Goal: Task Accomplishment & Management: Manage account settings

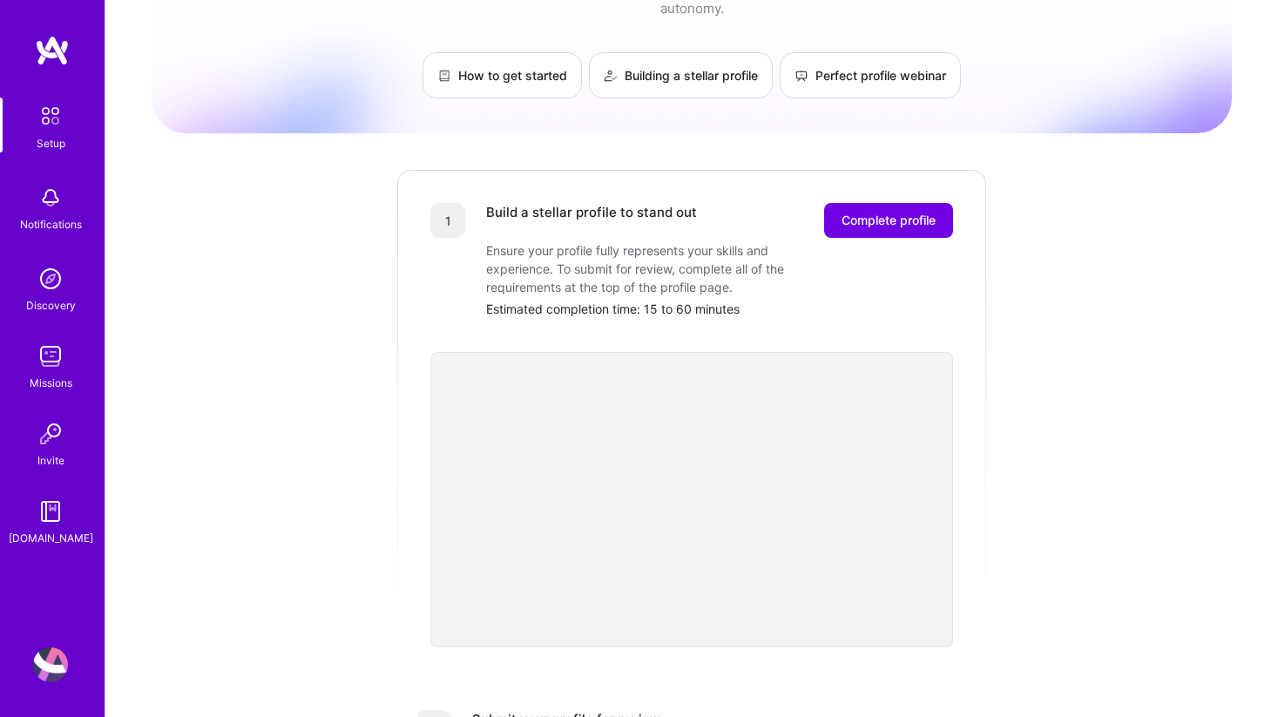
scroll to position [103, 0]
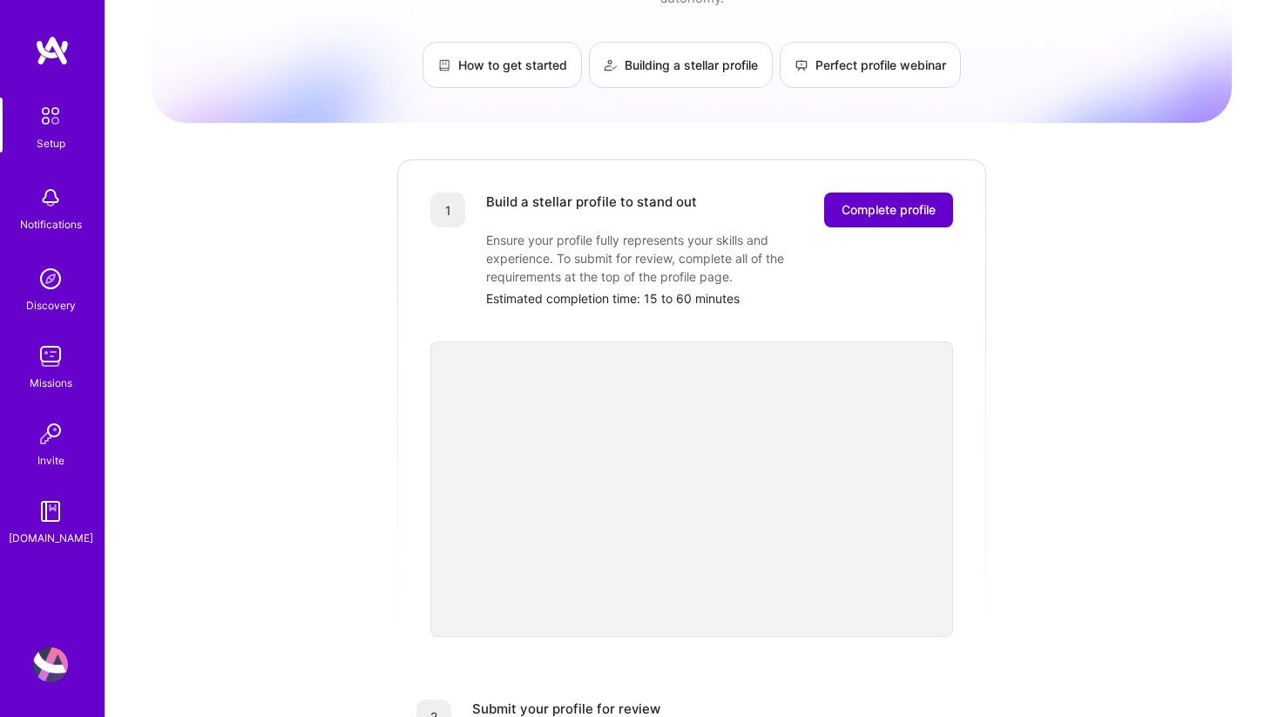
click at [887, 201] on span "Complete profile" at bounding box center [888, 209] width 94 height 17
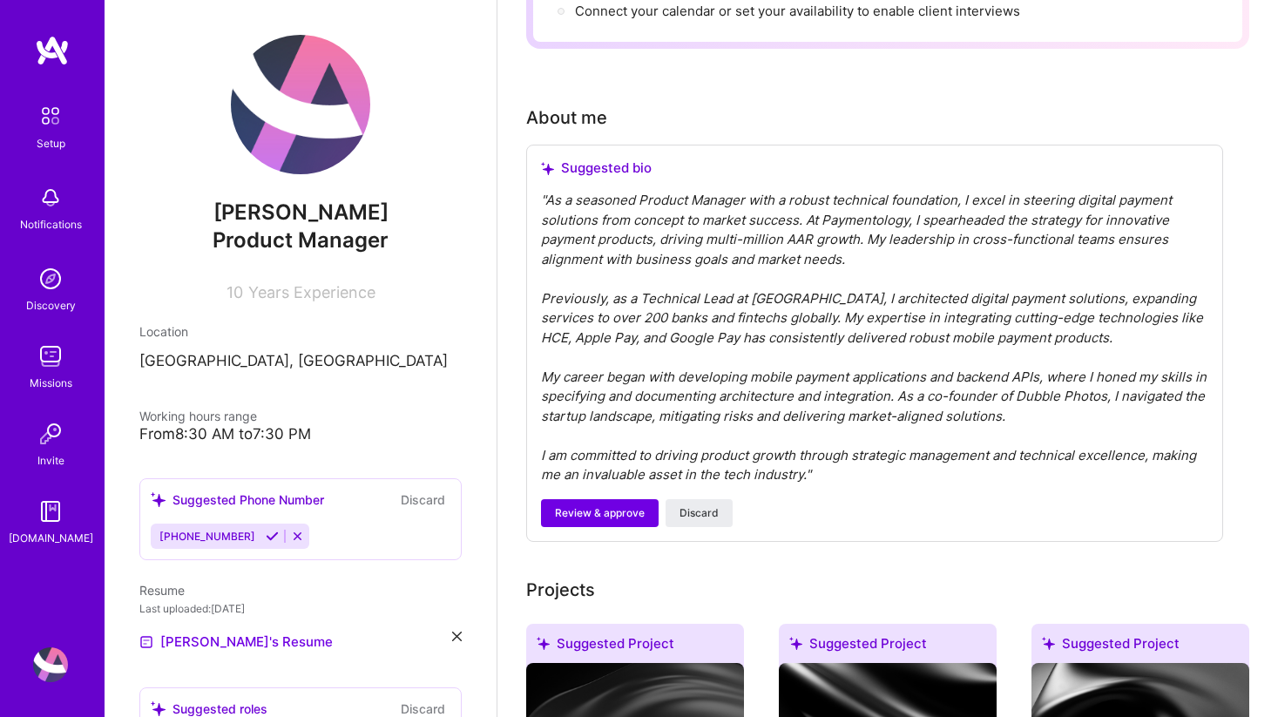
scroll to position [425, 0]
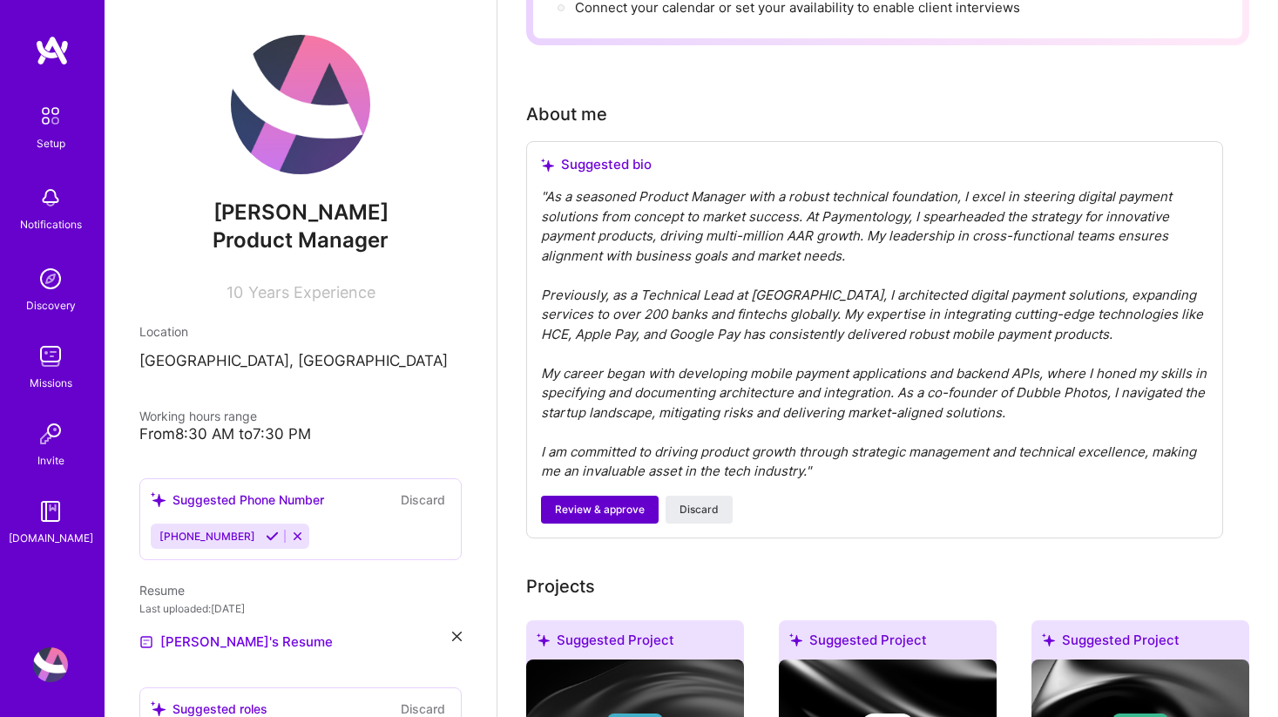
click at [605, 502] on span "Review & approve" at bounding box center [600, 510] width 90 height 16
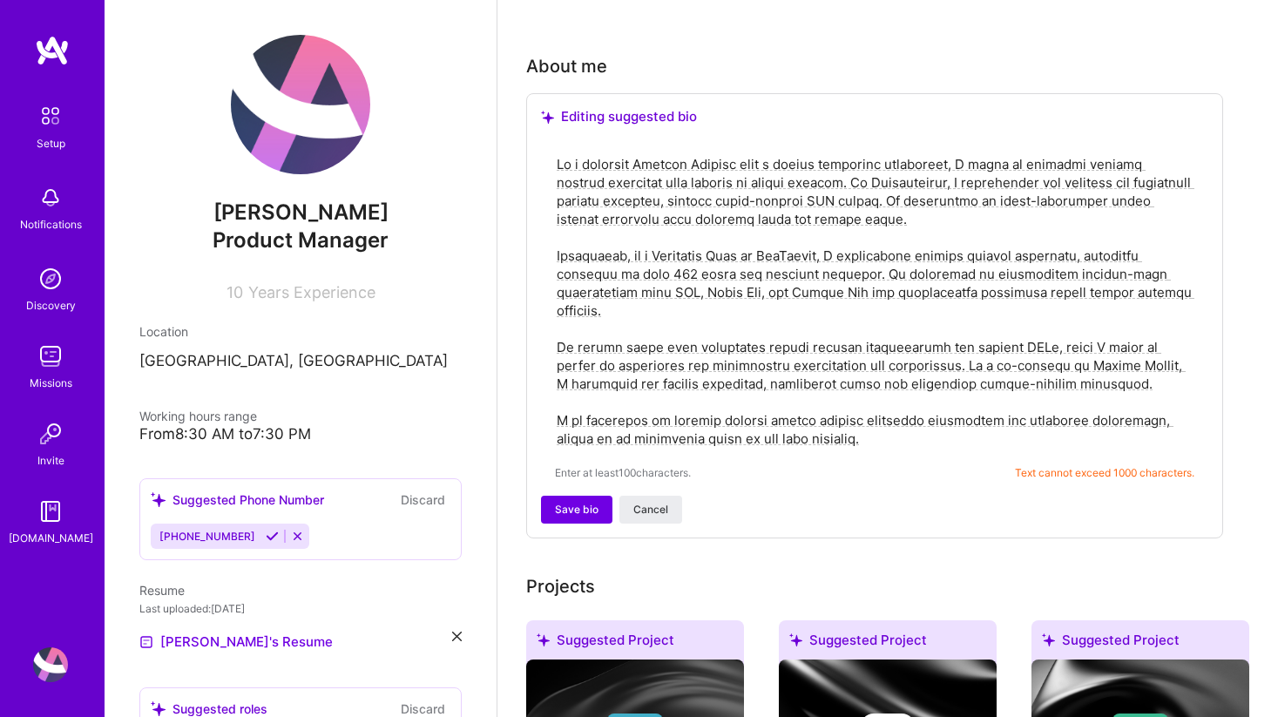
scroll to position [475, 0]
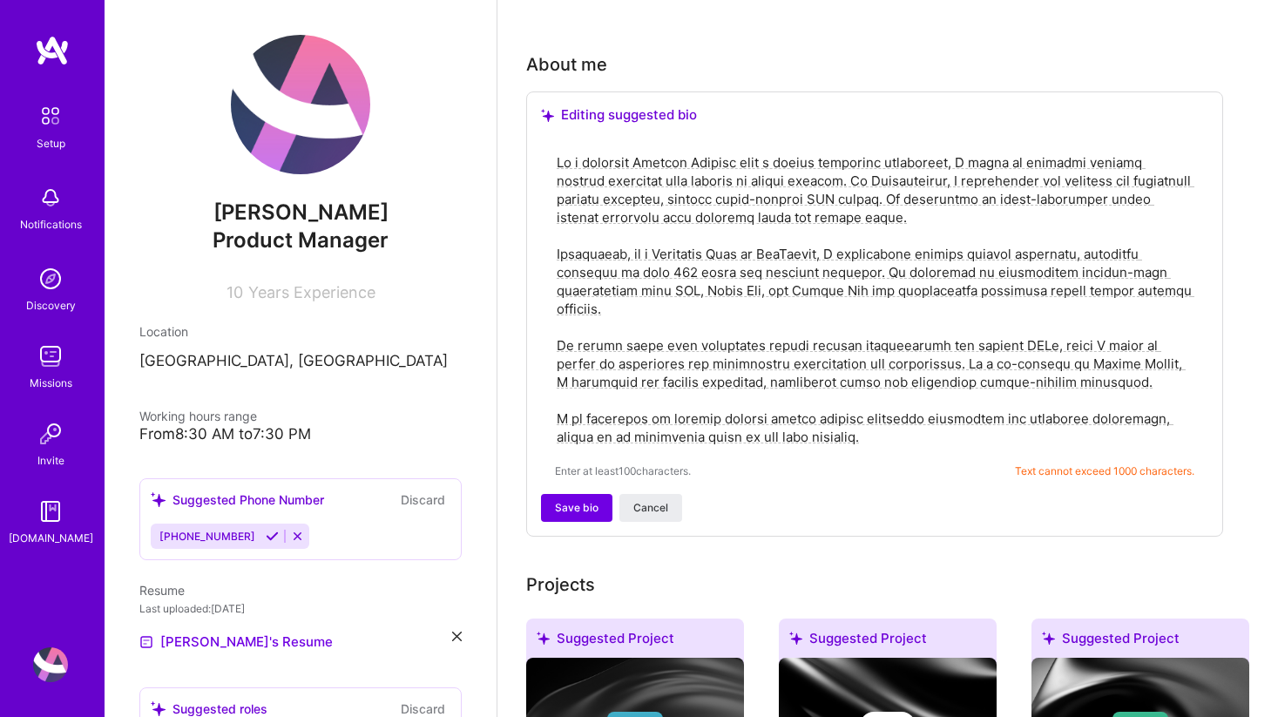
click at [819, 246] on textarea at bounding box center [874, 300] width 639 height 296
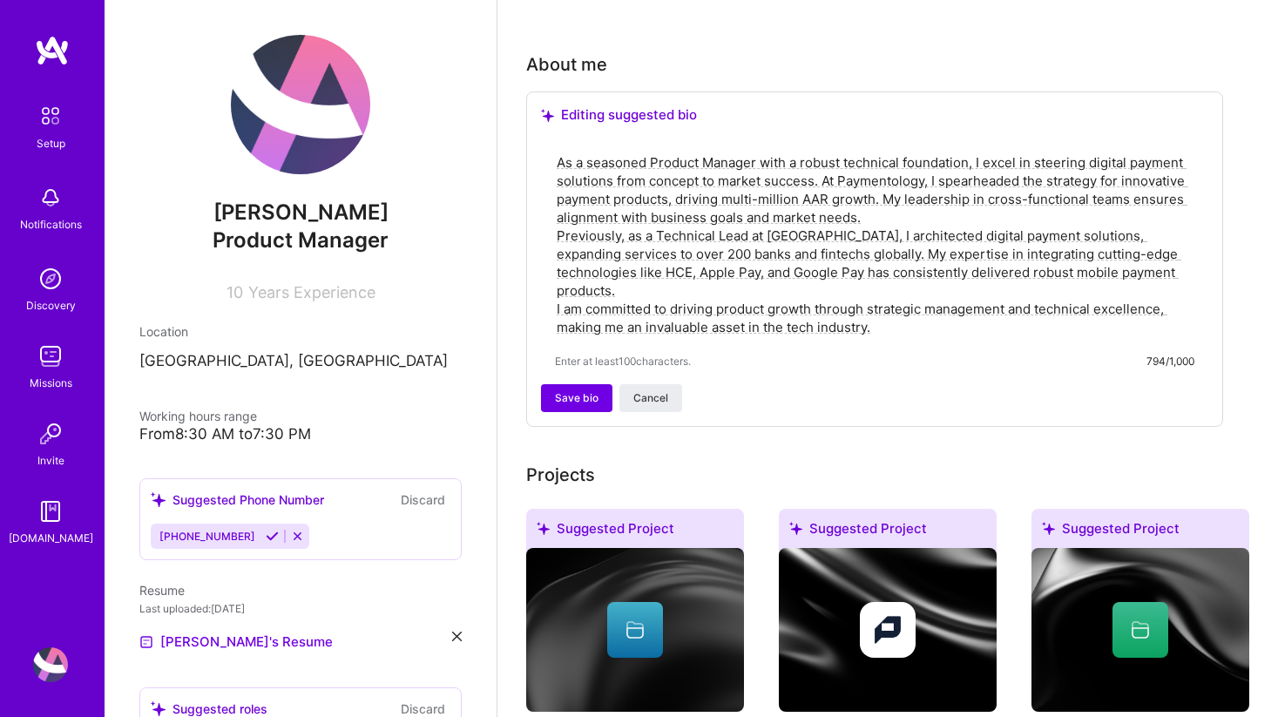
click at [877, 193] on textarea "As a seasoned Product Manager with a robust technical foundation, I excel in st…" at bounding box center [874, 245] width 639 height 186
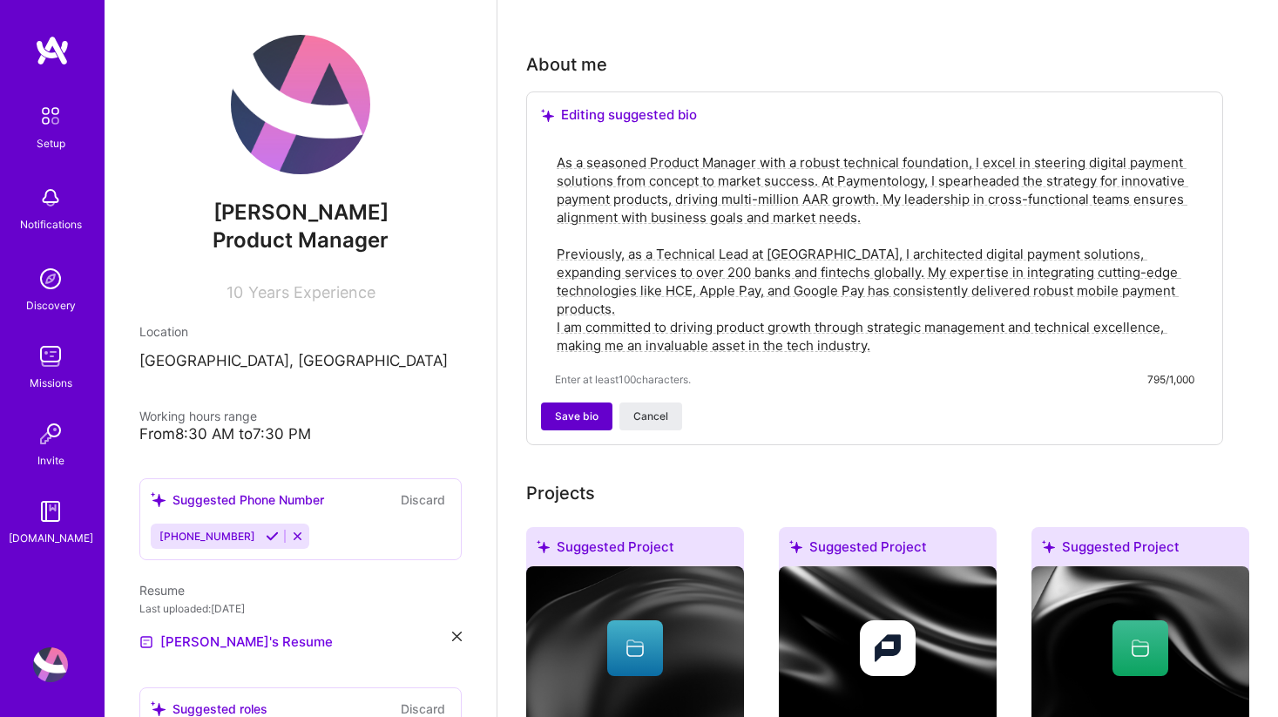
type textarea "As a seasoned Product Manager with a robust technical foundation, I excel in st…"
click at [577, 408] on span "Save bio" at bounding box center [577, 416] width 44 height 16
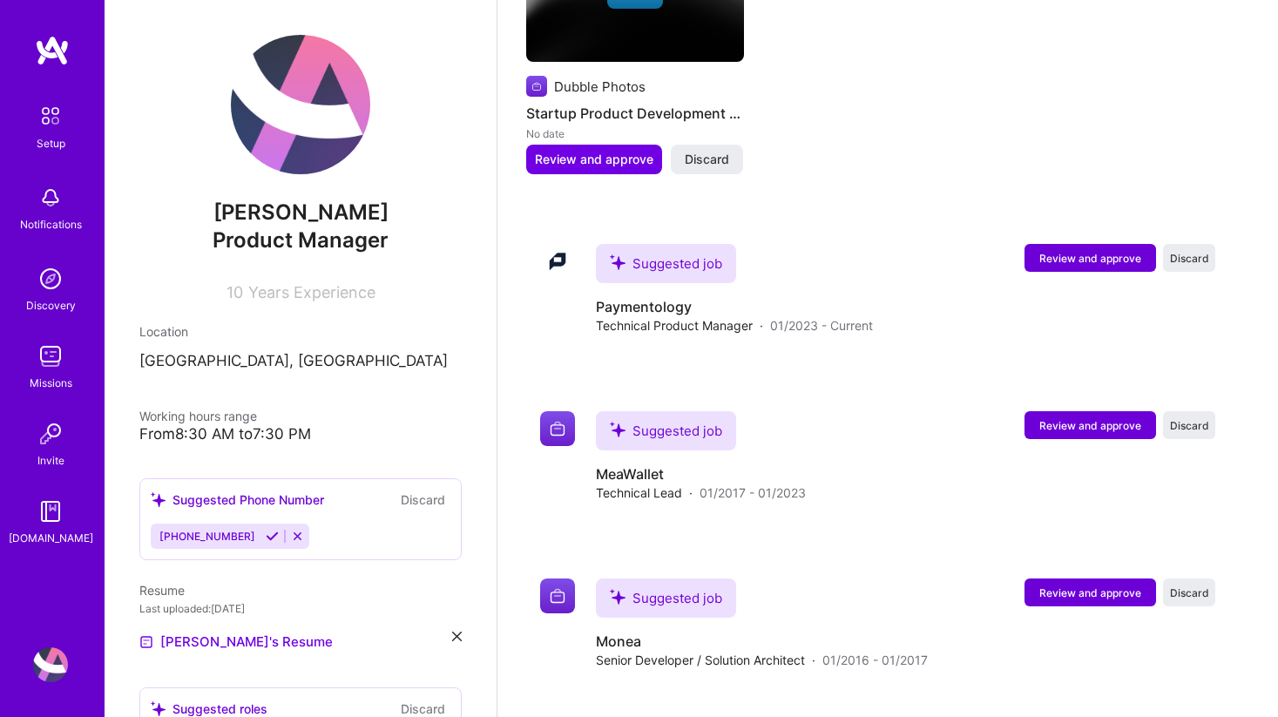
scroll to position [1712, 0]
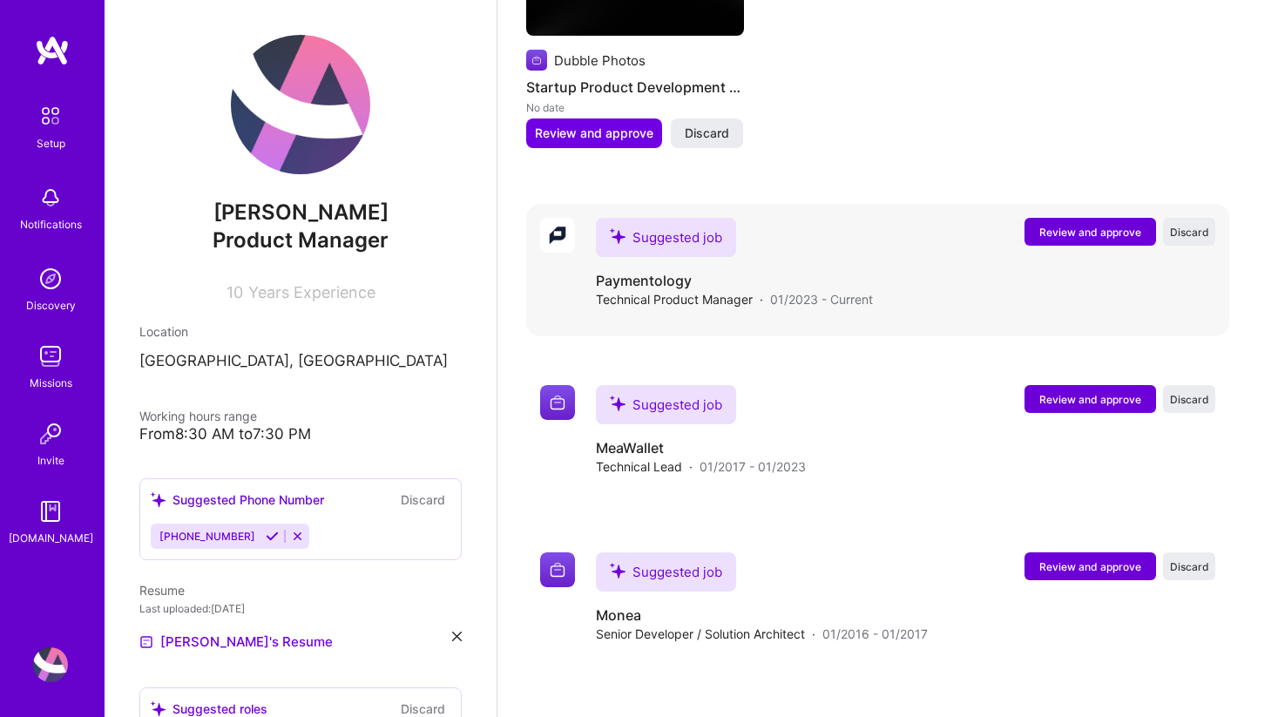
click at [1070, 225] on span "Review and approve" at bounding box center [1090, 232] width 102 height 15
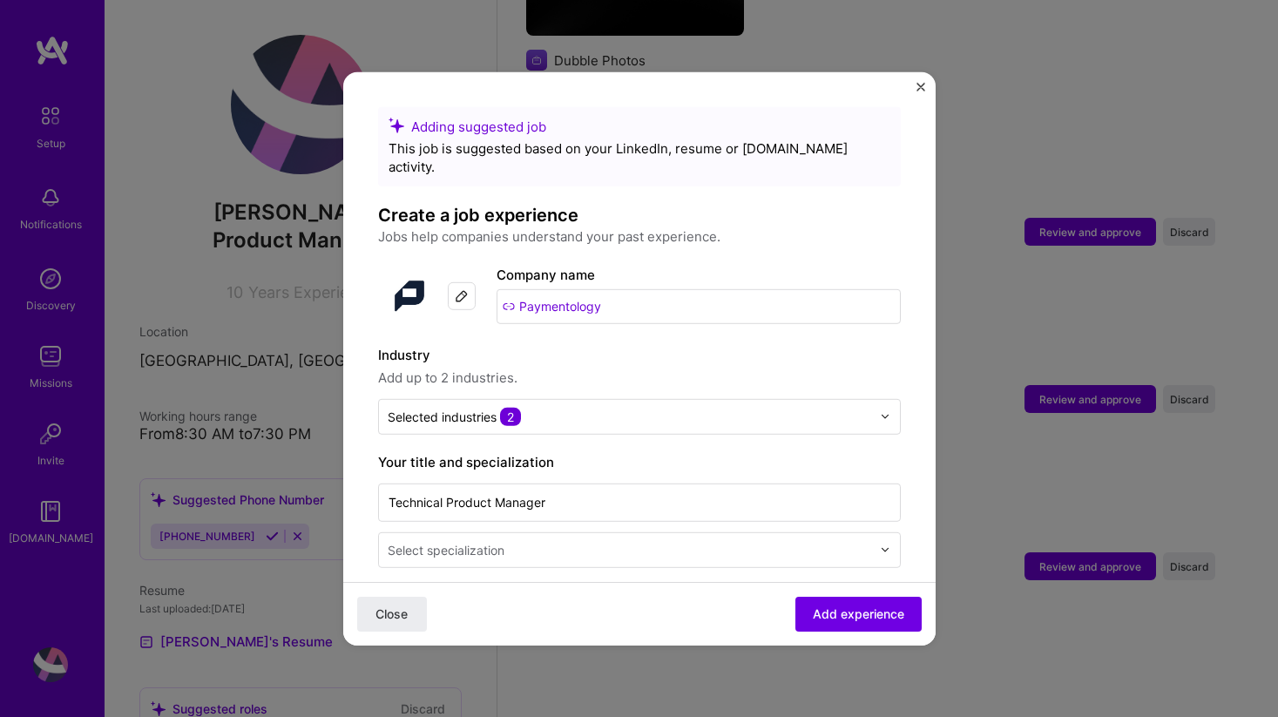
click at [921, 85] on img "Close" at bounding box center [920, 86] width 9 height 9
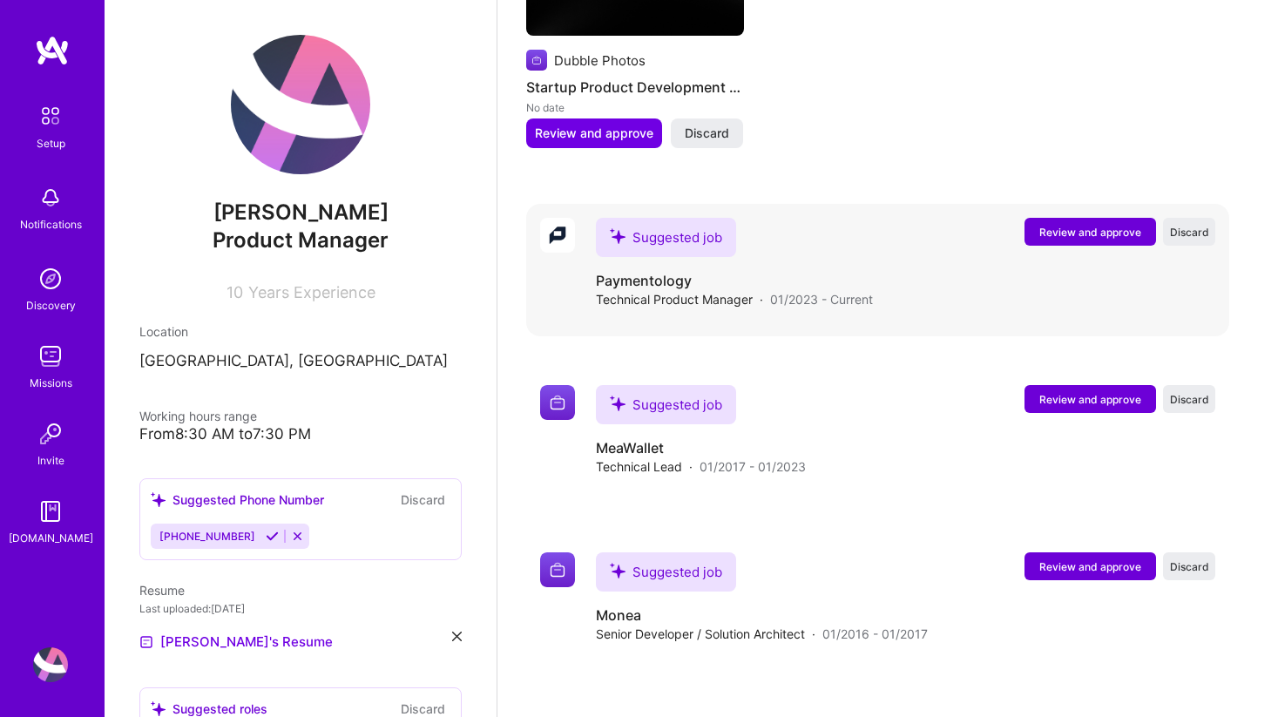
click at [1063, 225] on span "Review and approve" at bounding box center [1090, 232] width 102 height 15
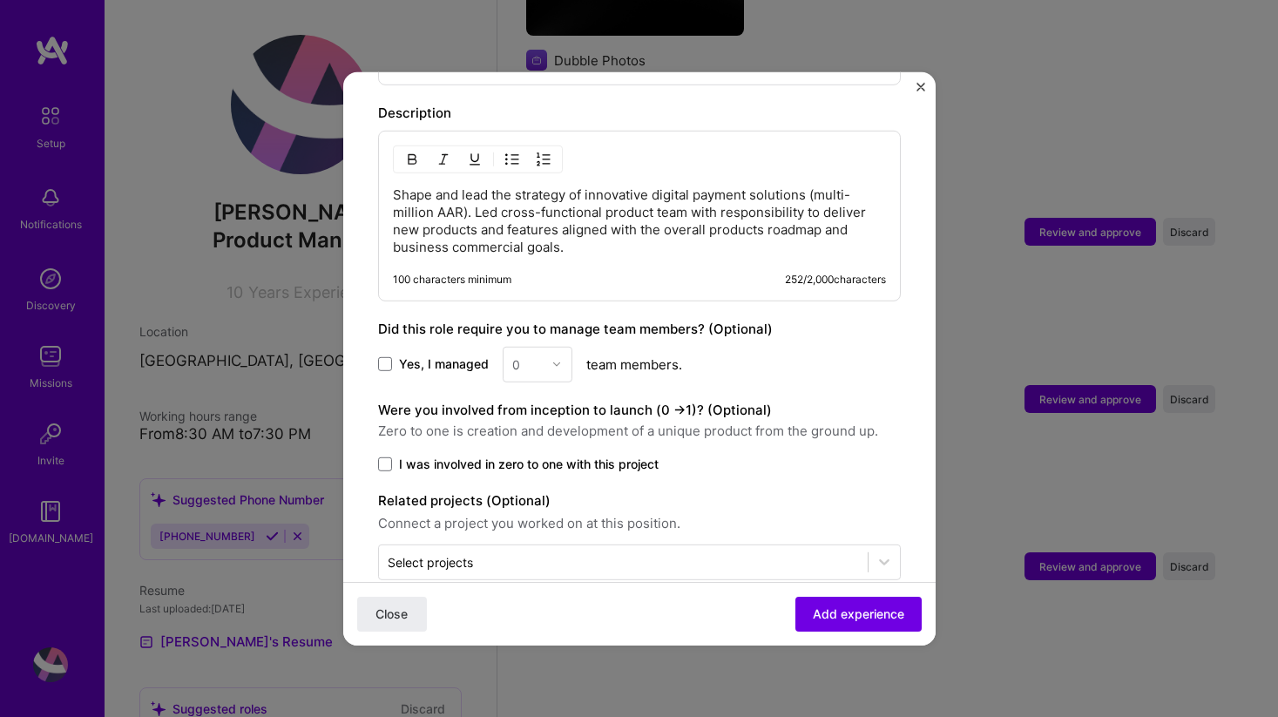
scroll to position [739, 0]
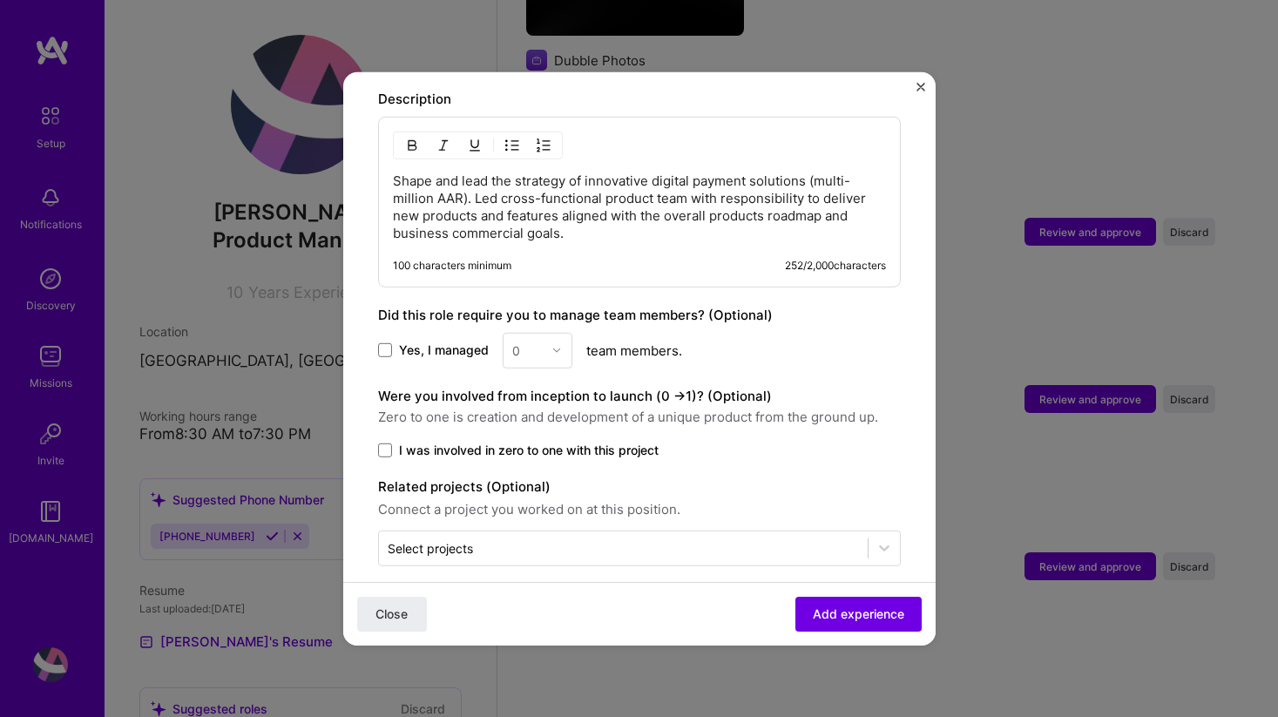
click at [464, 341] on span "Yes, I managed" at bounding box center [444, 349] width 90 height 17
click at [0, 0] on input "Yes, I managed" at bounding box center [0, 0] width 0 height 0
click at [557, 345] on img at bounding box center [556, 350] width 10 height 10
click at [446, 341] on span "Yes, I managed" at bounding box center [444, 349] width 90 height 17
click at [0, 0] on input "Yes, I managed" at bounding box center [0, 0] width 0 height 0
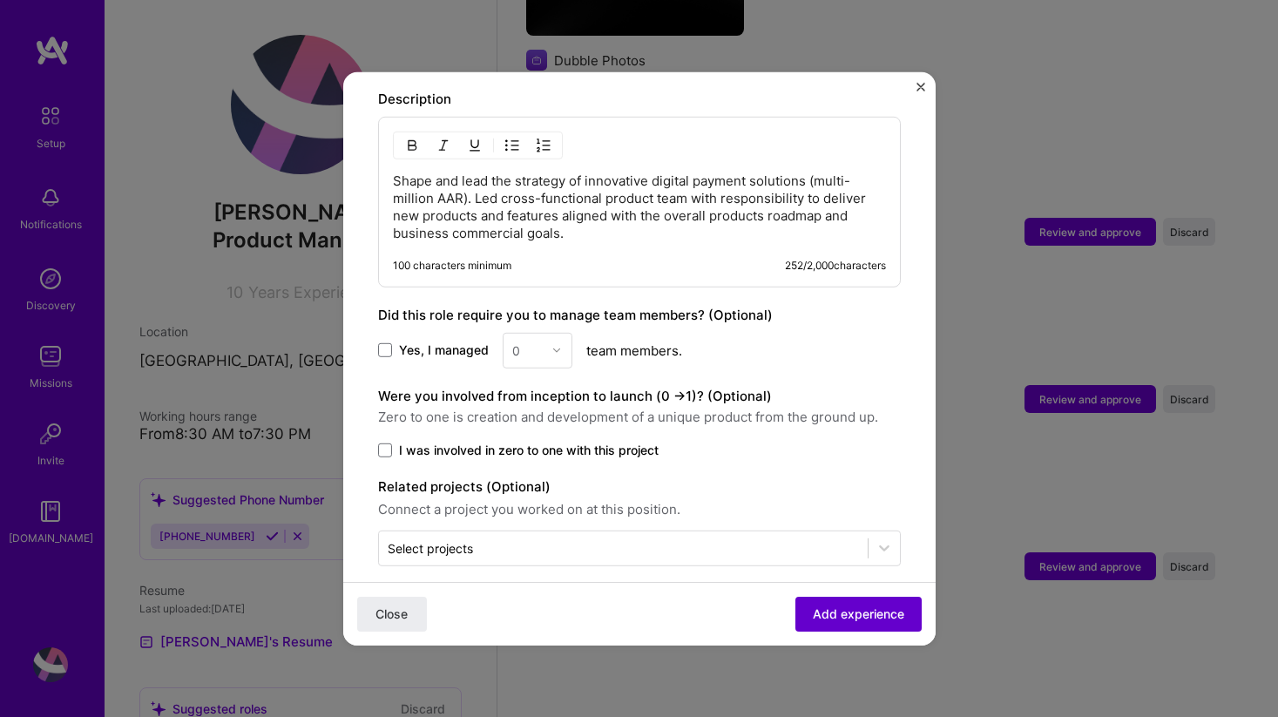
click at [868, 624] on button "Add experience" at bounding box center [858, 614] width 126 height 35
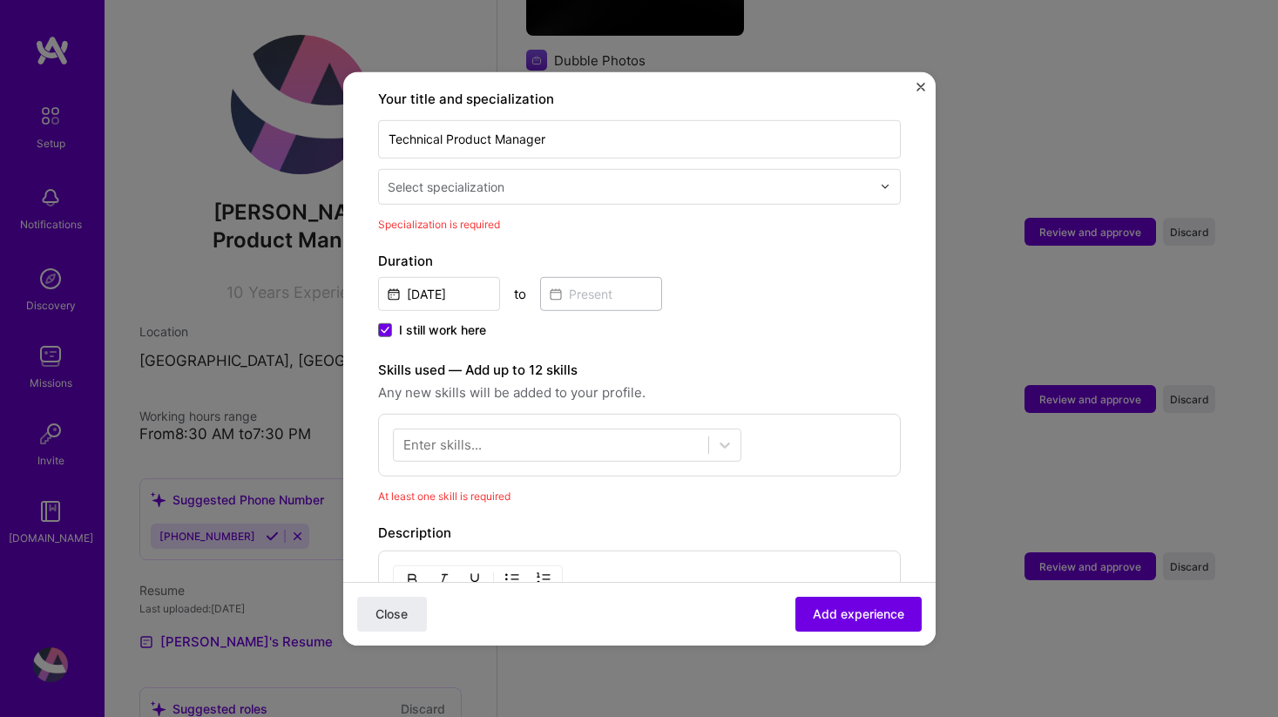
scroll to position [361, 0]
click at [725, 437] on icon at bounding box center [724, 445] width 17 height 17
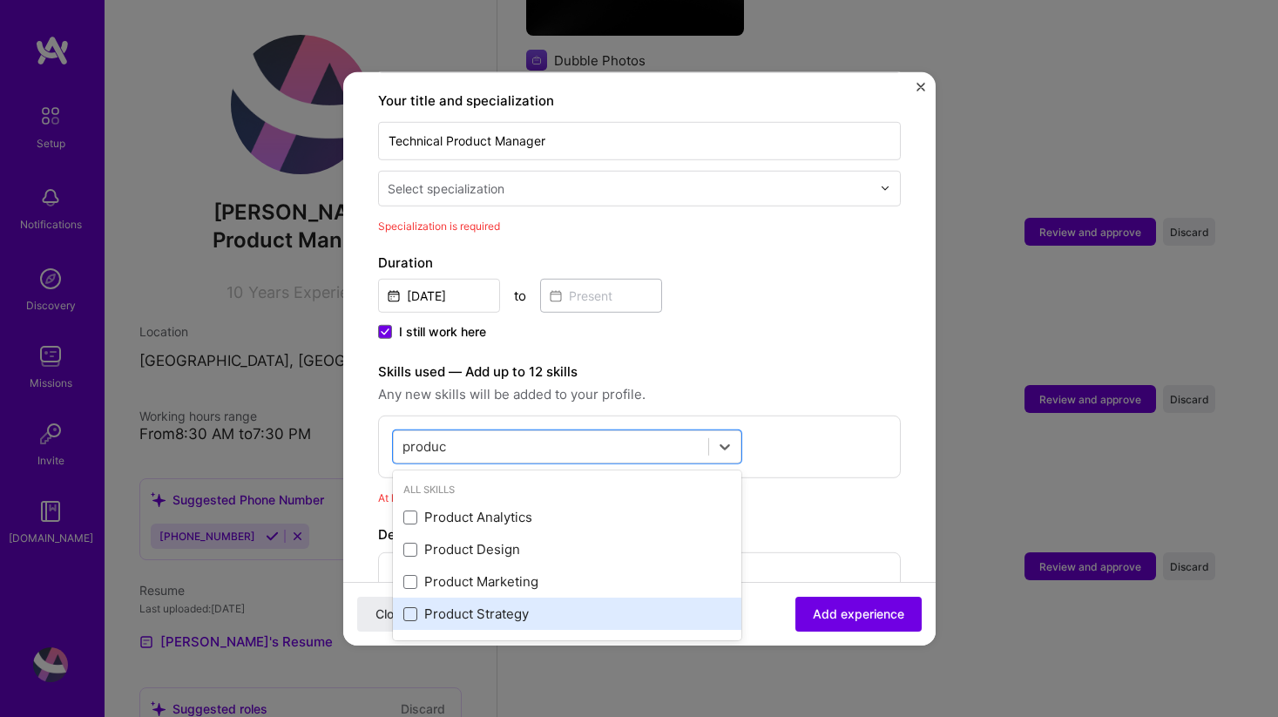
click at [410, 607] on span at bounding box center [410, 614] width 14 height 14
click at [0, 0] on input "checkbox" at bounding box center [0, 0] width 0 height 0
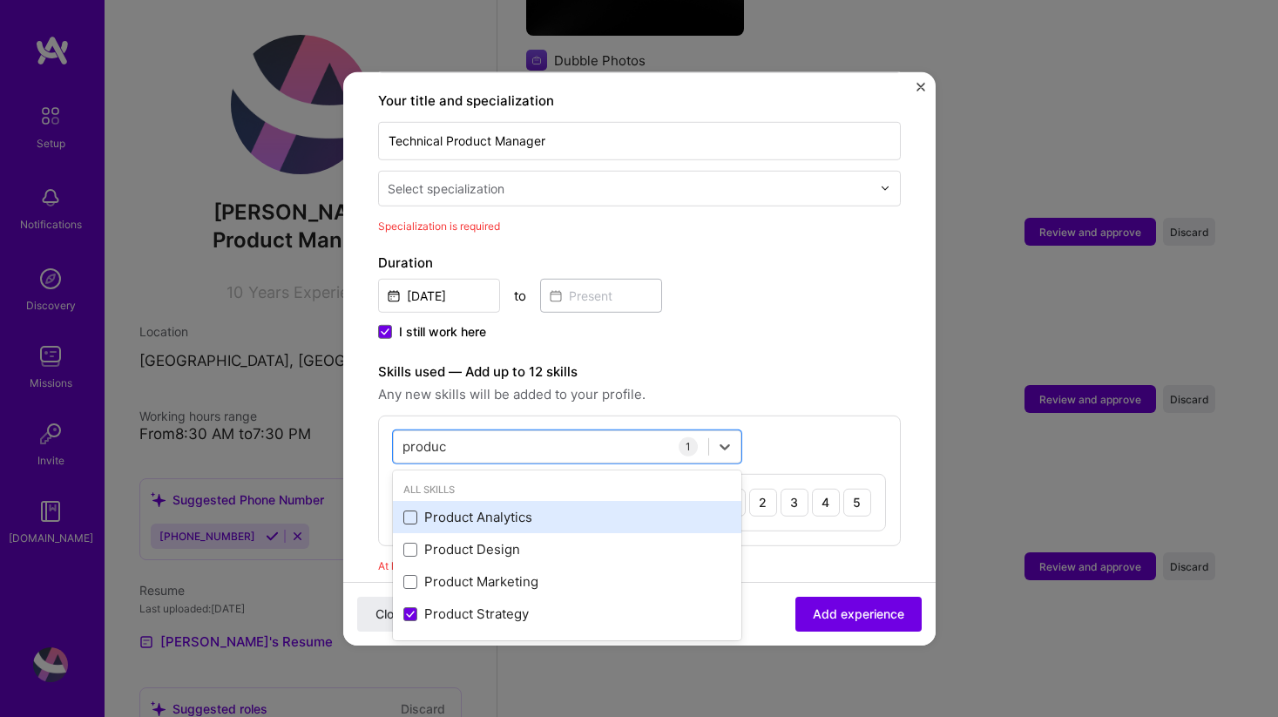
click at [414, 510] on span at bounding box center [410, 517] width 14 height 14
click at [0, 0] on input "checkbox" at bounding box center [0, 0] width 0 height 0
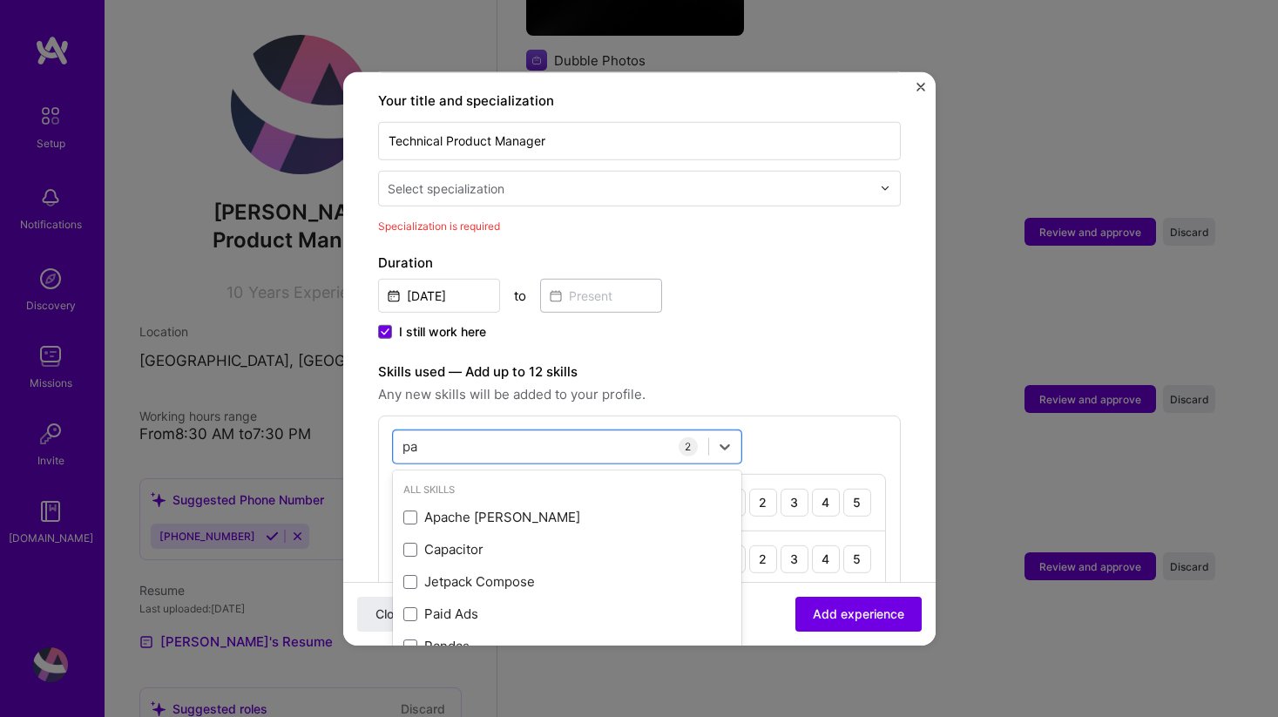
type input "p"
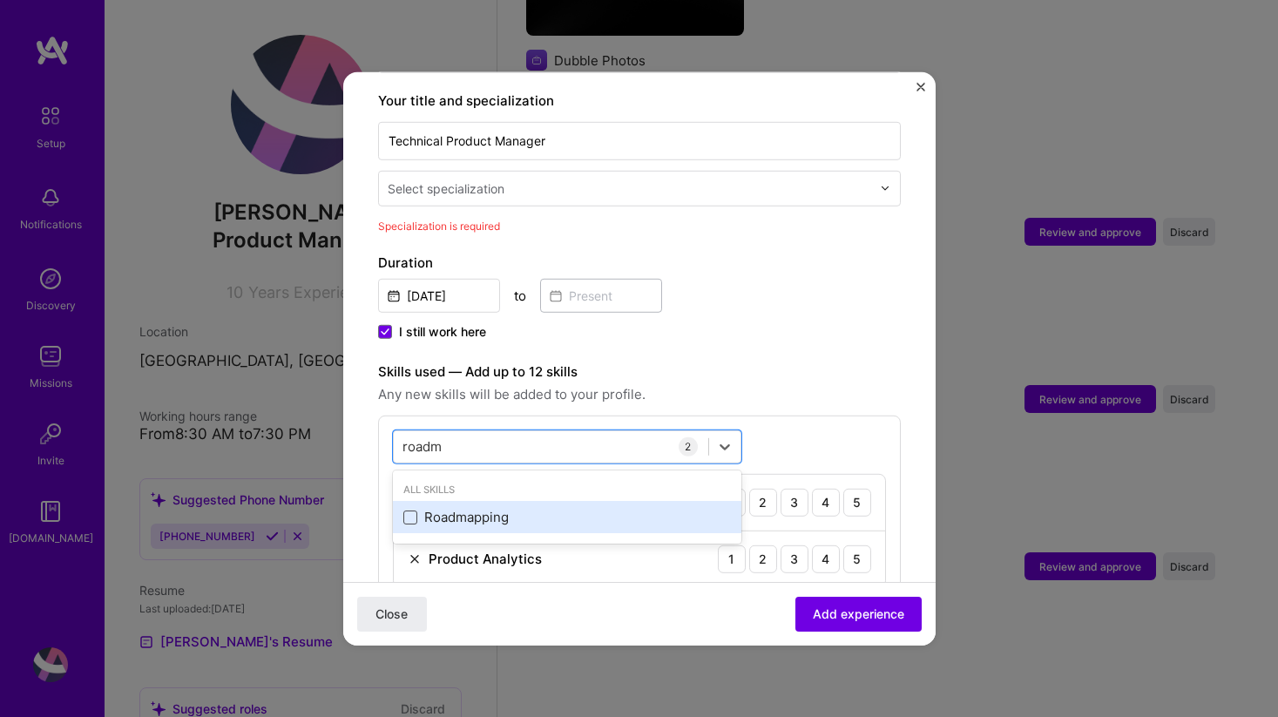
click at [415, 510] on span at bounding box center [410, 517] width 14 height 14
click at [0, 0] on input "checkbox" at bounding box center [0, 0] width 0 height 0
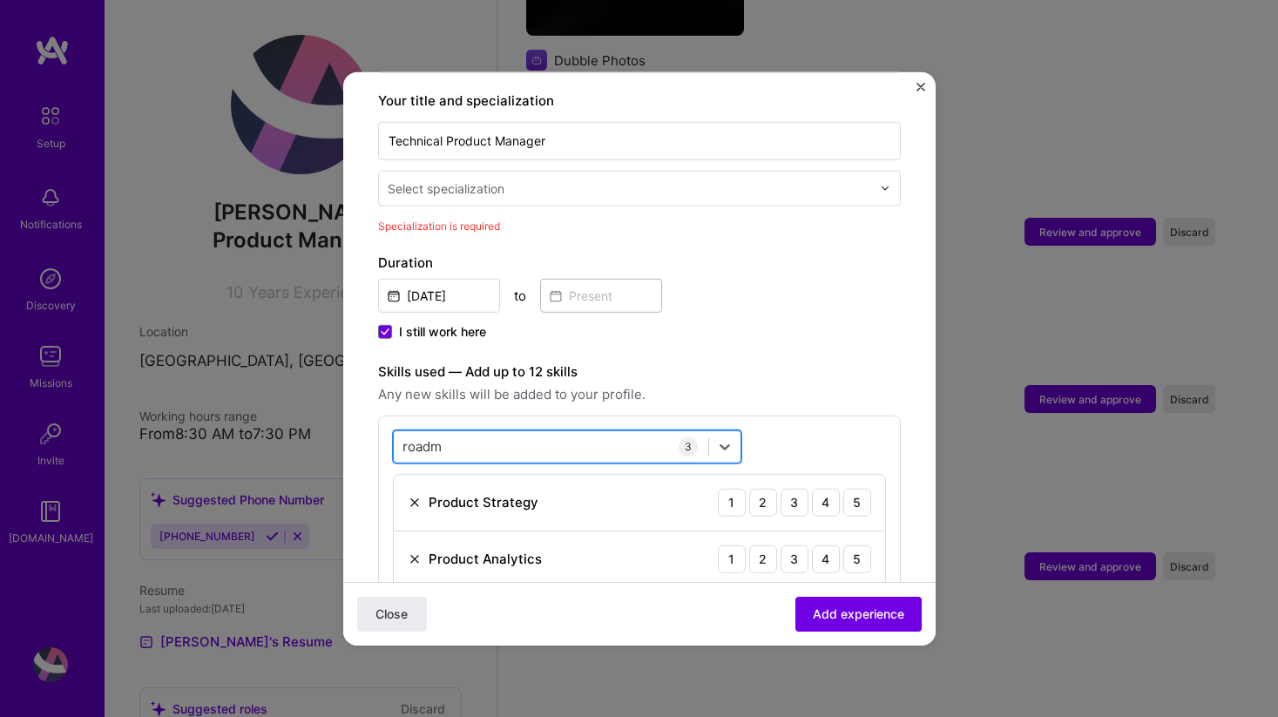
click at [572, 433] on div "roadm roadm" at bounding box center [551, 446] width 314 height 29
type input "roadm"
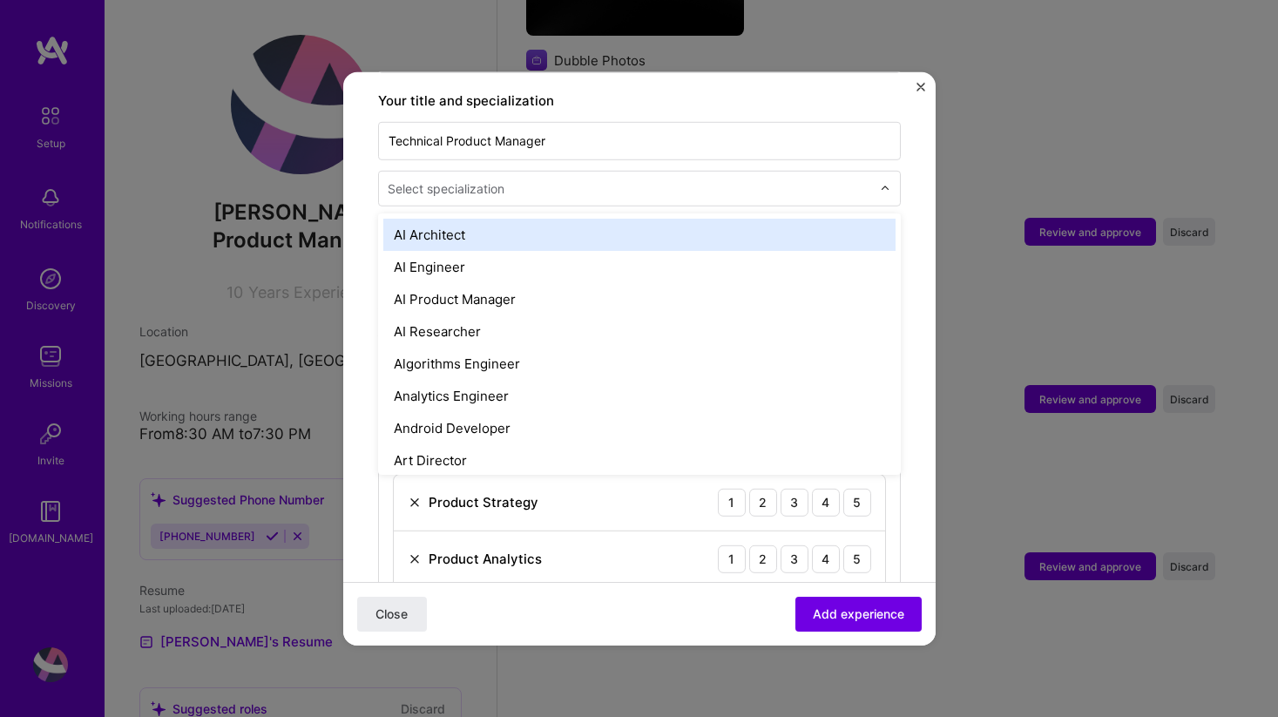
click at [552, 179] on input "text" at bounding box center [631, 188] width 487 height 18
type input "prod"
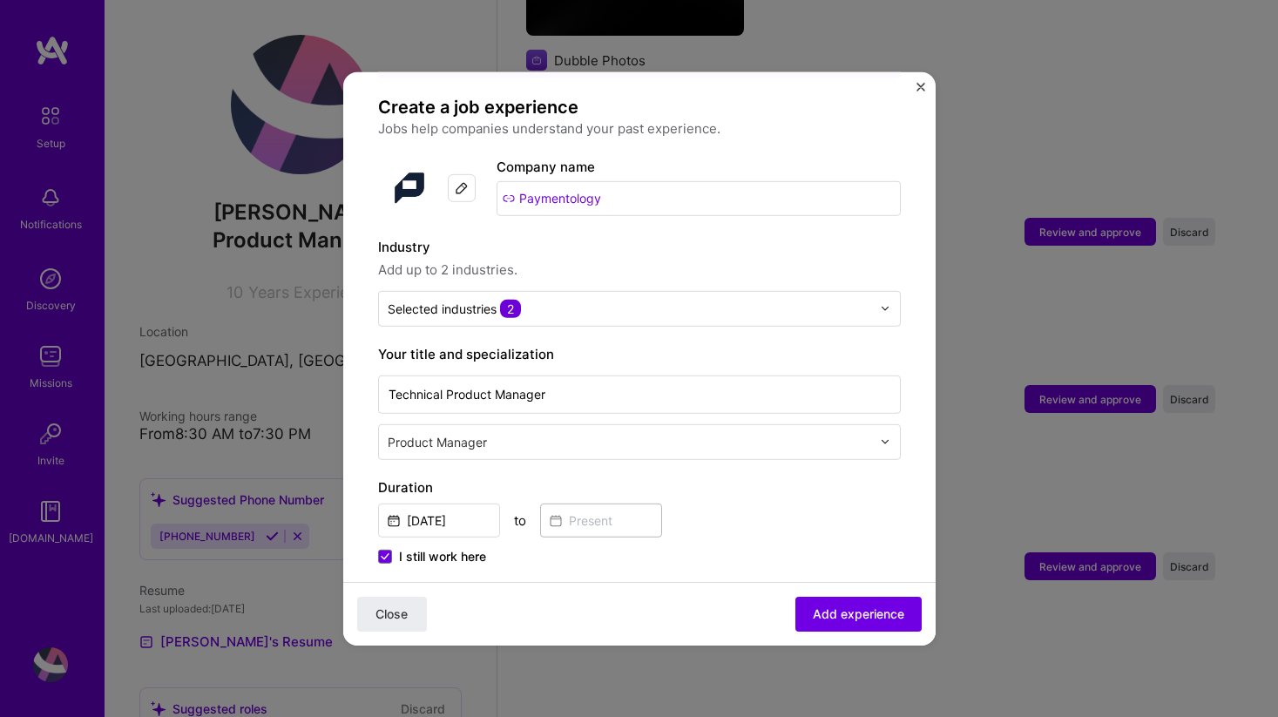
scroll to position [105, 0]
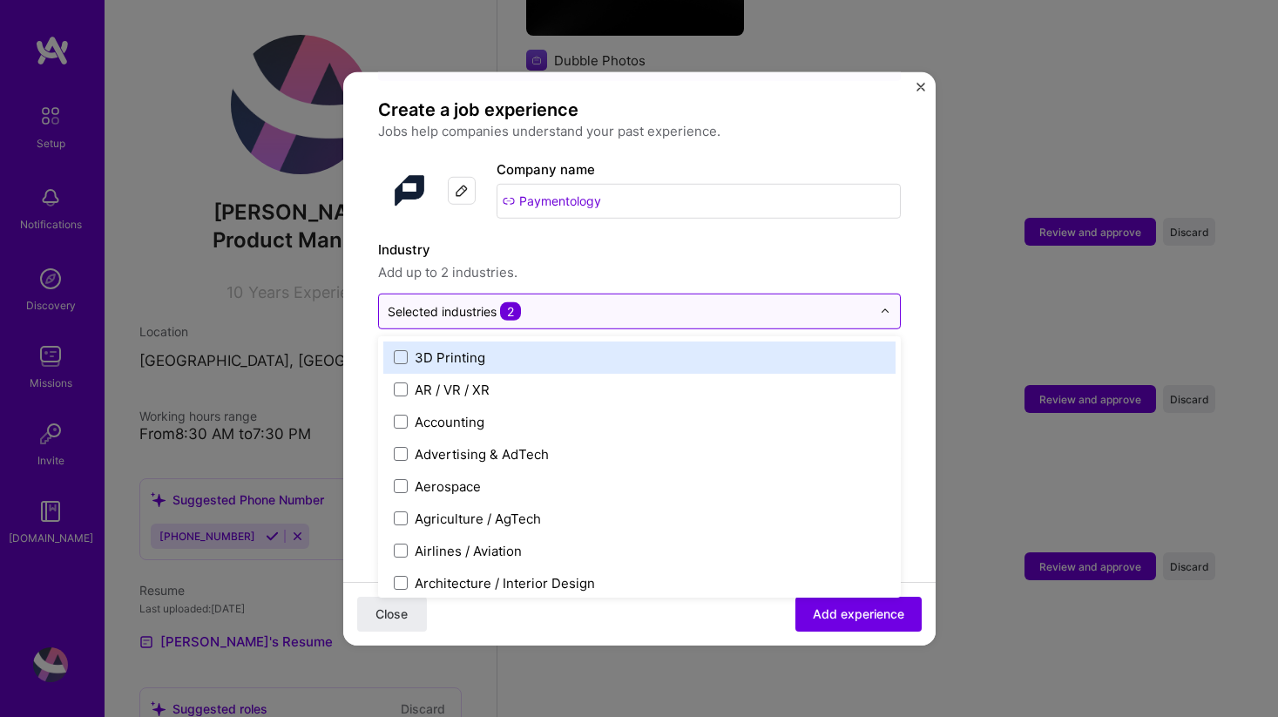
click at [885, 306] on img at bounding box center [885, 311] width 10 height 10
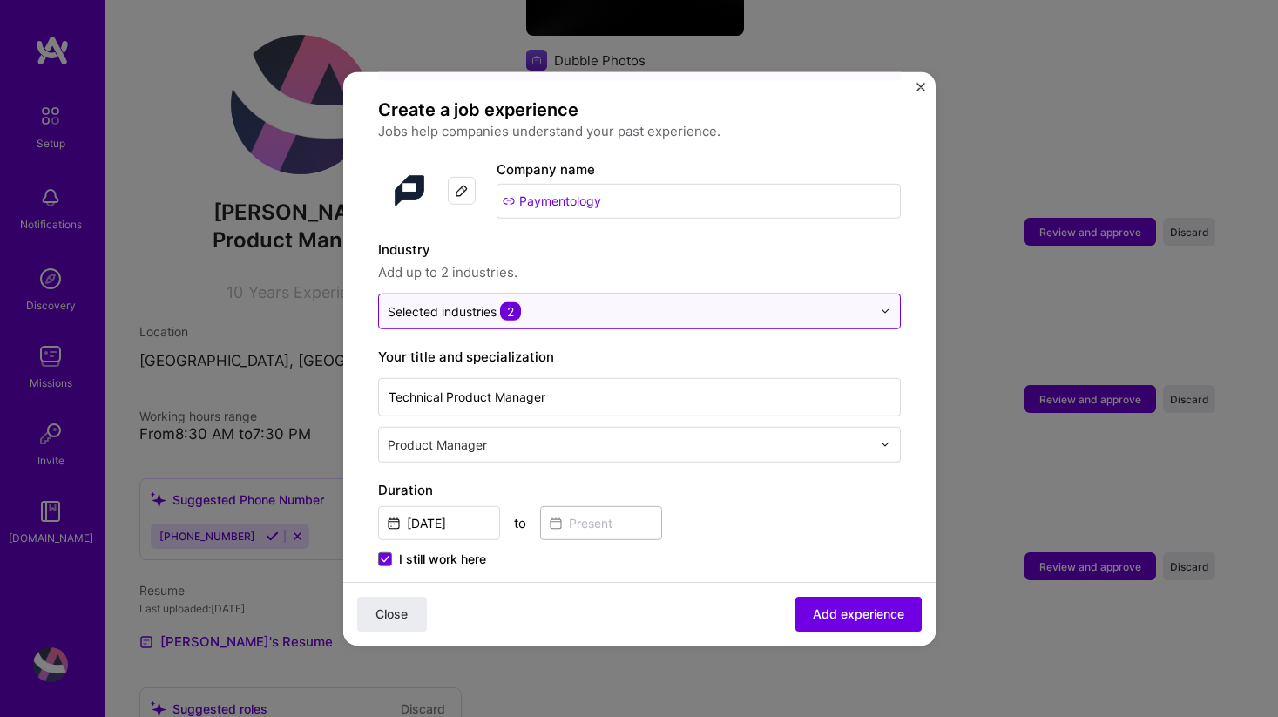
click at [512, 301] on span "2" at bounding box center [510, 310] width 21 height 18
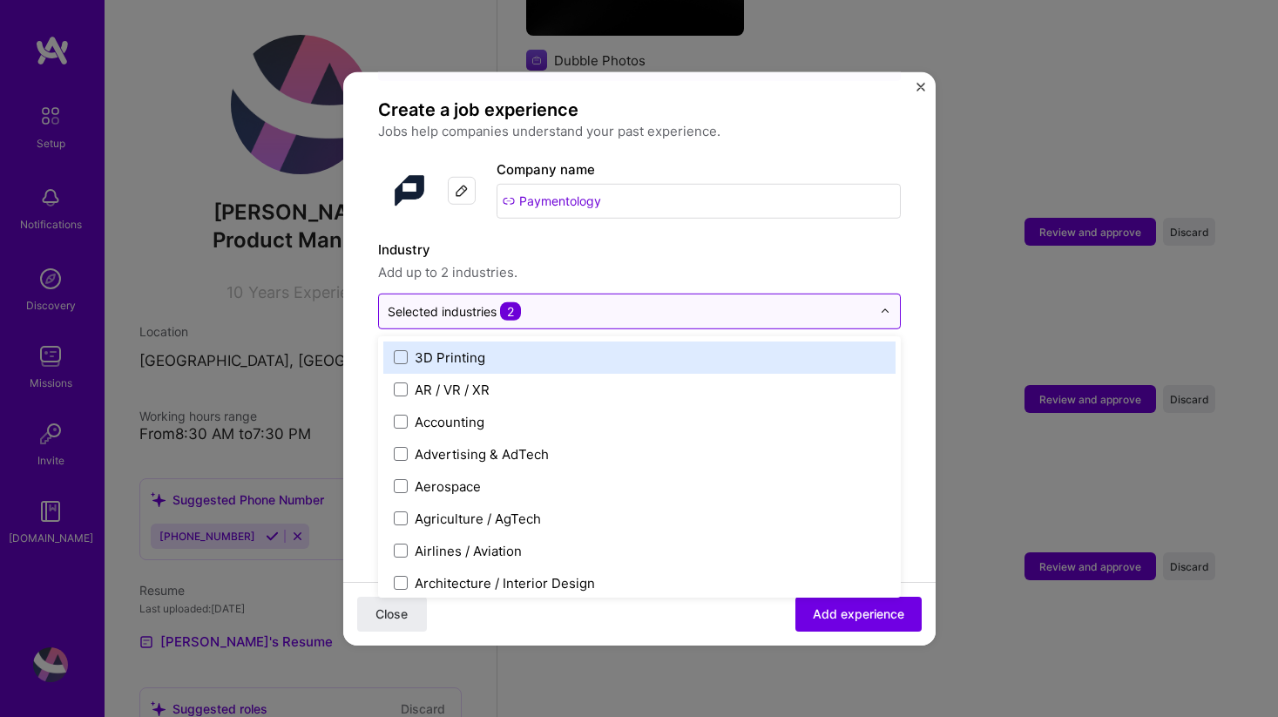
click at [512, 301] on span "2" at bounding box center [510, 310] width 21 height 18
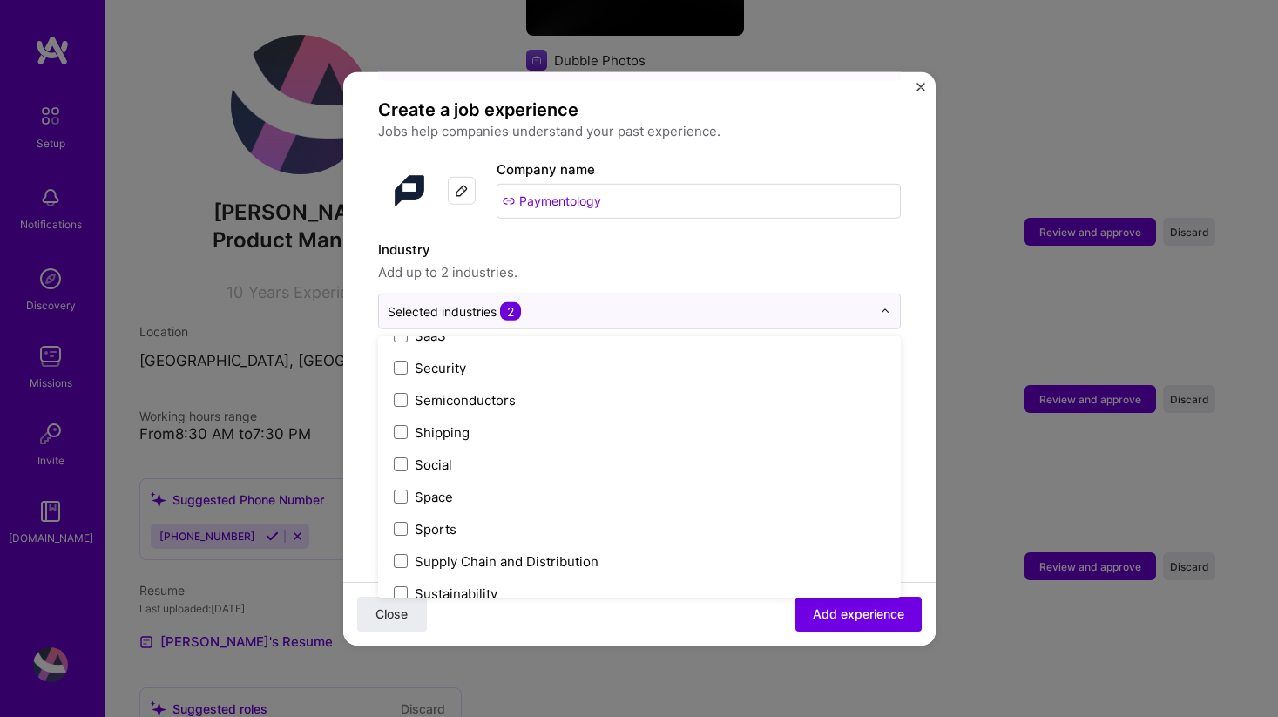
scroll to position [3513, 0]
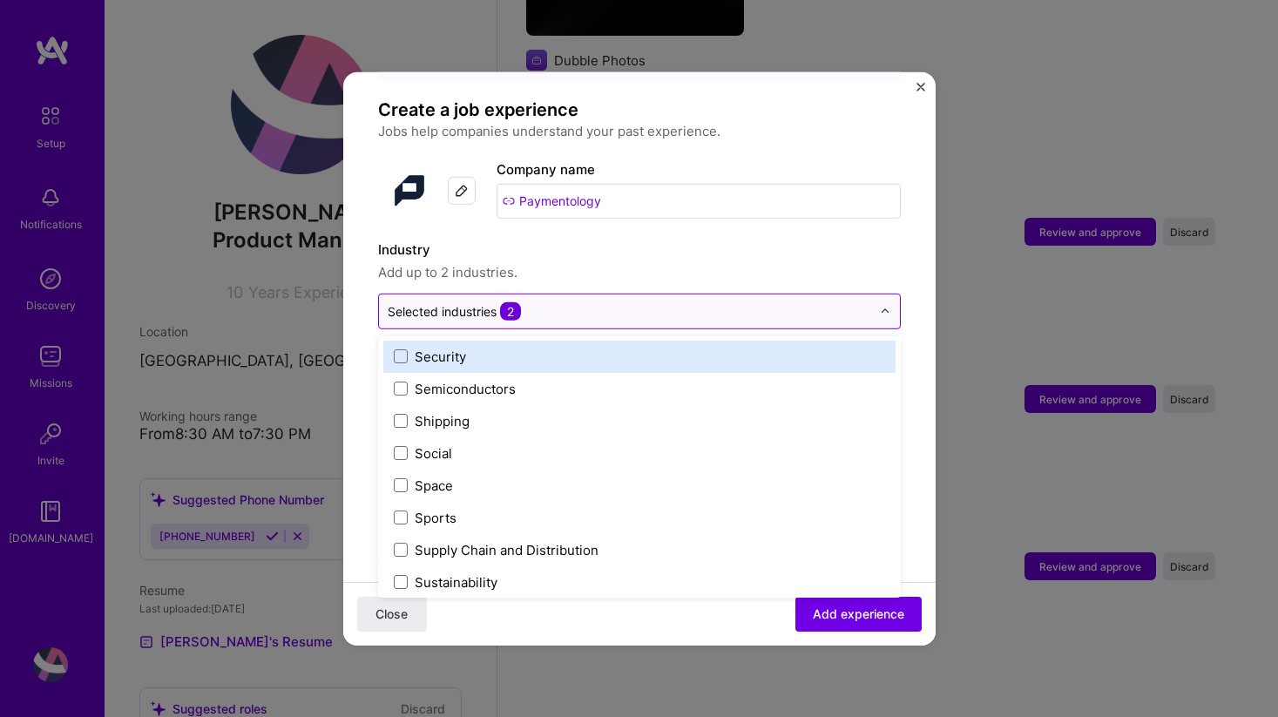
click at [887, 306] on img at bounding box center [885, 311] width 10 height 10
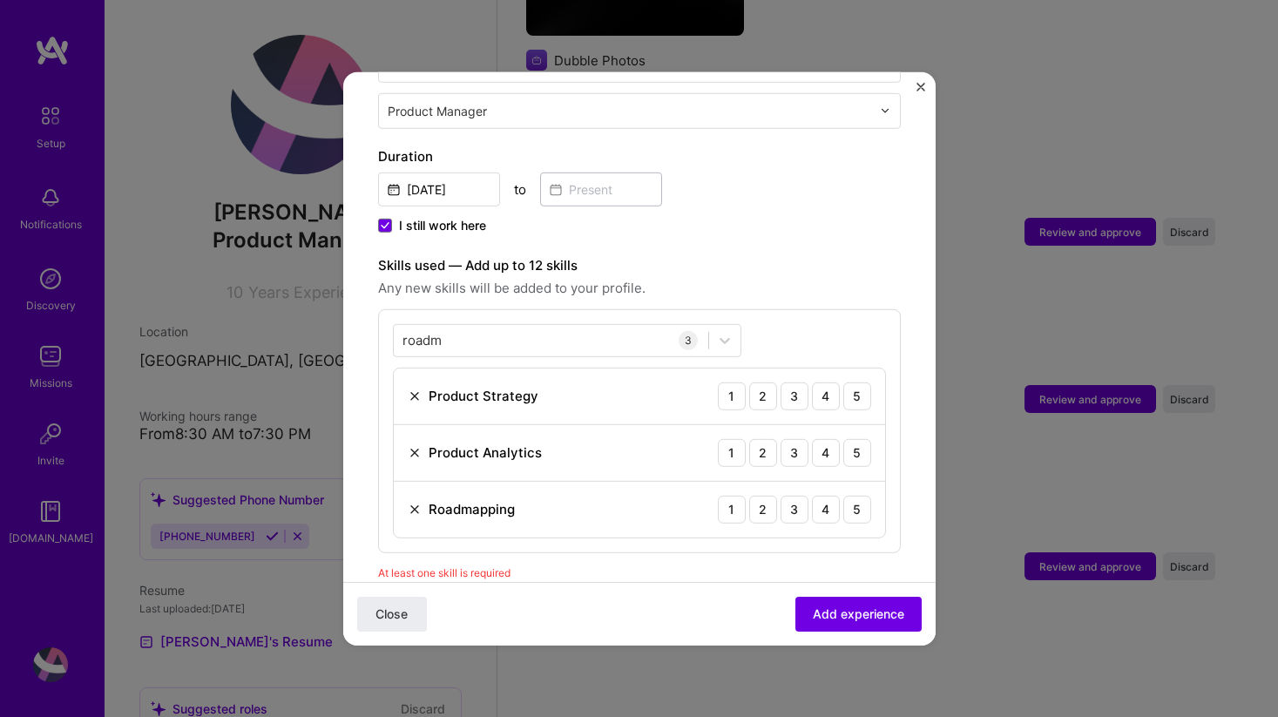
scroll to position [460, 0]
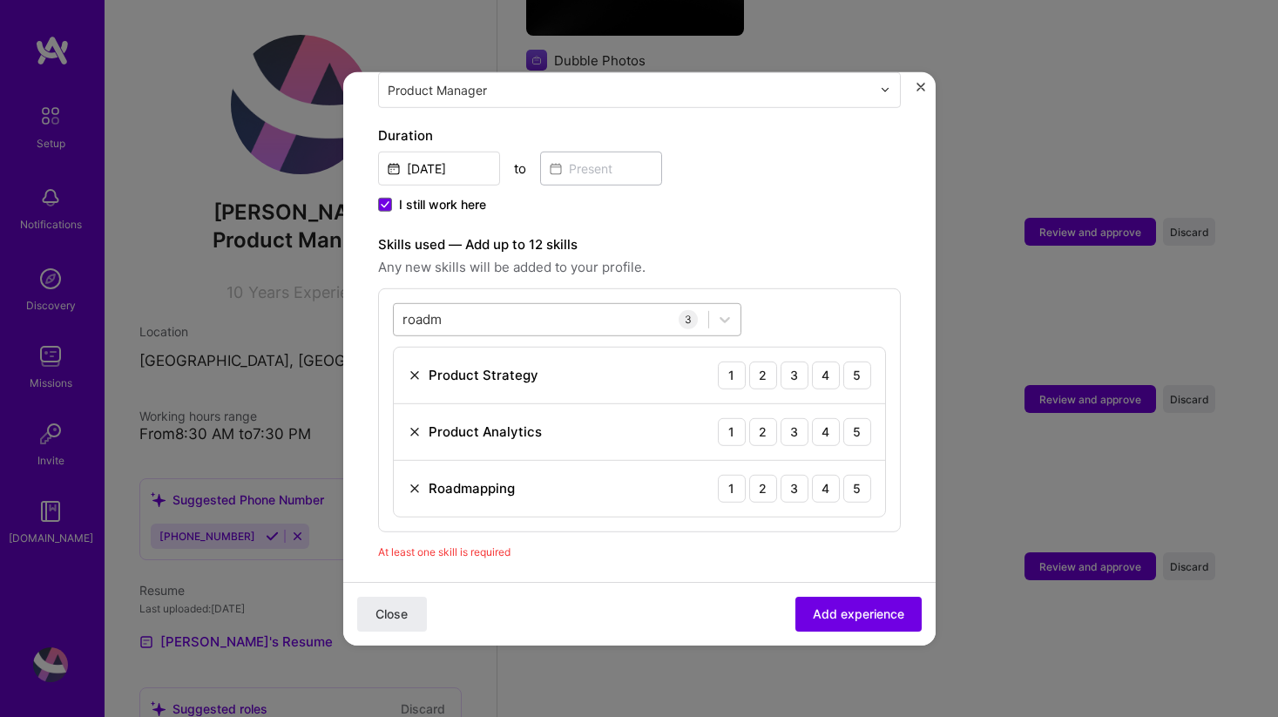
click at [566, 305] on div "roadm roadm" at bounding box center [551, 319] width 314 height 29
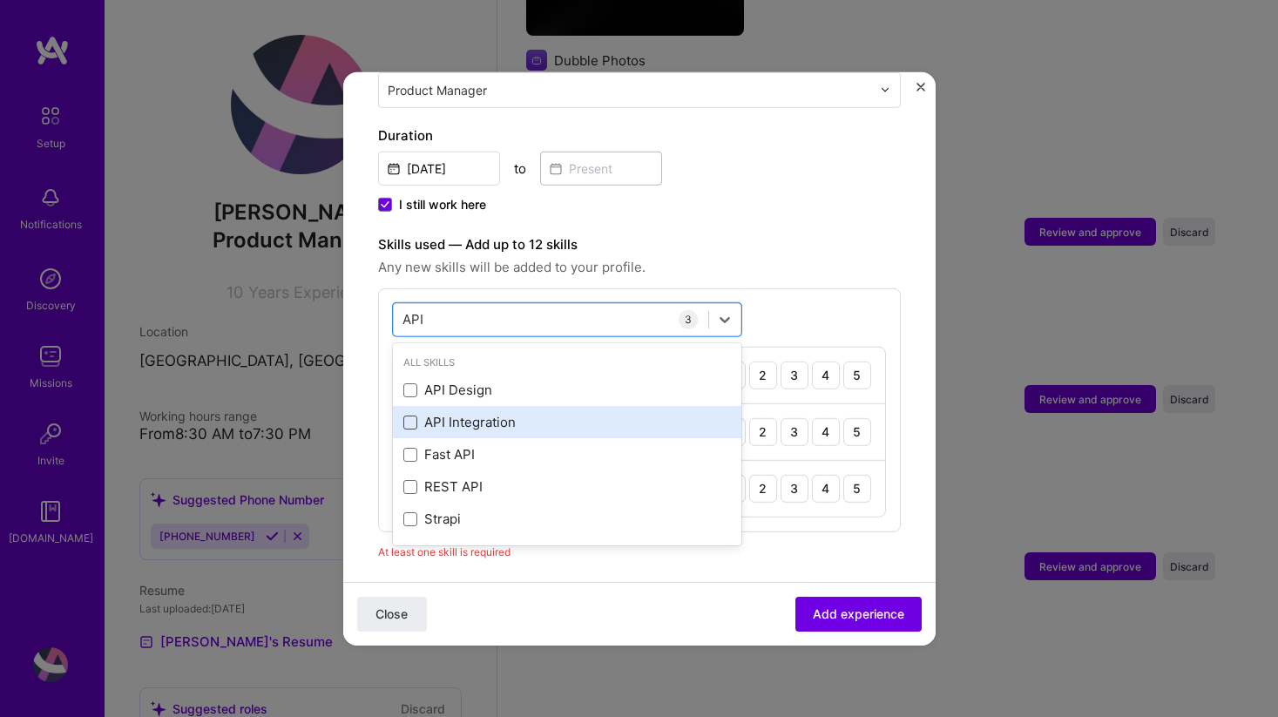
click at [411, 415] on span at bounding box center [410, 422] width 14 height 14
click at [0, 0] on input "checkbox" at bounding box center [0, 0] width 0 height 0
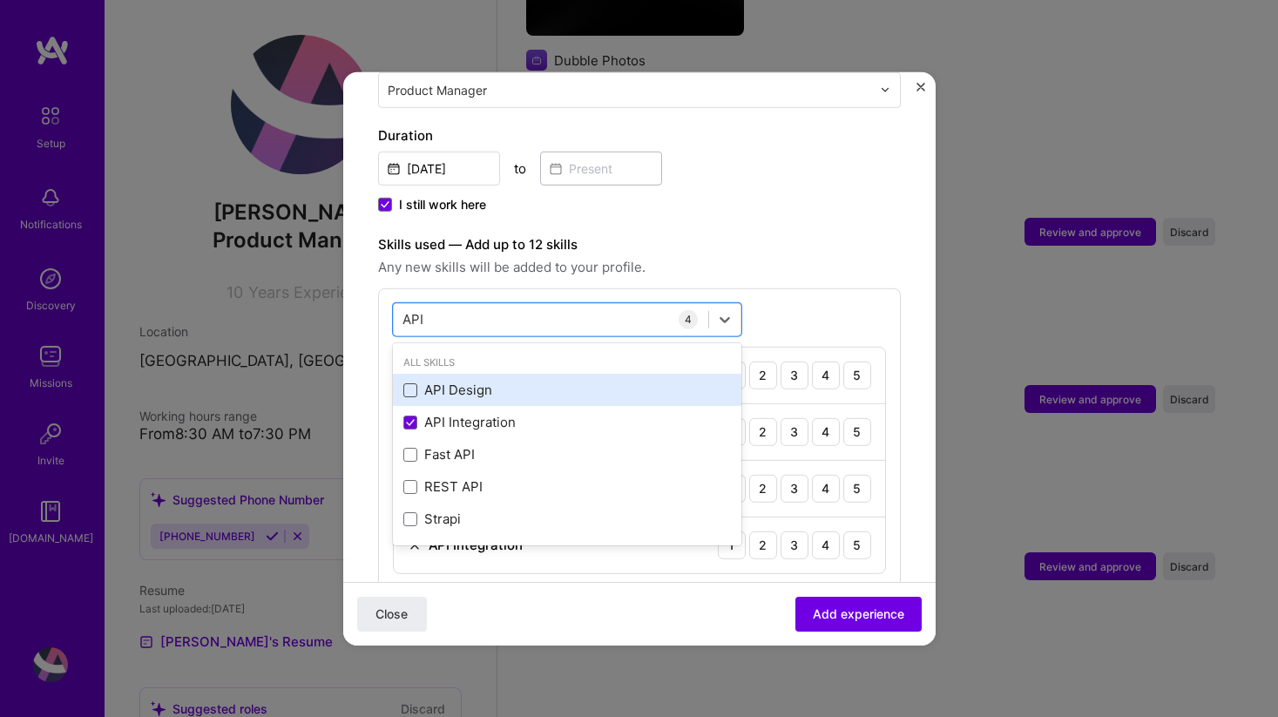
click at [411, 383] on span at bounding box center [410, 390] width 14 height 14
click at [0, 0] on input "checkbox" at bounding box center [0, 0] width 0 height 0
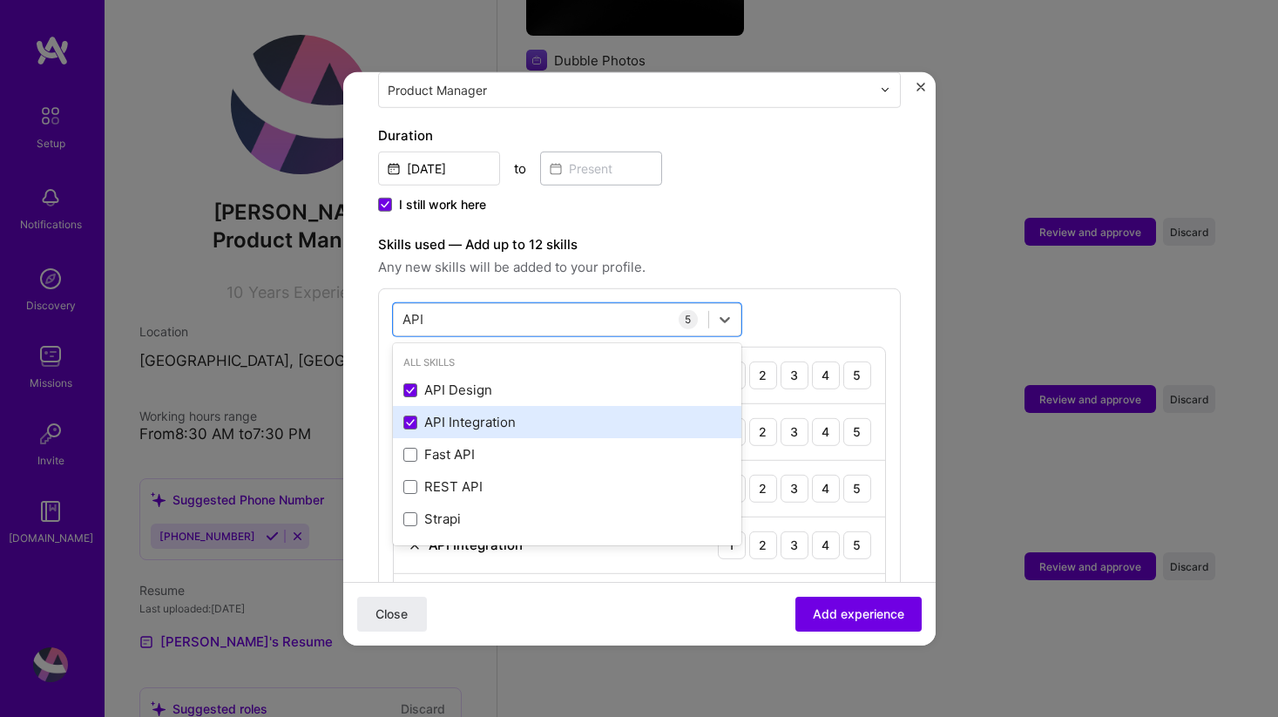
click at [416, 413] on div "API Integration" at bounding box center [566, 422] width 327 height 18
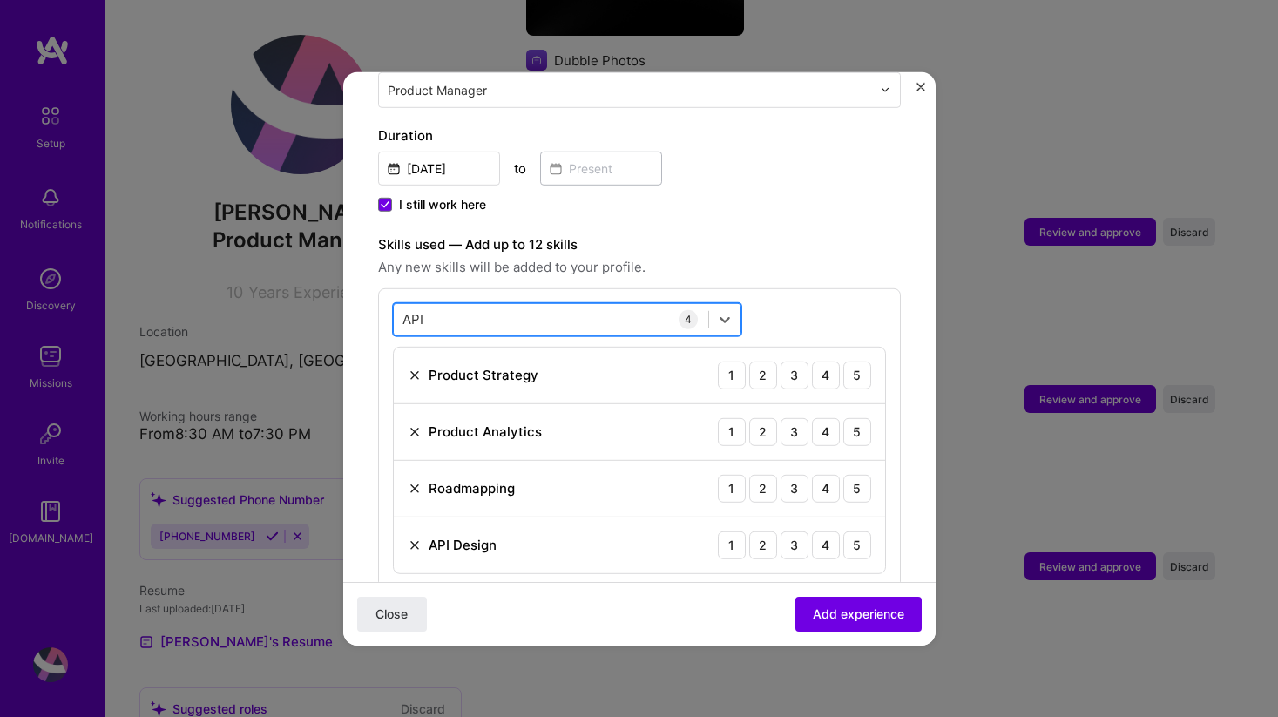
click at [490, 305] on div "API API" at bounding box center [551, 319] width 314 height 29
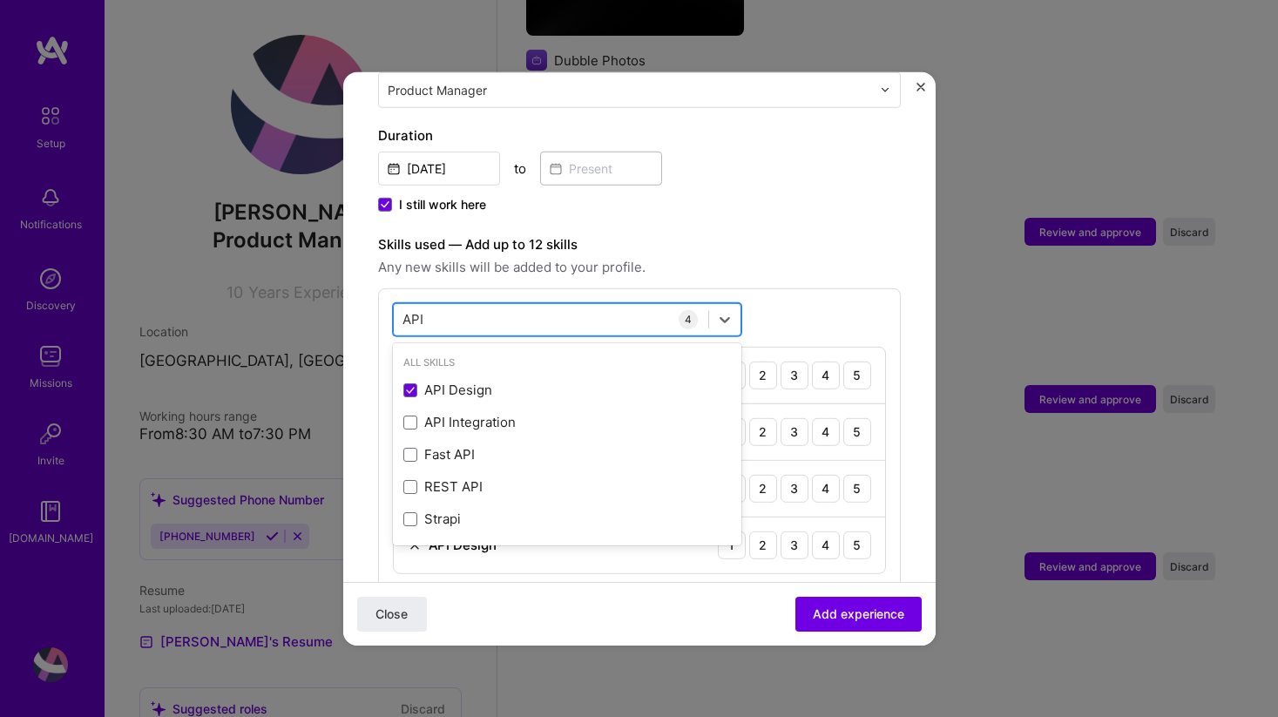
click at [490, 305] on div "API API" at bounding box center [551, 319] width 314 height 29
type input "S"
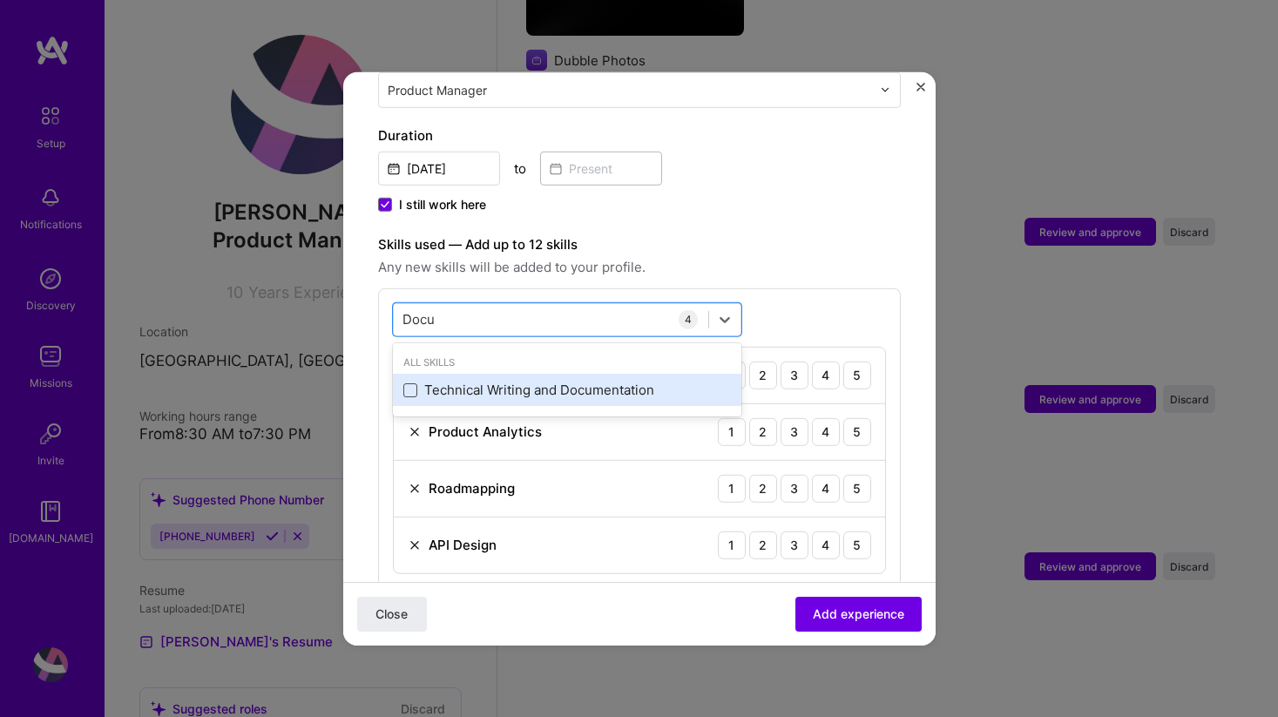
click at [403, 383] on span at bounding box center [410, 390] width 14 height 14
click at [0, 0] on input "checkbox" at bounding box center [0, 0] width 0 height 0
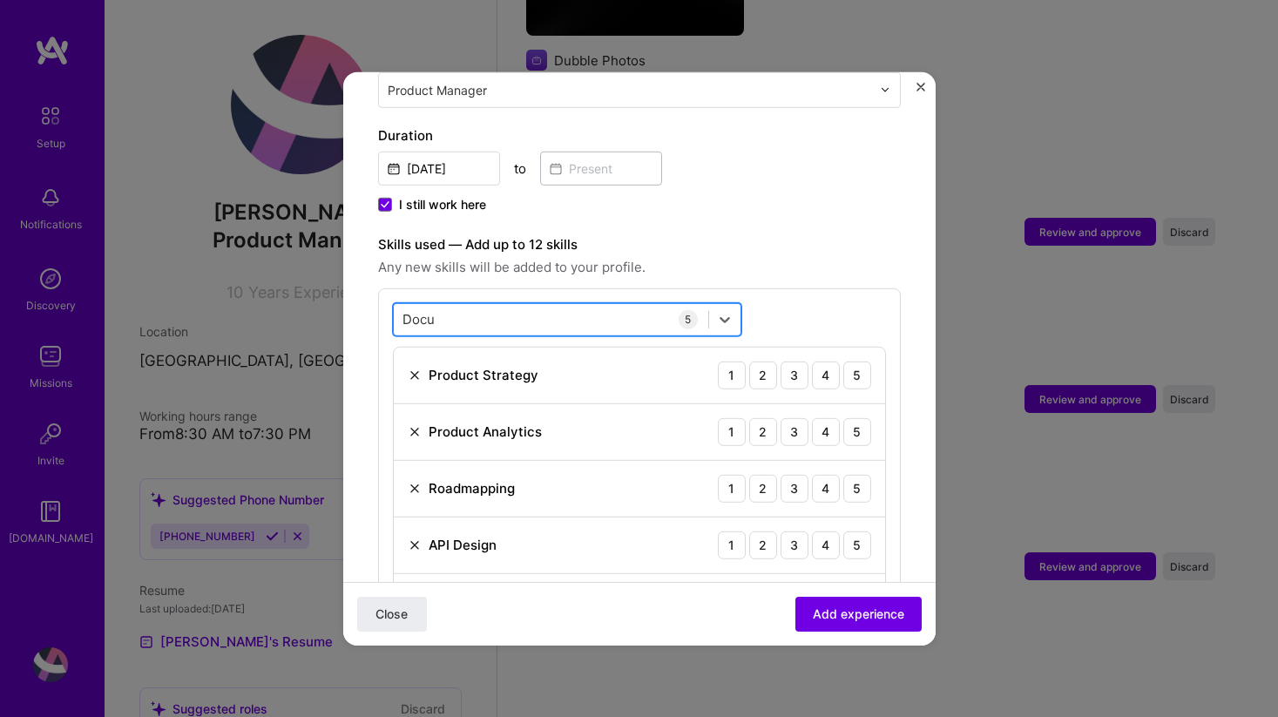
click at [525, 305] on div "Docu Docu" at bounding box center [551, 319] width 314 height 29
click at [731, 266] on div "Skills used — Add up to 12 skills Any new skills will be added to your profile.…" at bounding box center [639, 438] width 523 height 411
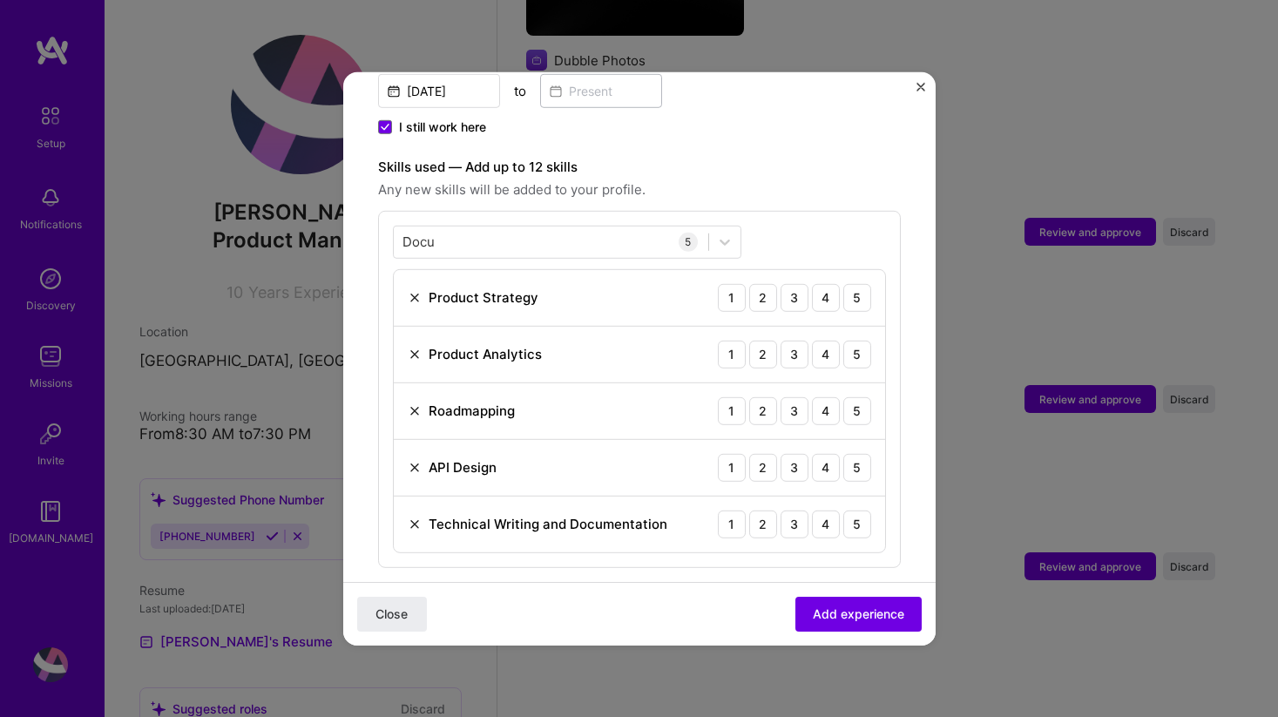
scroll to position [549, 0]
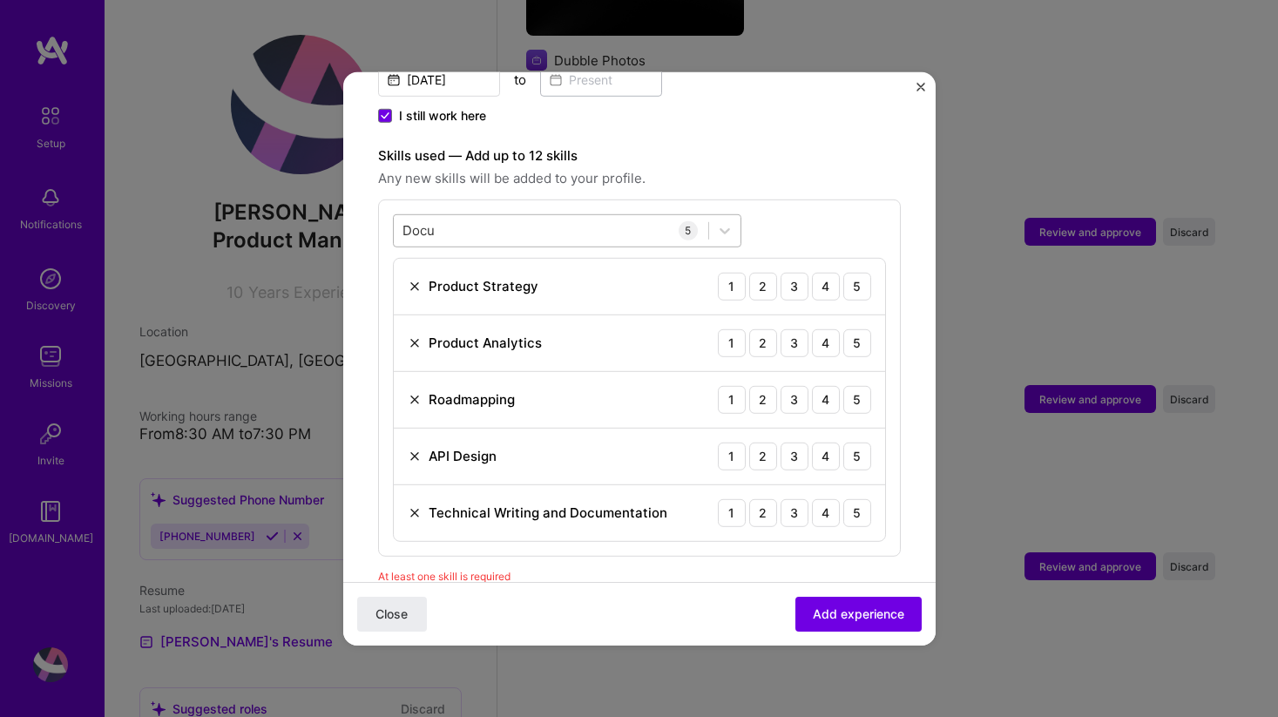
click at [516, 216] on div "Docu Docu" at bounding box center [551, 230] width 314 height 29
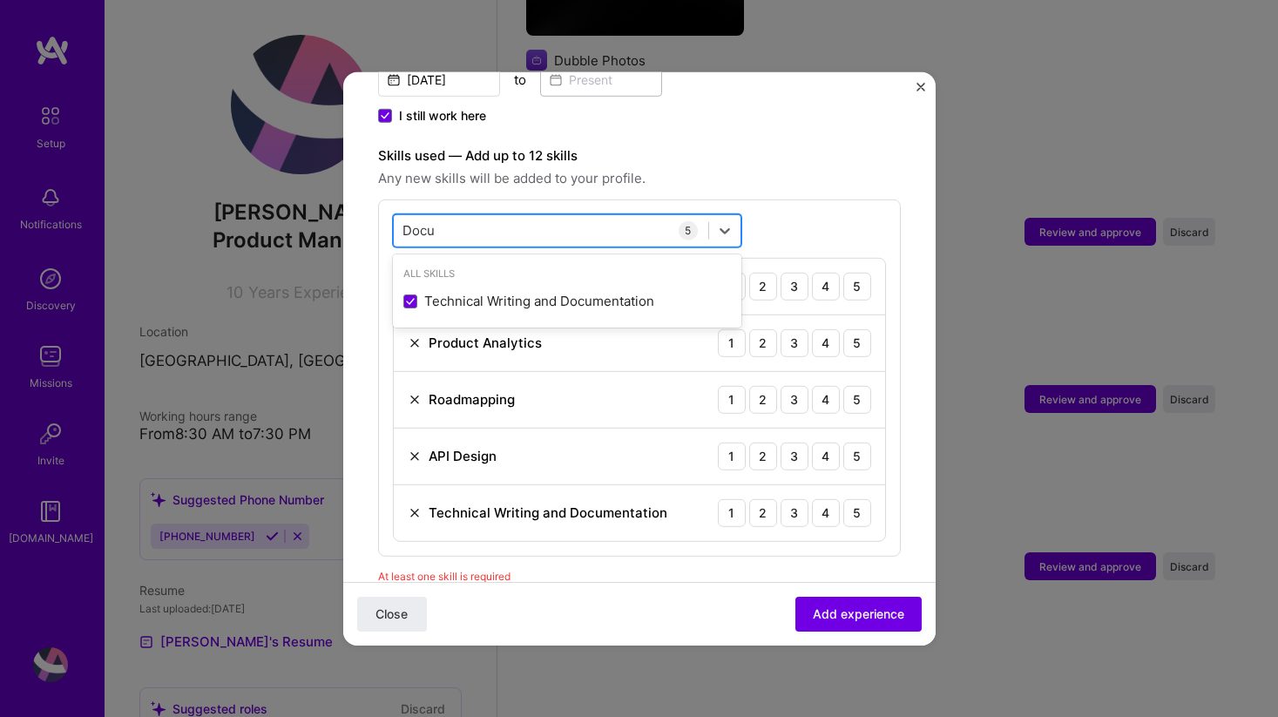
click at [516, 216] on div "Docu Docu" at bounding box center [551, 230] width 314 height 29
type input "D"
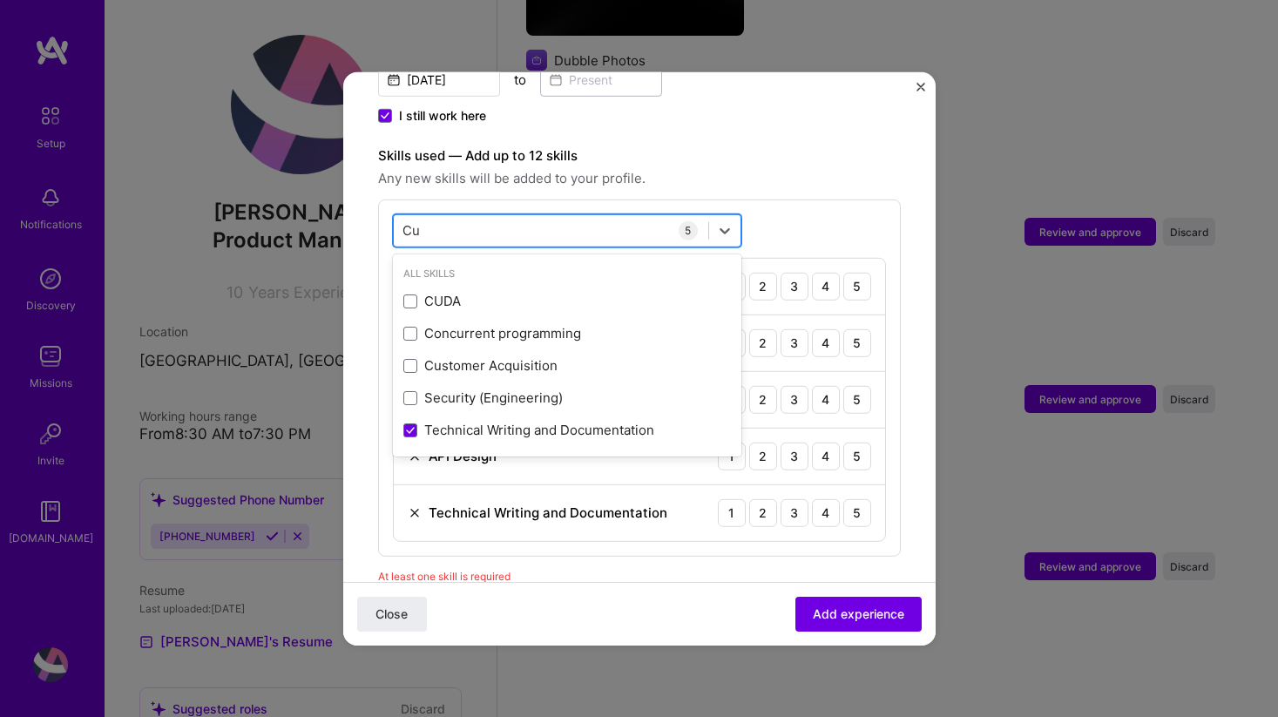
type input "C"
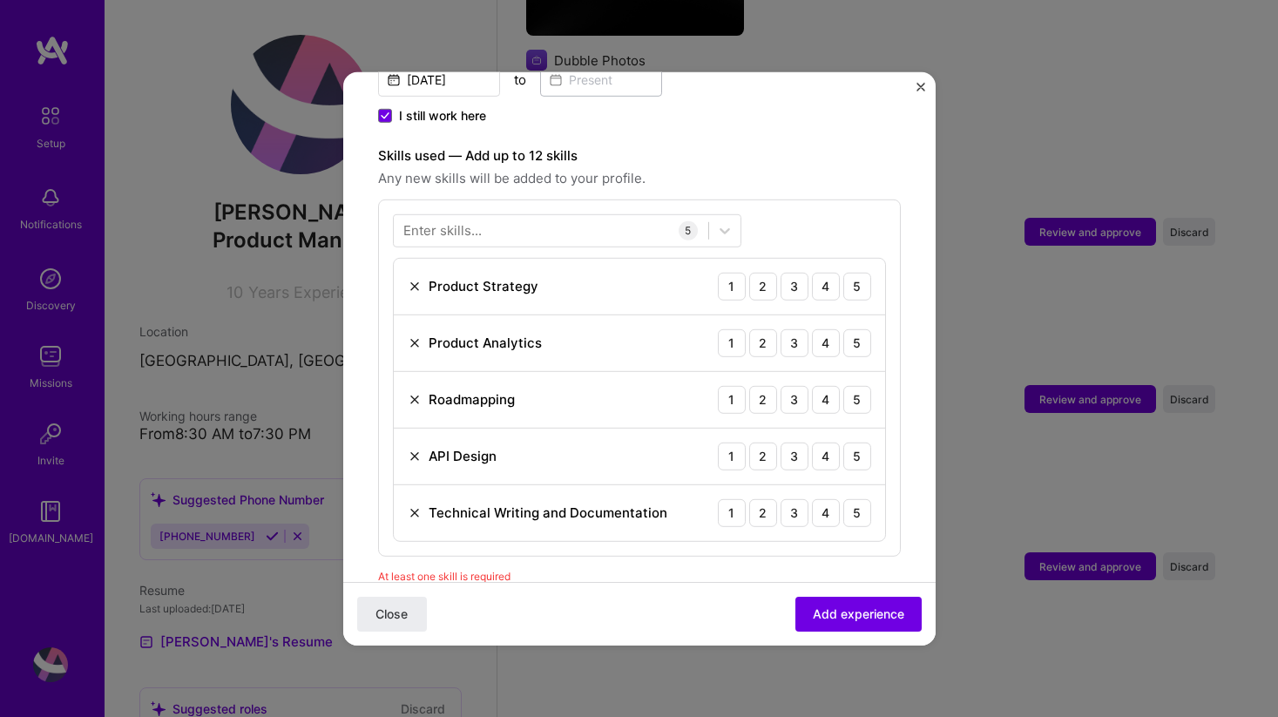
click at [826, 174] on div "Skills used — Add up to 12 skills Any new skills will be added to your profile.…" at bounding box center [639, 350] width 523 height 411
click at [862, 617] on span "Add experience" at bounding box center [858, 613] width 91 height 17
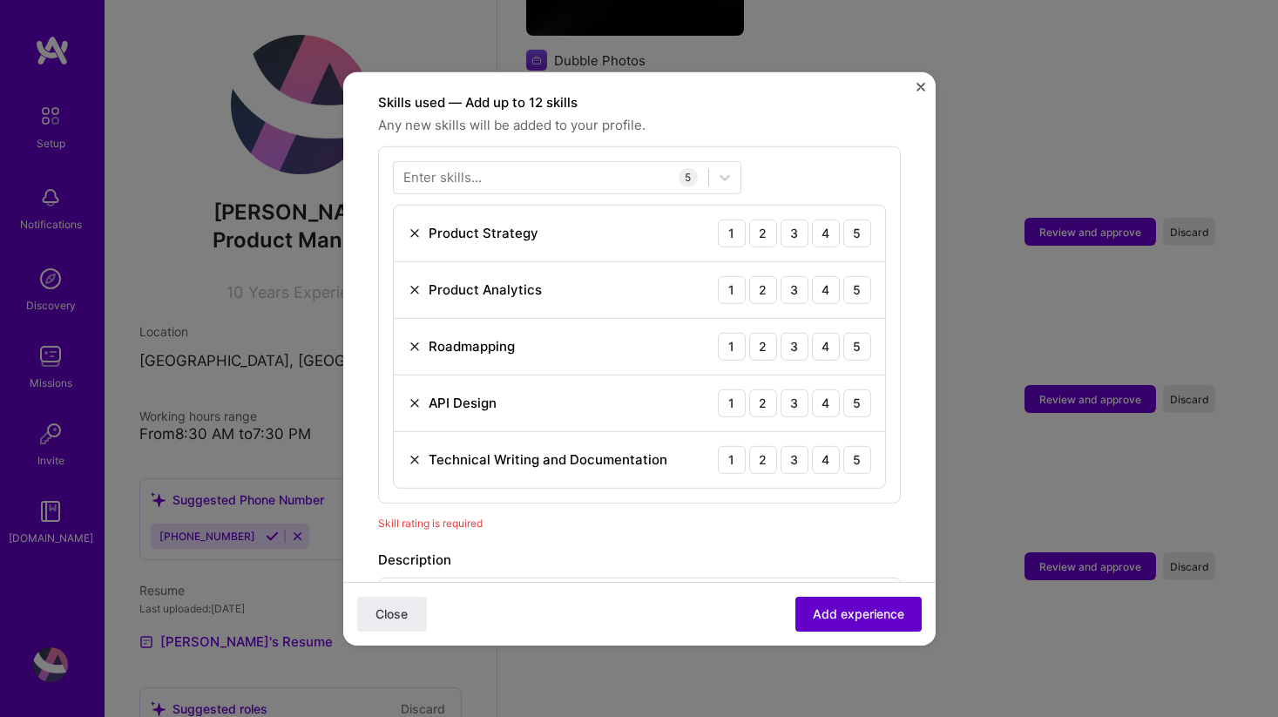
scroll to position [604, 0]
click at [847, 330] on div "5" at bounding box center [857, 344] width 28 height 28
click at [853, 387] on div "5" at bounding box center [857, 401] width 28 height 28
click at [860, 443] on div "5" at bounding box center [857, 457] width 28 height 28
click at [829, 273] on div "4" at bounding box center [826, 287] width 28 height 28
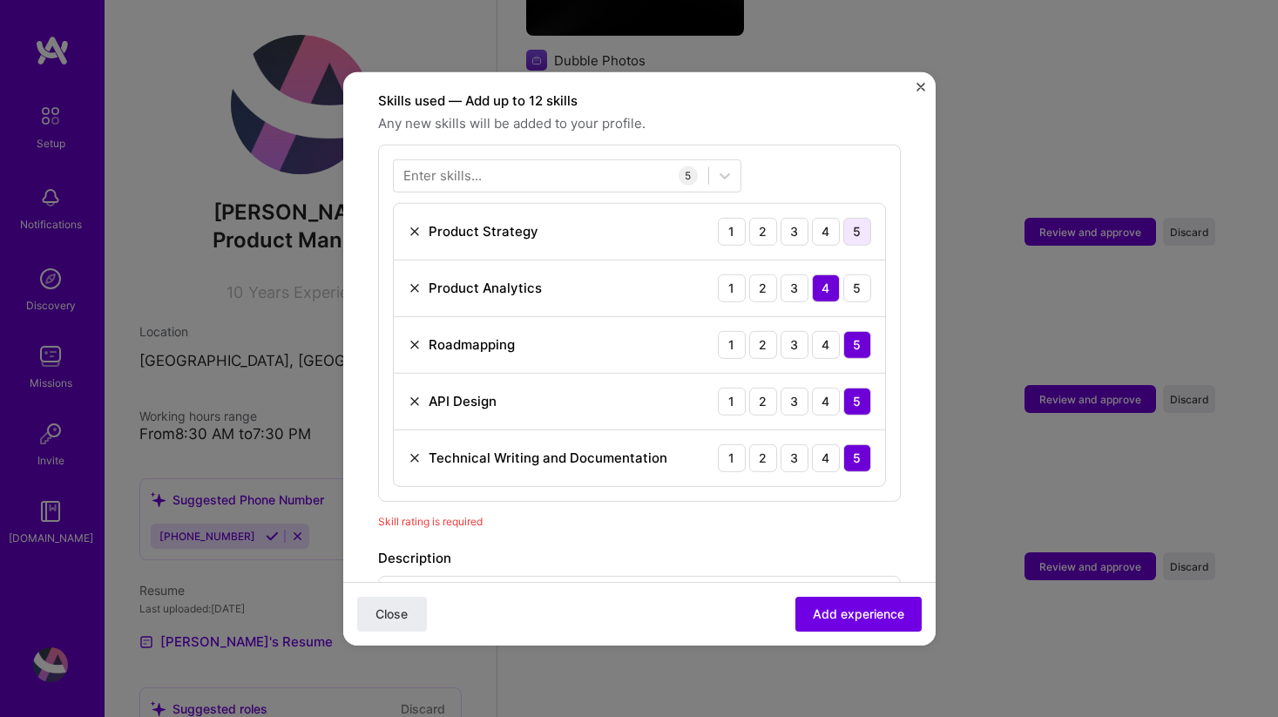
click at [849, 217] on div "5" at bounding box center [857, 231] width 28 height 28
click at [851, 605] on span "Add experience" at bounding box center [858, 613] width 91 height 17
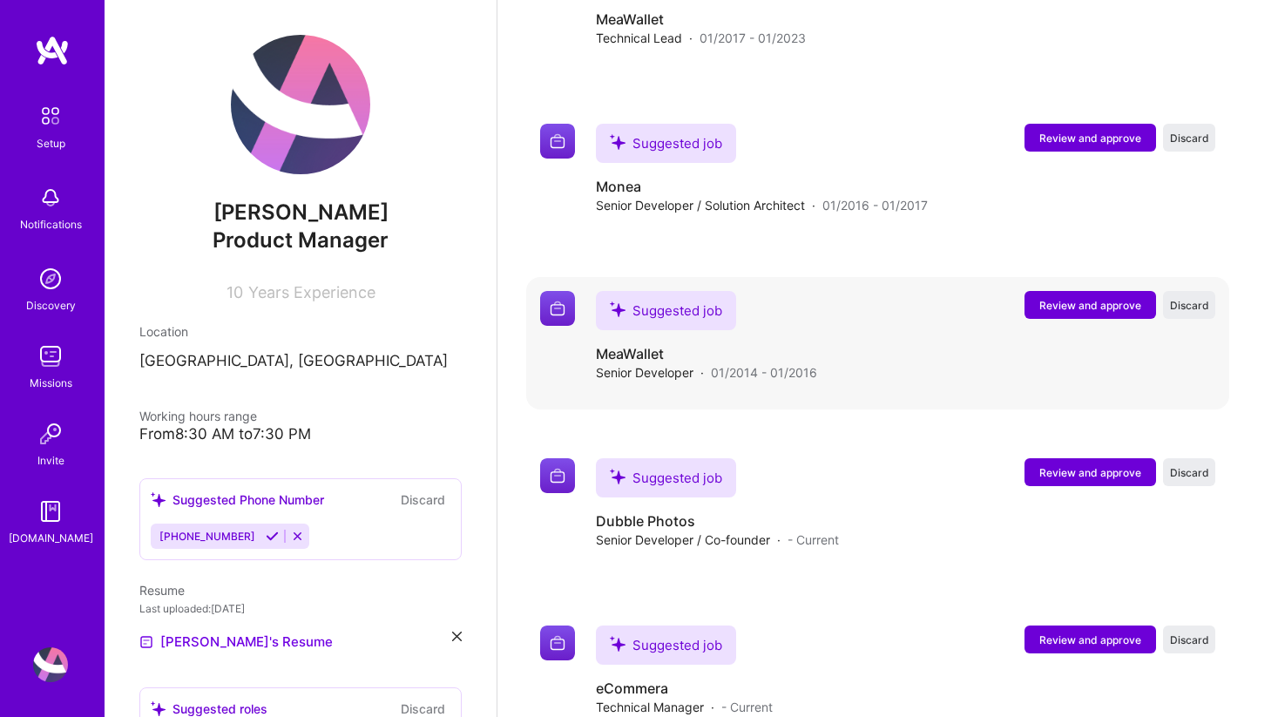
scroll to position [2297, 0]
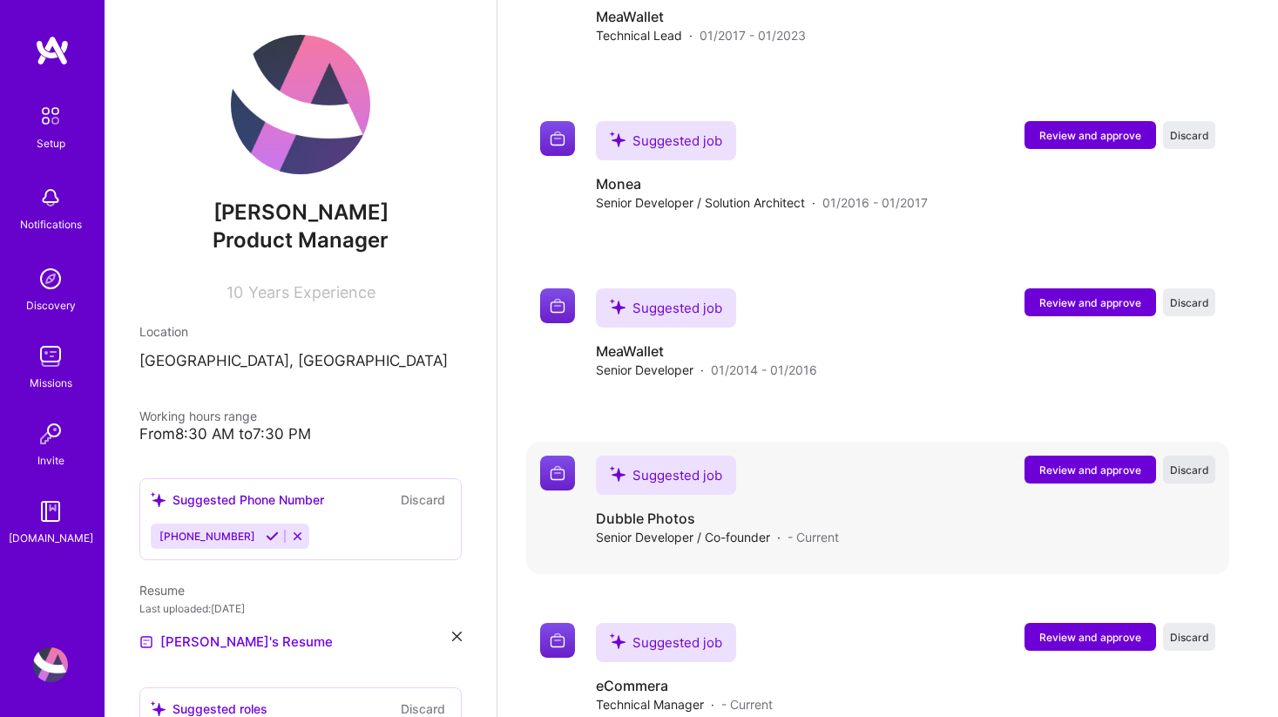
click at [1190, 462] on span "Discard" at bounding box center [1189, 469] width 39 height 15
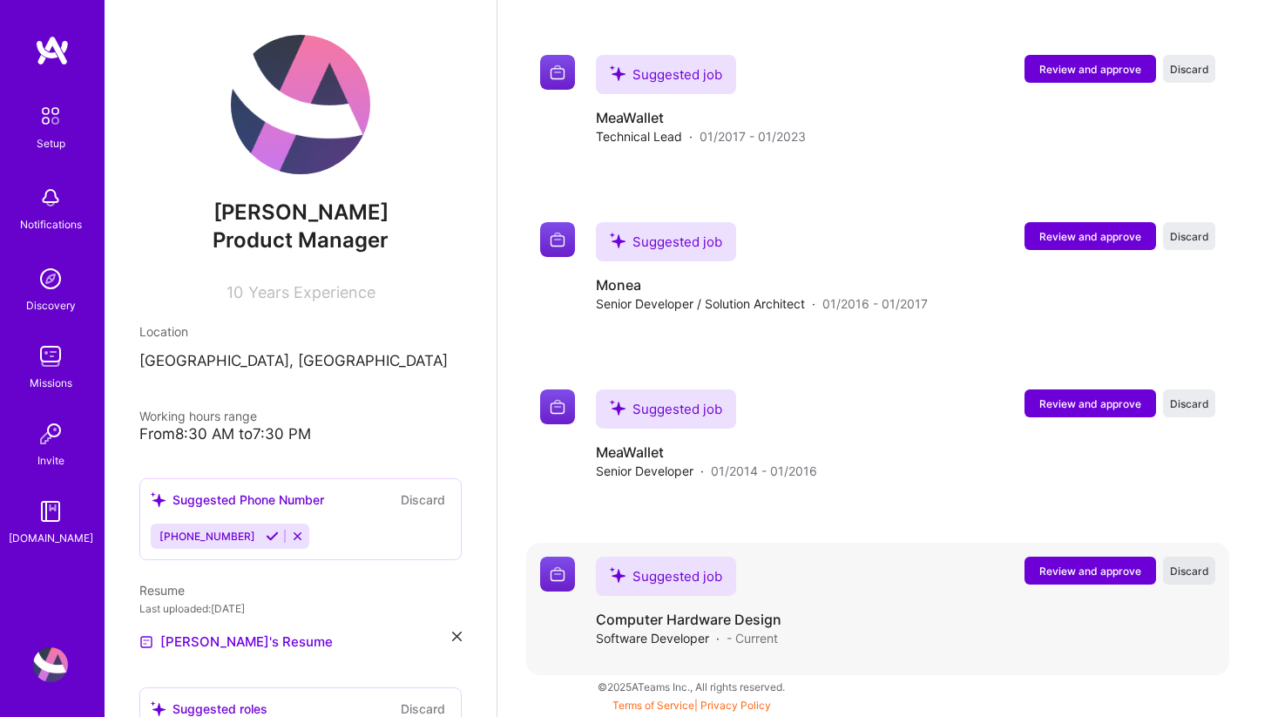
scroll to position [2175, 0]
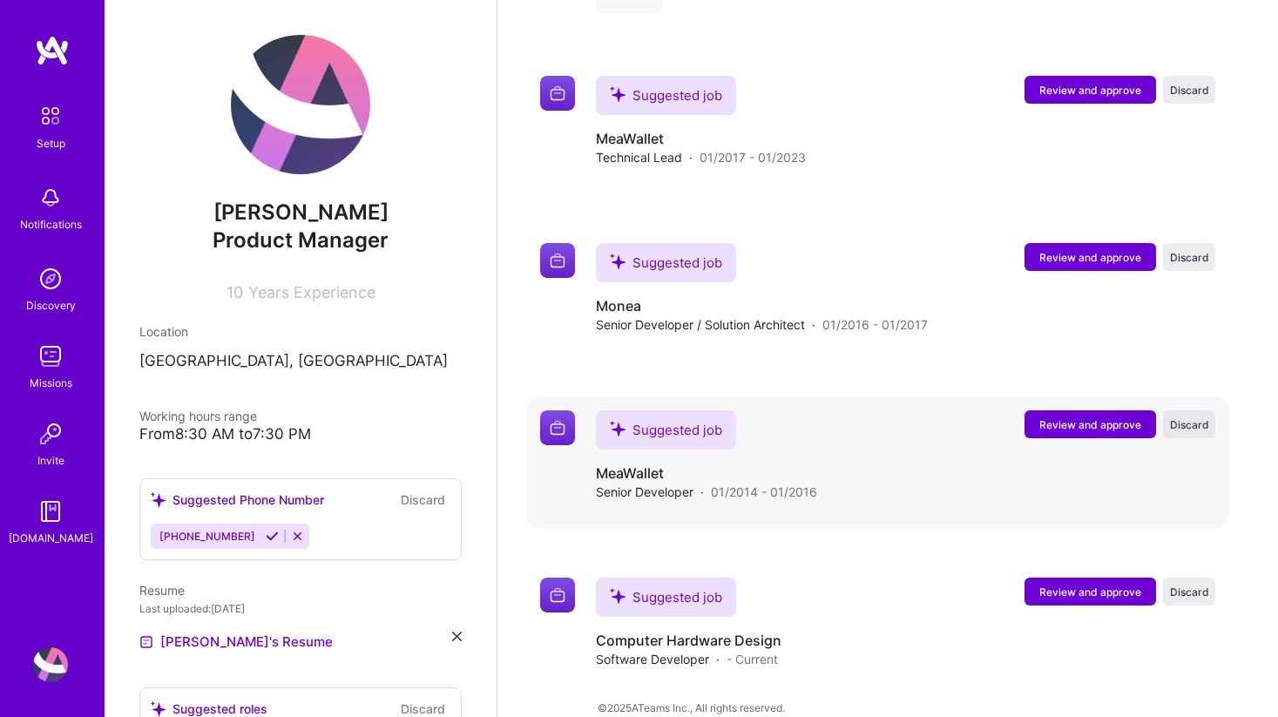
click at [1180, 417] on span "Discard" at bounding box center [1189, 424] width 39 height 15
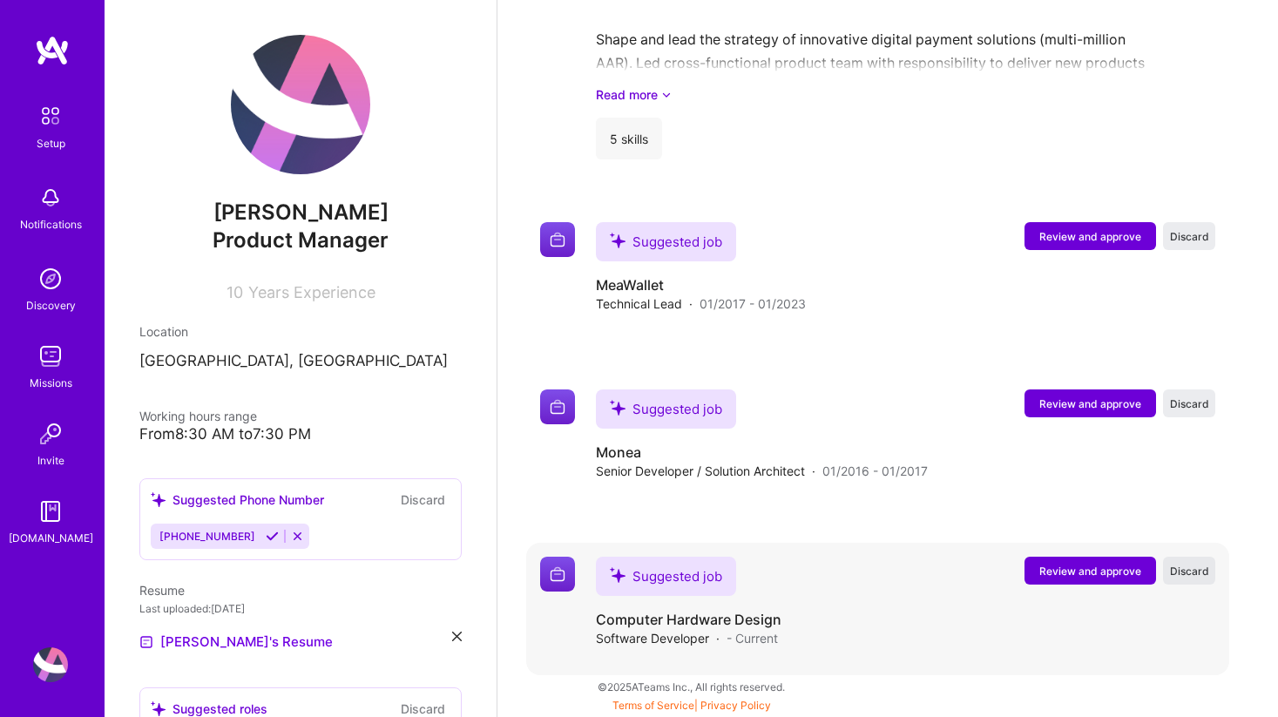
scroll to position [2008, 0]
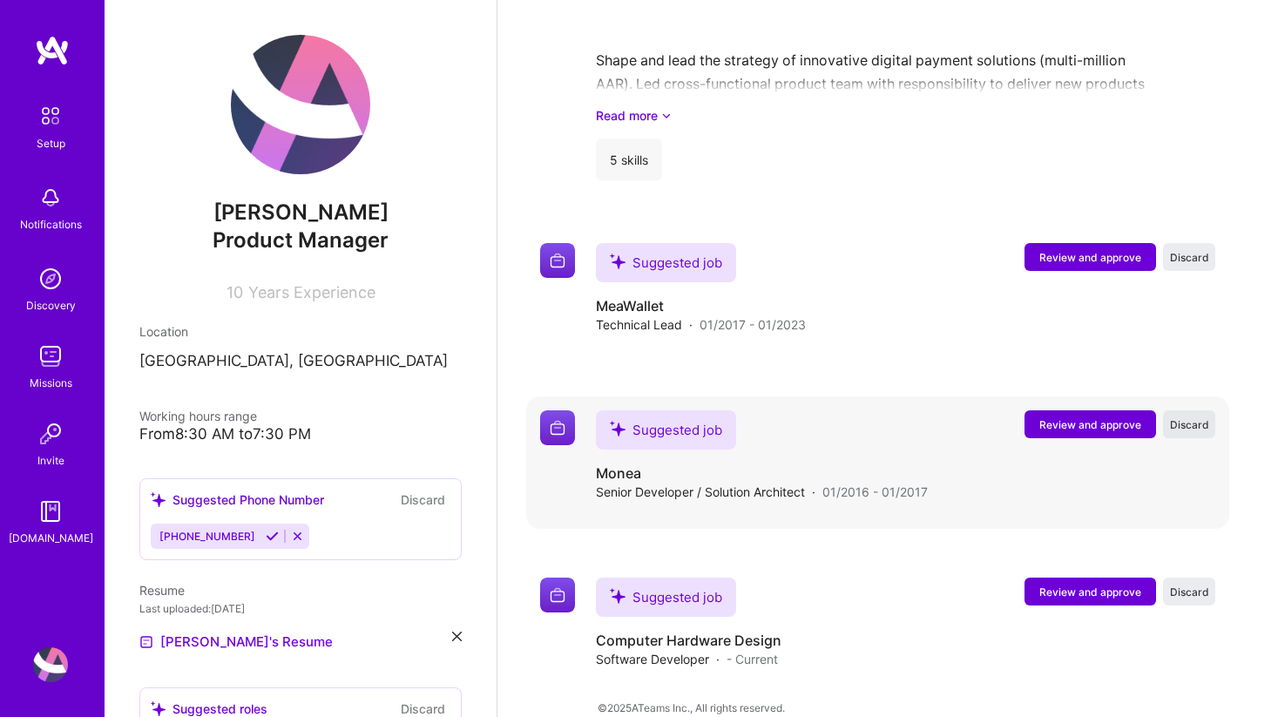
click at [1184, 417] on span "Discard" at bounding box center [1189, 424] width 39 height 15
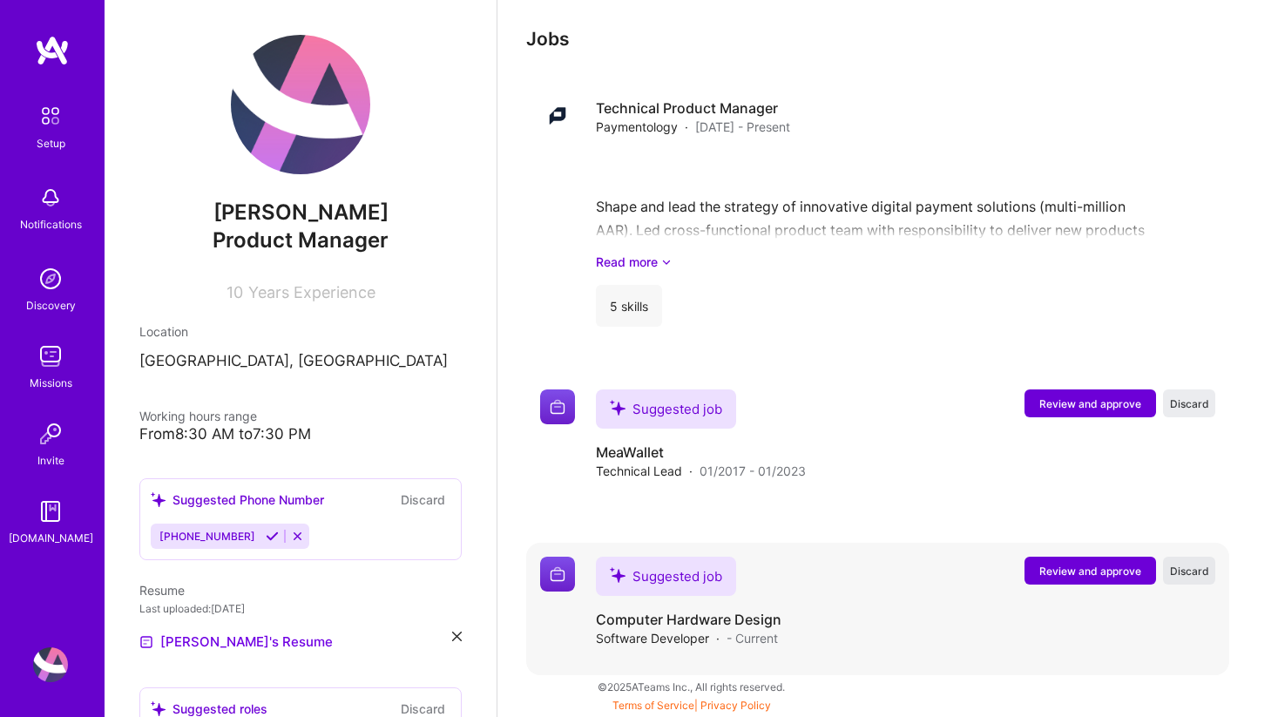
scroll to position [1841, 0]
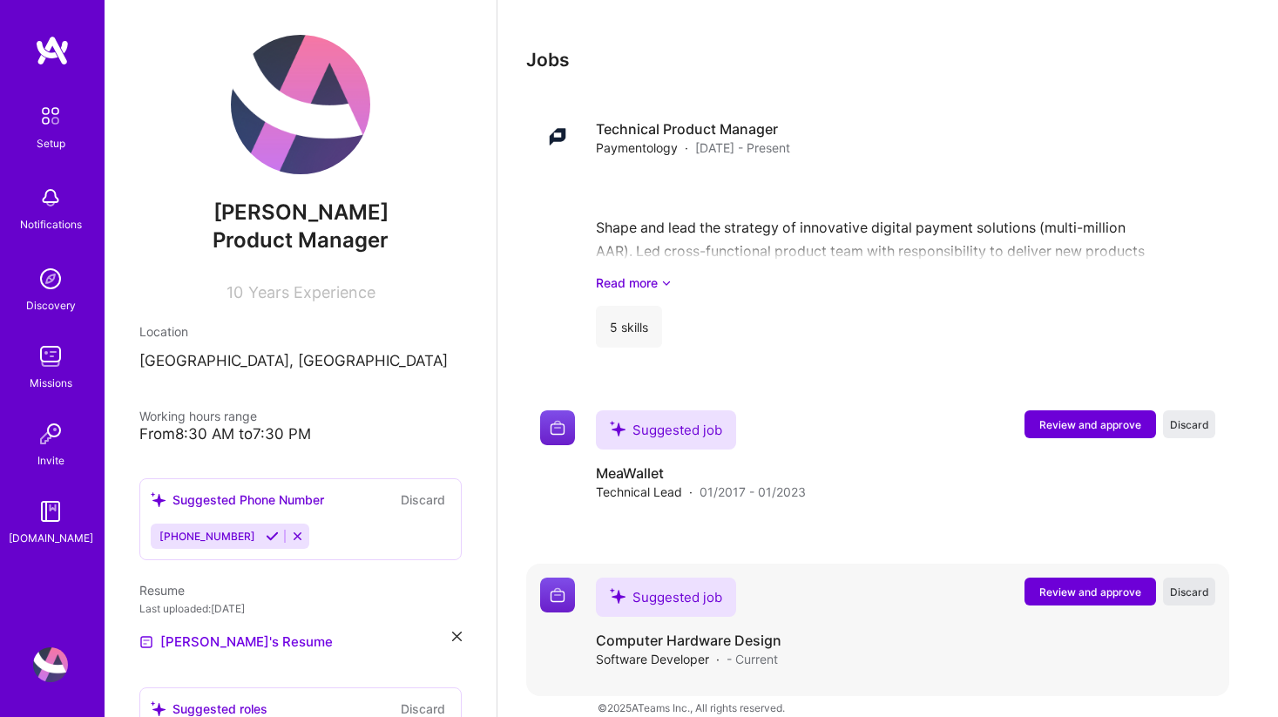
click at [1193, 584] on span "Discard" at bounding box center [1189, 591] width 39 height 15
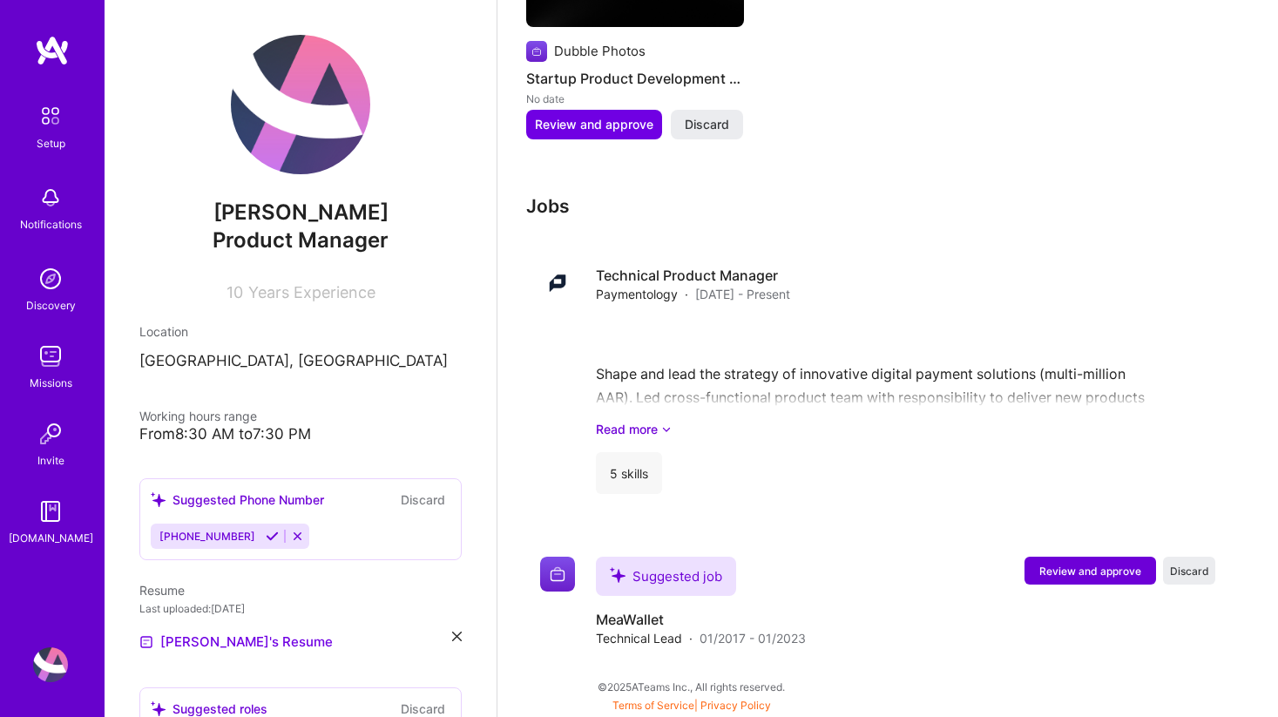
scroll to position [1674, 0]
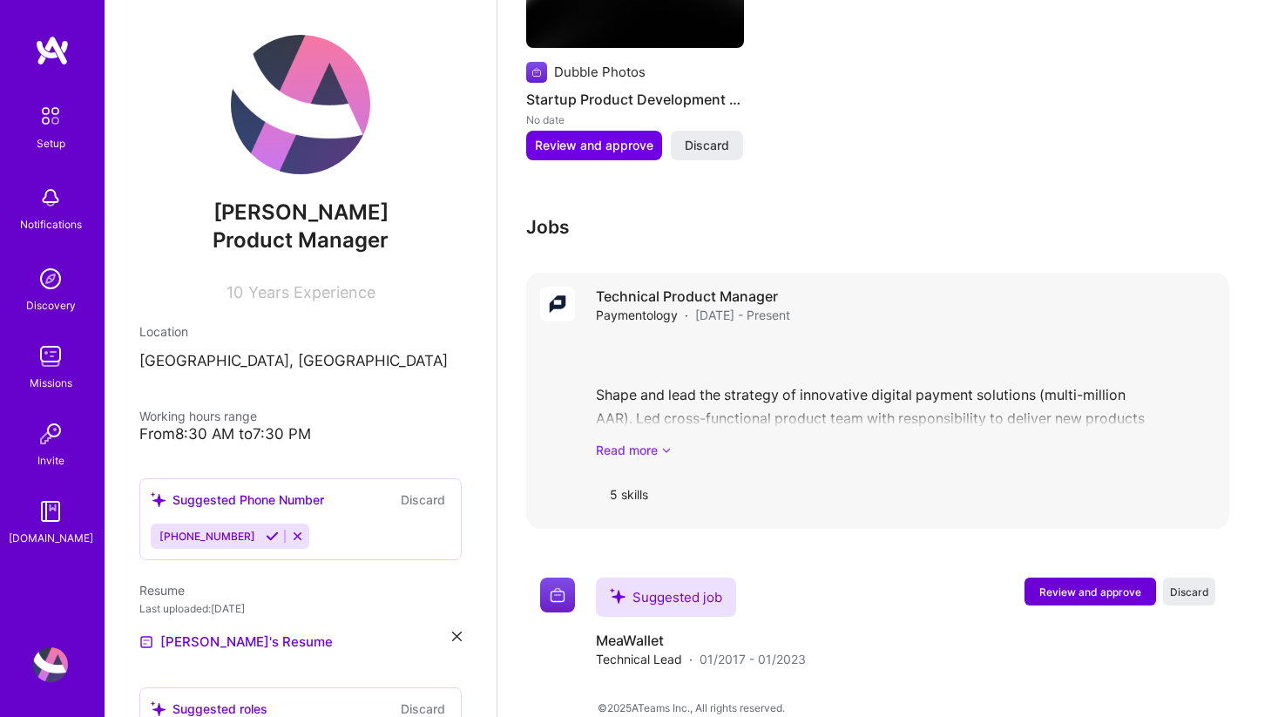
click at [658, 441] on link "Read more" at bounding box center [905, 450] width 619 height 18
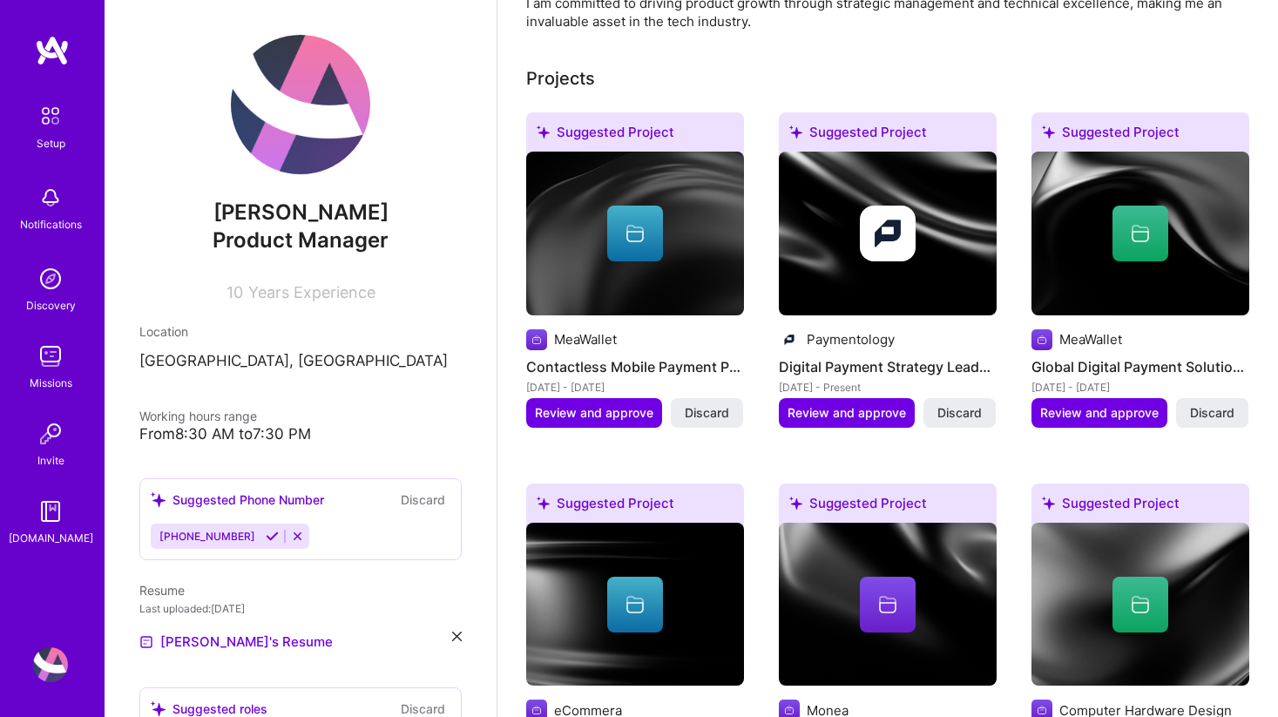
scroll to position [641, 0]
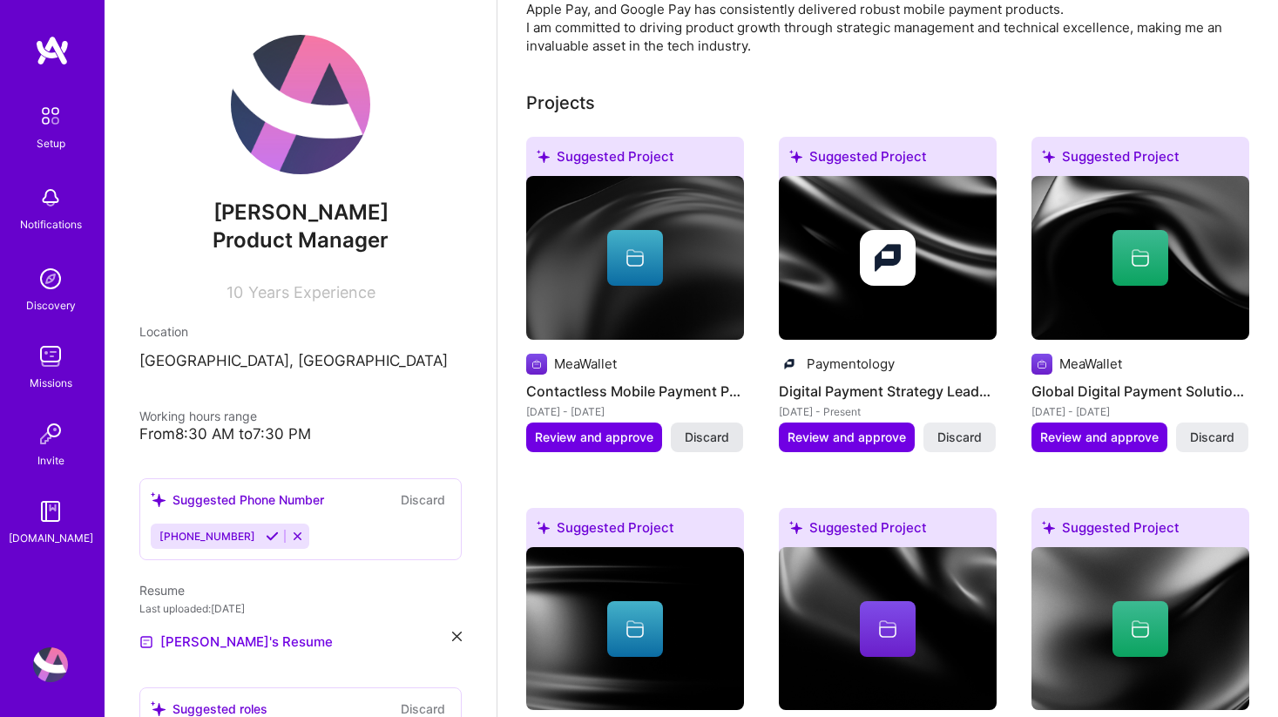
click at [719, 428] on span "Discard" at bounding box center [707, 436] width 44 height 17
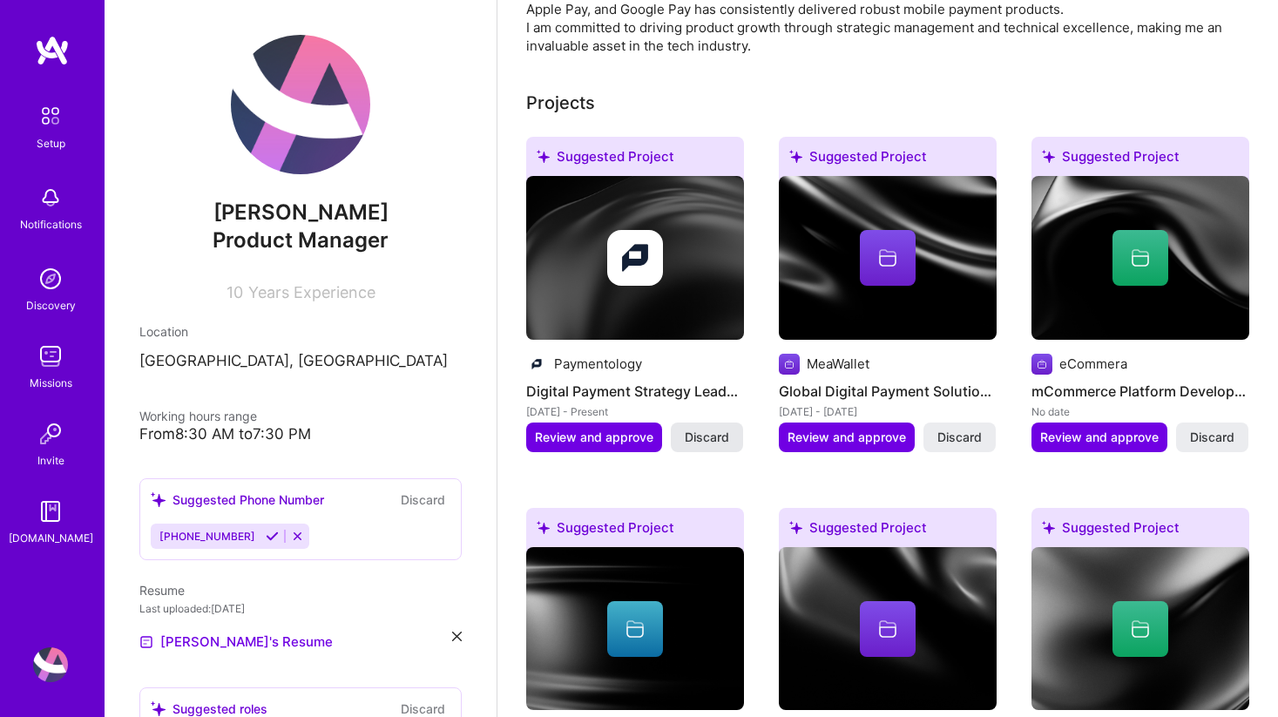
click at [720, 428] on span "Discard" at bounding box center [707, 436] width 44 height 17
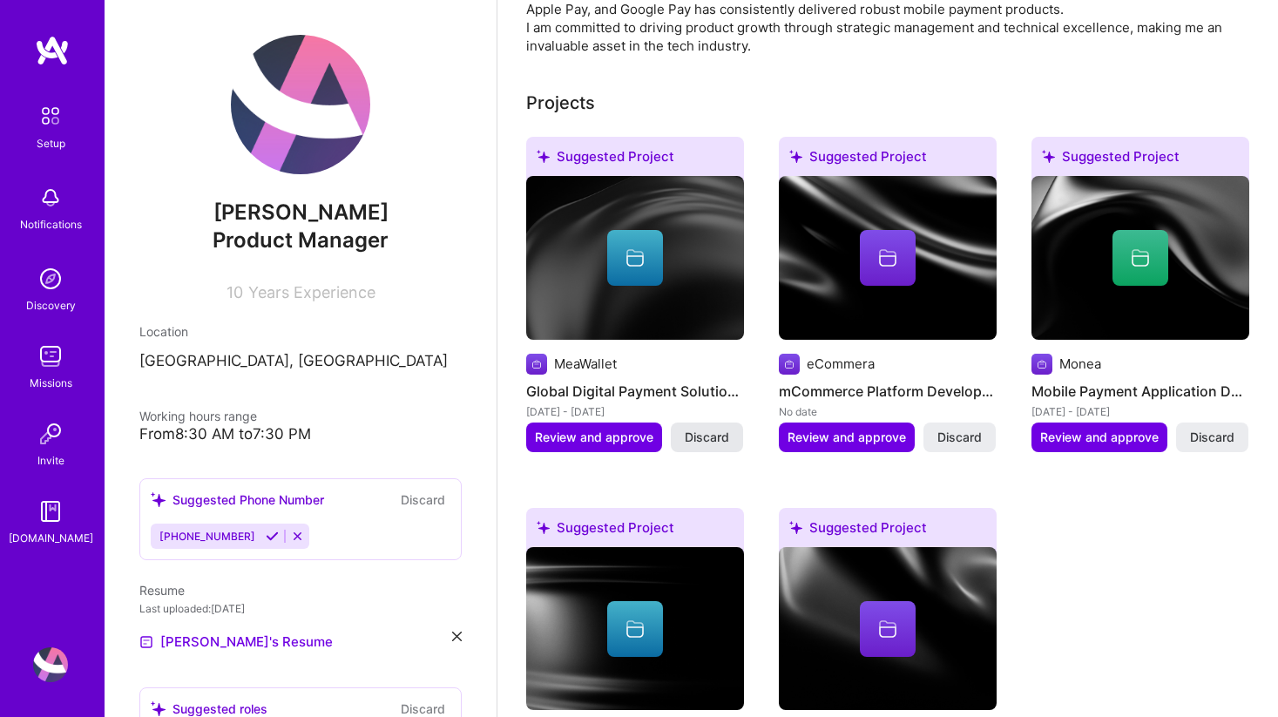
click at [713, 428] on span "Discard" at bounding box center [707, 436] width 44 height 17
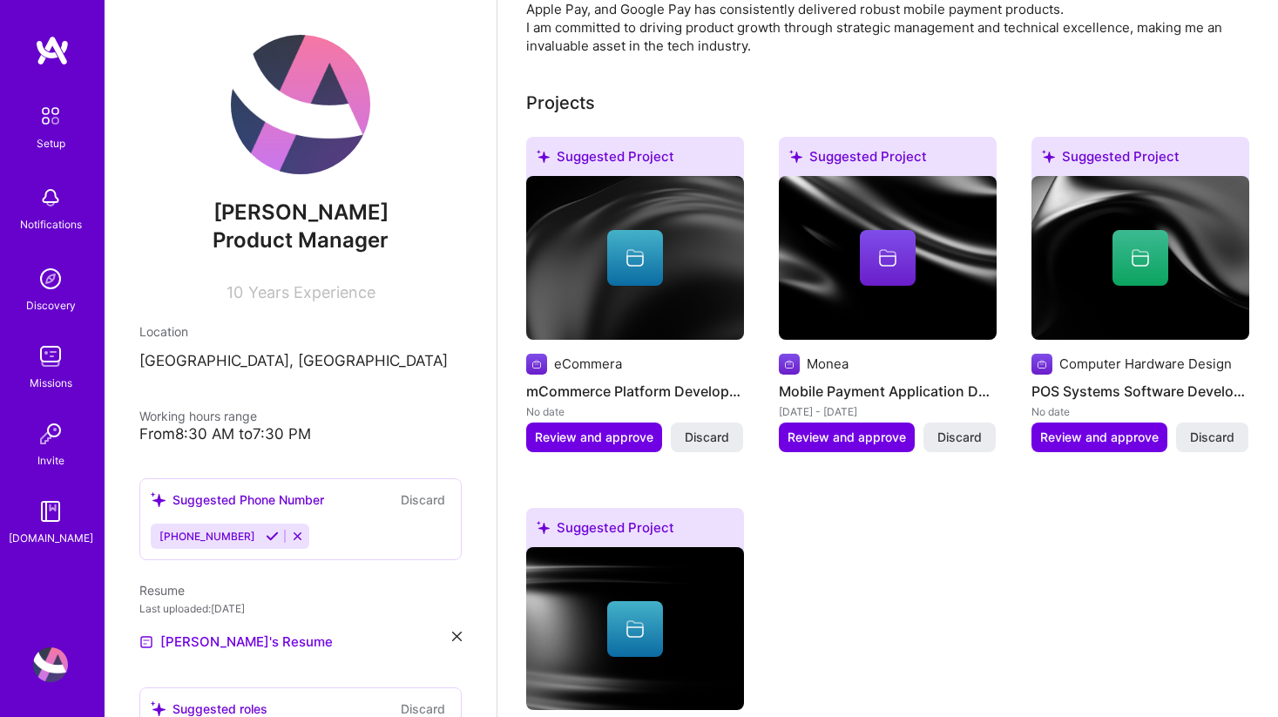
click at [713, 428] on span "Discard" at bounding box center [707, 436] width 44 height 17
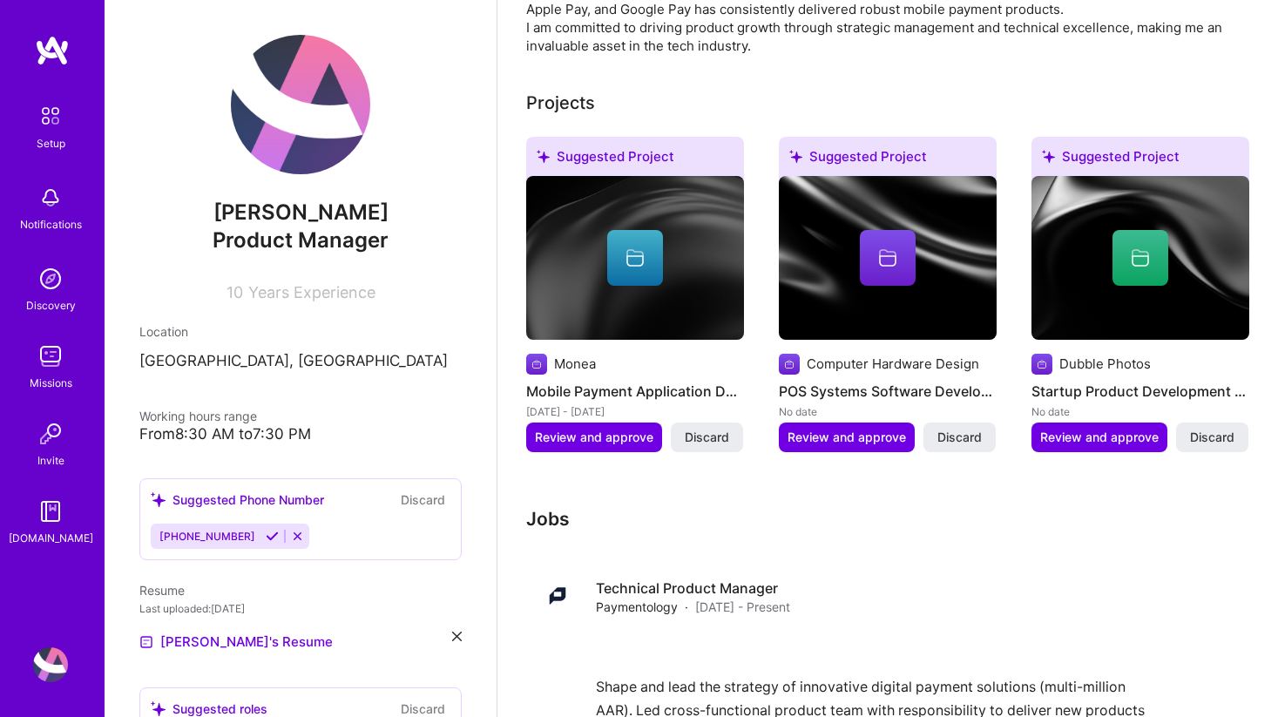
click at [713, 428] on span "Discard" at bounding box center [707, 436] width 44 height 17
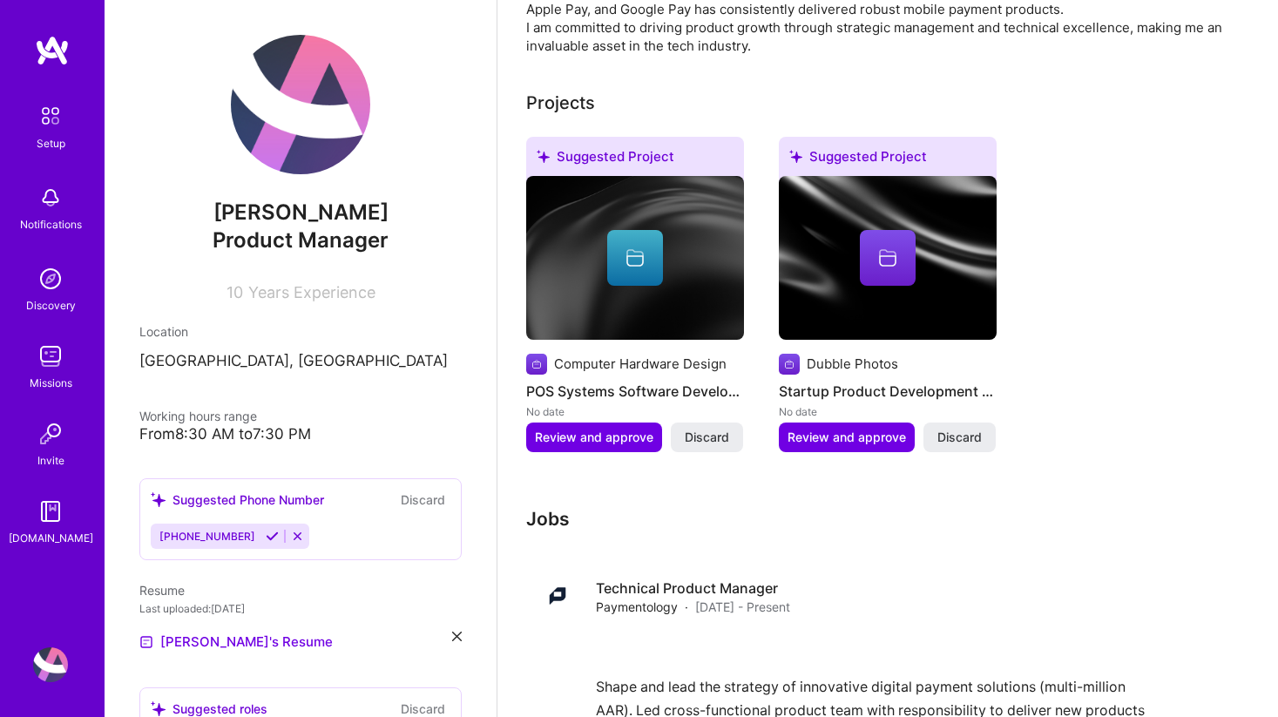
click at [713, 428] on span "Discard" at bounding box center [707, 436] width 44 height 17
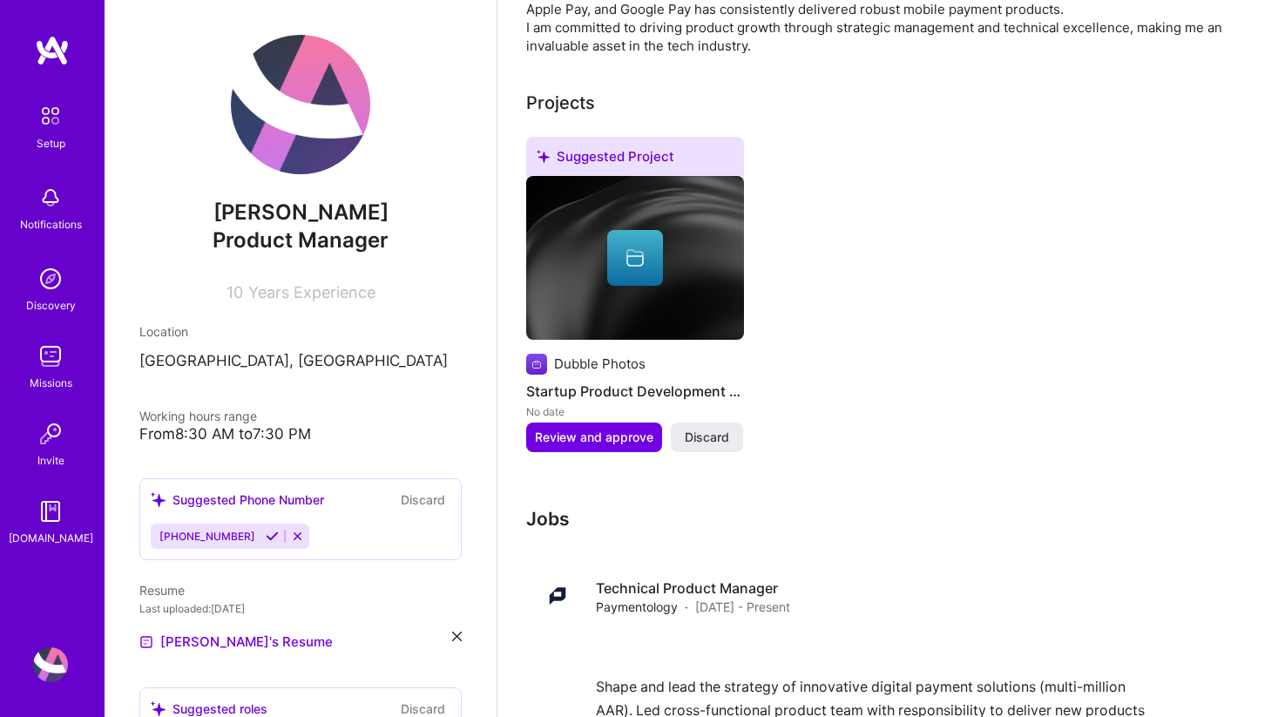
click at [713, 428] on span "Discard" at bounding box center [707, 436] width 44 height 17
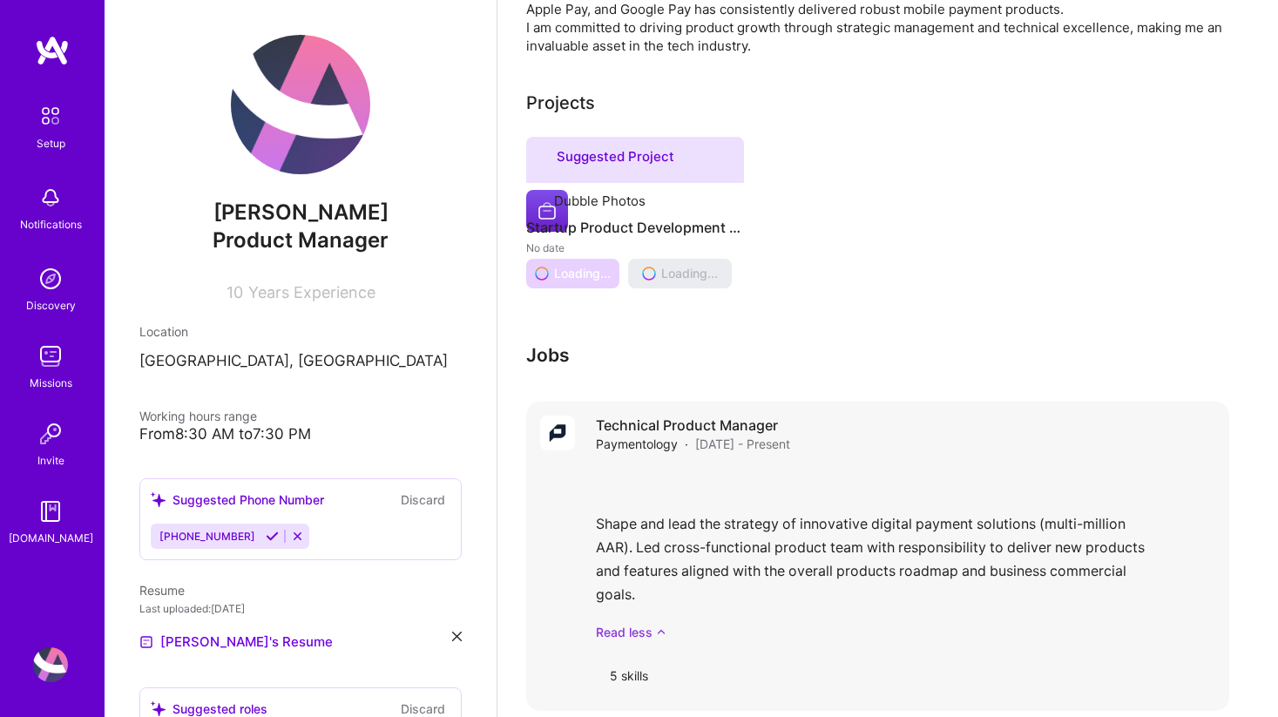
scroll to position [624, 0]
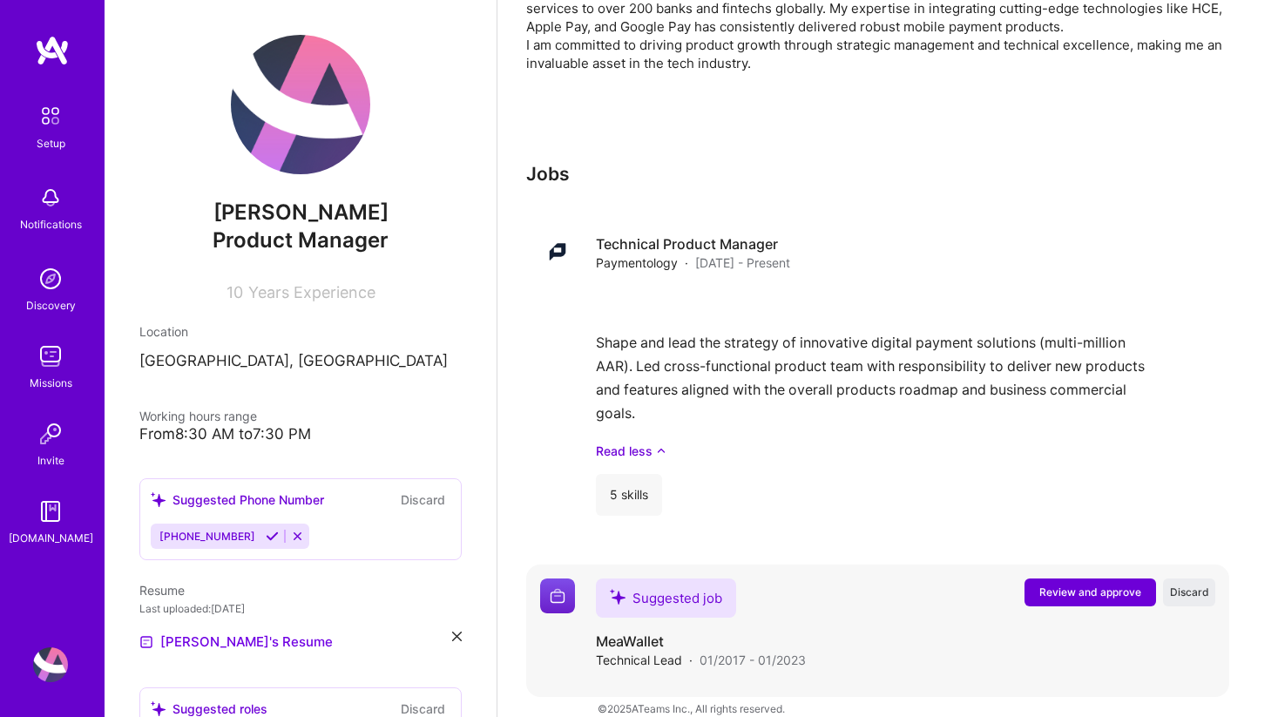
click at [1062, 584] on span "Review and approve" at bounding box center [1090, 591] width 102 height 15
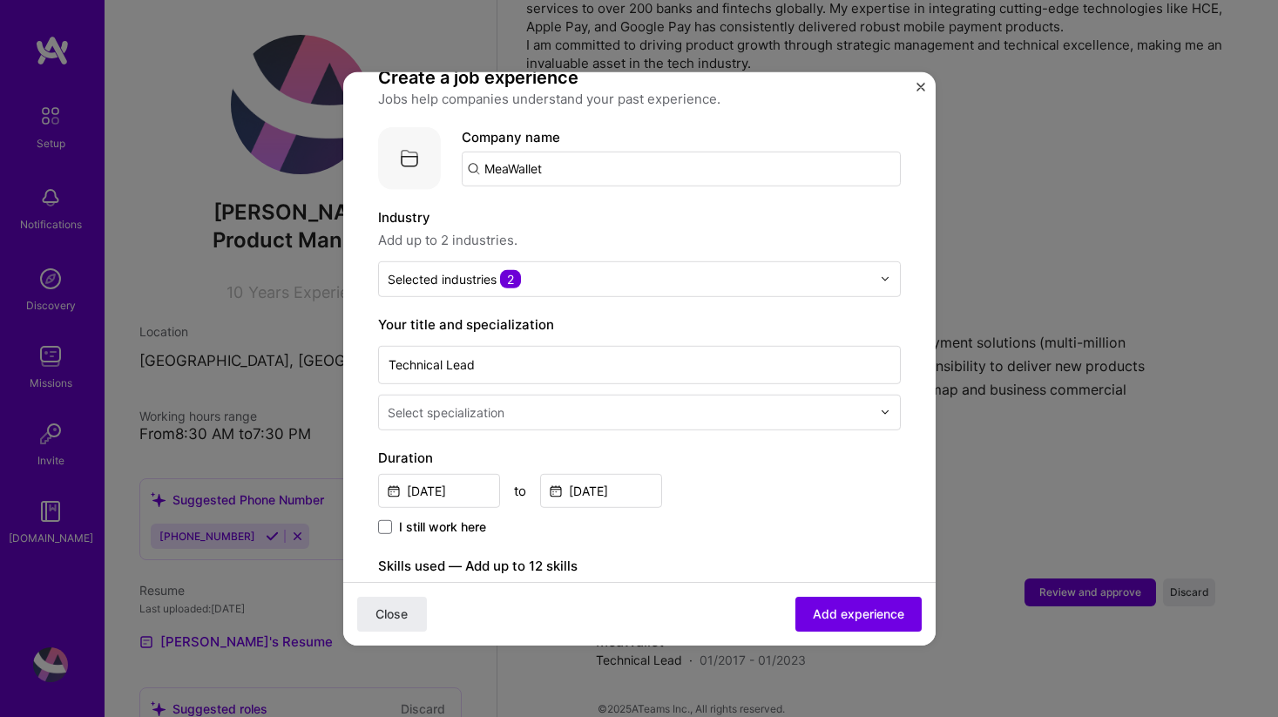
scroll to position [159, 0]
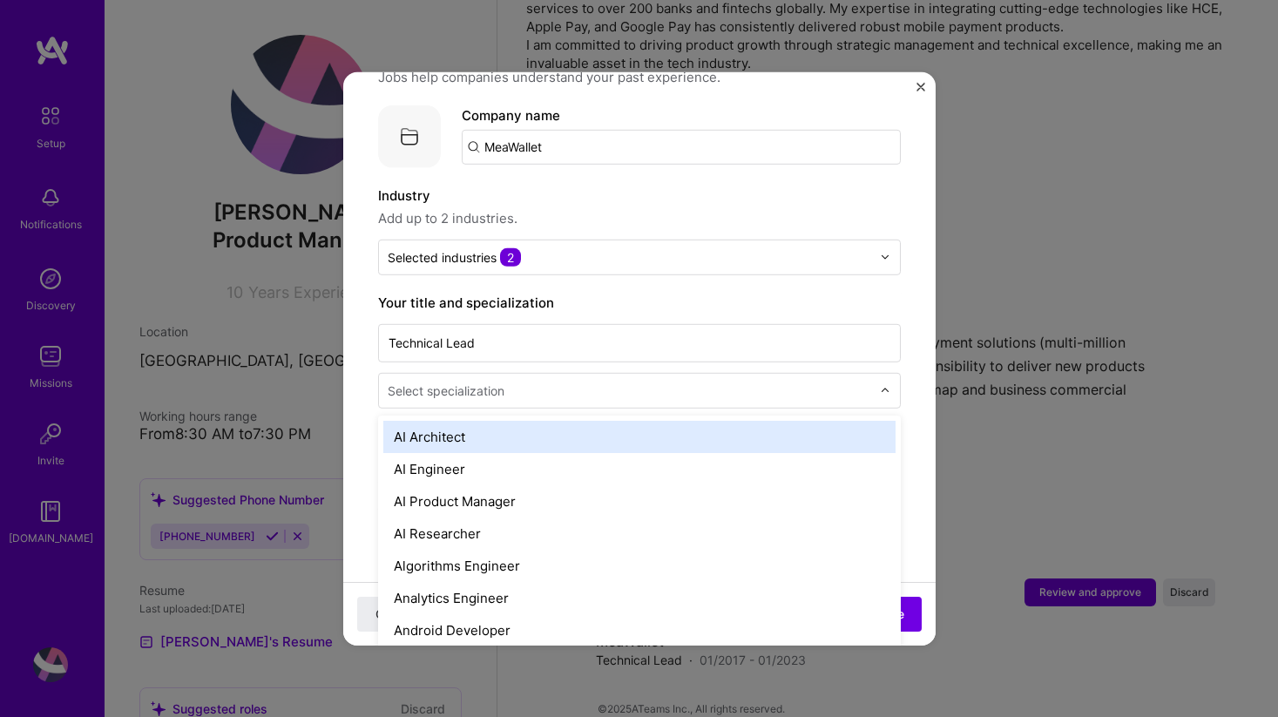
click at [745, 381] on input "text" at bounding box center [631, 390] width 487 height 18
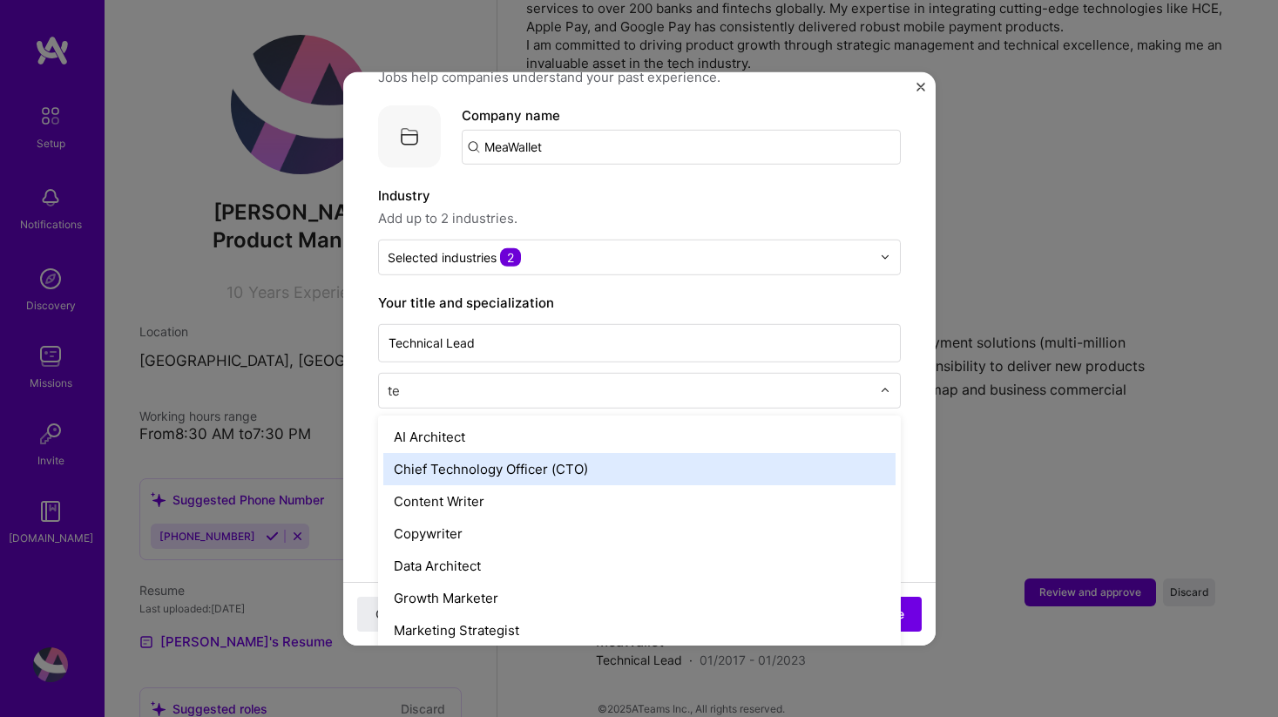
type input "t"
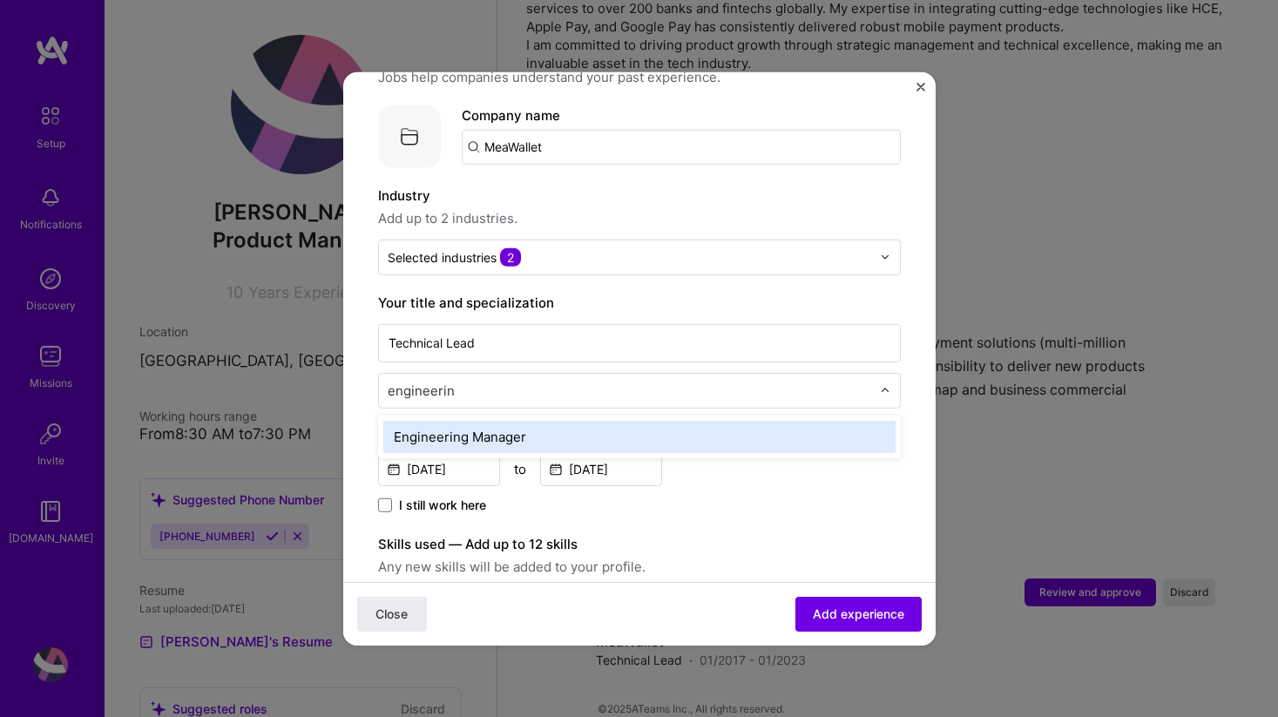
type input "engineering"
click at [597, 420] on div "Engineering Manager" at bounding box center [639, 436] width 512 height 32
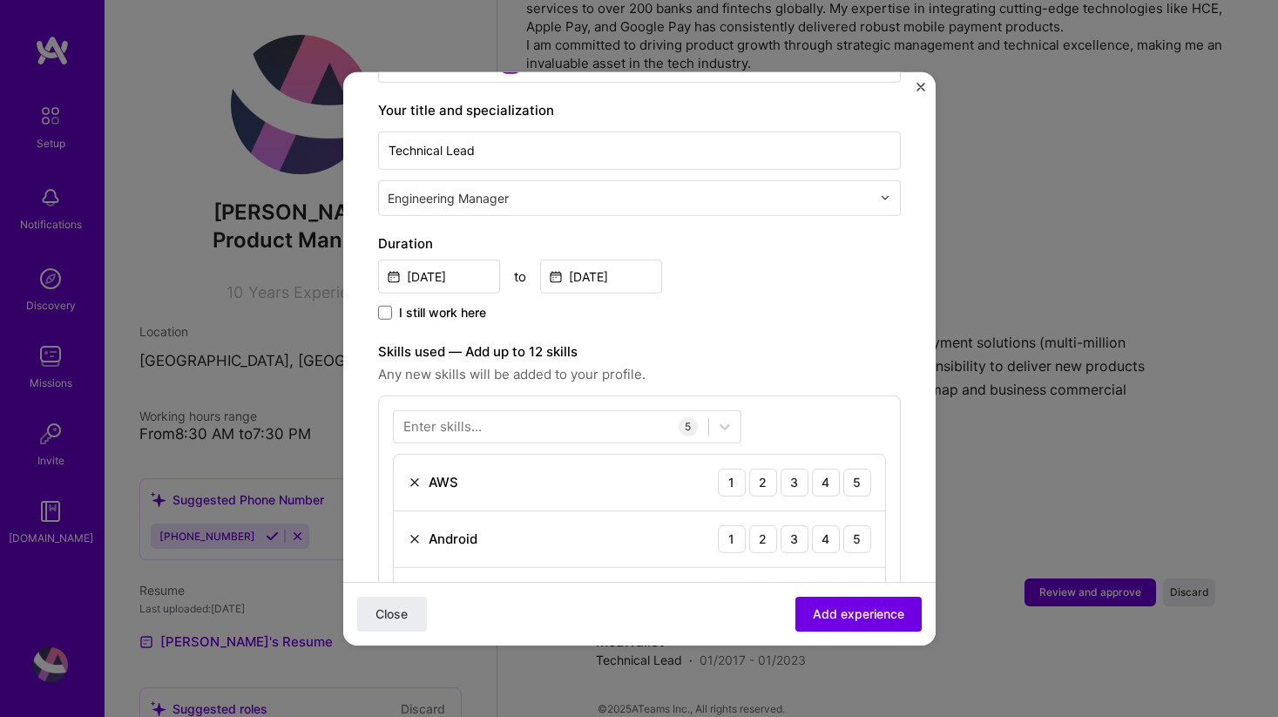
scroll to position [377, 0]
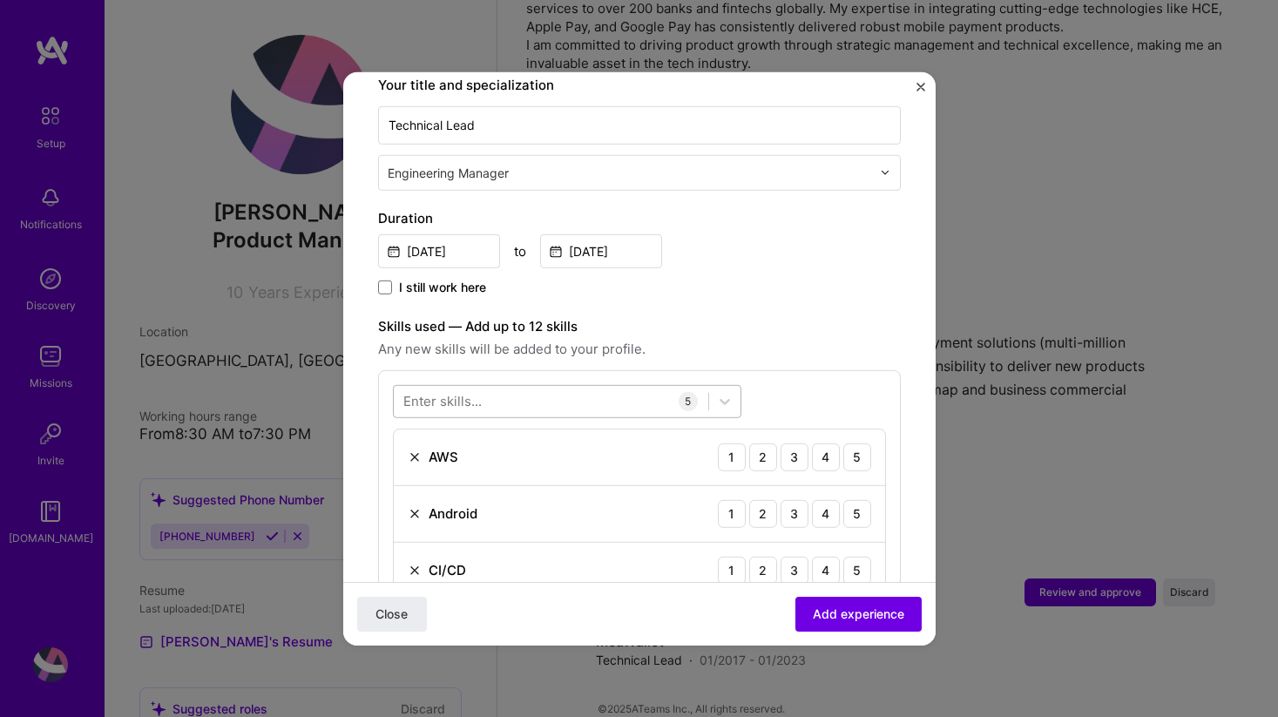
click at [590, 387] on div at bounding box center [551, 401] width 314 height 29
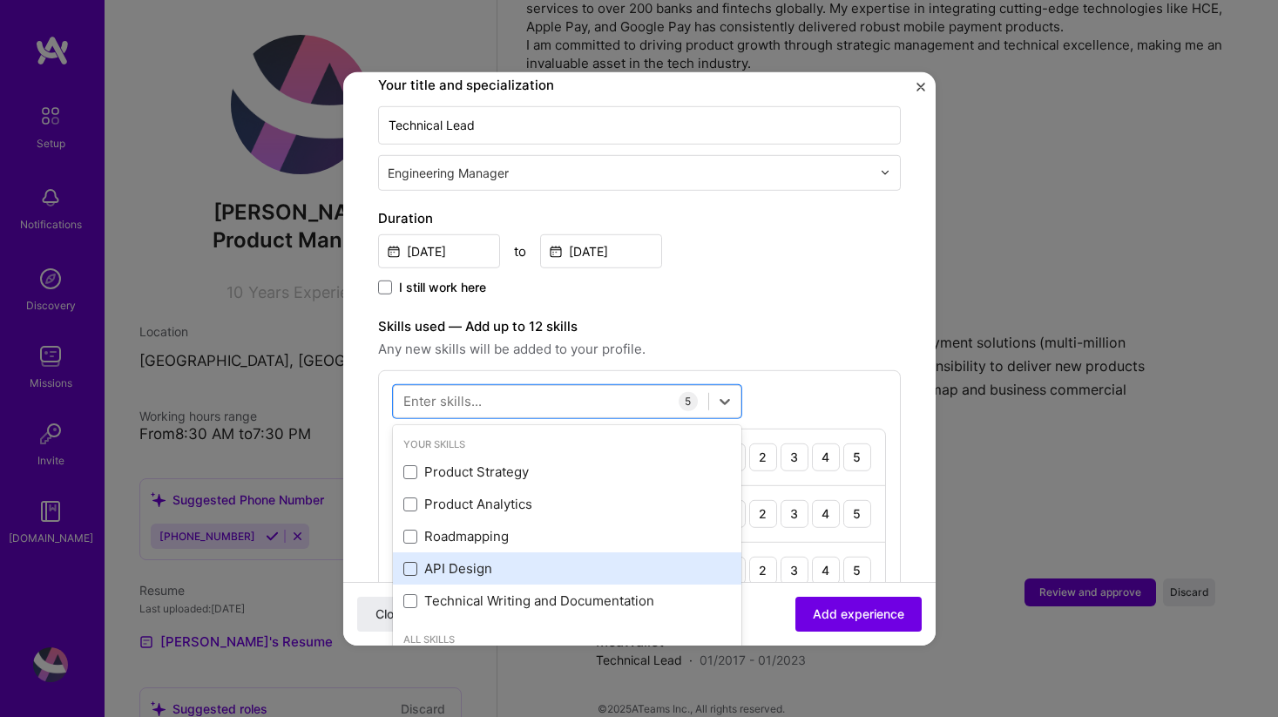
click at [408, 562] on span at bounding box center [410, 569] width 14 height 14
click at [0, 0] on input "checkbox" at bounding box center [0, 0] width 0 height 0
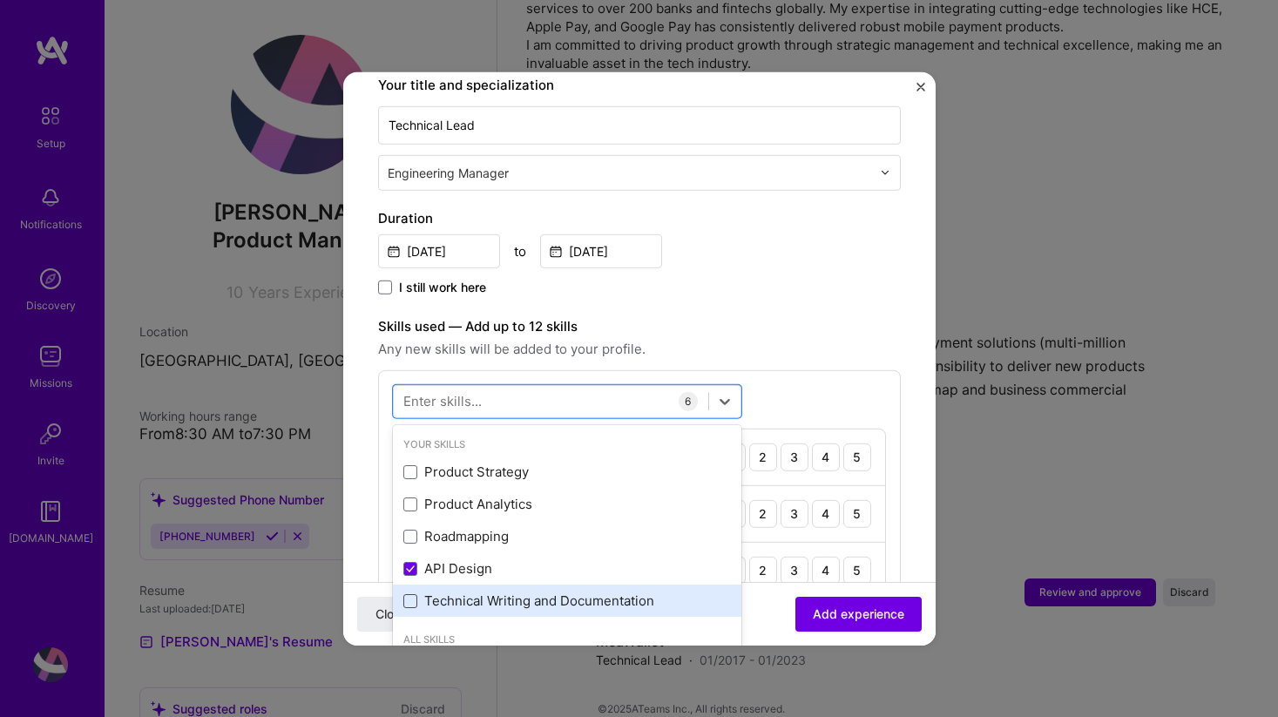
click at [409, 594] on span at bounding box center [410, 601] width 14 height 14
click at [0, 0] on input "checkbox" at bounding box center [0, 0] width 0 height 0
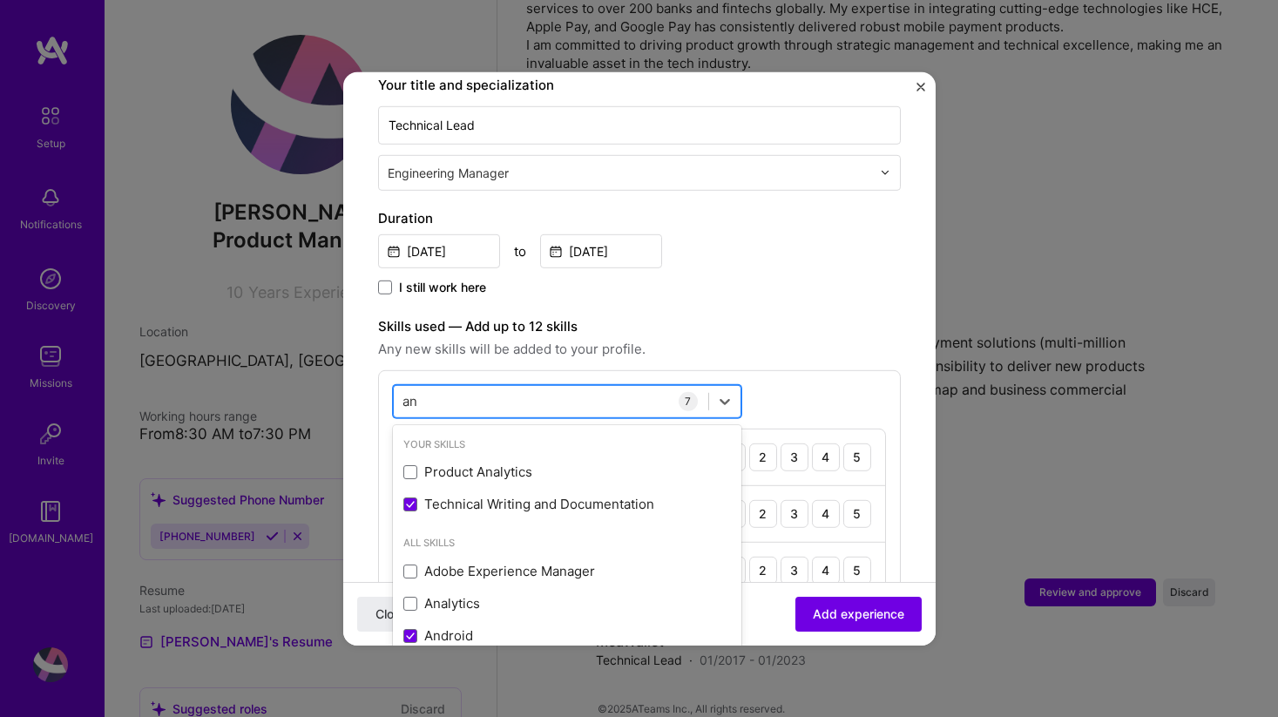
type input "a"
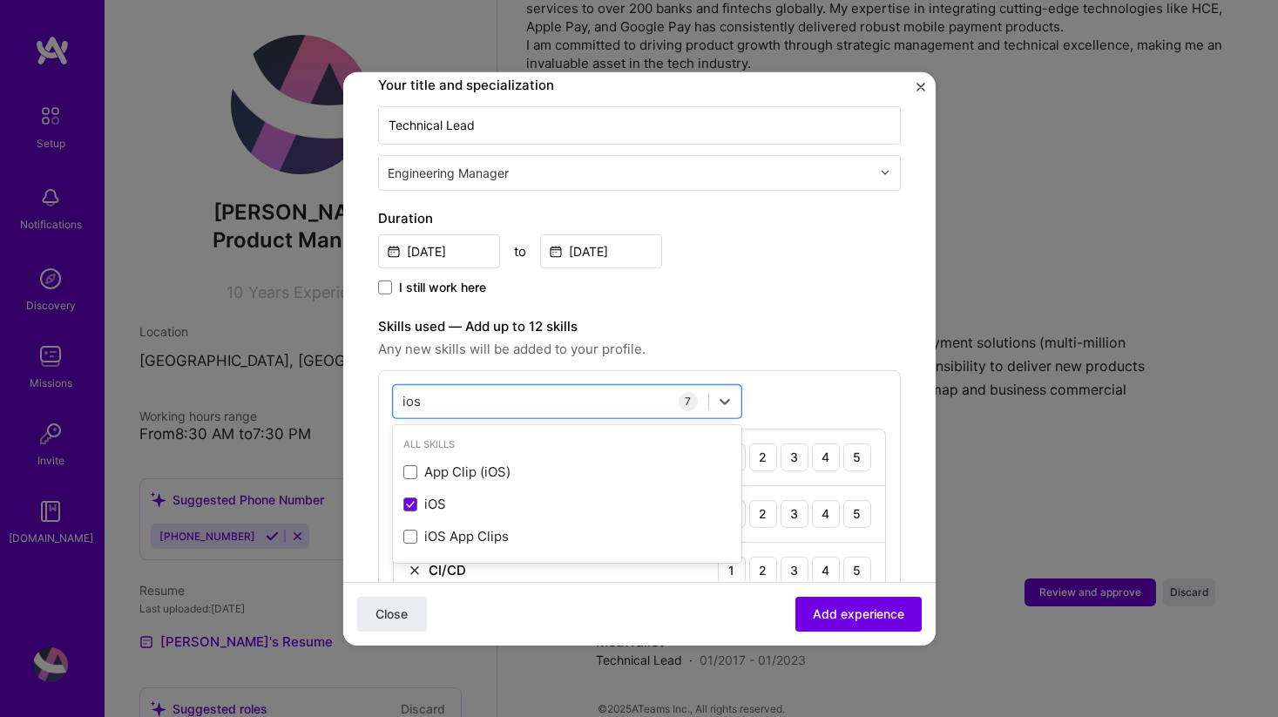
type input "ios"
click at [817, 315] on label "Skills used — Add up to 12 skills" at bounding box center [639, 325] width 523 height 21
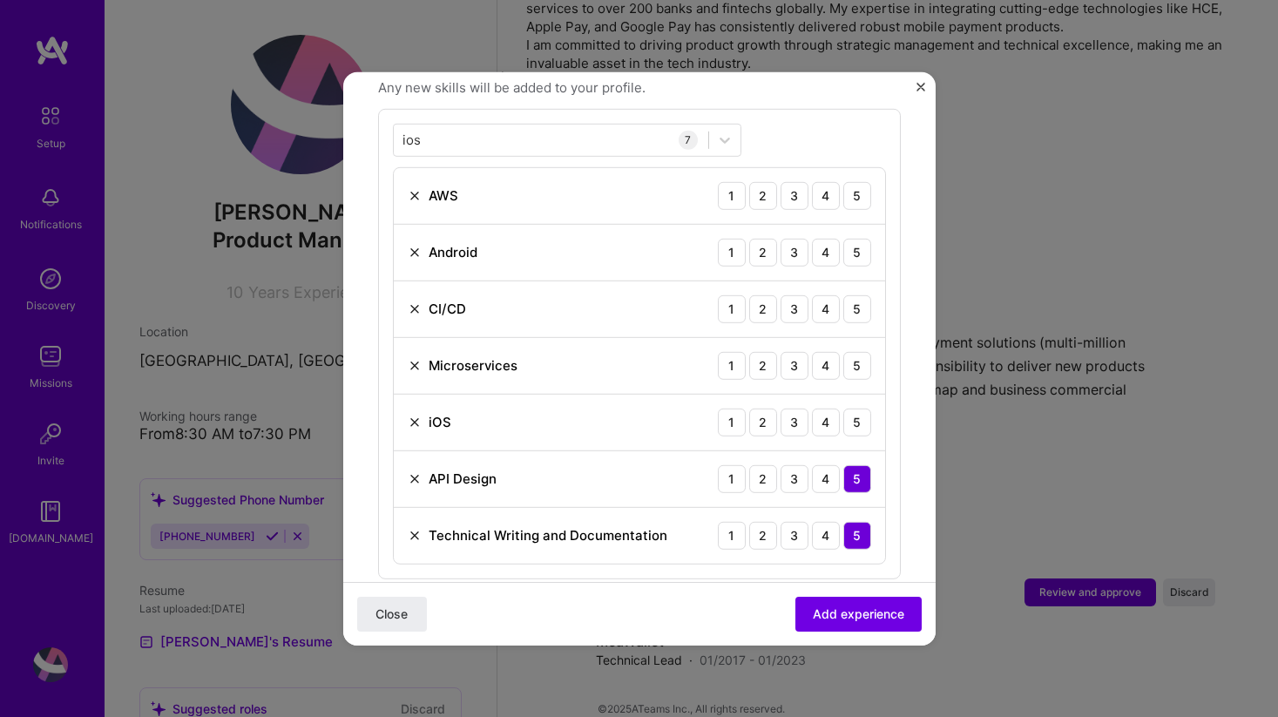
scroll to position [635, 0]
click at [854, 413] on div "5" at bounding box center [857, 425] width 28 height 28
click at [854, 301] on div "5" at bounding box center [857, 312] width 28 height 28
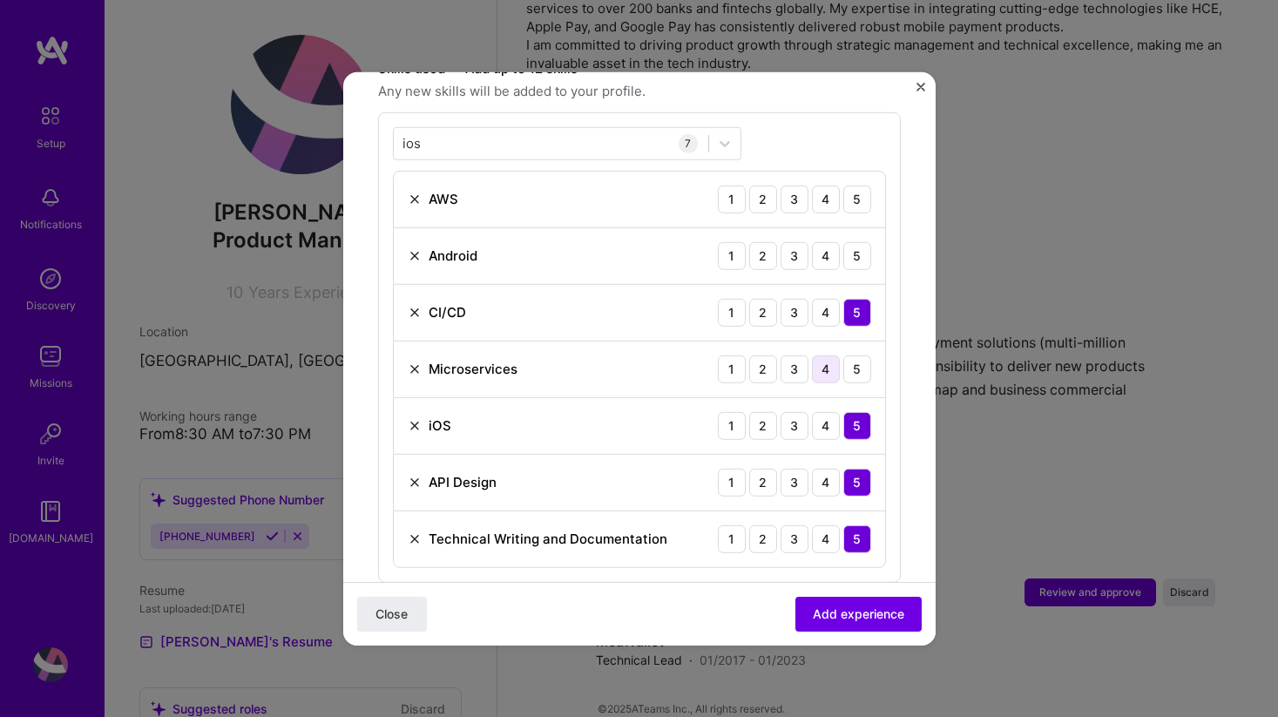
click at [835, 354] on div "4" at bounding box center [826, 368] width 28 height 28
click at [860, 241] on div "5" at bounding box center [857, 255] width 28 height 28
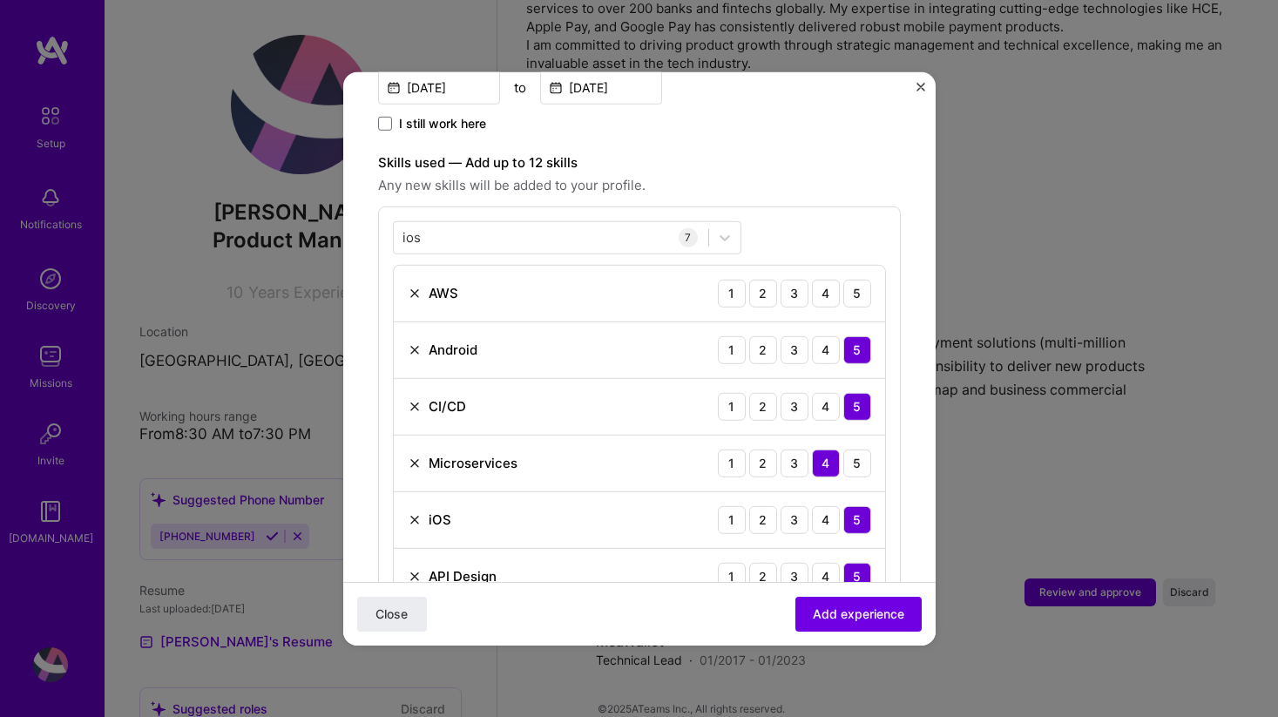
scroll to position [519, 0]
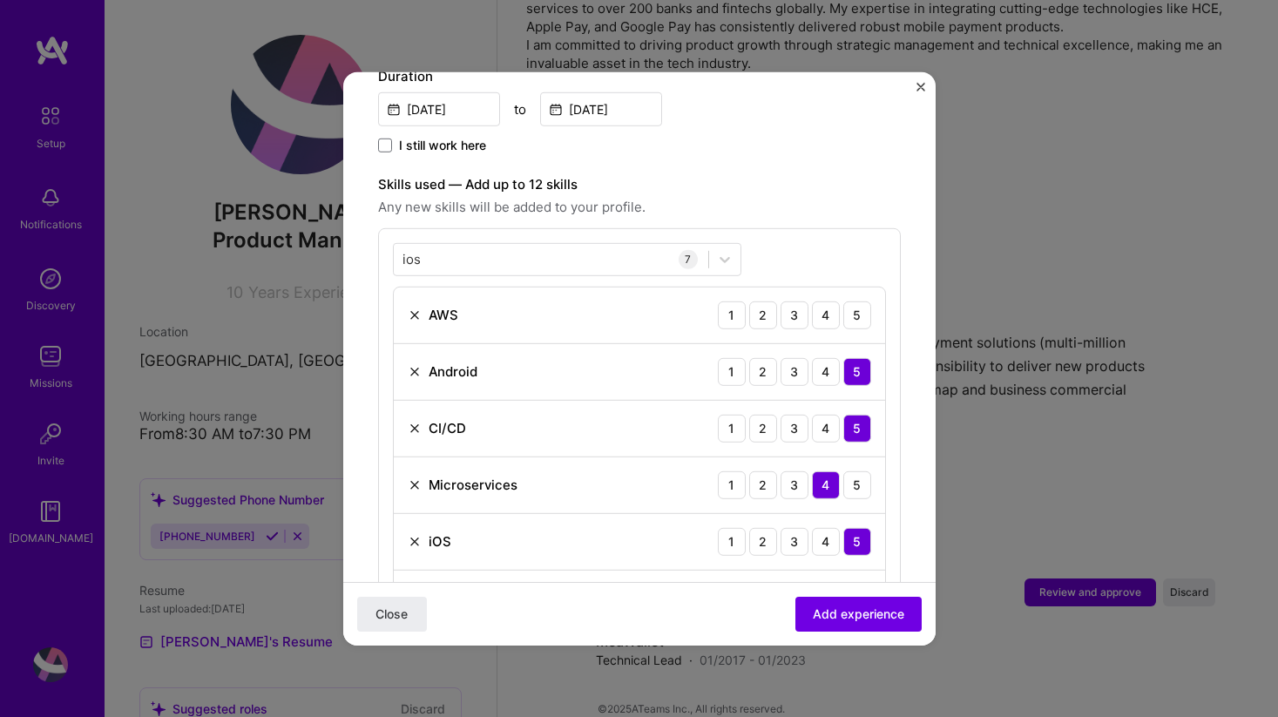
click at [415, 307] on img at bounding box center [415, 314] width 14 height 14
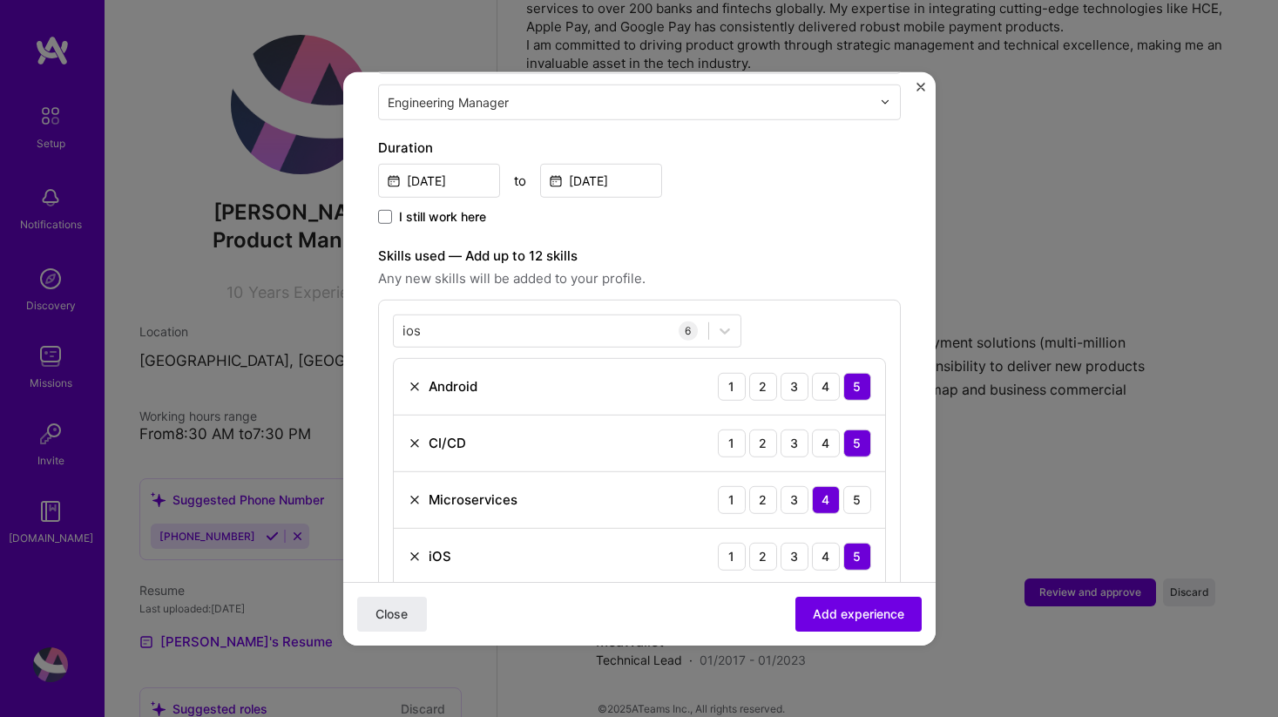
scroll to position [443, 0]
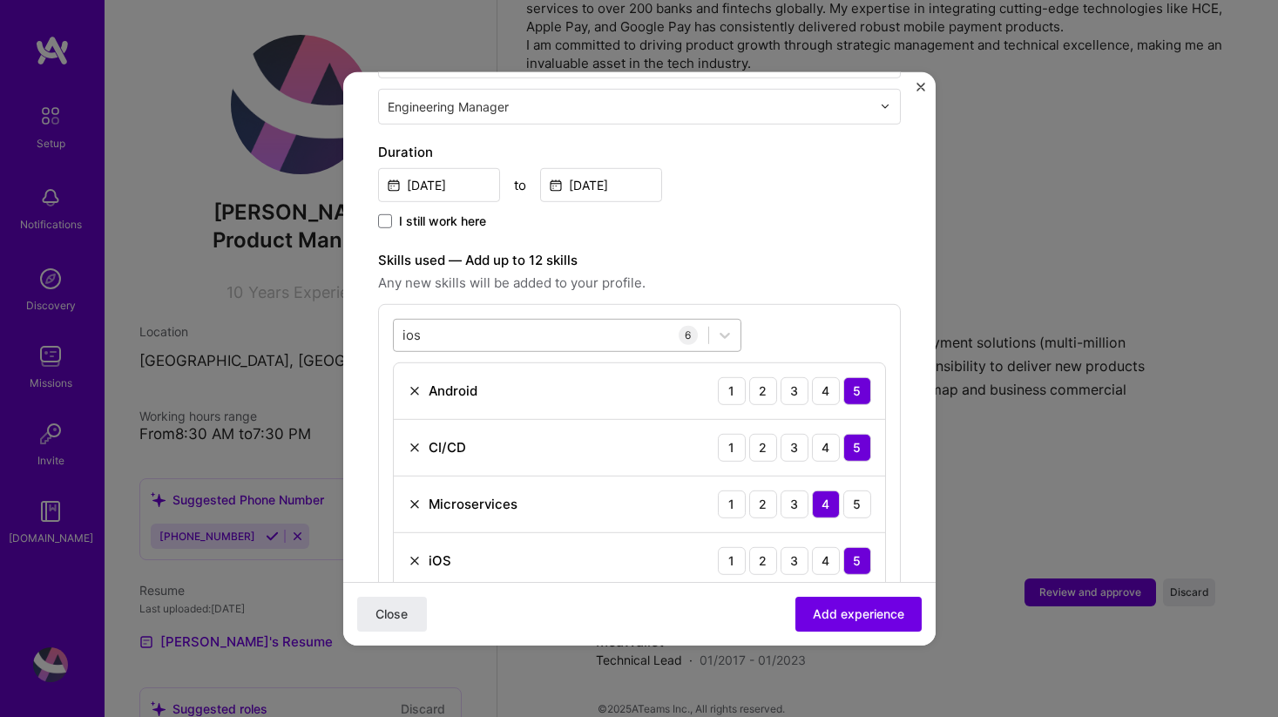
click at [534, 320] on div "ios ios" at bounding box center [551, 334] width 314 height 29
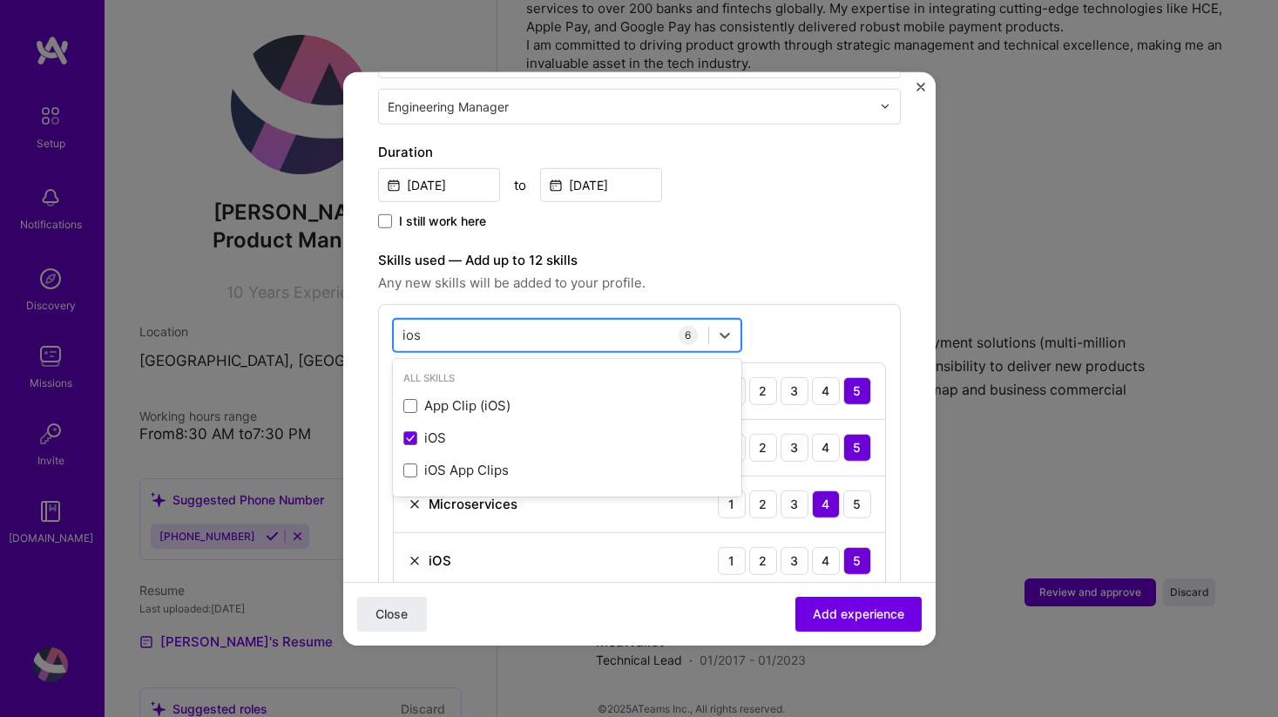
click at [534, 320] on div "ios ios" at bounding box center [551, 334] width 314 height 29
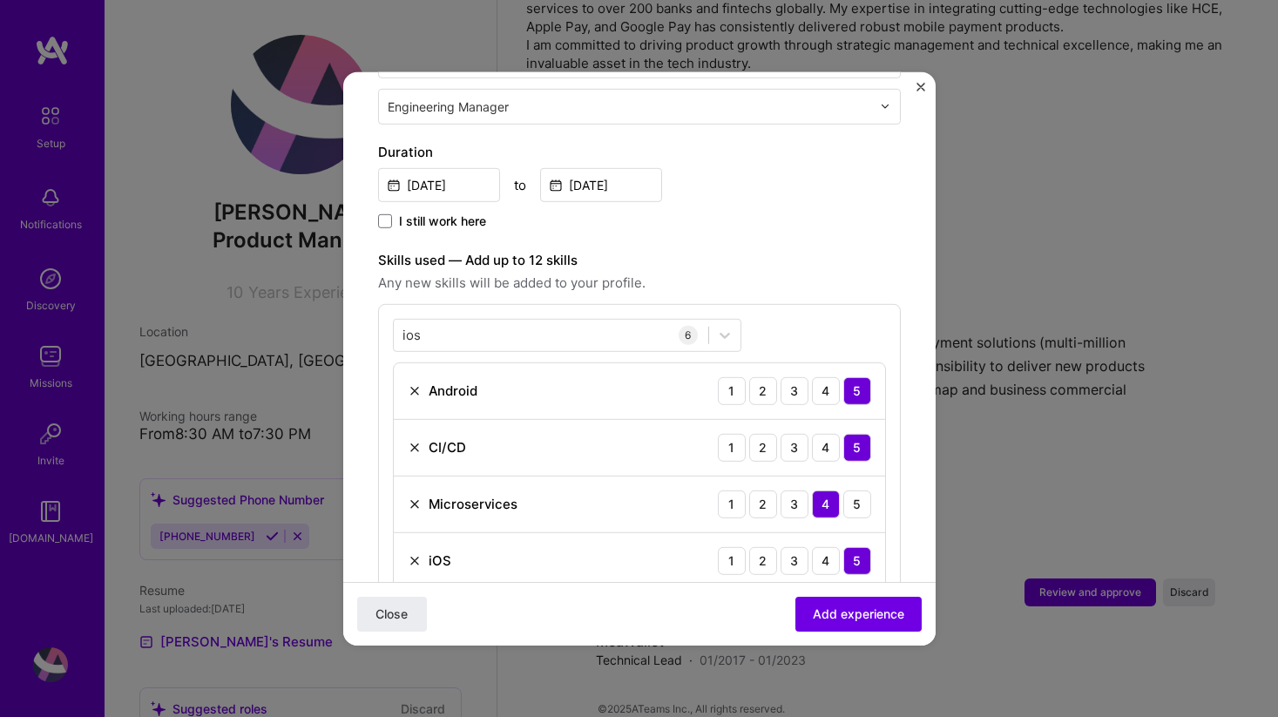
click at [768, 272] on span "Any new skills will be added to your profile." at bounding box center [639, 282] width 523 height 21
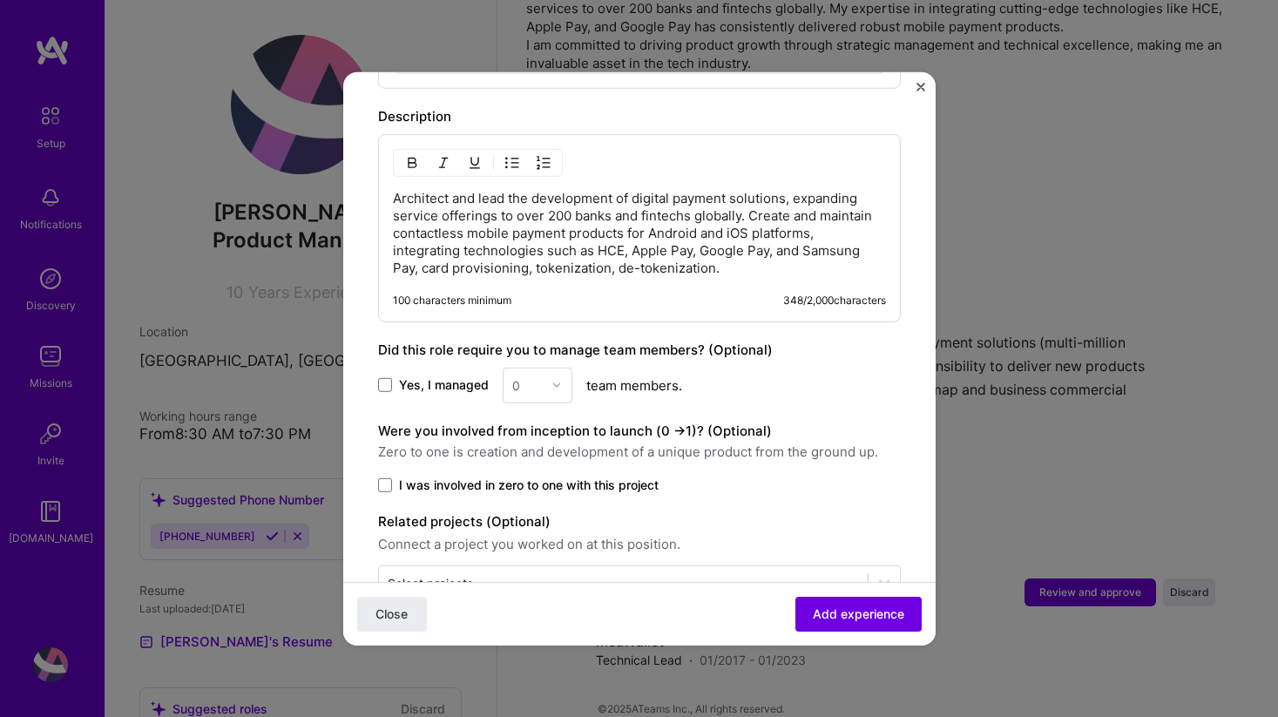
scroll to position [1107, 0]
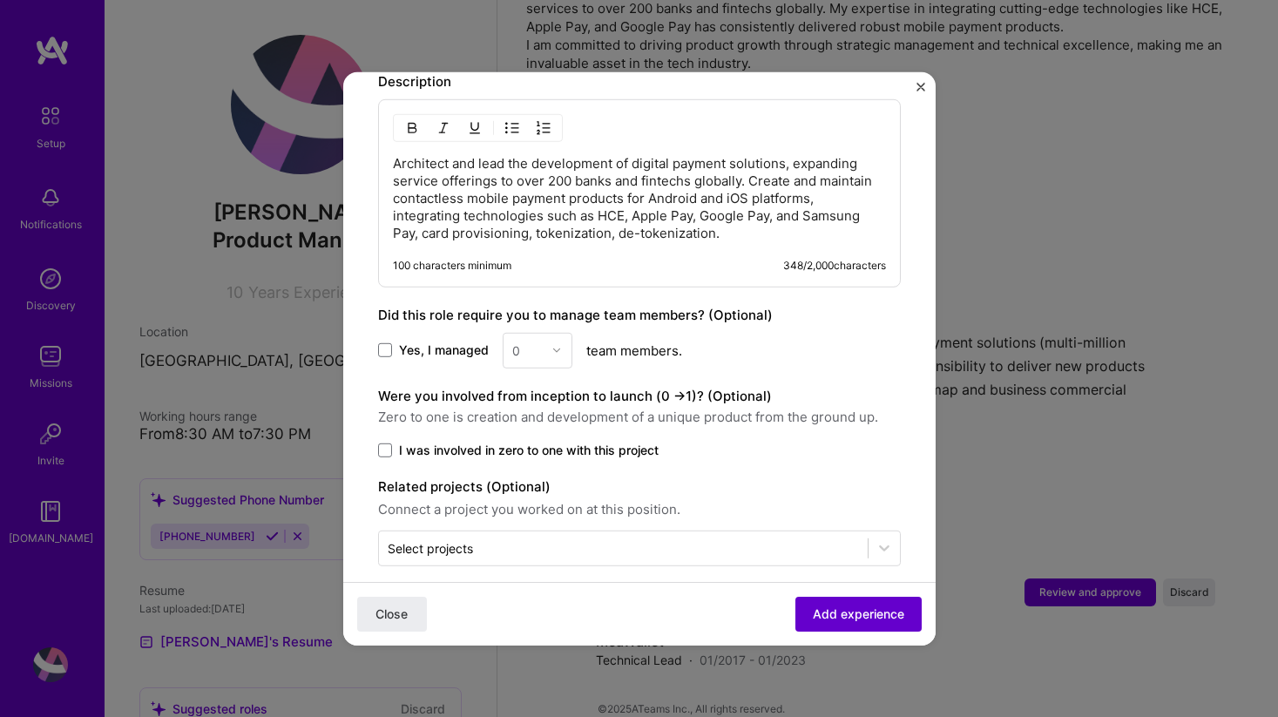
click at [859, 607] on span "Add experience" at bounding box center [858, 613] width 91 height 17
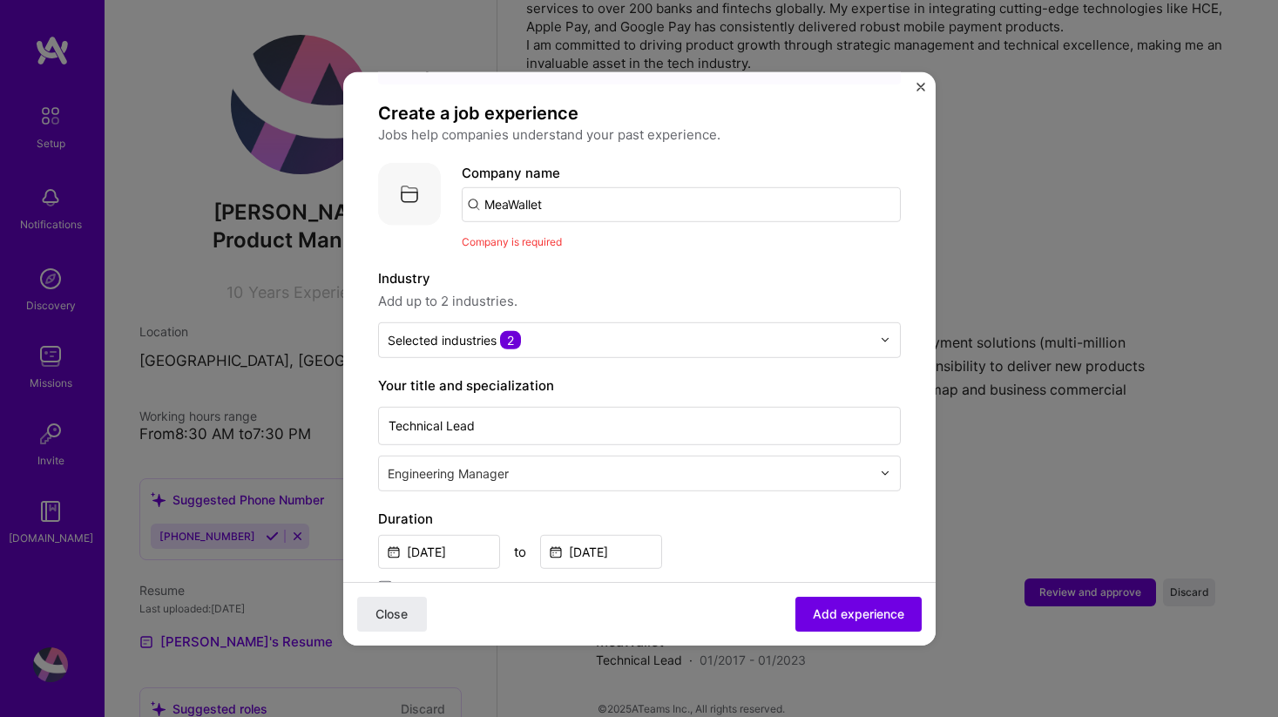
scroll to position [71, 0]
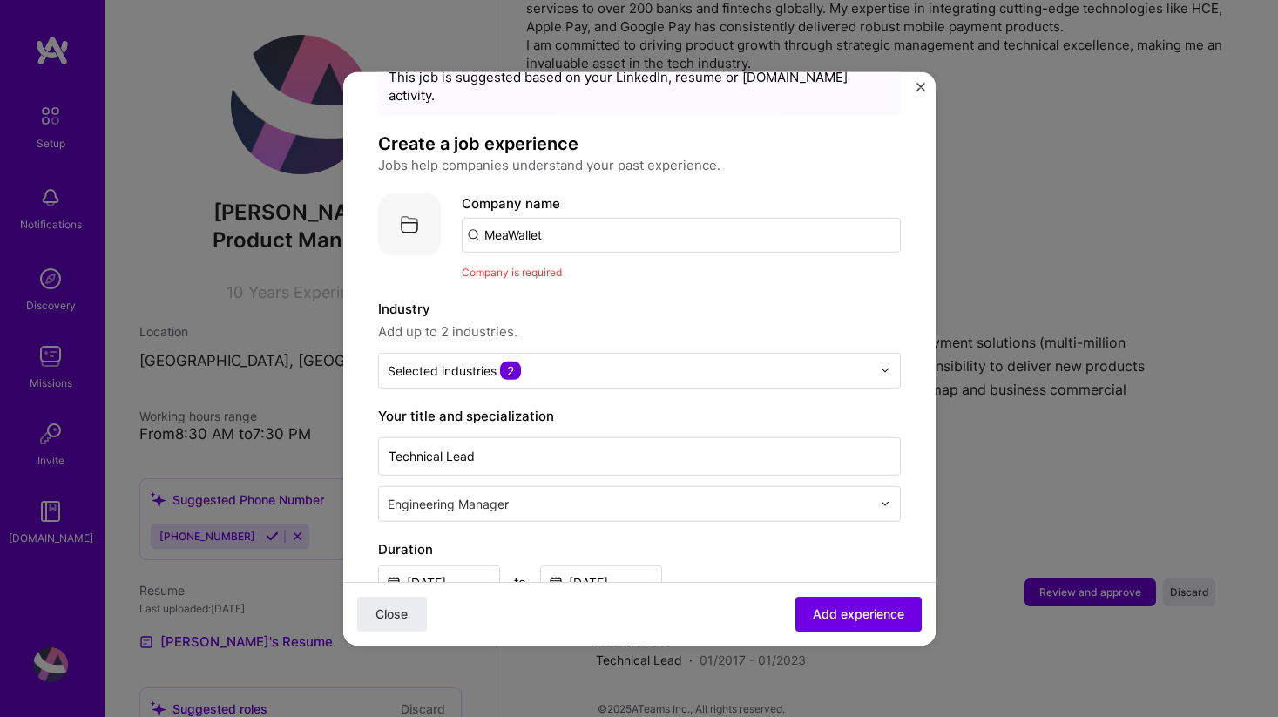
click at [649, 217] on input "MeaWallet" at bounding box center [681, 234] width 439 height 35
type input "MeaWallet"
click at [636, 267] on div "MeaWallet" at bounding box center [599, 282] width 80 height 30
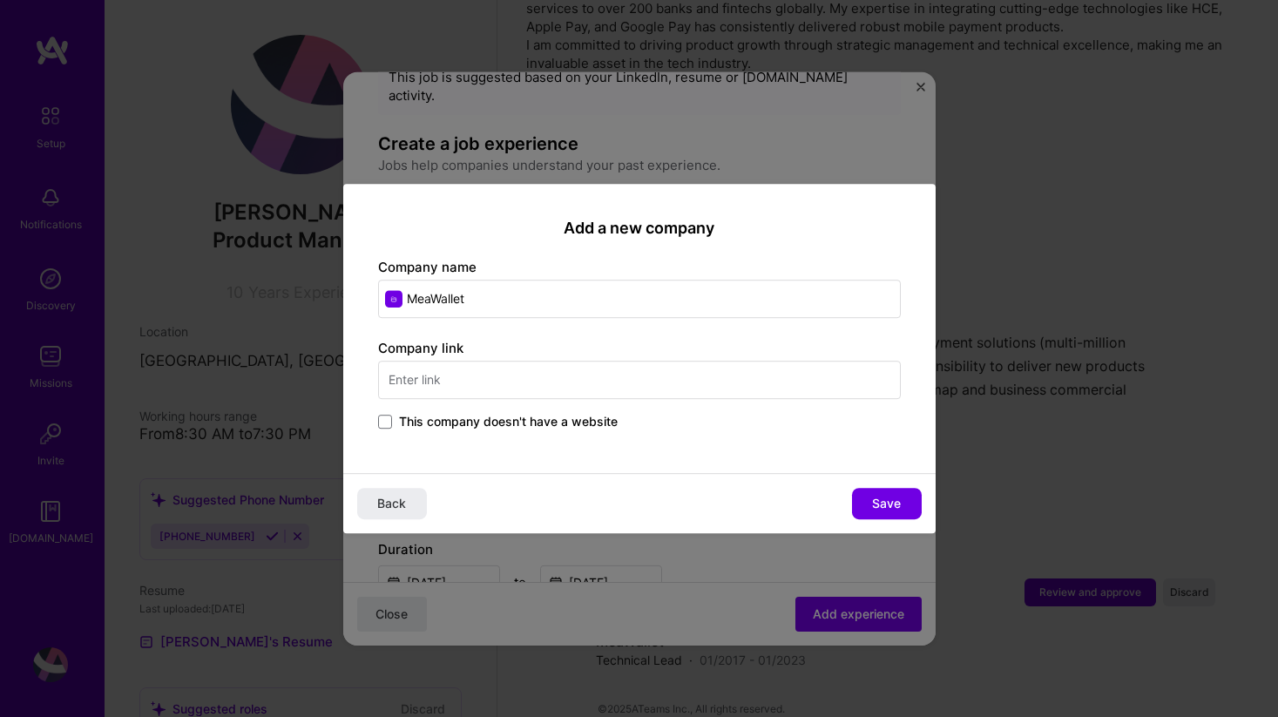
click at [660, 387] on input "text" at bounding box center [639, 380] width 523 height 38
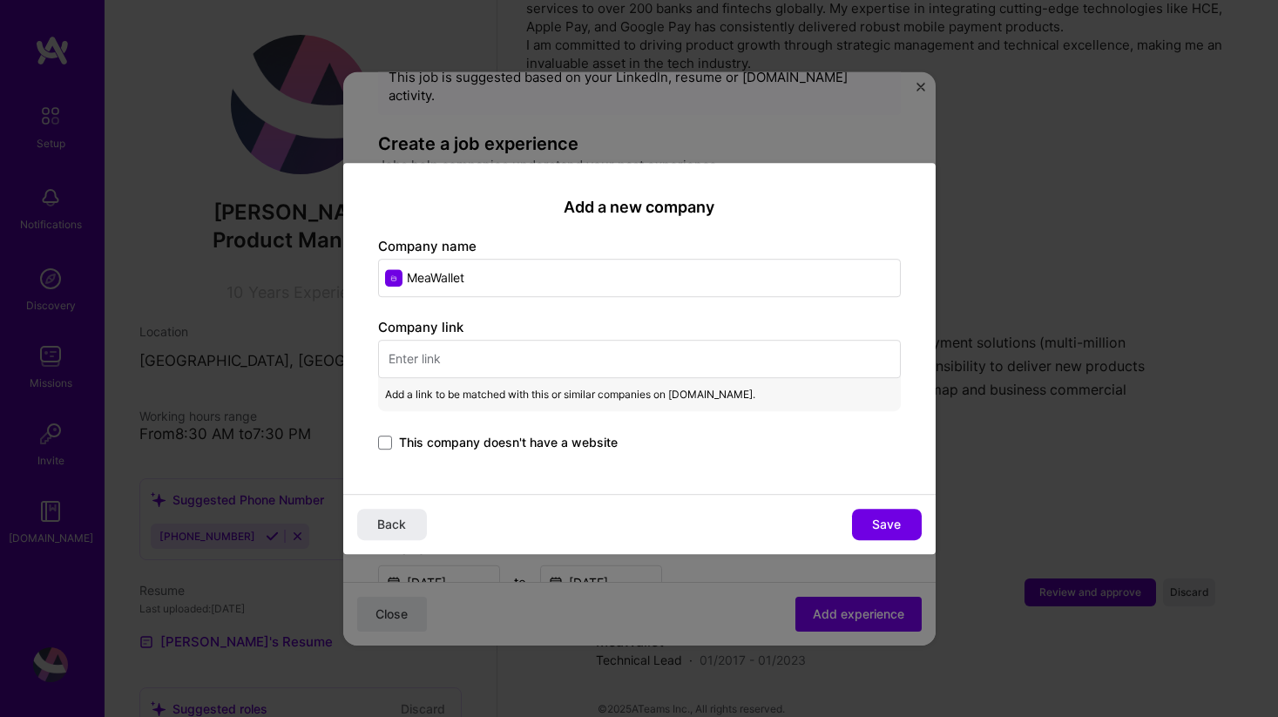
paste input "https://www.meawallet.com/"
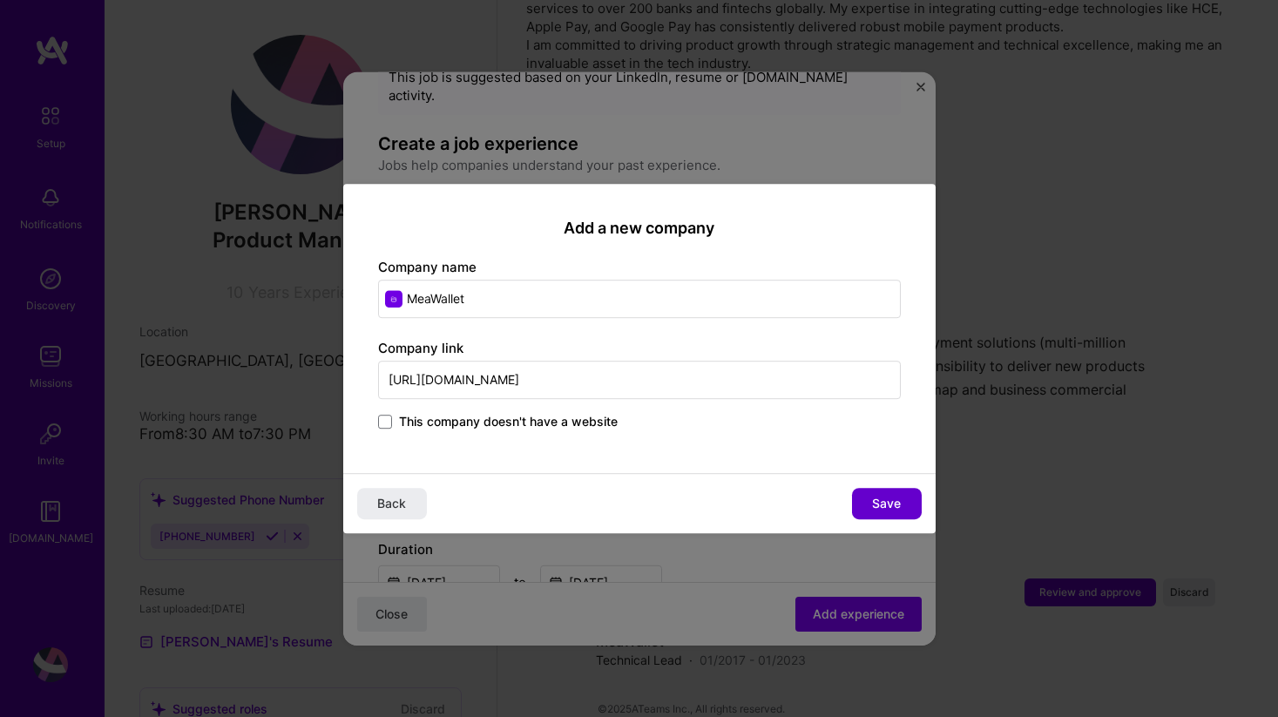
type input "https://www.meawallet.com/"
click at [877, 501] on span "Save" at bounding box center [886, 503] width 29 height 17
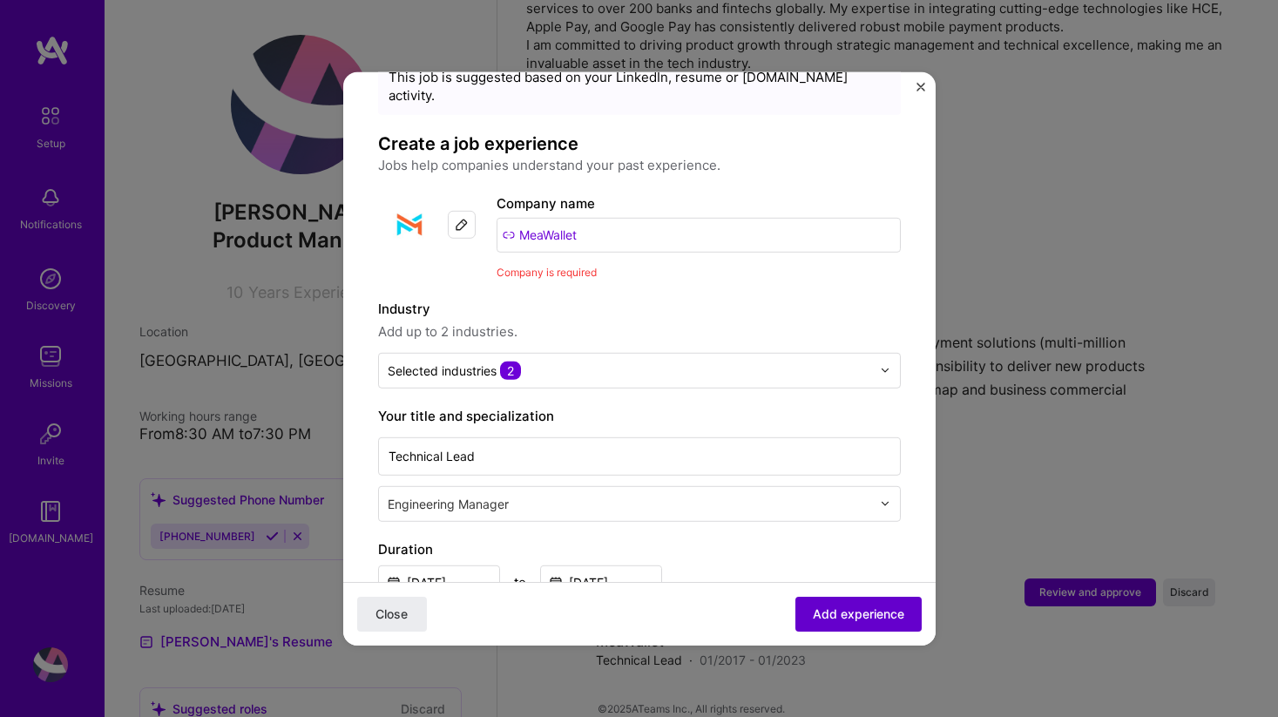
click at [853, 608] on span "Add experience" at bounding box center [858, 613] width 91 height 17
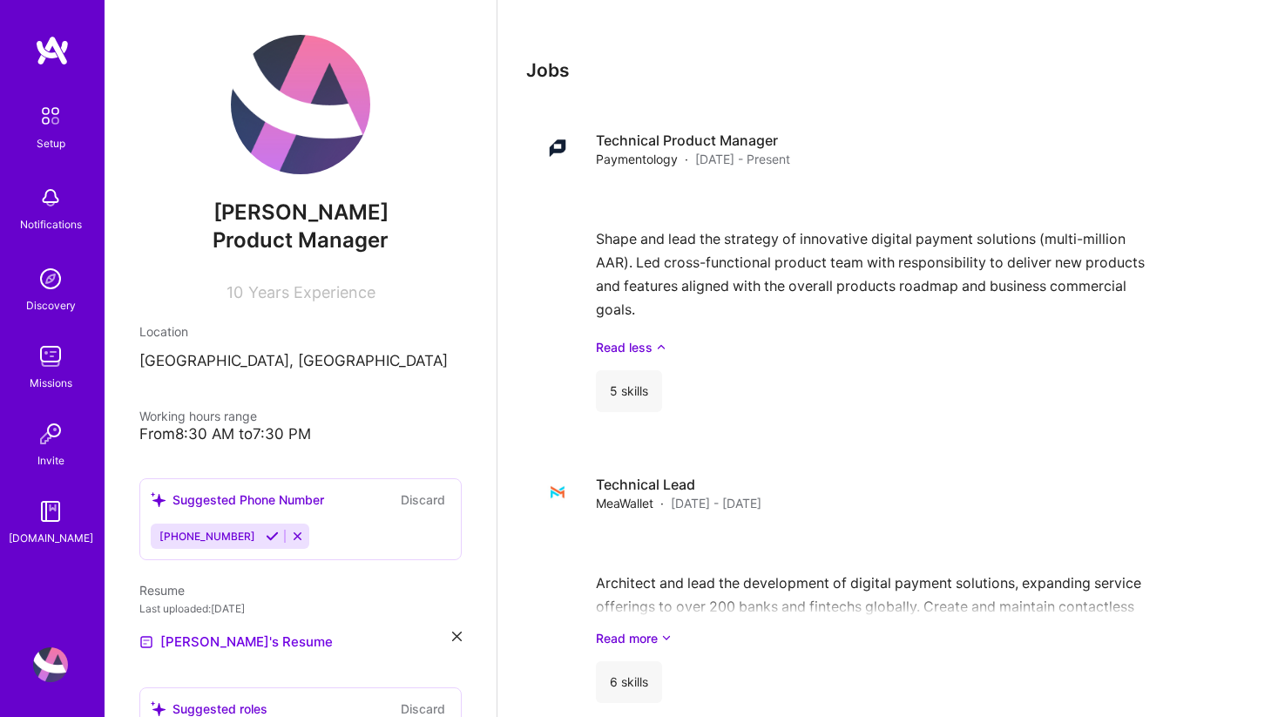
scroll to position [747, 0]
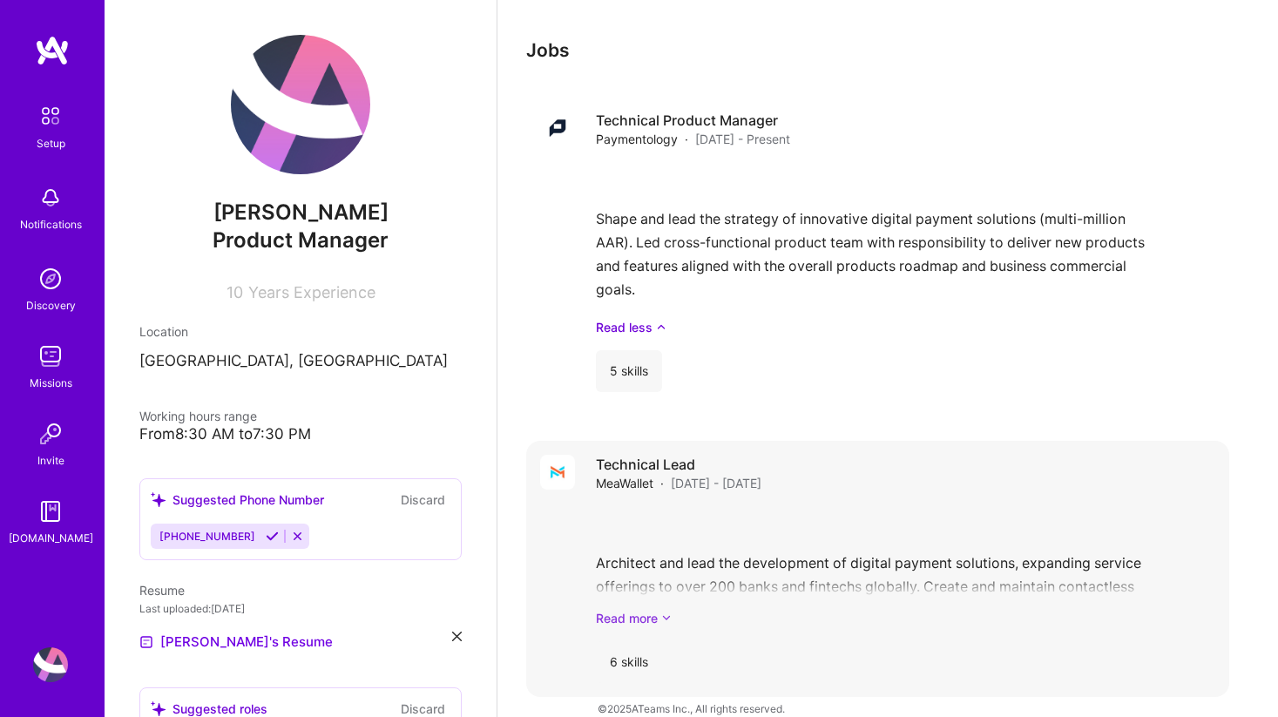
click at [655, 609] on link "Read more" at bounding box center [905, 618] width 619 height 18
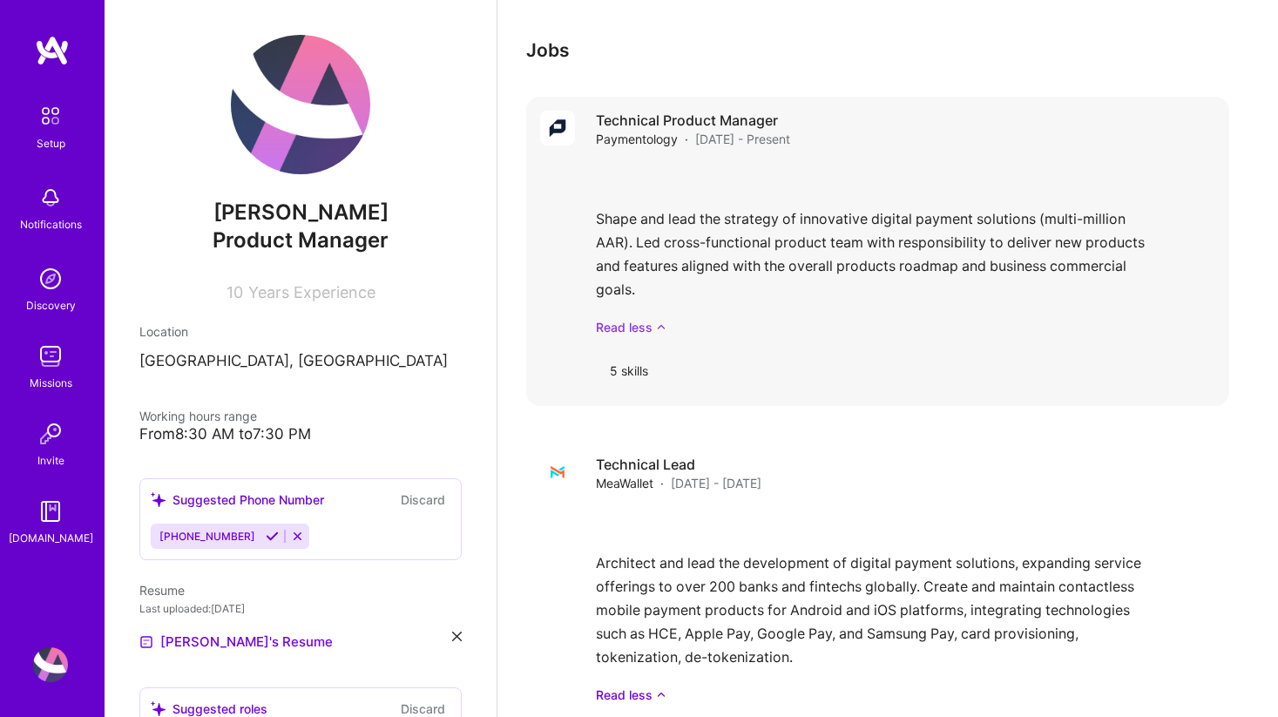
click at [658, 318] on icon at bounding box center [661, 327] width 10 height 18
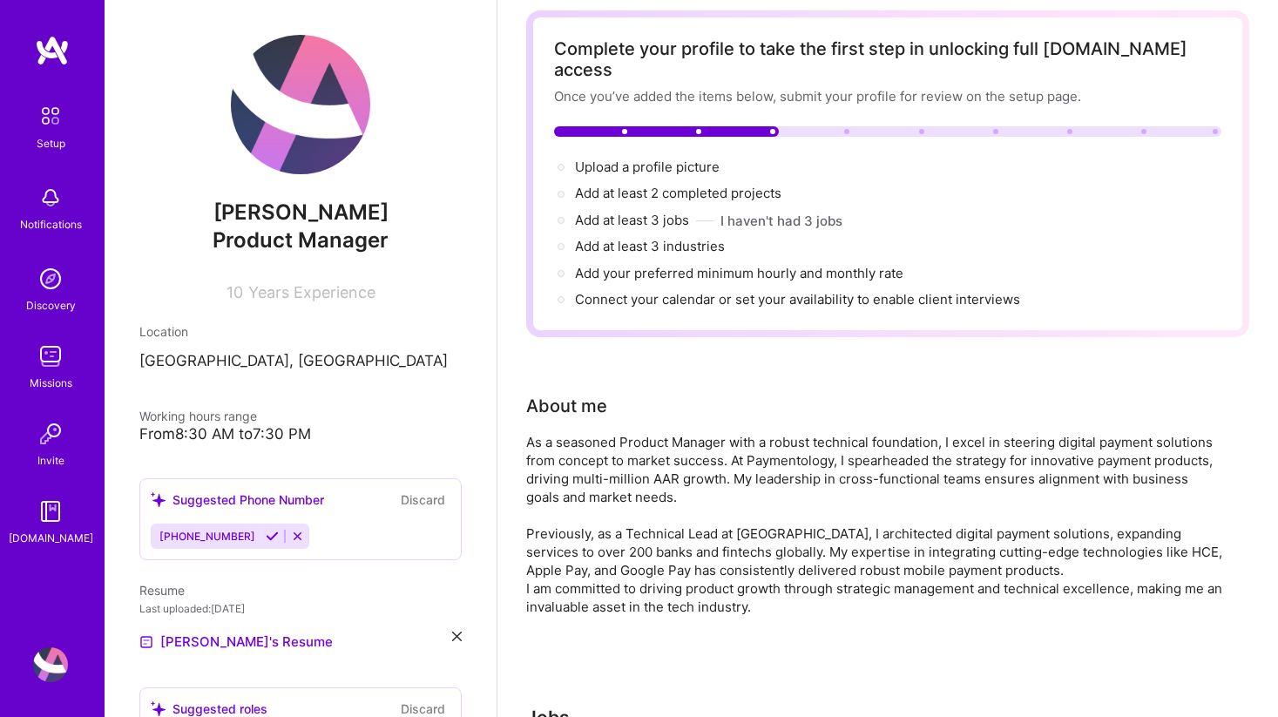
scroll to position [0, 0]
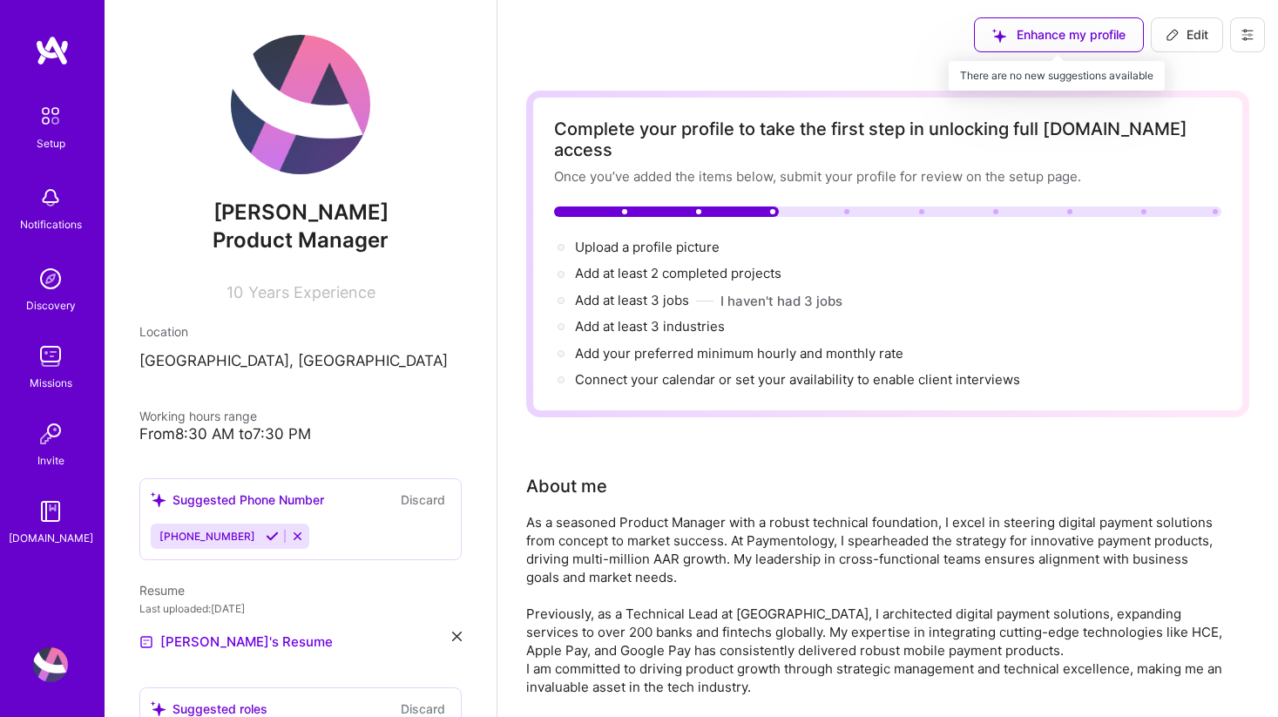
click at [1064, 36] on div "Enhance my profile" at bounding box center [1059, 34] width 170 height 35
click at [1190, 30] on span "Edit" at bounding box center [1186, 34] width 43 height 17
select select "US"
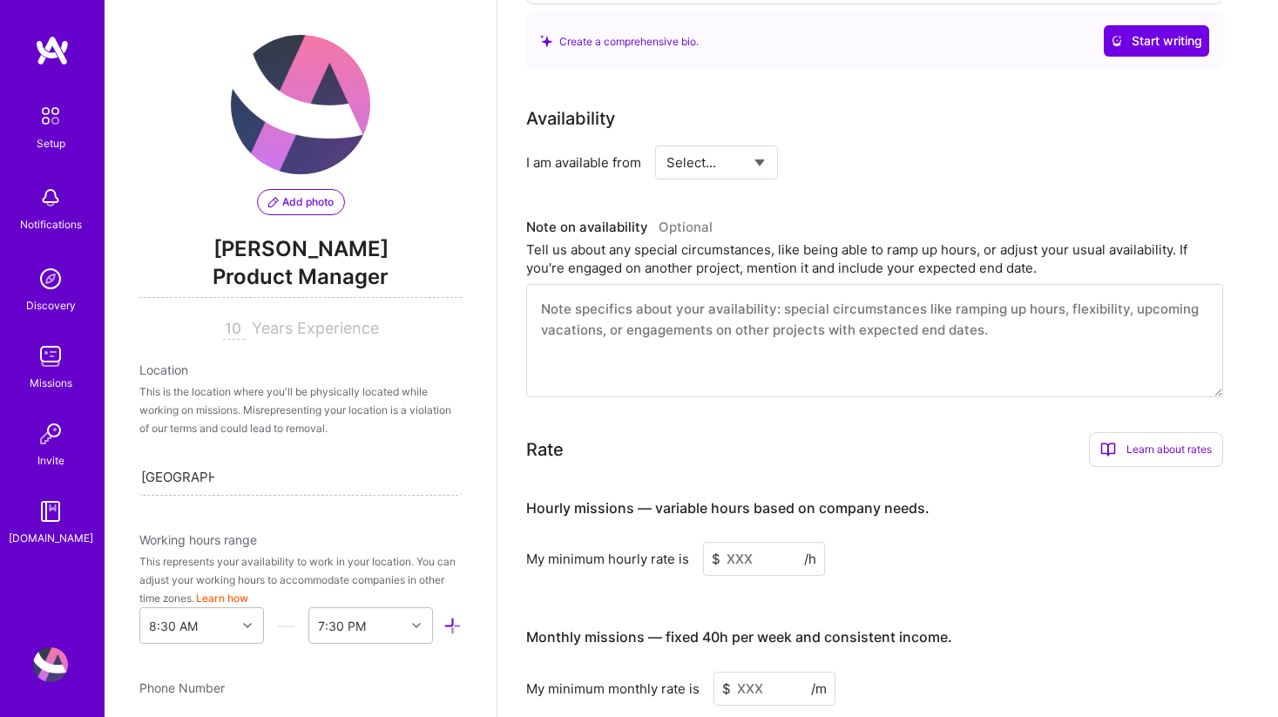
scroll to position [779, 0]
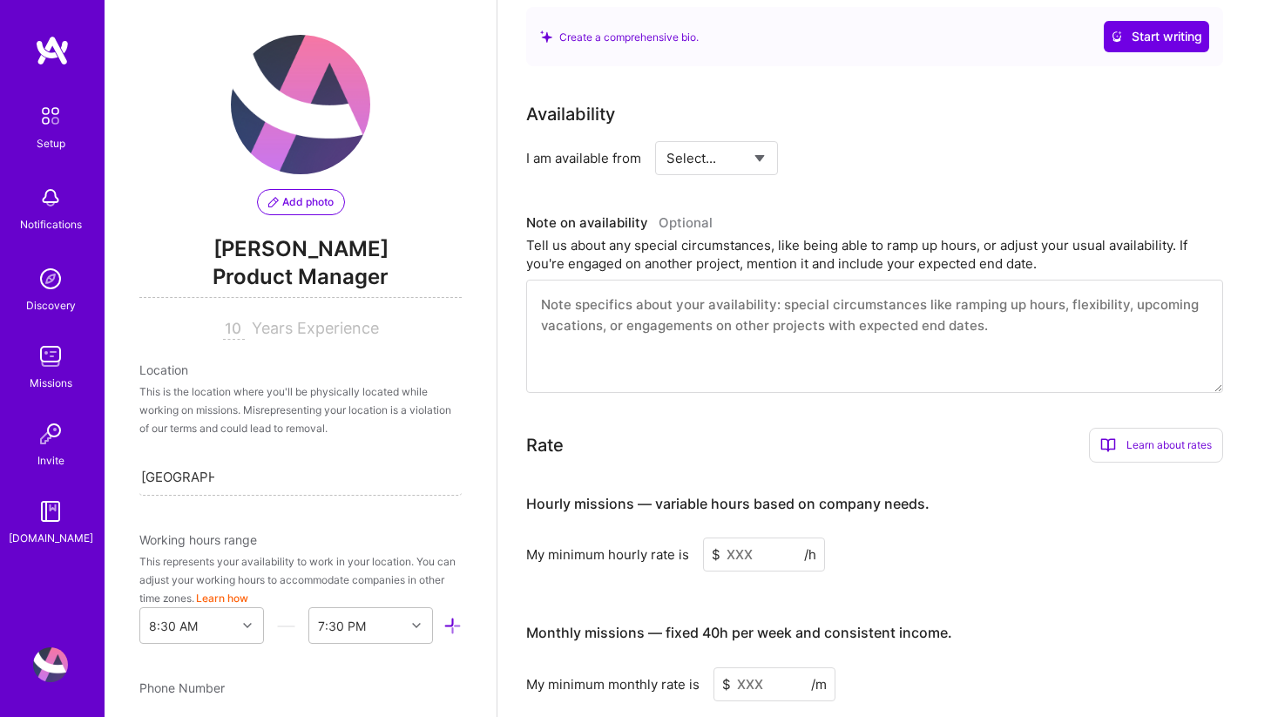
click at [758, 146] on select "Select... Right Now Future Date Not Available" at bounding box center [716, 158] width 100 height 44
select select "Right Now"
click at [666, 136] on select "Select... Right Now Future Date Not Available" at bounding box center [716, 158] width 100 height 44
click at [847, 141] on input at bounding box center [875, 158] width 105 height 34
click at [860, 142] on input "40" at bounding box center [875, 158] width 105 height 34
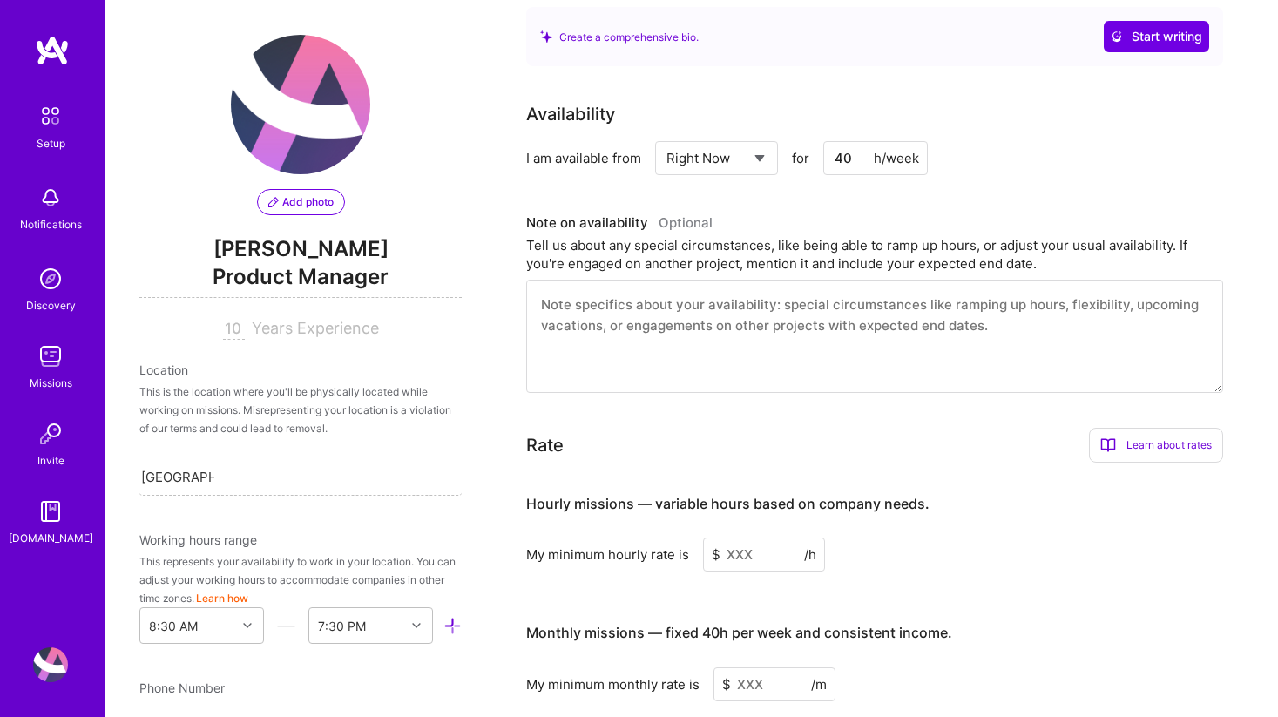
click at [860, 142] on input "40" at bounding box center [875, 158] width 105 height 34
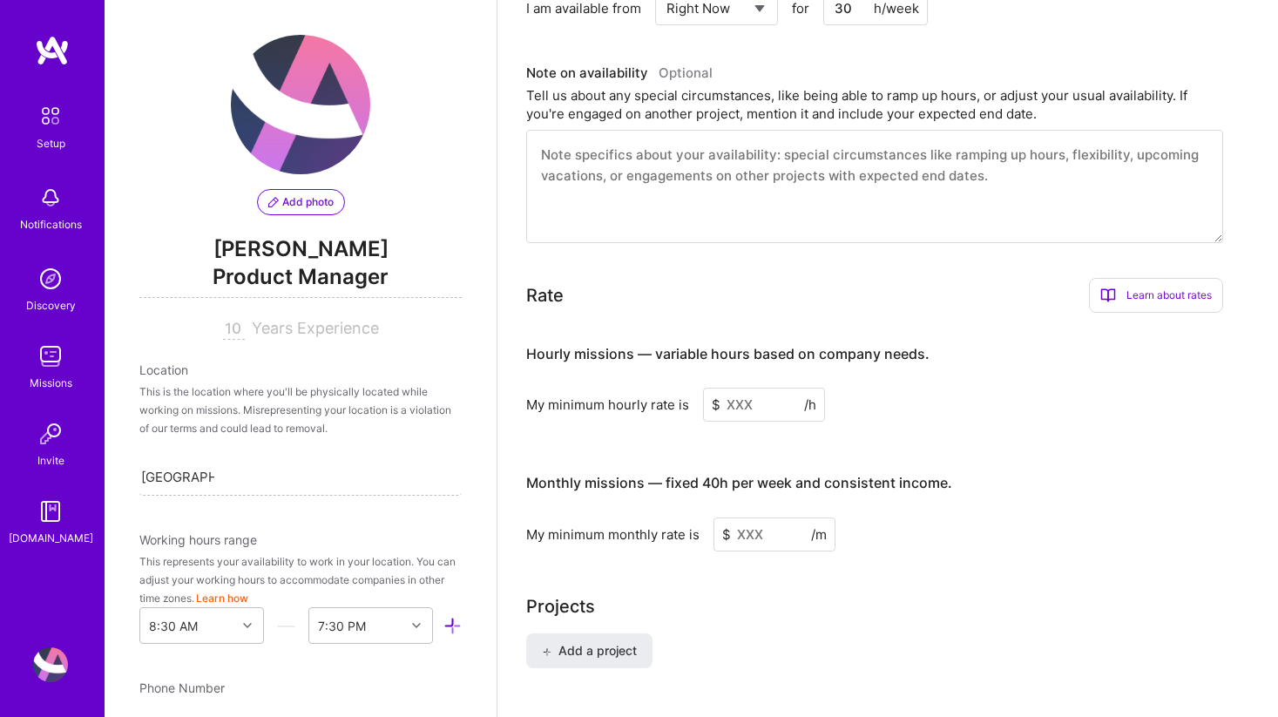
scroll to position [948, 0]
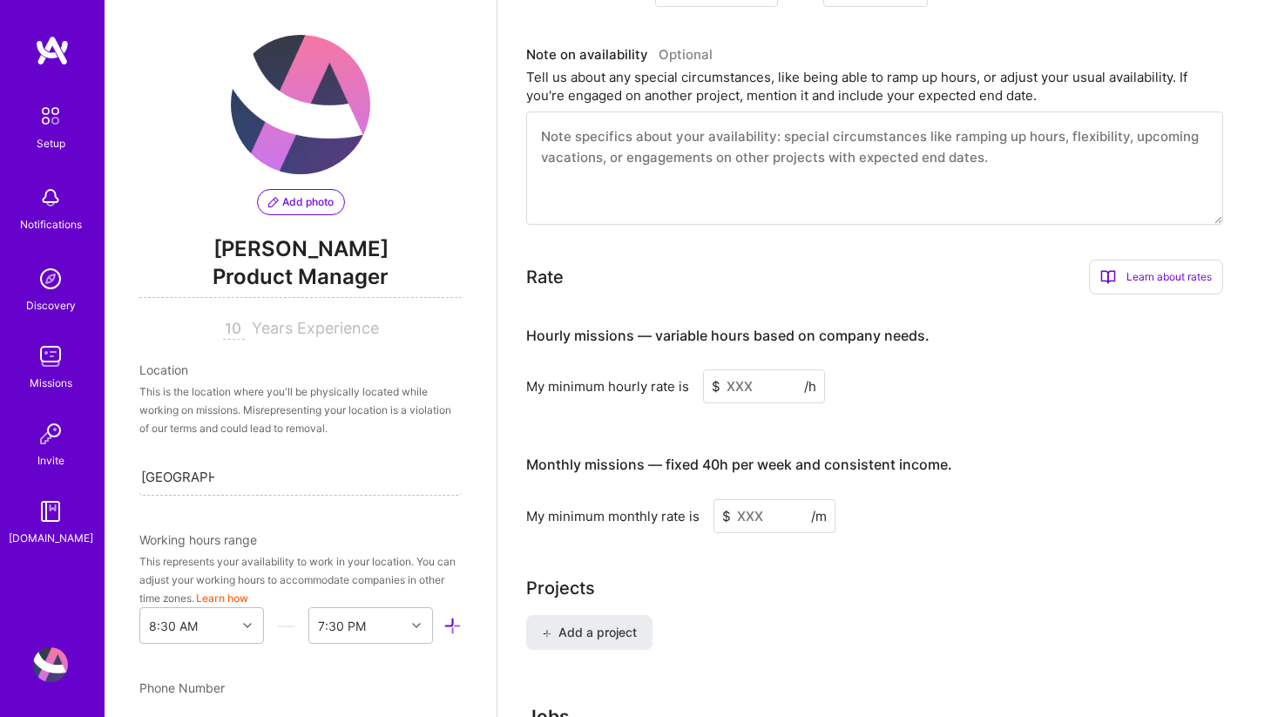
type input "30"
click at [761, 370] on input at bounding box center [764, 386] width 122 height 34
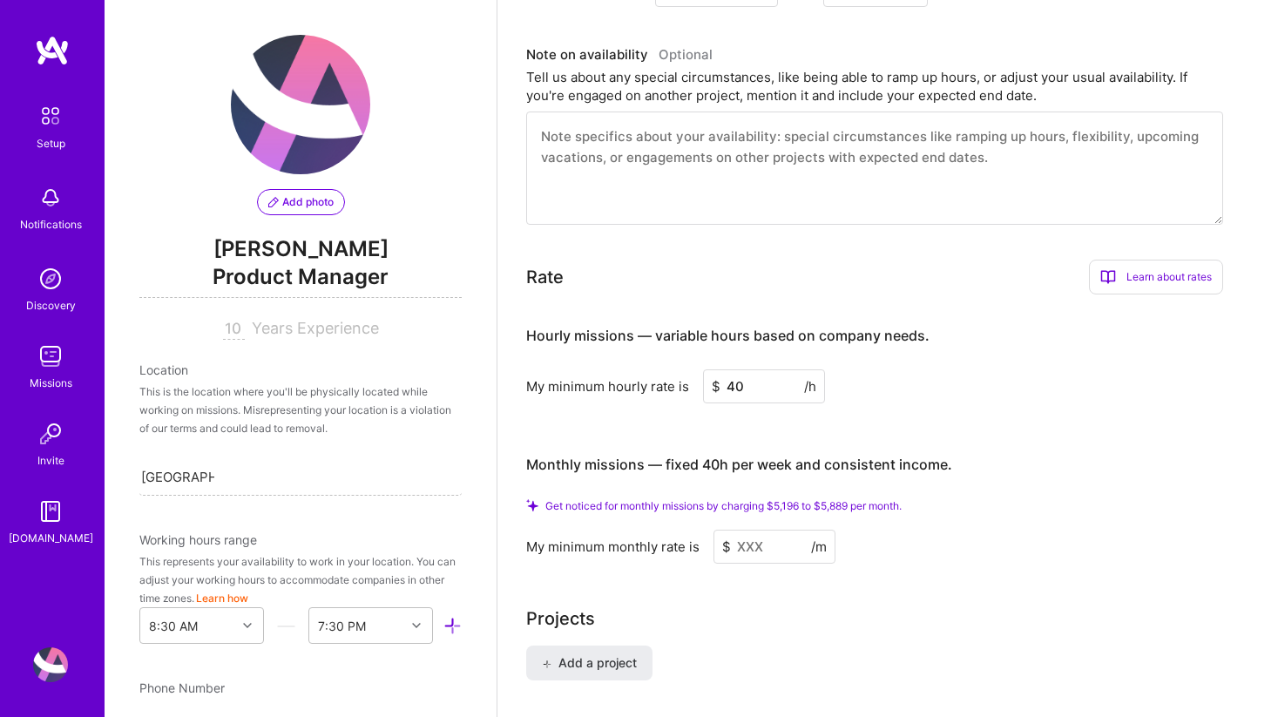
type input "40"
click at [766, 532] on input at bounding box center [774, 547] width 122 height 34
click at [772, 499] on span "Get noticed for monthly missions by charging $5,196 to $5,889 per month." at bounding box center [723, 505] width 356 height 13
click at [763, 530] on input at bounding box center [774, 547] width 122 height 34
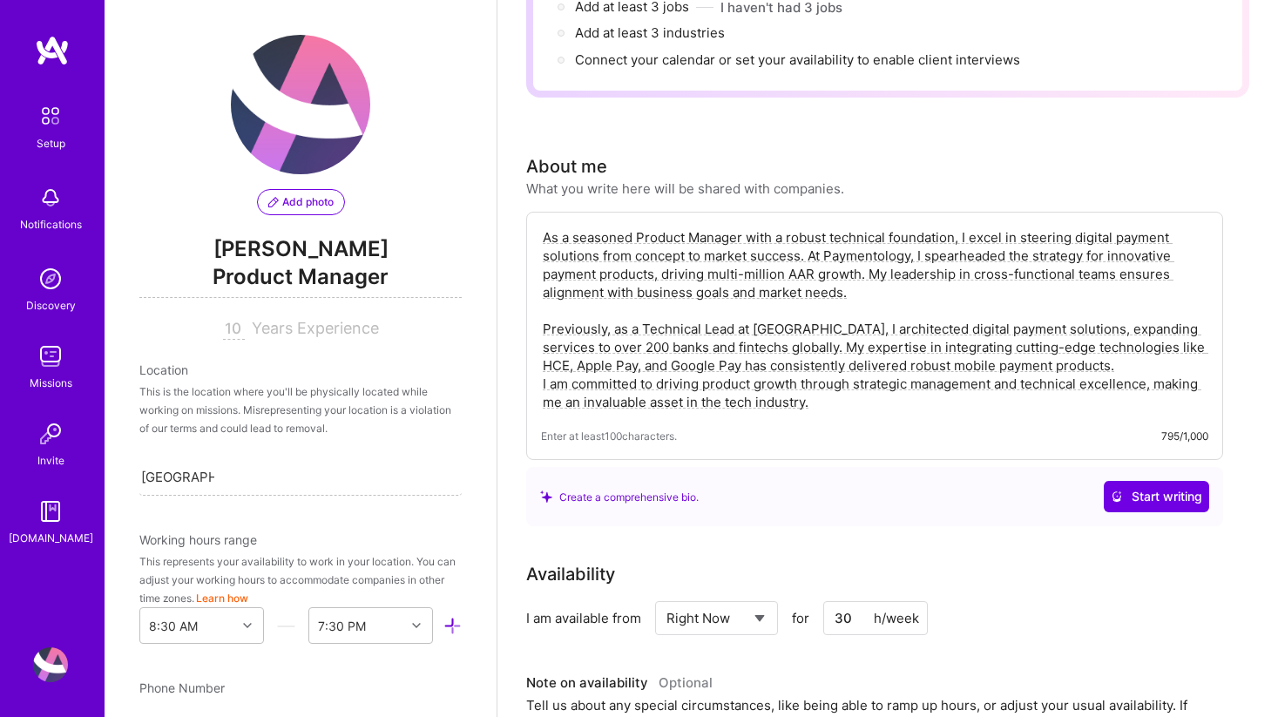
scroll to position [0, 0]
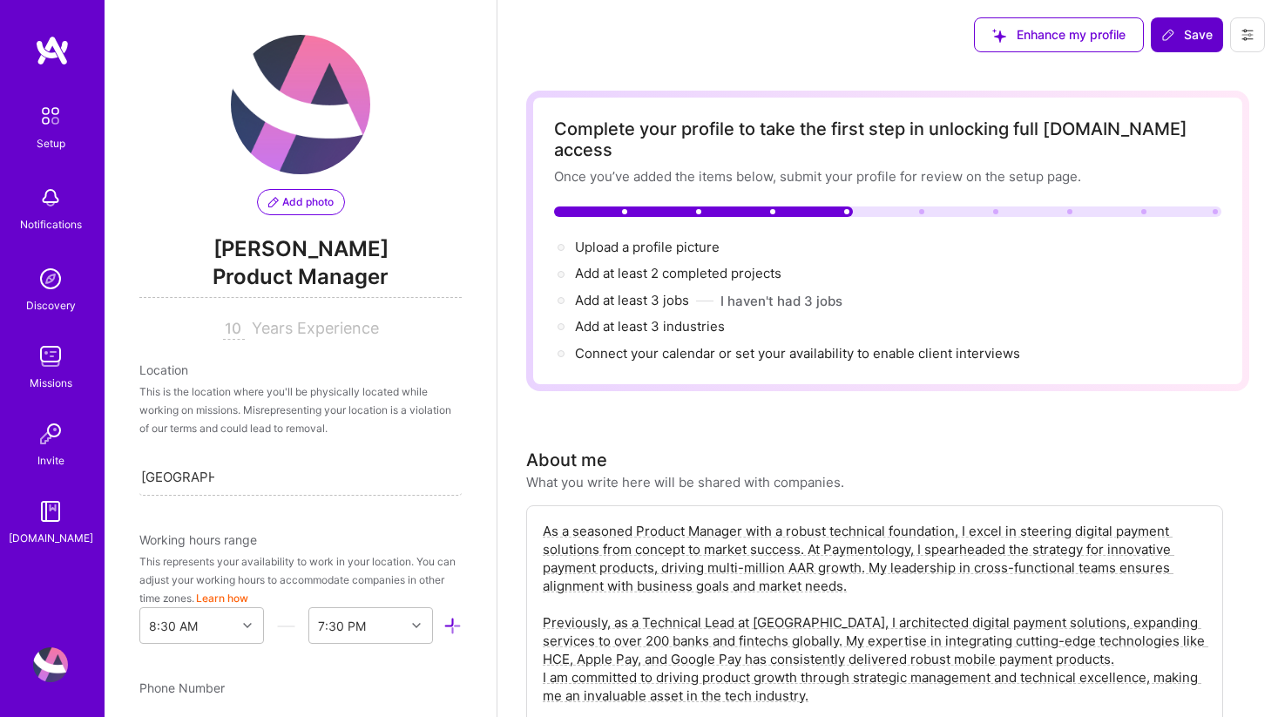
type input "5200"
click at [1179, 32] on span "Save" at bounding box center [1186, 34] width 51 height 17
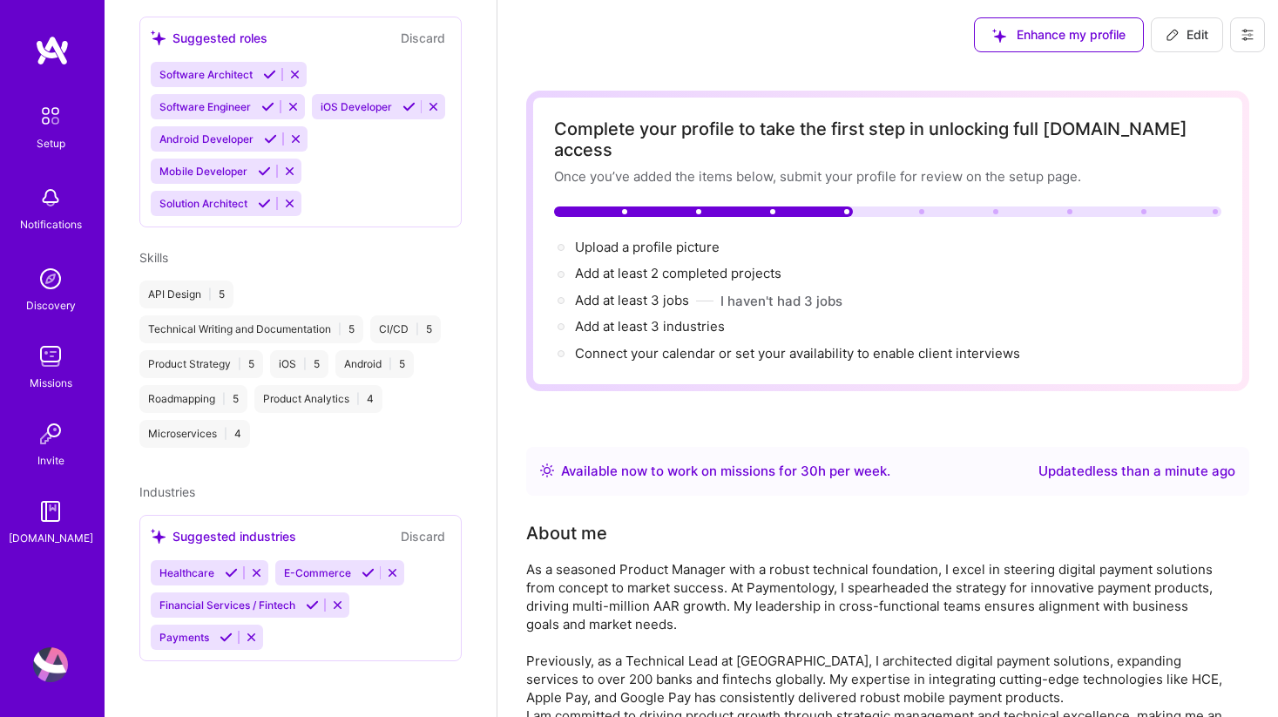
click at [1172, 39] on icon at bounding box center [1172, 35] width 14 height 14
select select "US"
select select "Right Now"
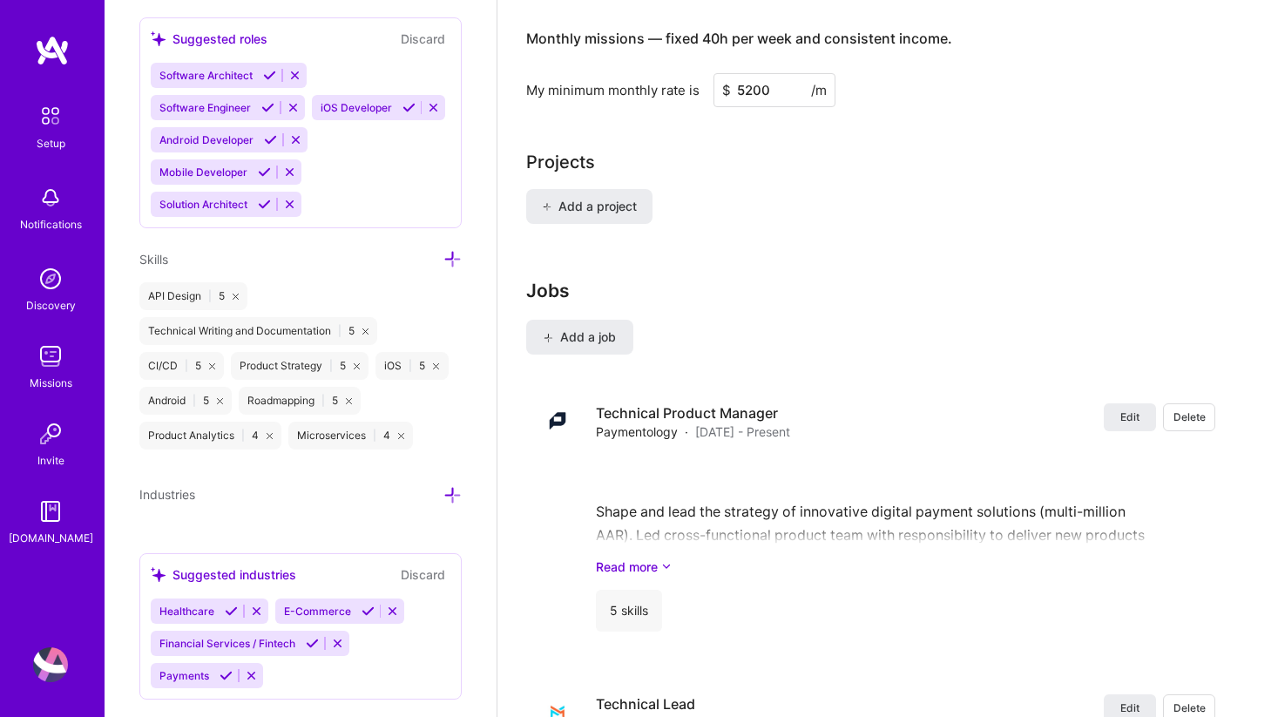
scroll to position [1350, 0]
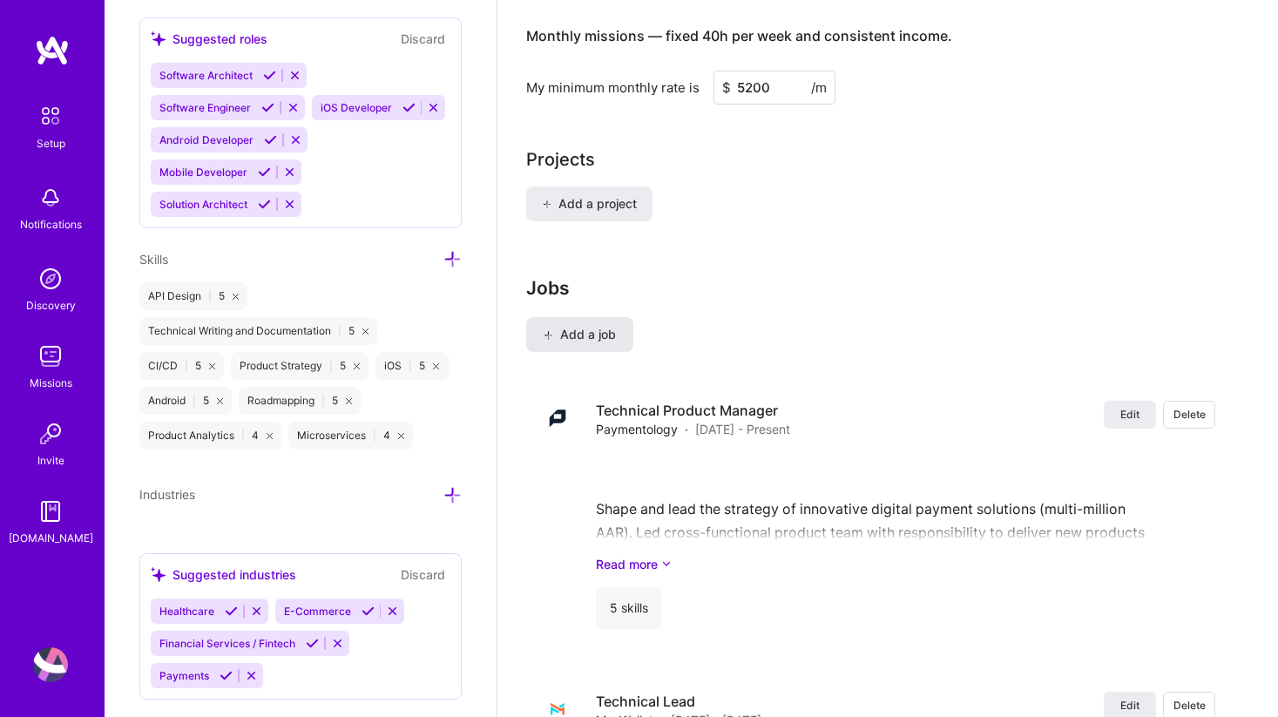
click at [603, 326] on span "Add a job" at bounding box center [579, 334] width 72 height 17
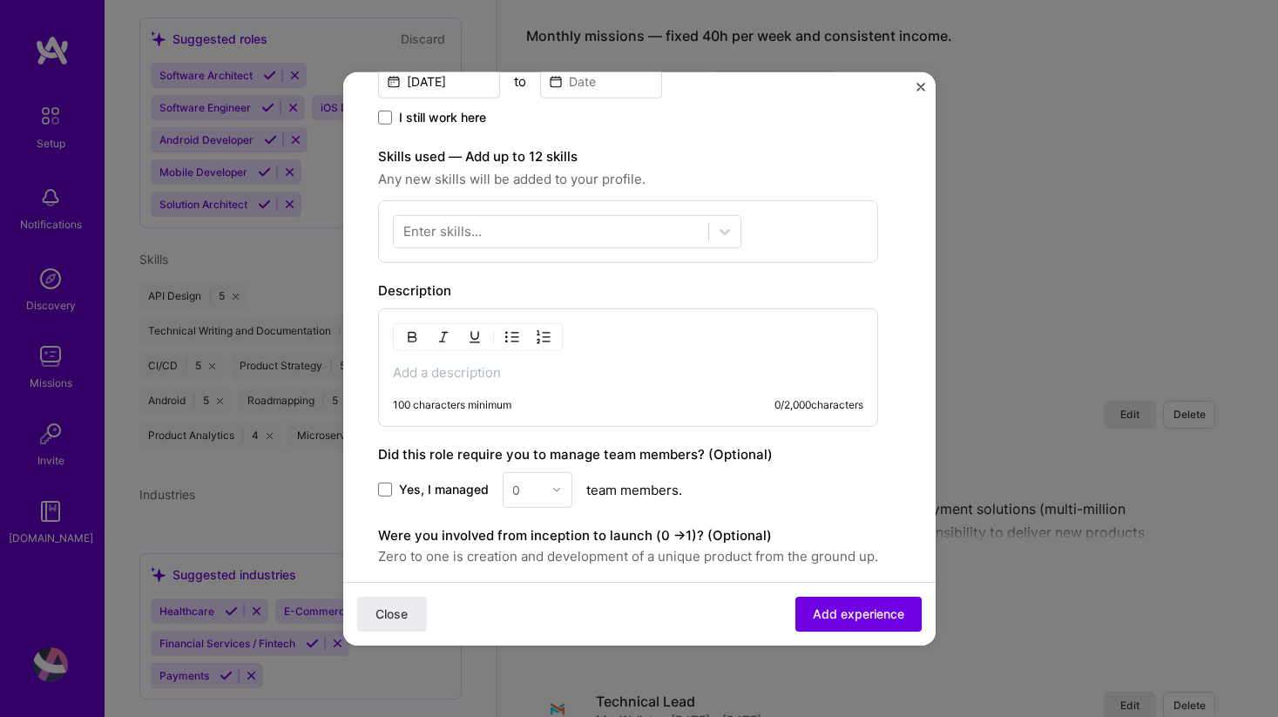
scroll to position [608, 0]
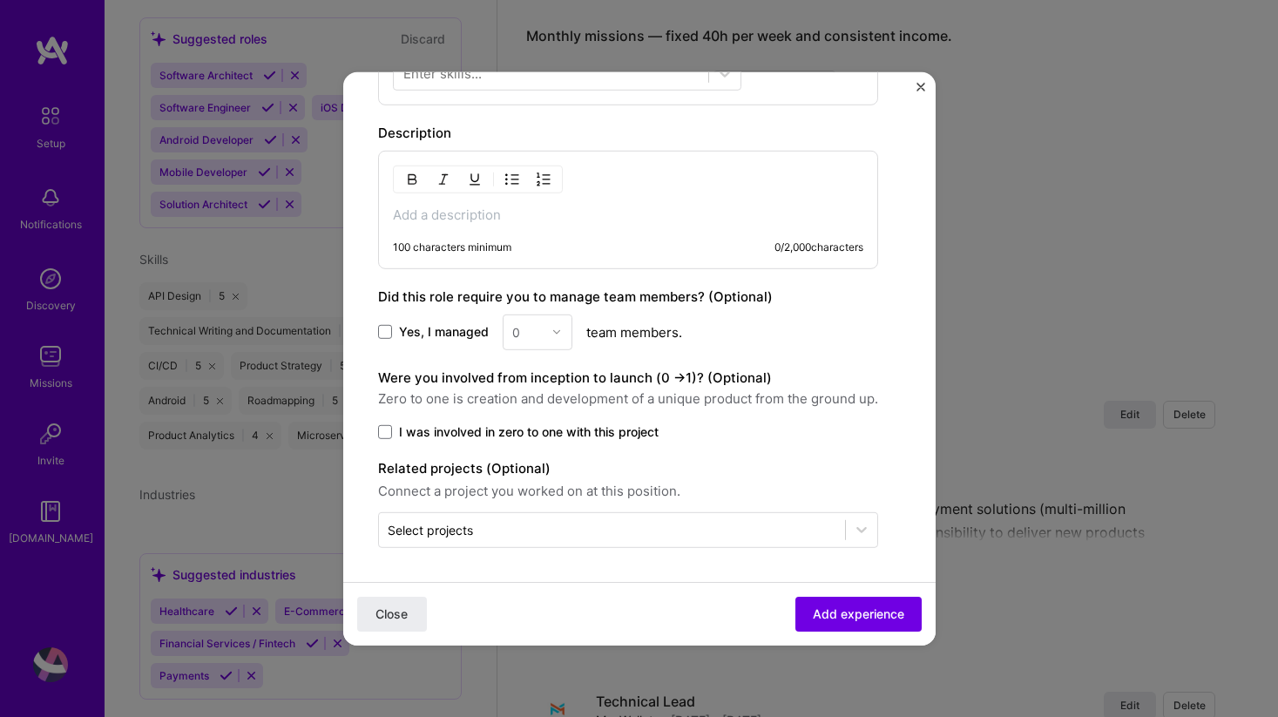
click at [919, 87] on img "Close" at bounding box center [920, 86] width 9 height 9
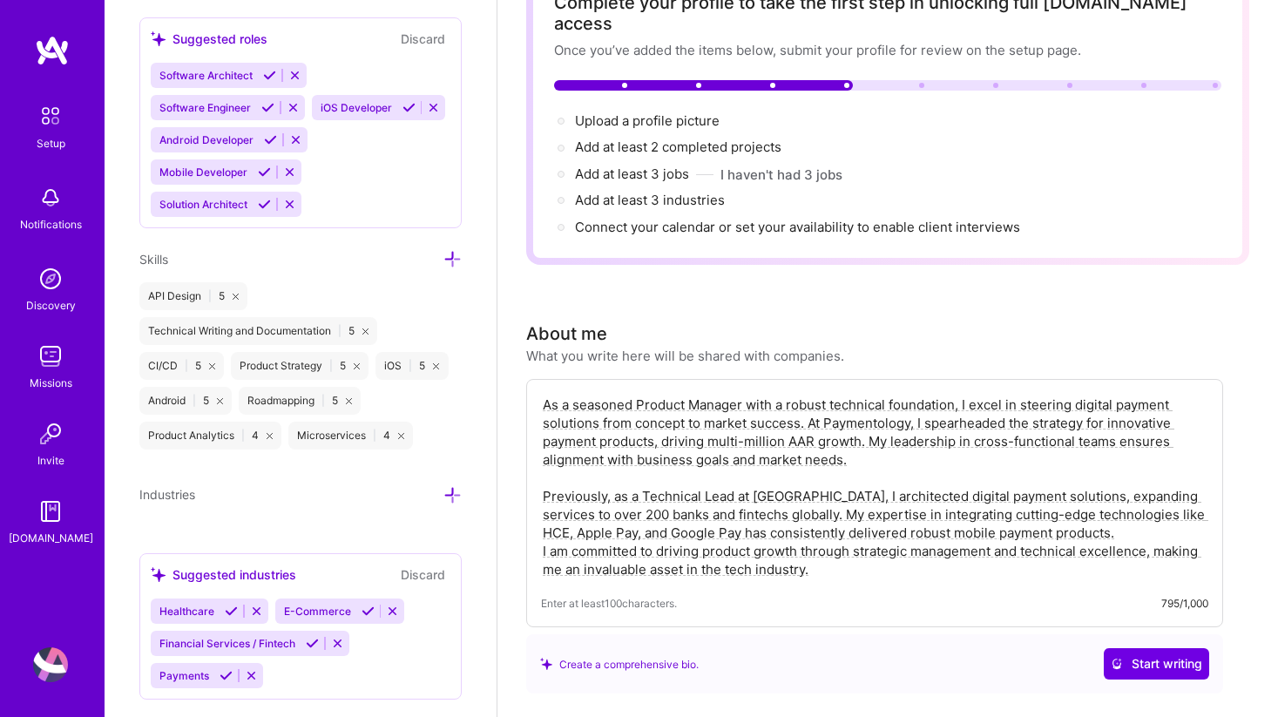
scroll to position [0, 0]
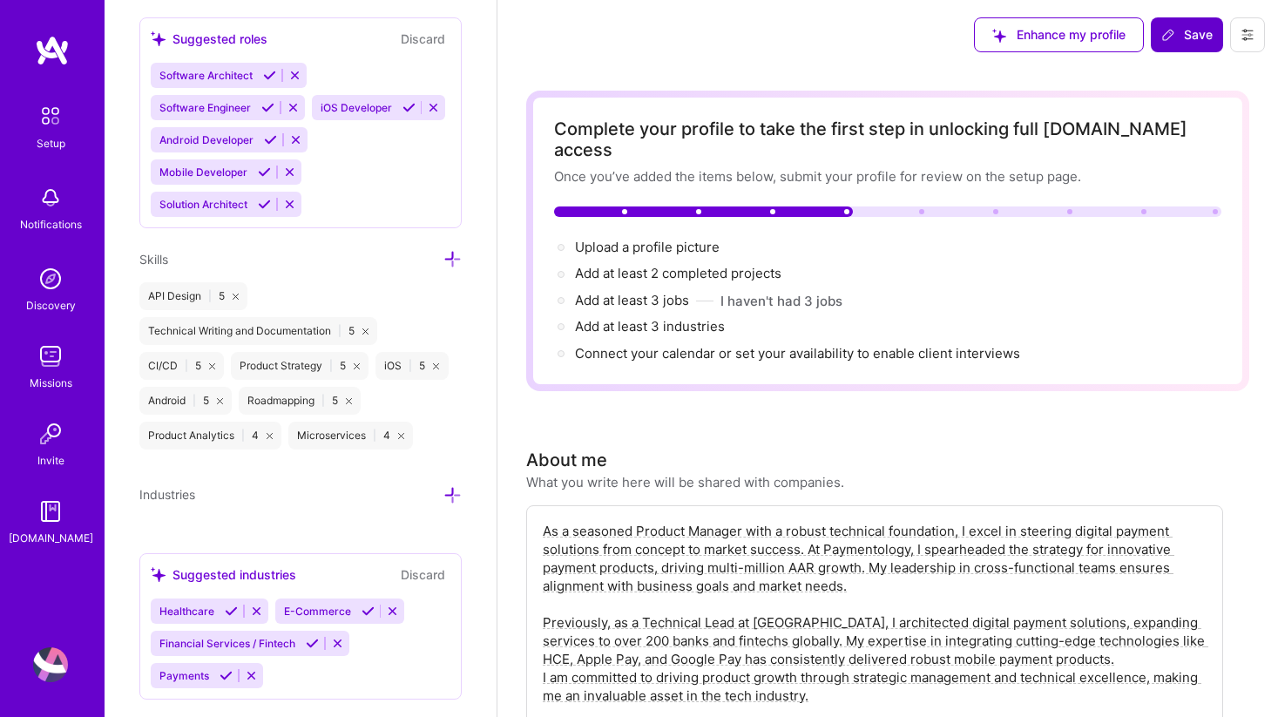
click at [1256, 25] on button at bounding box center [1247, 34] width 35 height 35
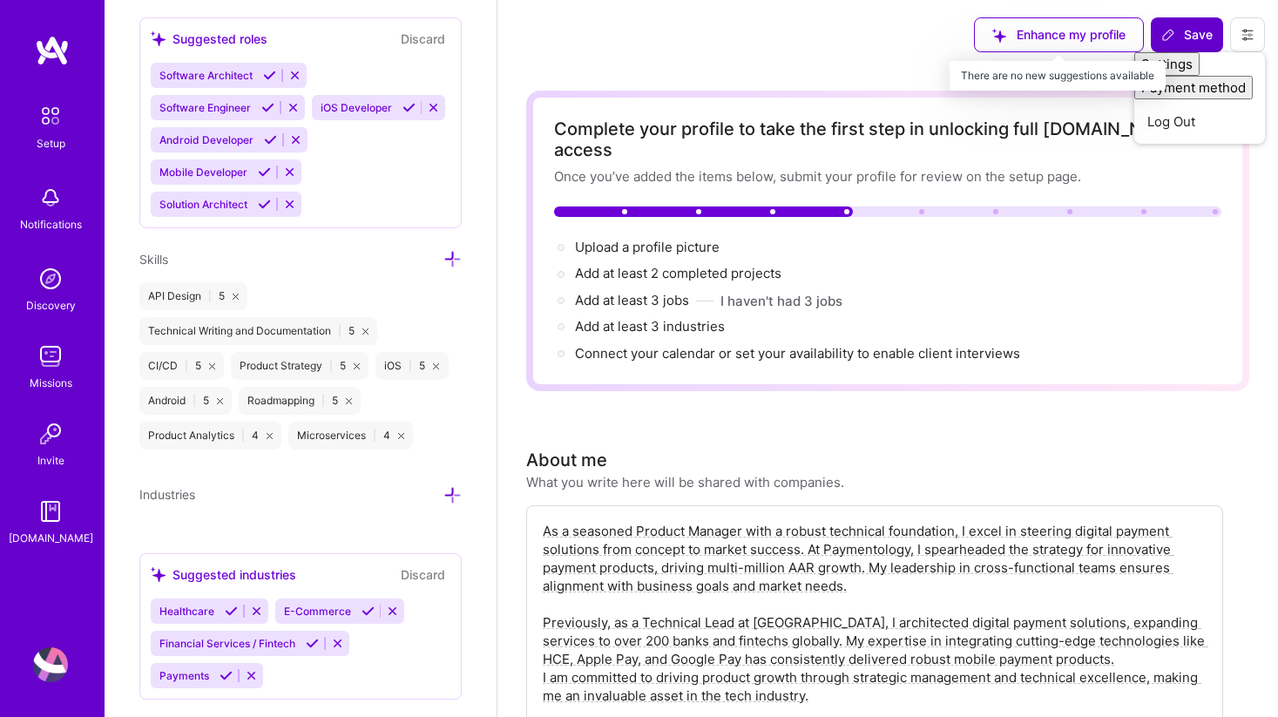
click at [1094, 35] on div "Enhance my profile" at bounding box center [1059, 34] width 170 height 35
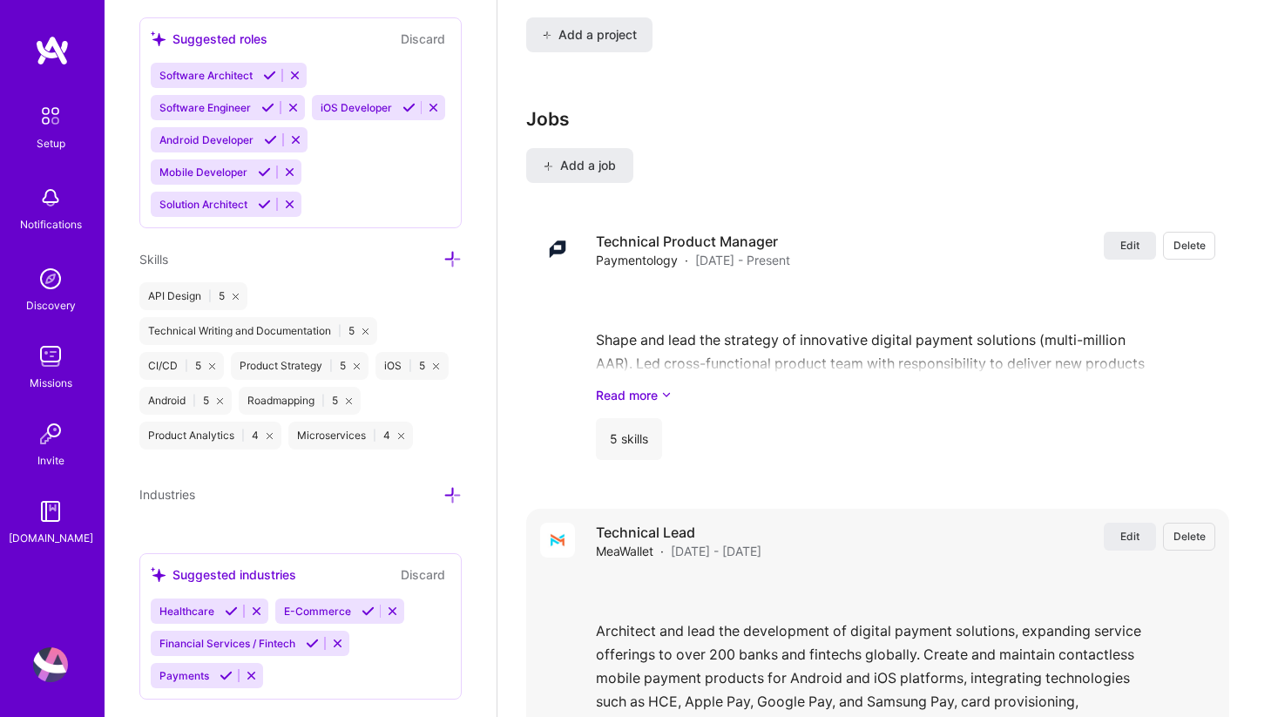
scroll to position [1391, 0]
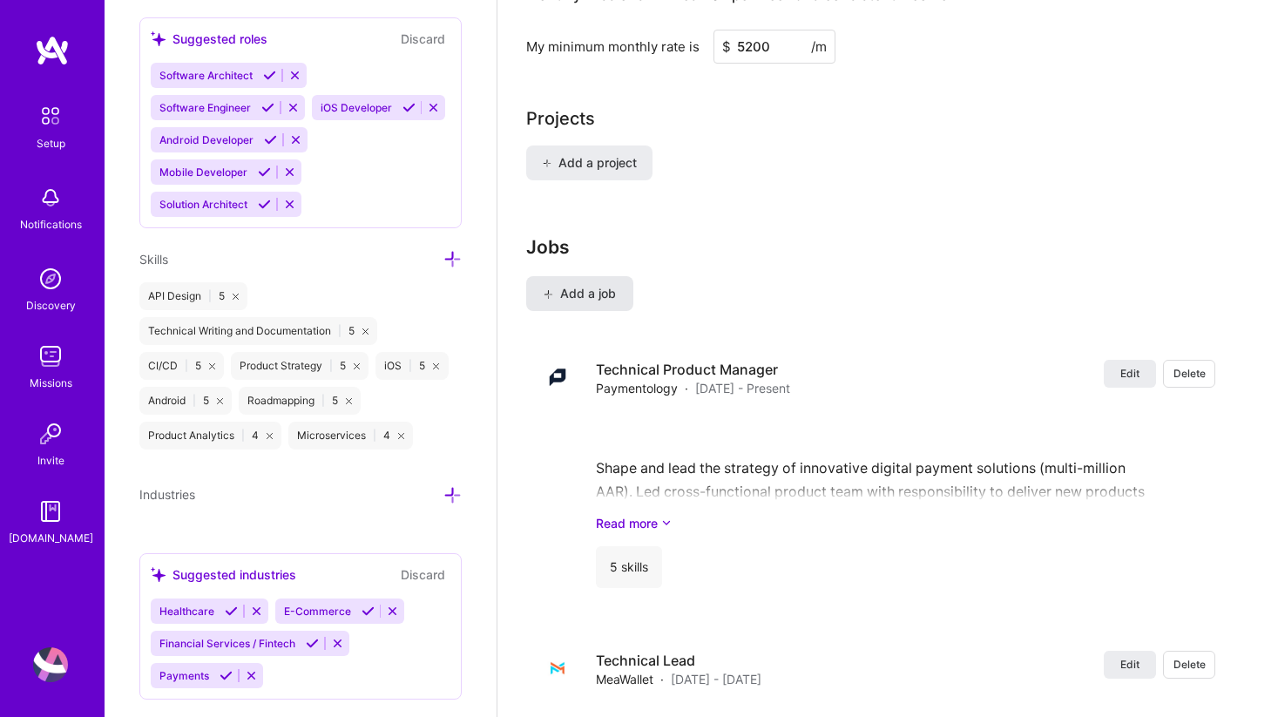
click at [595, 285] on span "Add a job" at bounding box center [579, 293] width 72 height 17
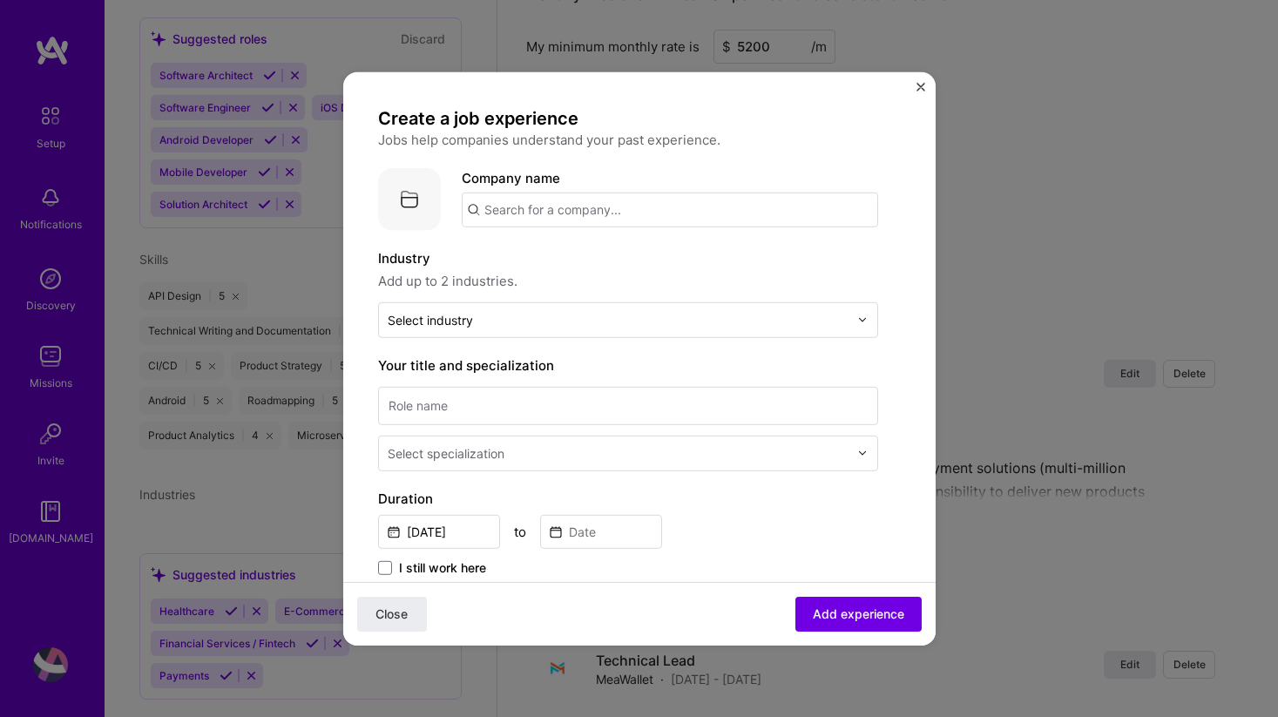
click at [622, 201] on input "text" at bounding box center [670, 209] width 416 height 35
type input "Monea"
click at [583, 261] on div "Monea" at bounding box center [587, 257] width 57 height 30
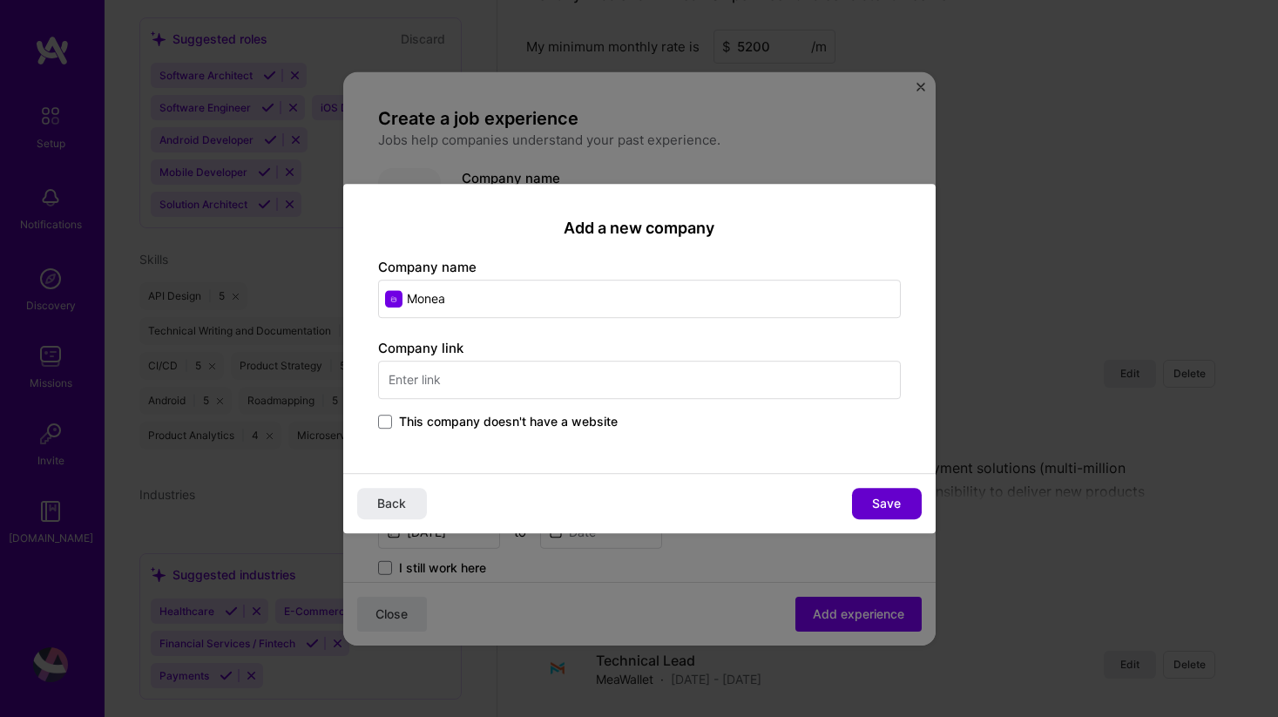
click at [897, 508] on span "Save" at bounding box center [886, 503] width 29 height 17
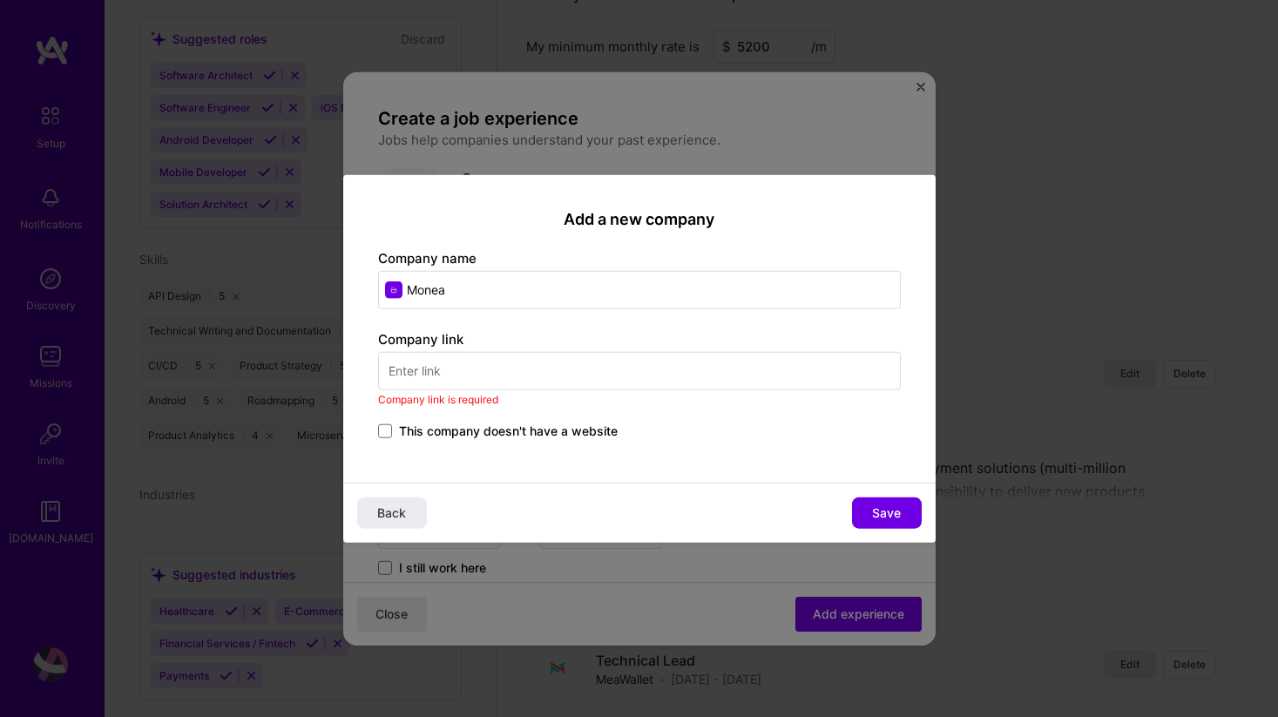
click at [597, 428] on span "This company doesn't have a website" at bounding box center [508, 430] width 219 height 17
click at [0, 0] on input "This company doesn't have a website" at bounding box center [0, 0] width 0 height 0
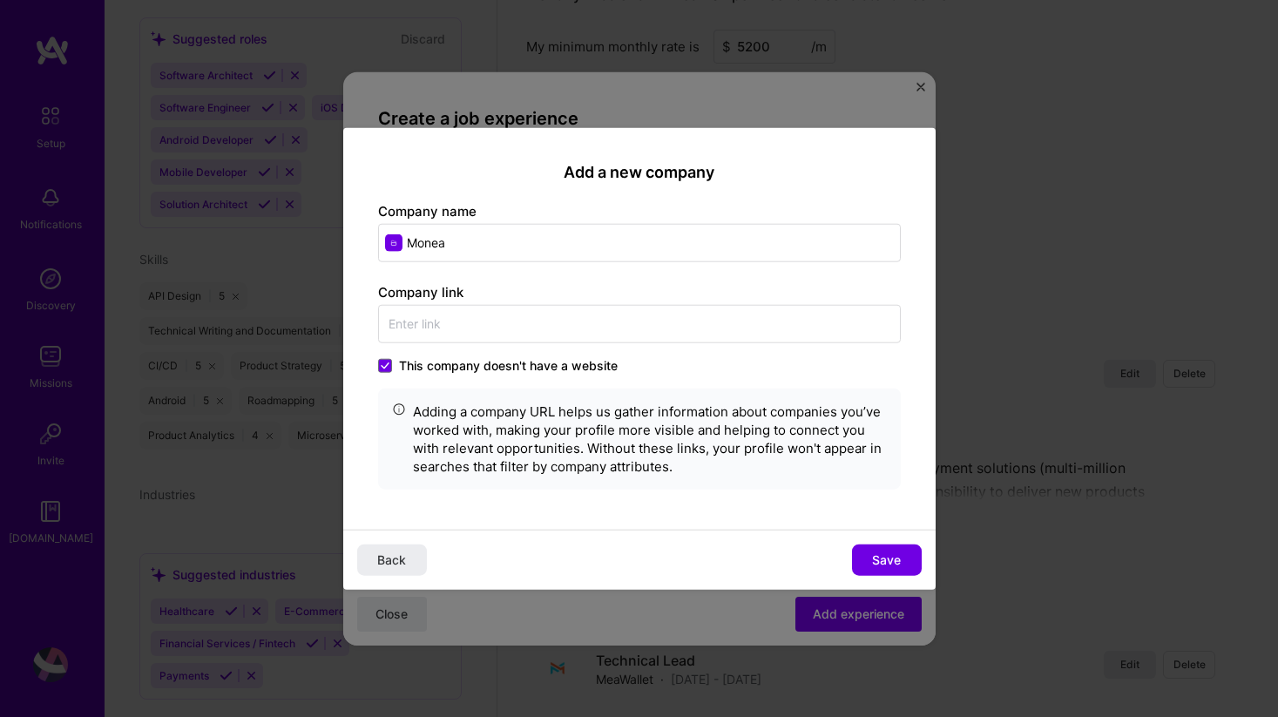
click at [471, 371] on span "This company doesn't have a website" at bounding box center [508, 365] width 219 height 17
click at [0, 0] on input "This company doesn't have a website" at bounding box center [0, 0] width 0 height 0
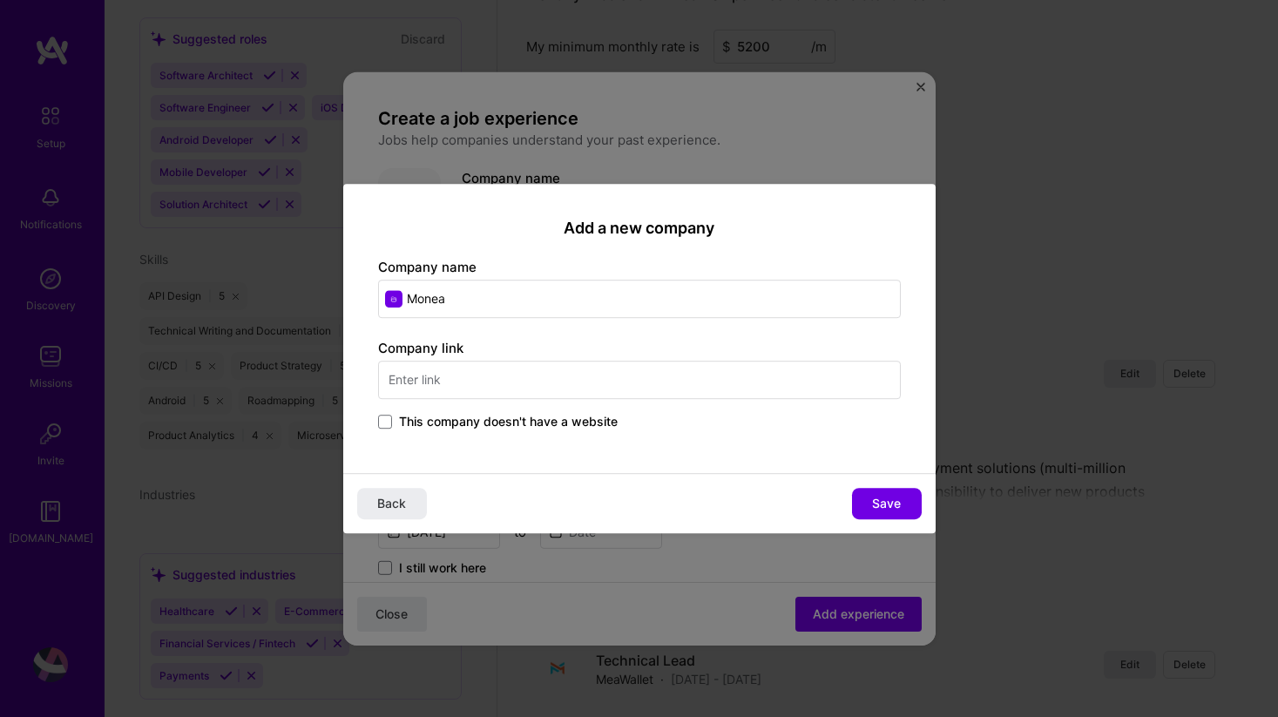
click at [503, 372] on input "text" at bounding box center [639, 380] width 523 height 38
paste input "https://monea.me/lv-lv/sakums/"
type input "https://monea.me/"
click at [877, 500] on span "Save" at bounding box center [886, 503] width 29 height 17
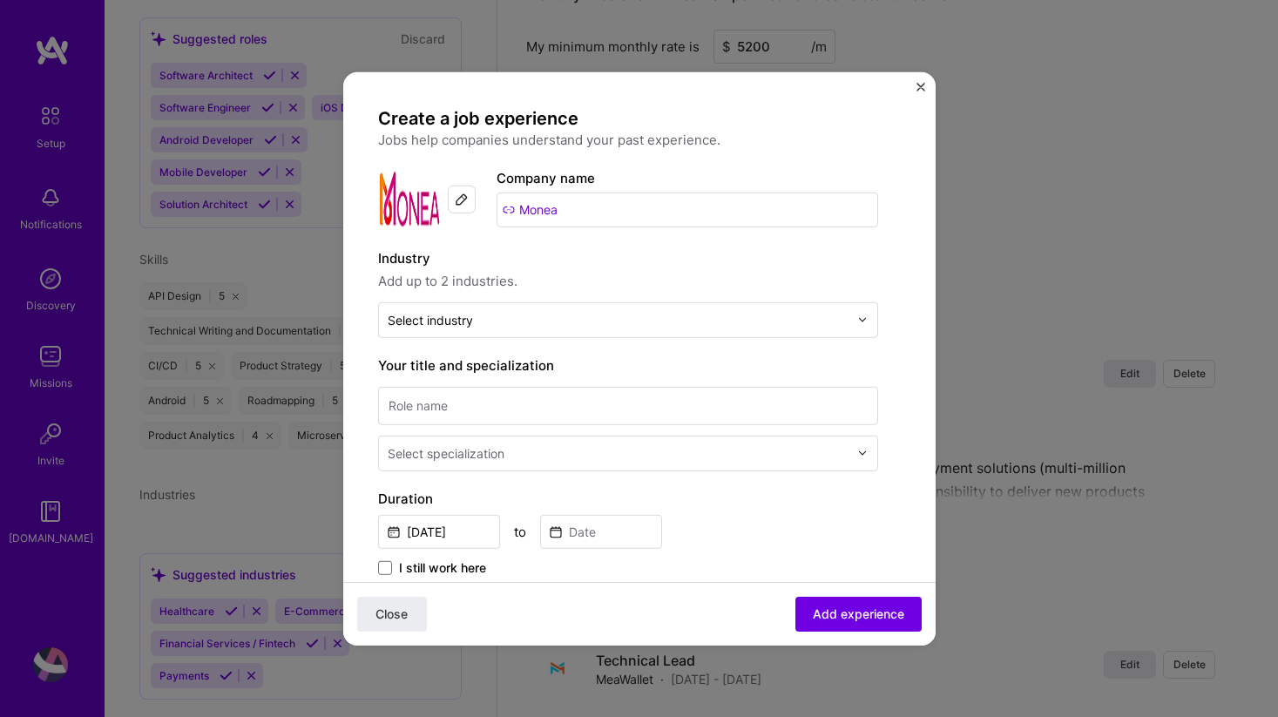
click at [465, 202] on img at bounding box center [462, 199] width 14 height 14
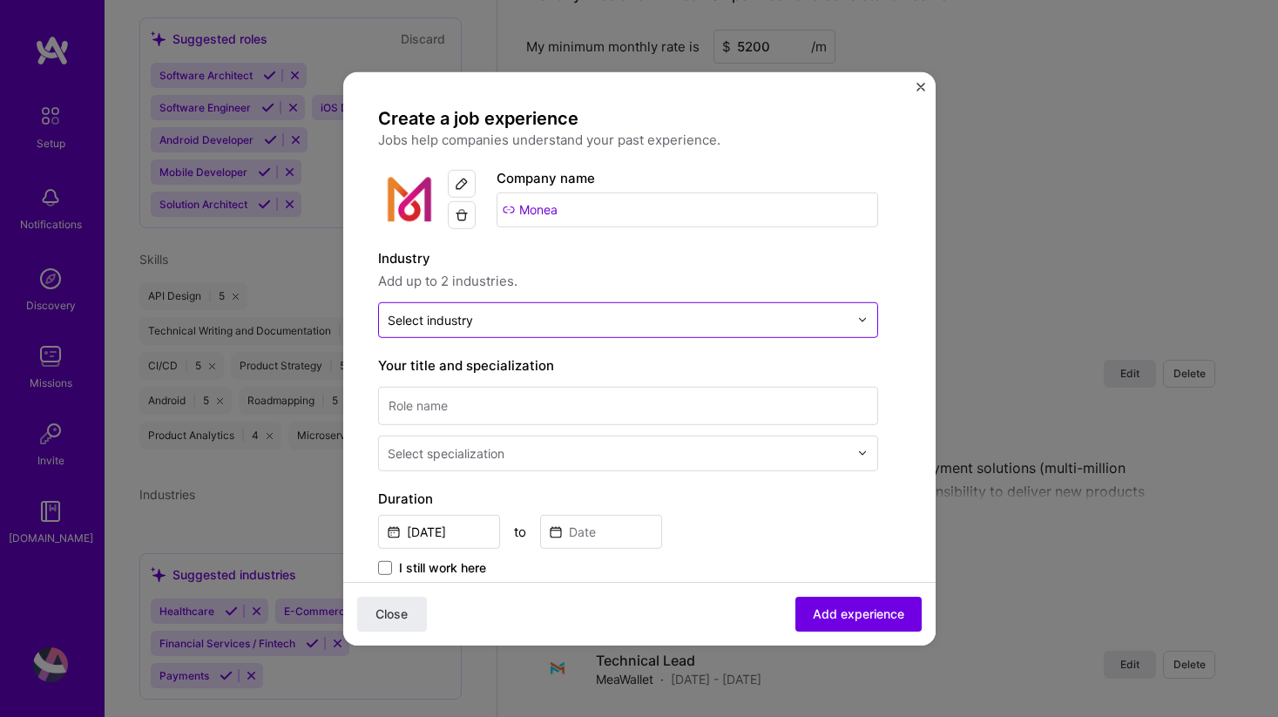
click at [535, 316] on input "text" at bounding box center [618, 319] width 461 height 18
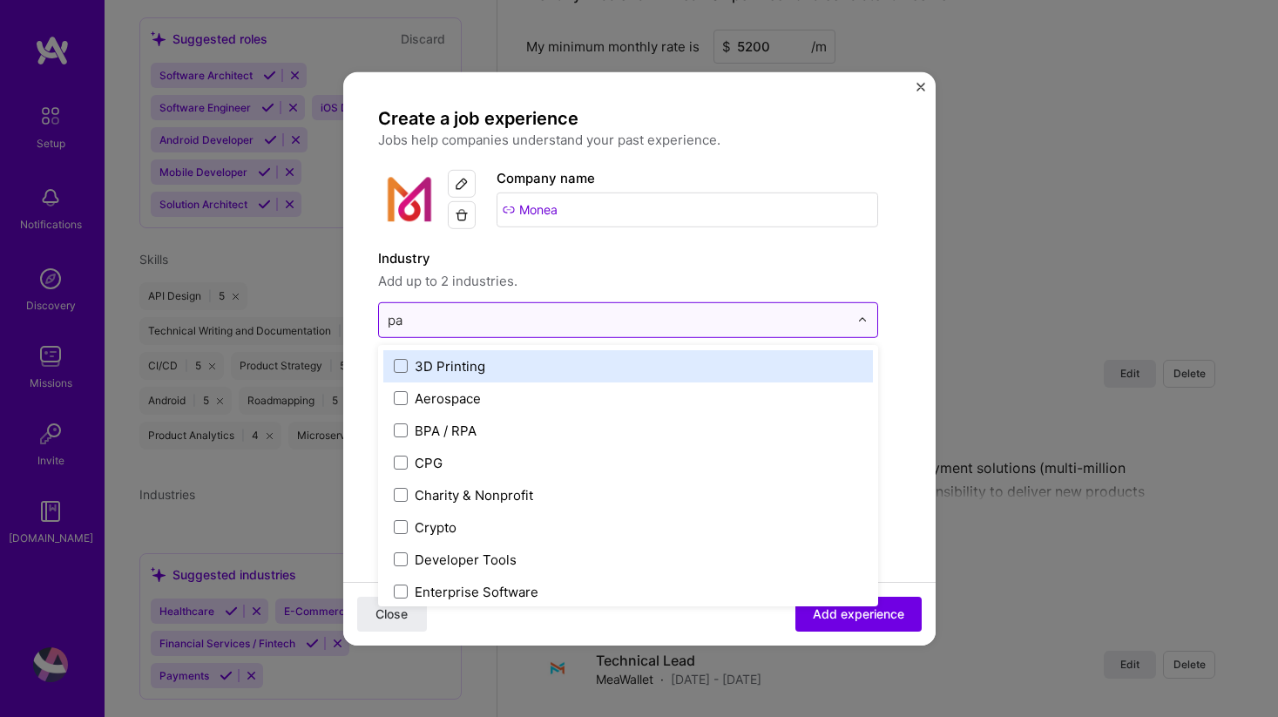
type input "pay"
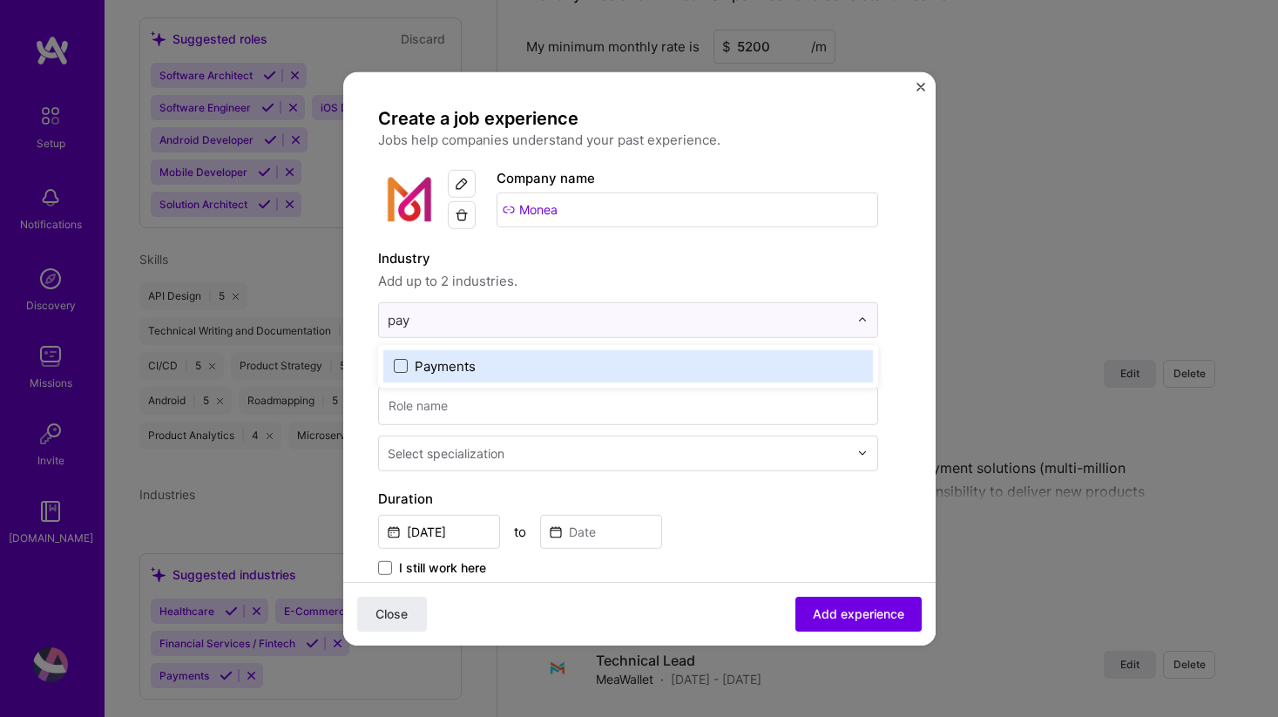
click at [399, 359] on span at bounding box center [401, 366] width 14 height 14
type input "fint"
click at [409, 367] on label "Financial Services / Fintech" at bounding box center [628, 365] width 469 height 18
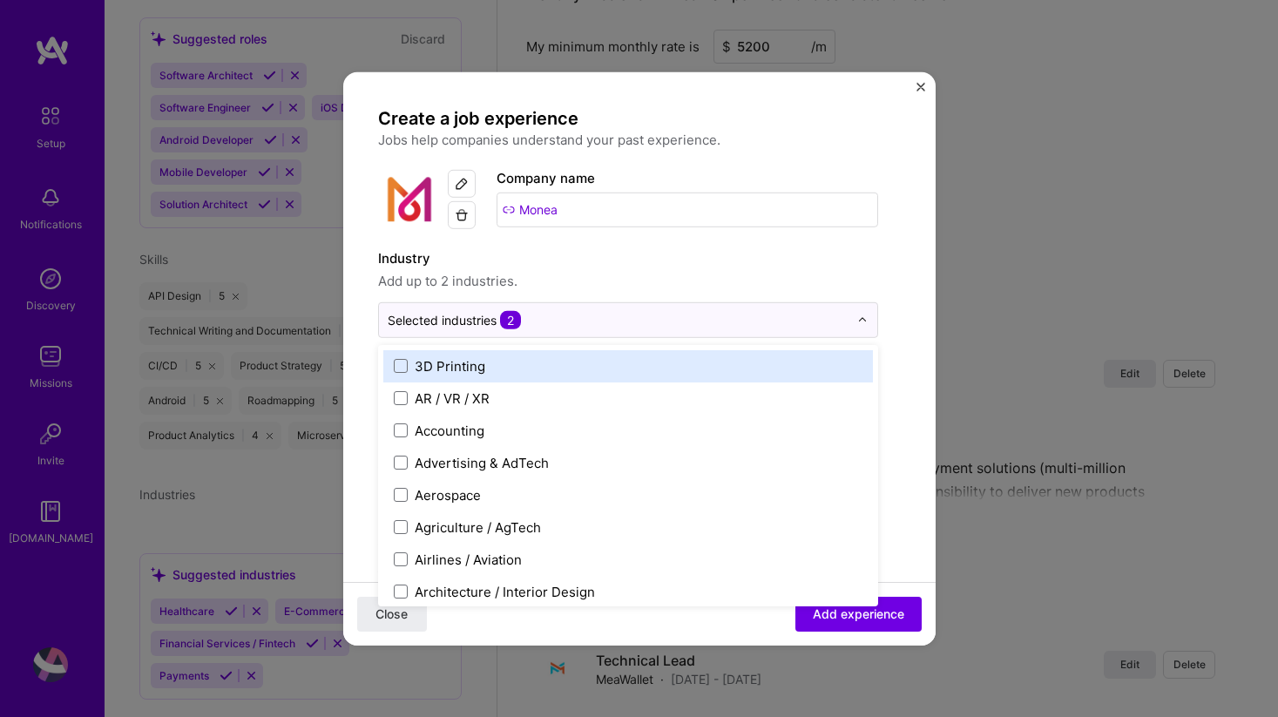
click at [675, 279] on span "Add up to 2 industries." at bounding box center [628, 280] width 500 height 21
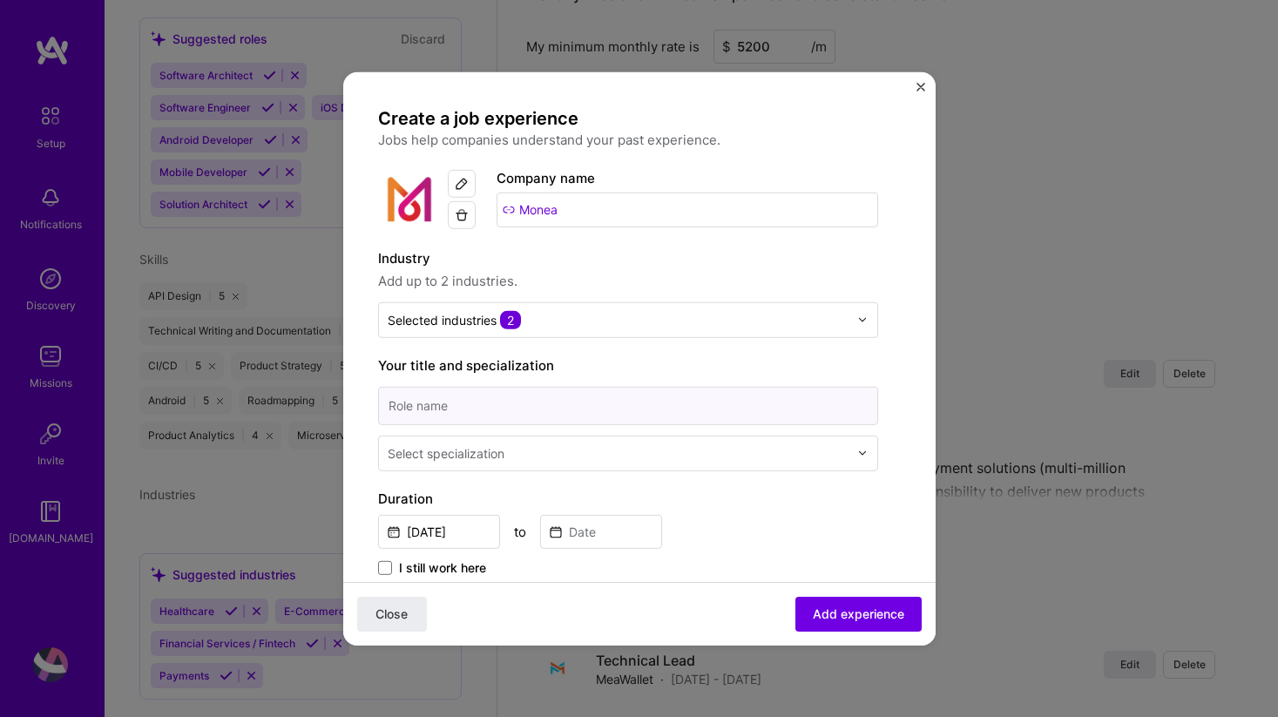
click at [598, 400] on input at bounding box center [628, 405] width 500 height 38
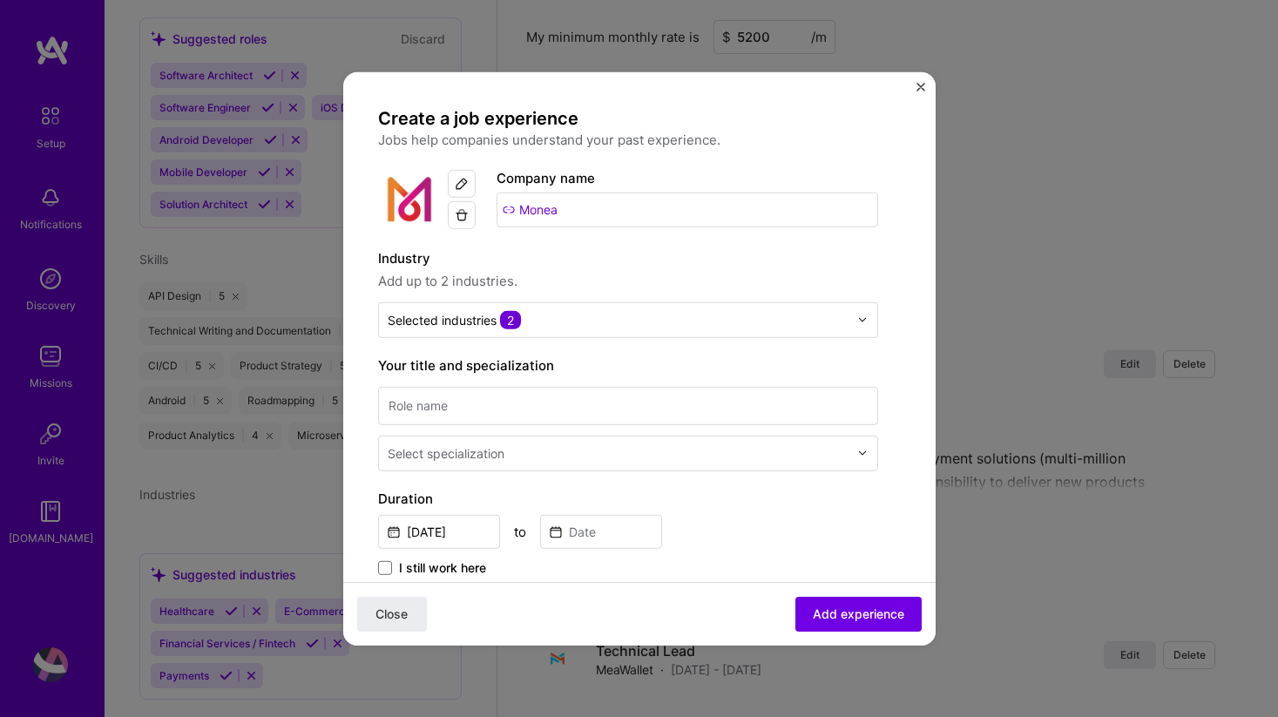
click at [578, 461] on input "text" at bounding box center [620, 452] width 464 height 18
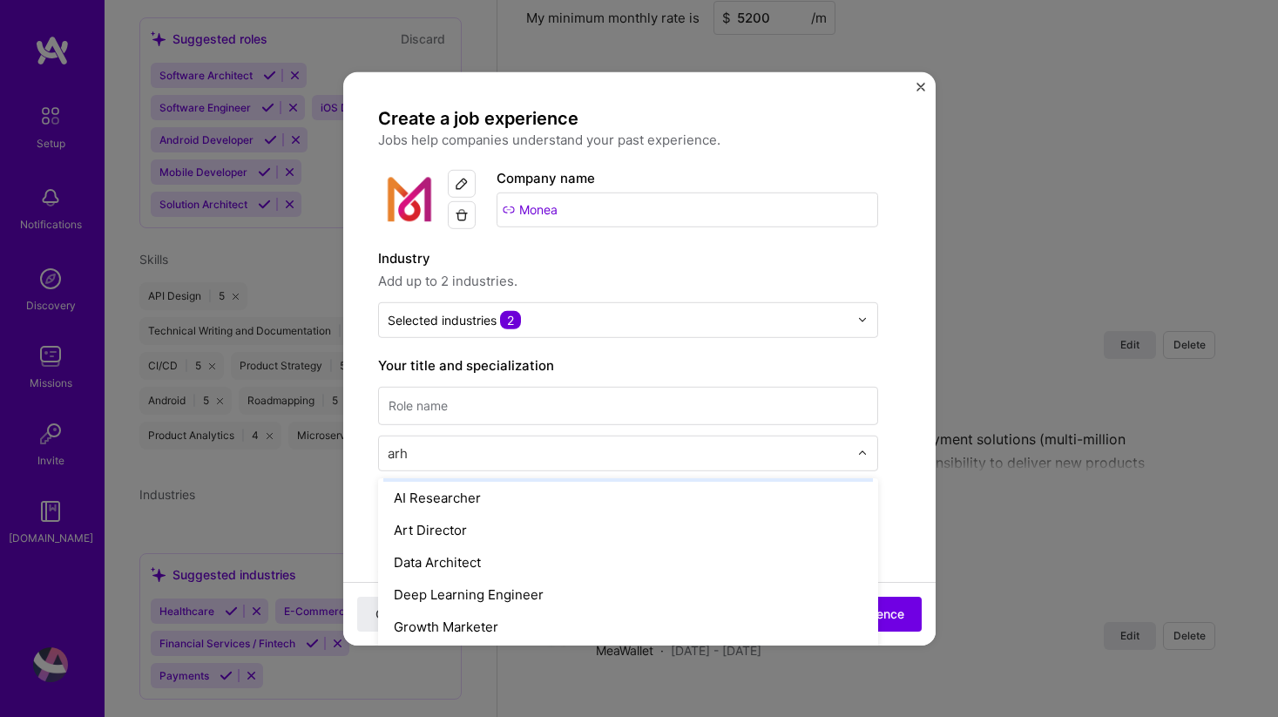
scroll to position [0, 0]
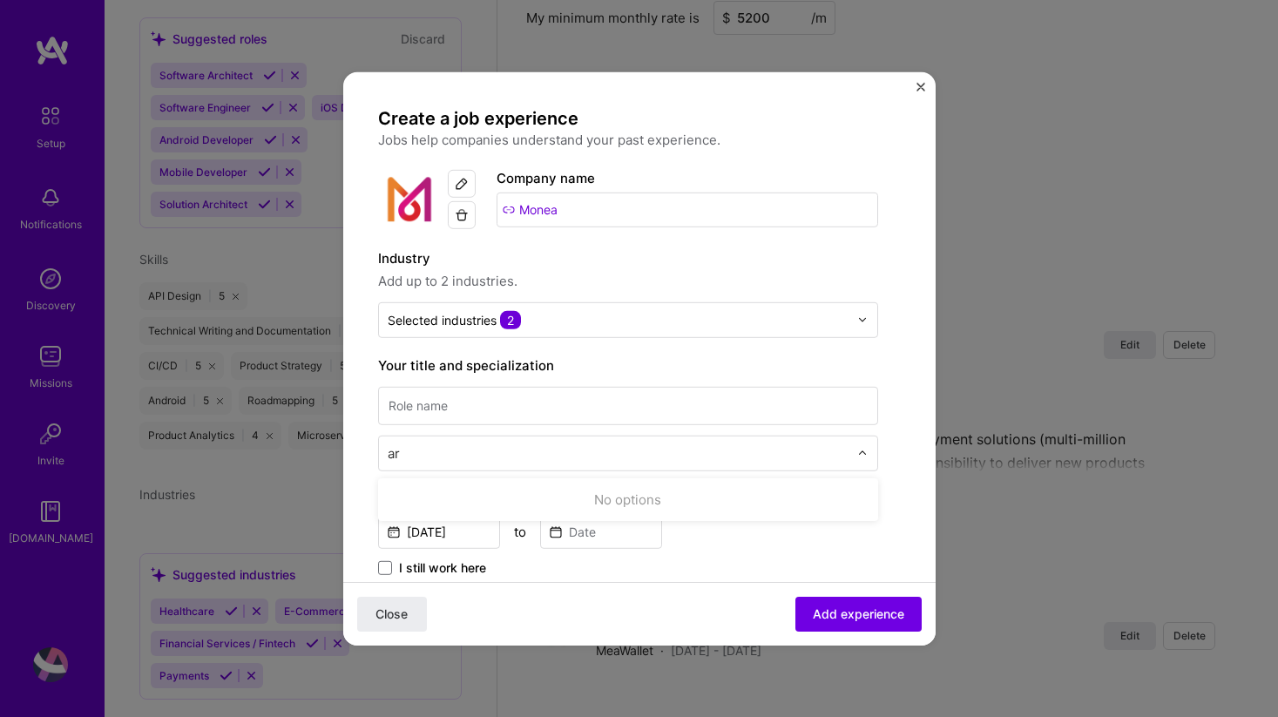
type input "a"
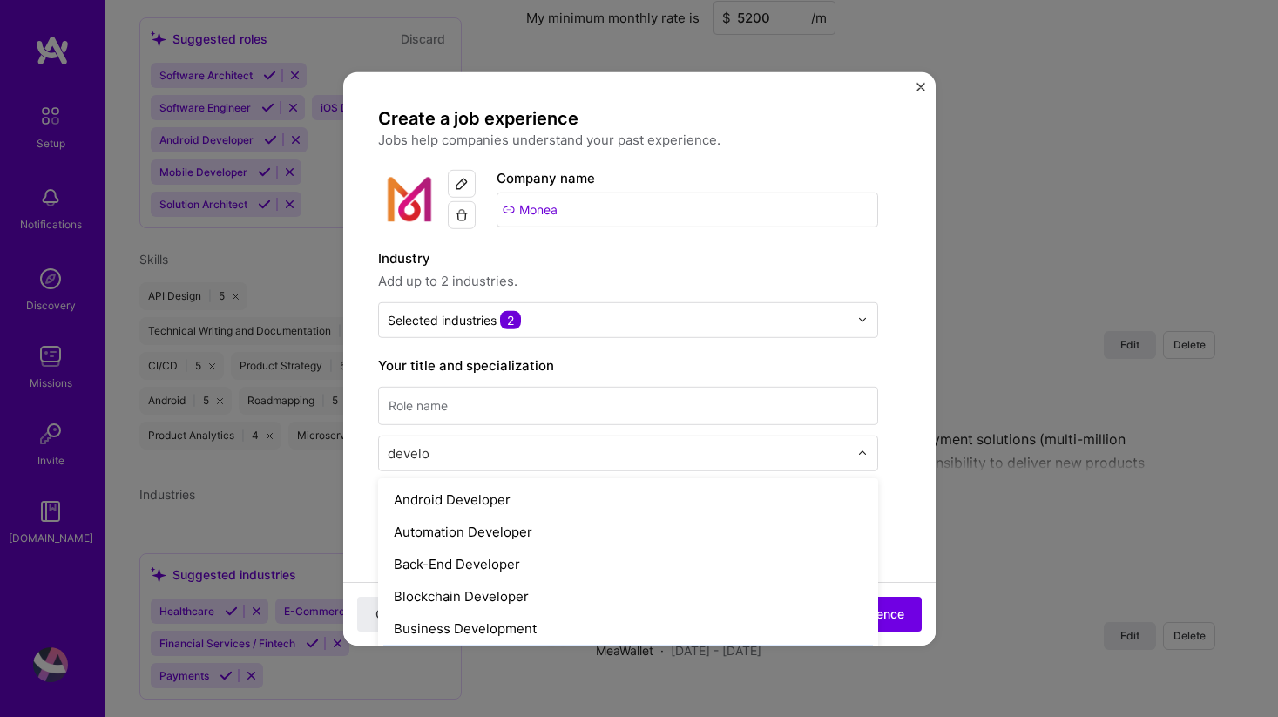
type input "develop"
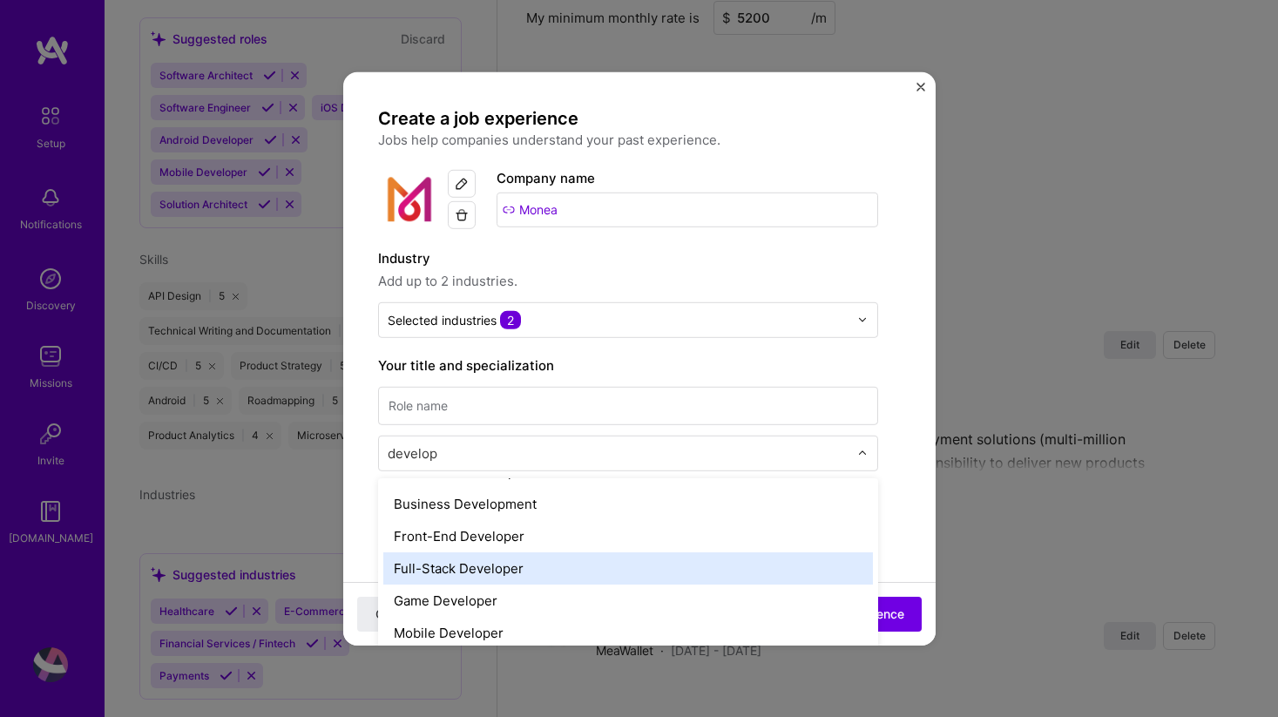
scroll to position [136, 0]
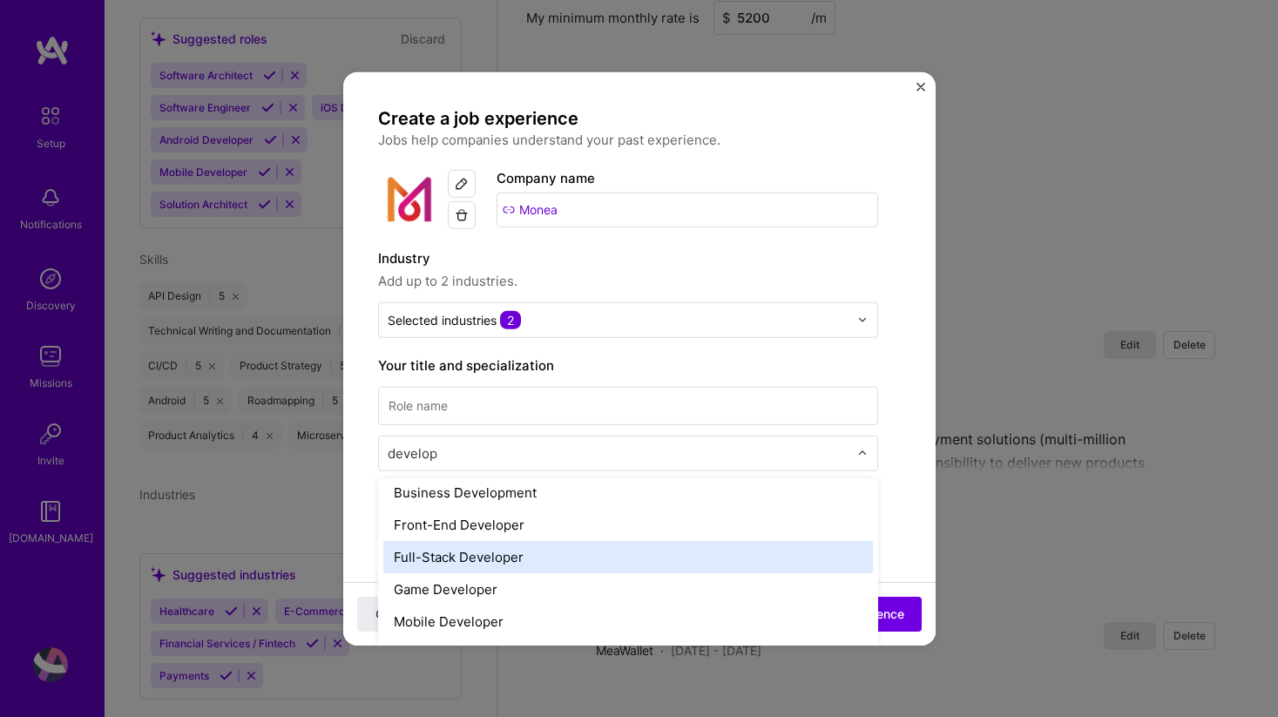
click at [604, 565] on div "Full-Stack Developer" at bounding box center [627, 556] width 489 height 32
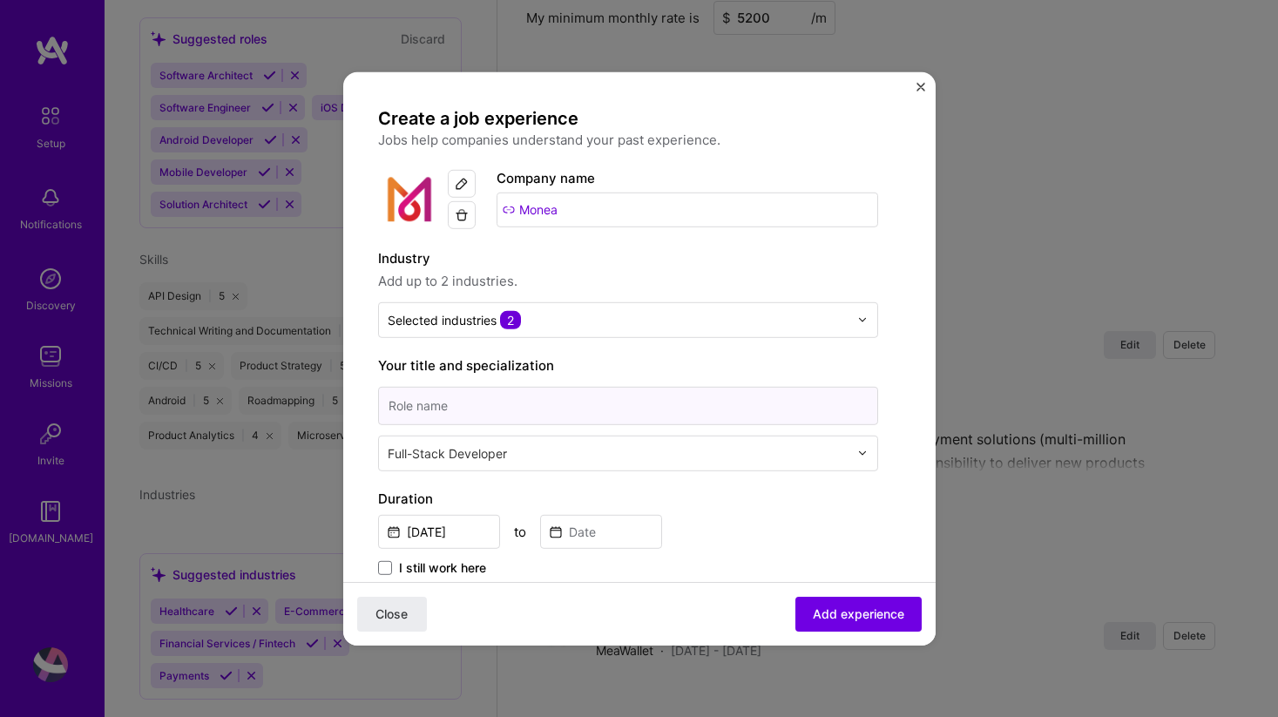
click at [562, 417] on input at bounding box center [628, 405] width 500 height 38
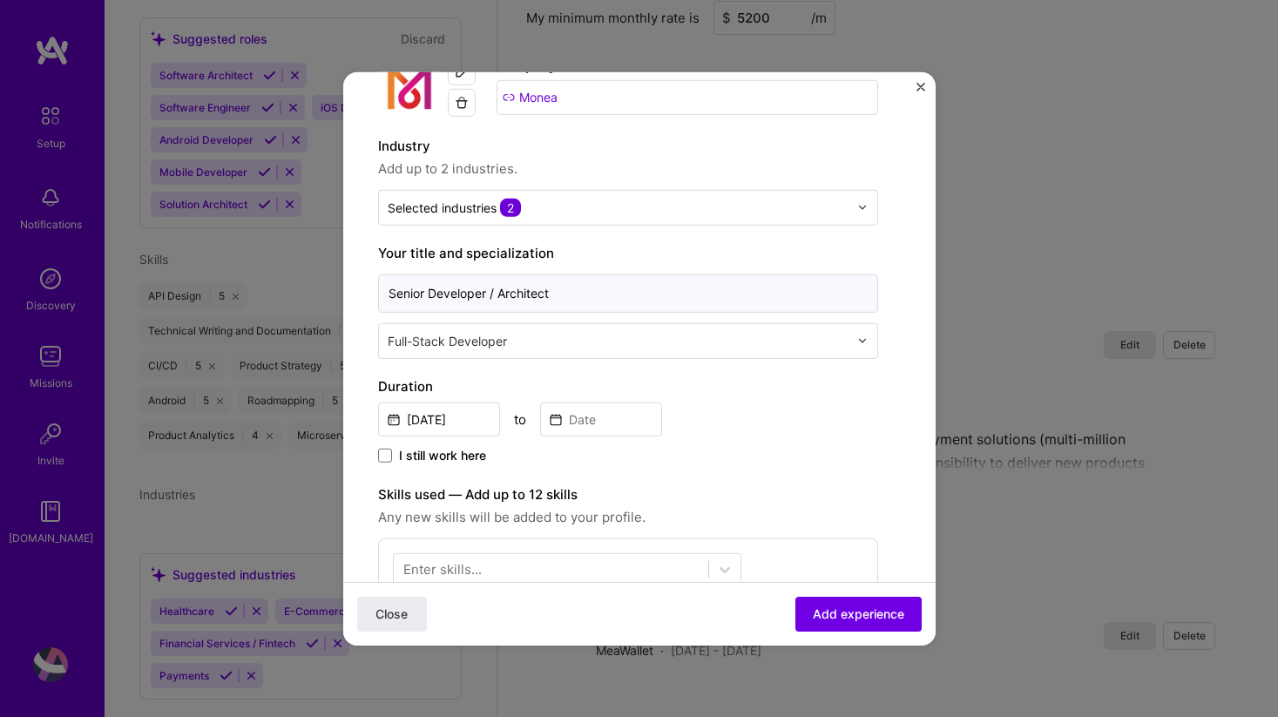
scroll to position [130, 0]
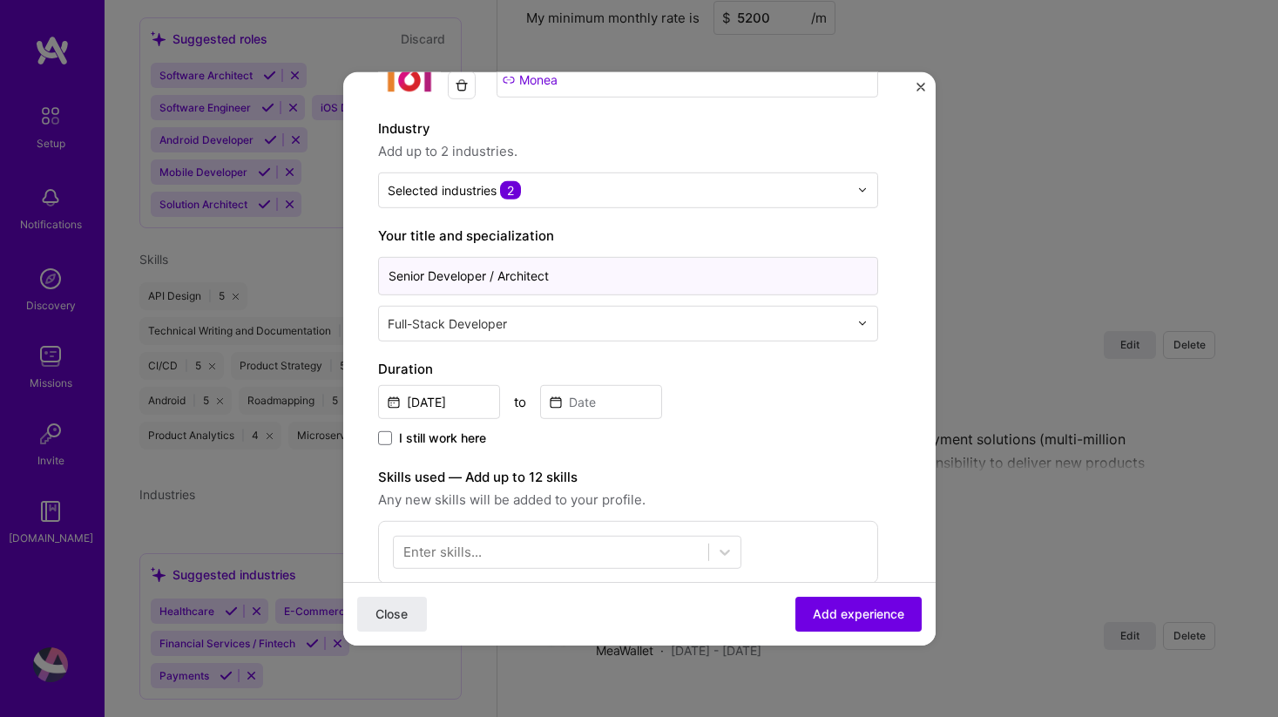
type input "Senior Developer / Architect"
click at [468, 399] on input "Aug, 2025" at bounding box center [439, 401] width 122 height 34
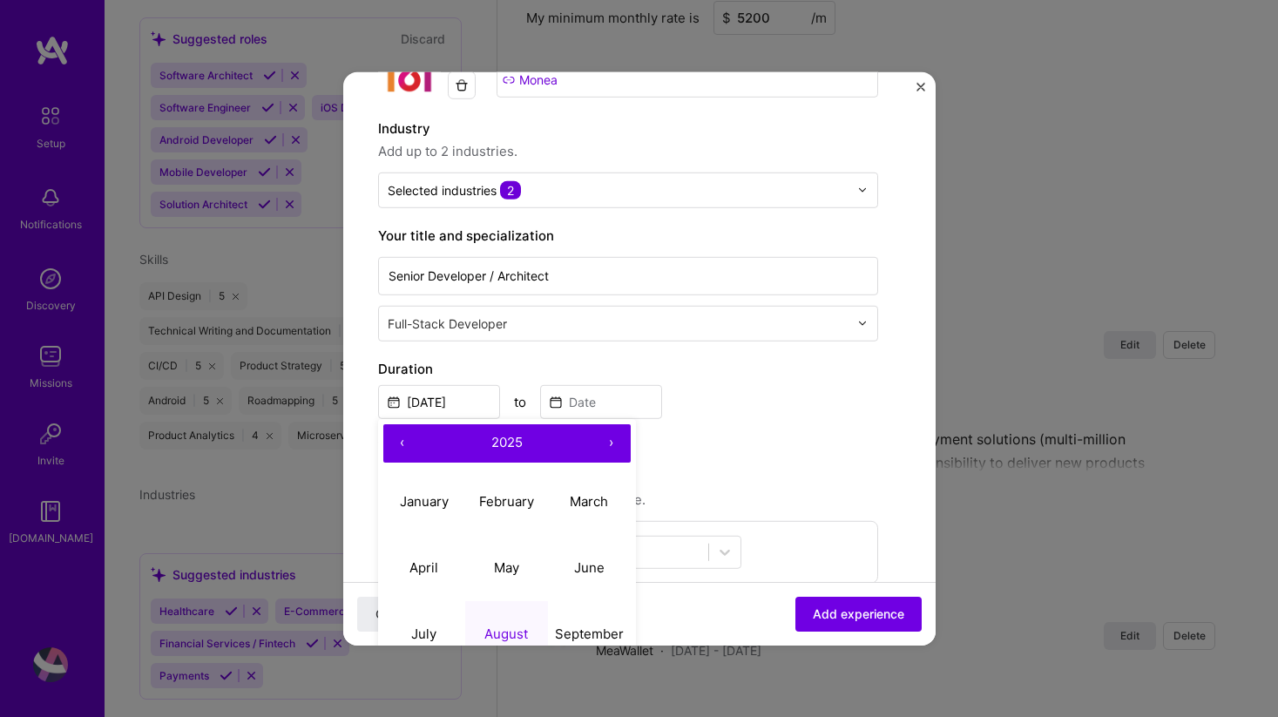
click at [398, 443] on button "‹" at bounding box center [402, 442] width 38 height 38
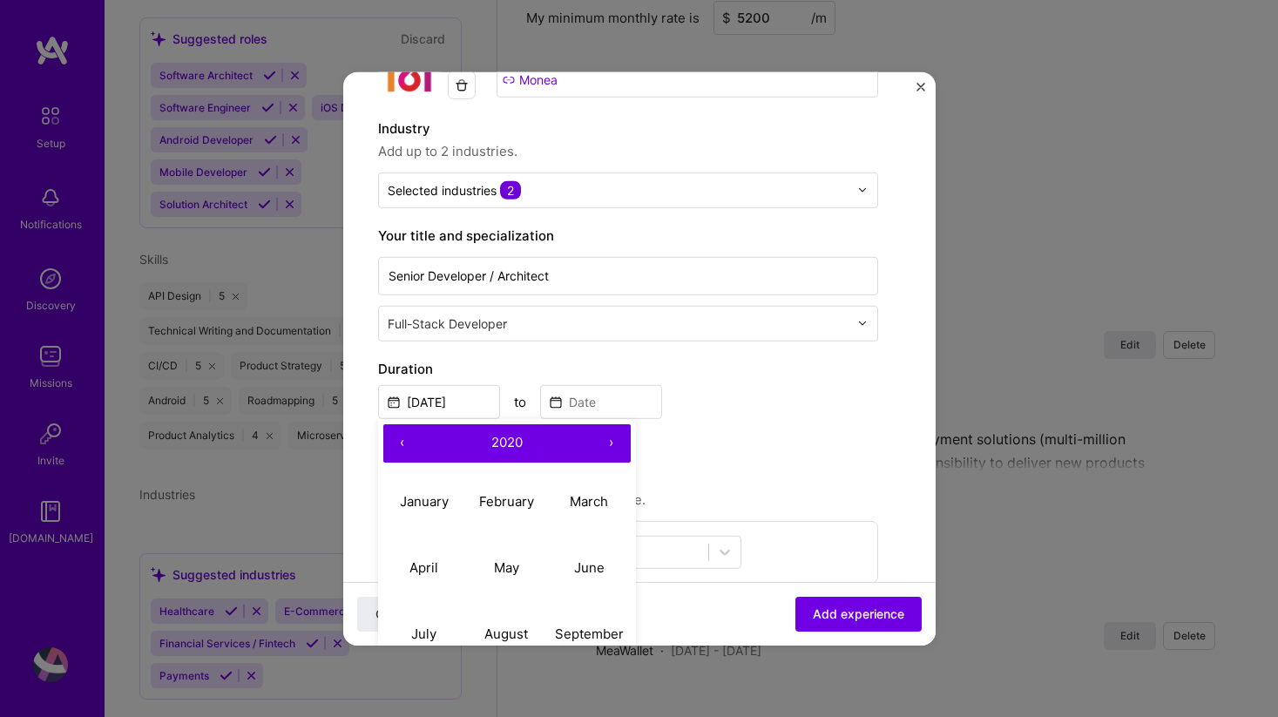
click at [398, 443] on button "‹" at bounding box center [402, 442] width 38 height 38
click at [443, 498] on abbr "January" at bounding box center [424, 501] width 49 height 17
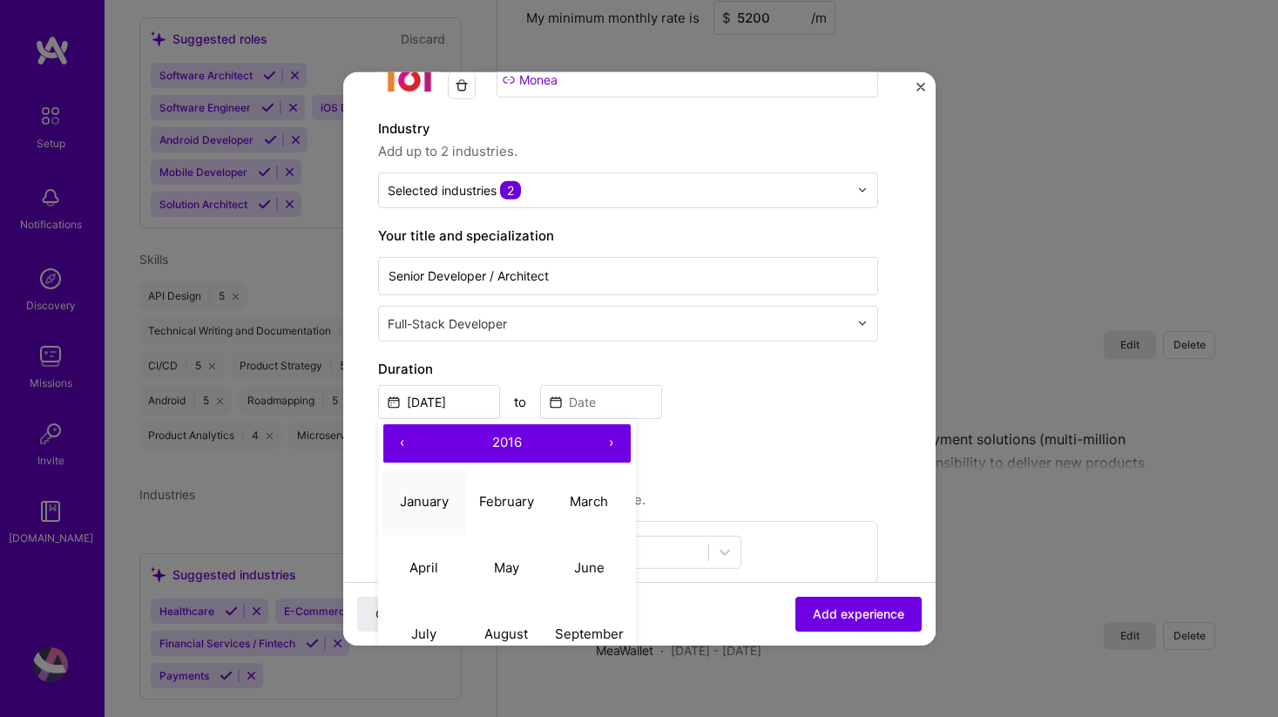
type input "Jan, 2016"
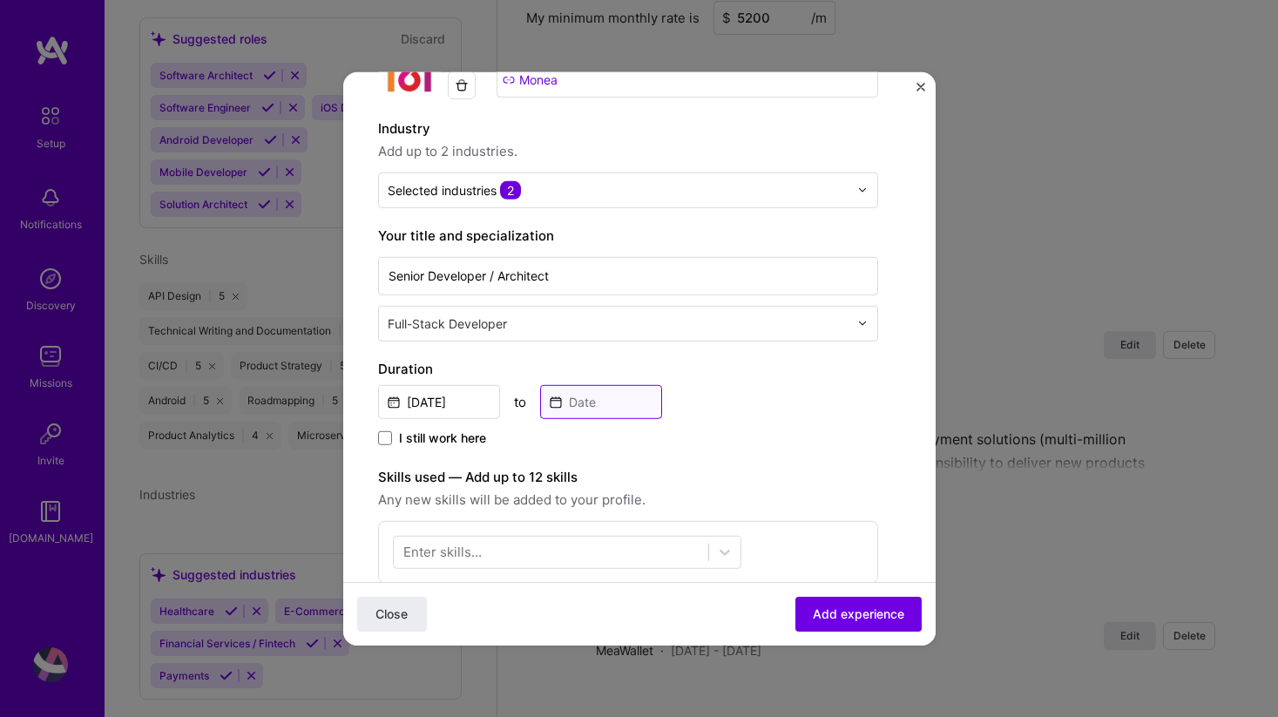
click at [617, 401] on input at bounding box center [601, 401] width 122 height 34
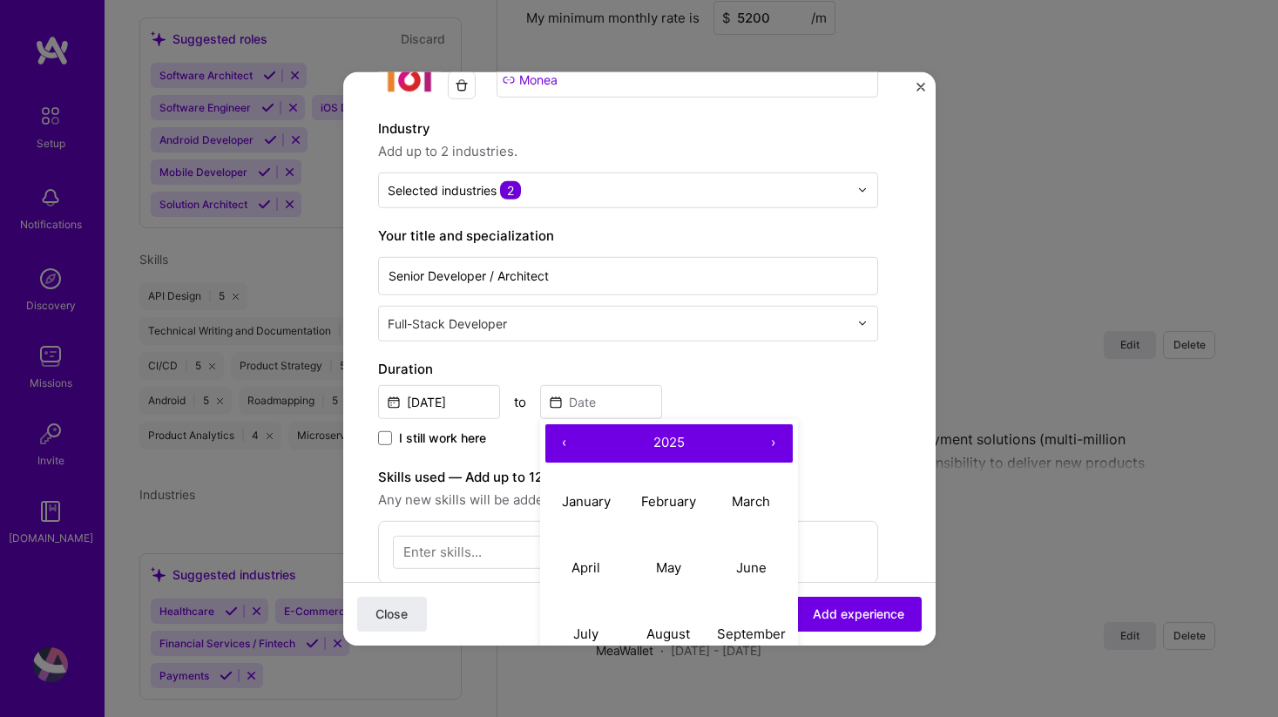
click at [568, 448] on button "‹" at bounding box center [564, 442] width 38 height 38
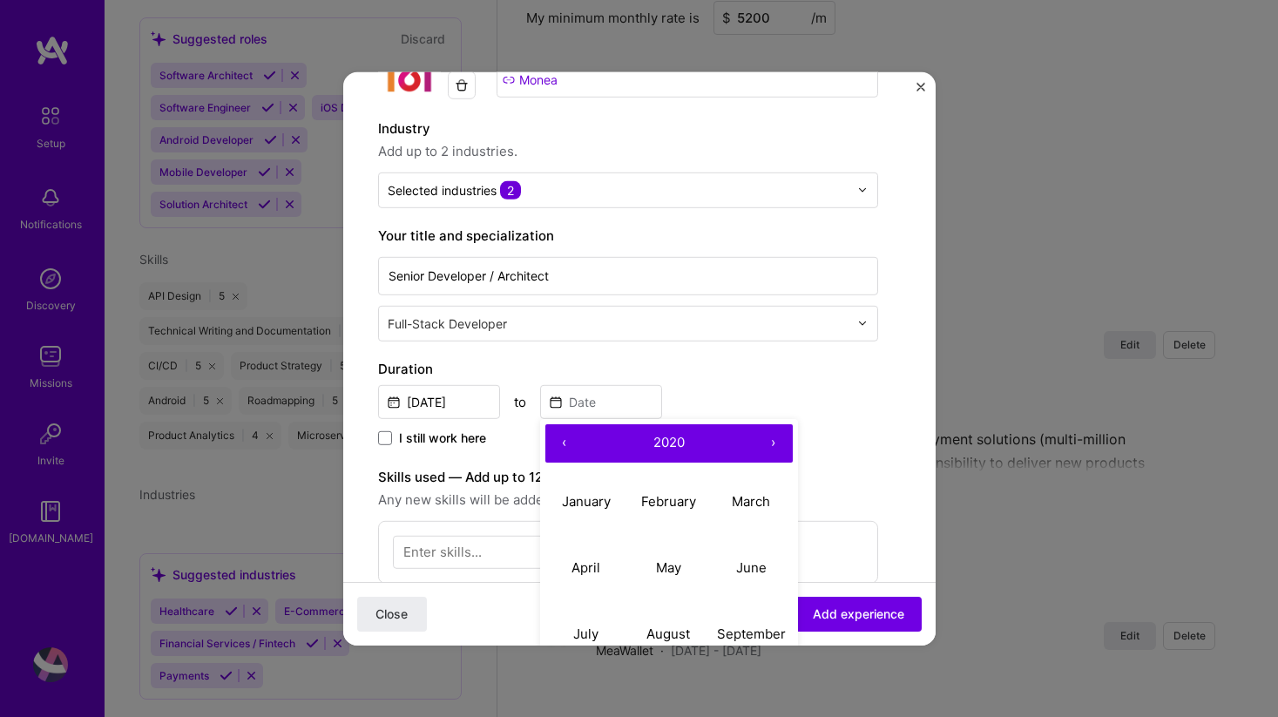
click at [568, 448] on button "‹" at bounding box center [564, 442] width 38 height 38
click at [600, 500] on abbr "January" at bounding box center [586, 501] width 49 height 17
type input "Jan, 2017"
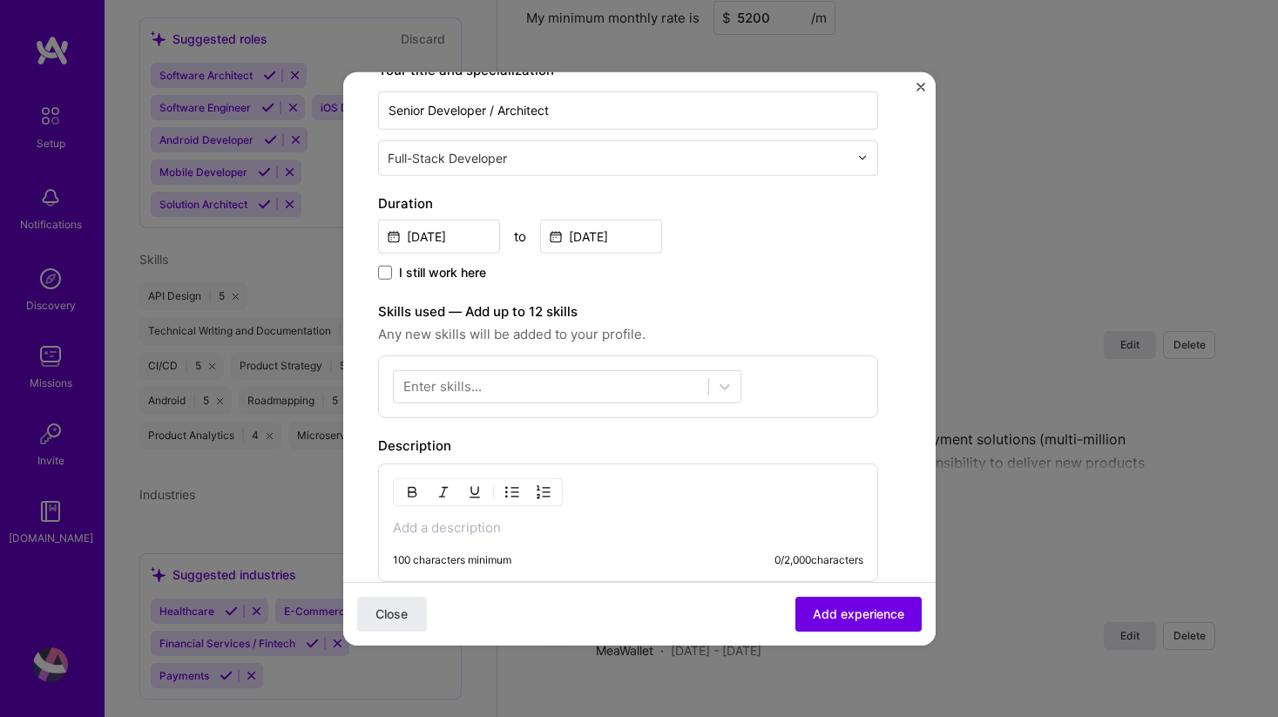
scroll to position [309, 0]
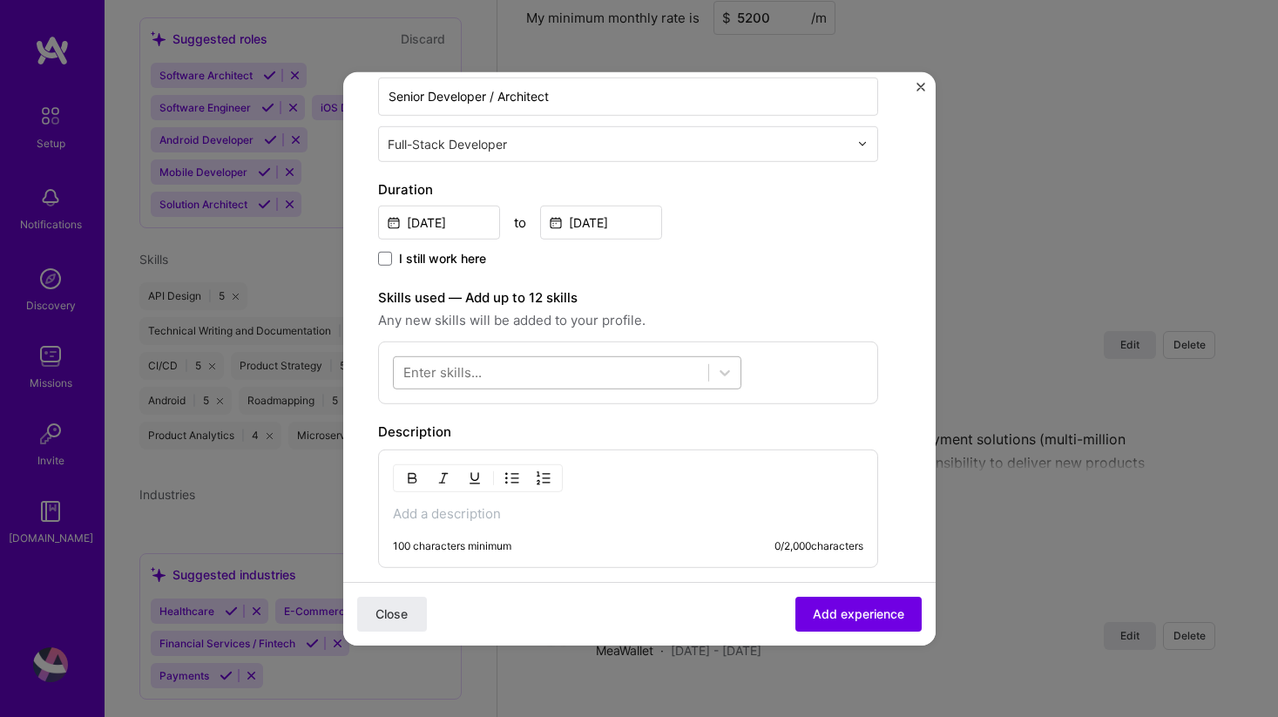
click at [626, 368] on div at bounding box center [551, 372] width 314 height 29
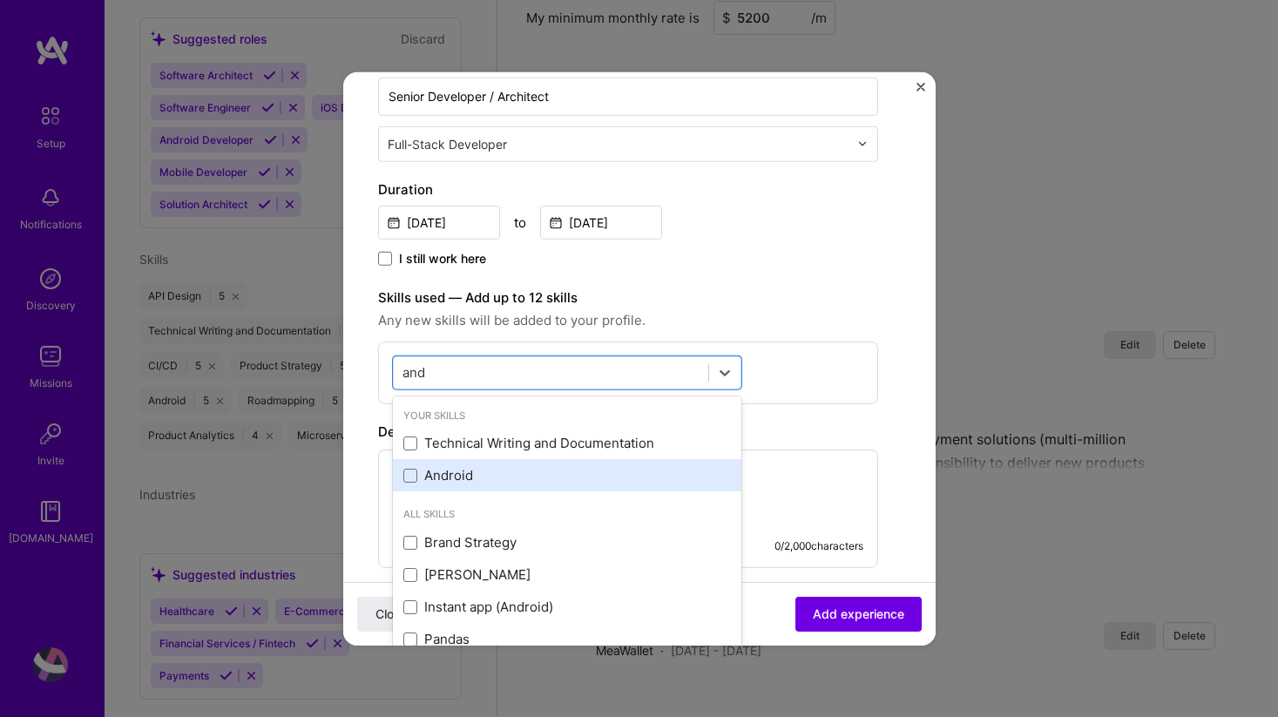
click at [420, 476] on div "Android" at bounding box center [566, 475] width 327 height 18
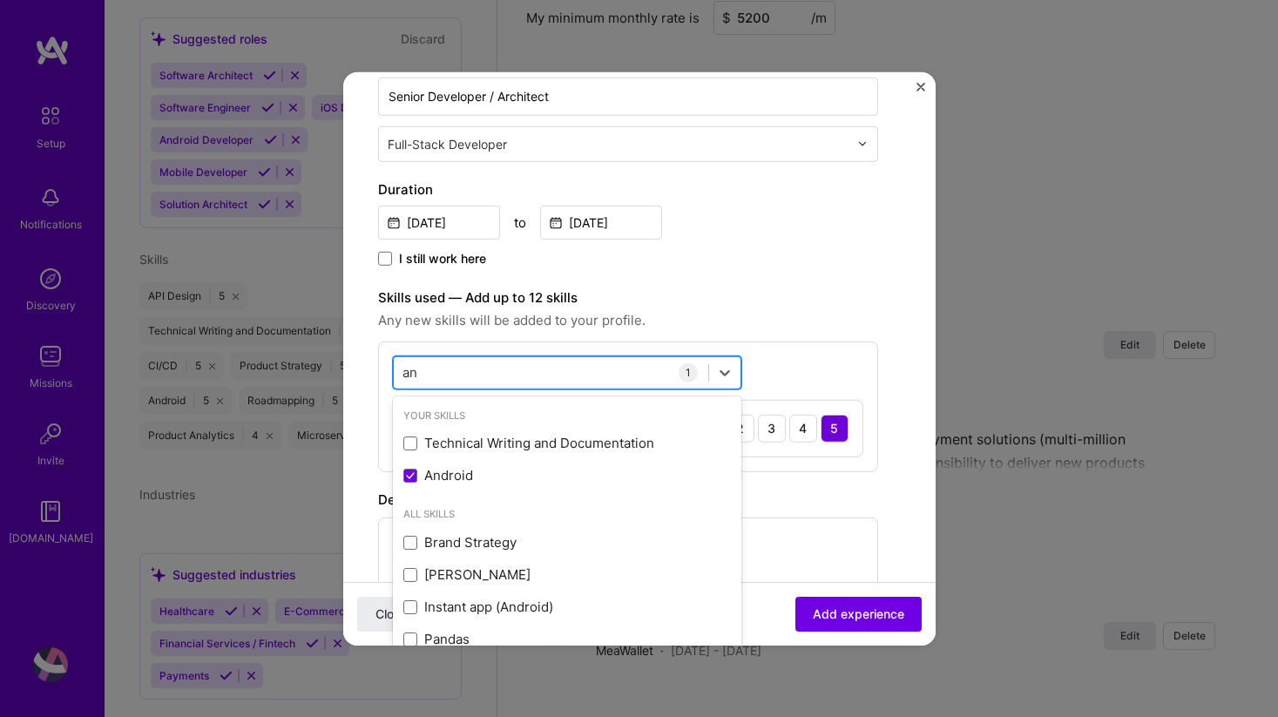
type input "a"
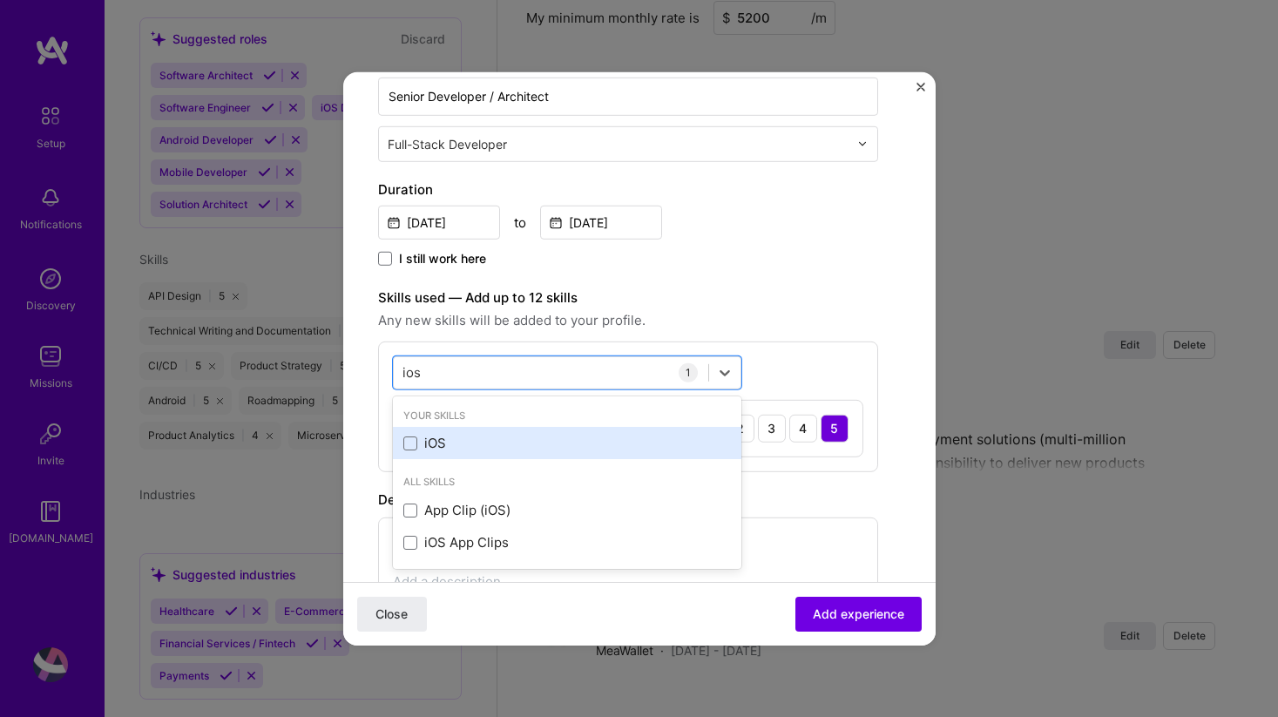
click at [433, 442] on div "iOS" at bounding box center [566, 443] width 327 height 18
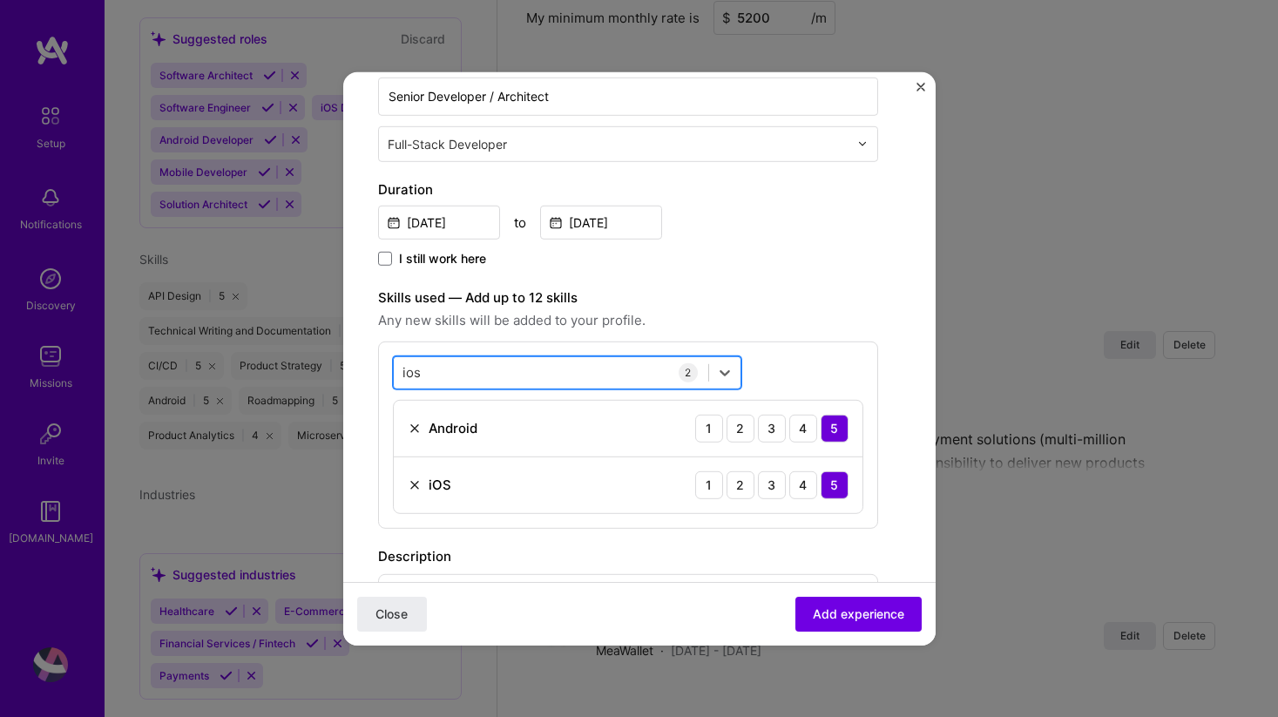
click at [536, 378] on div "ios ios" at bounding box center [551, 372] width 314 height 29
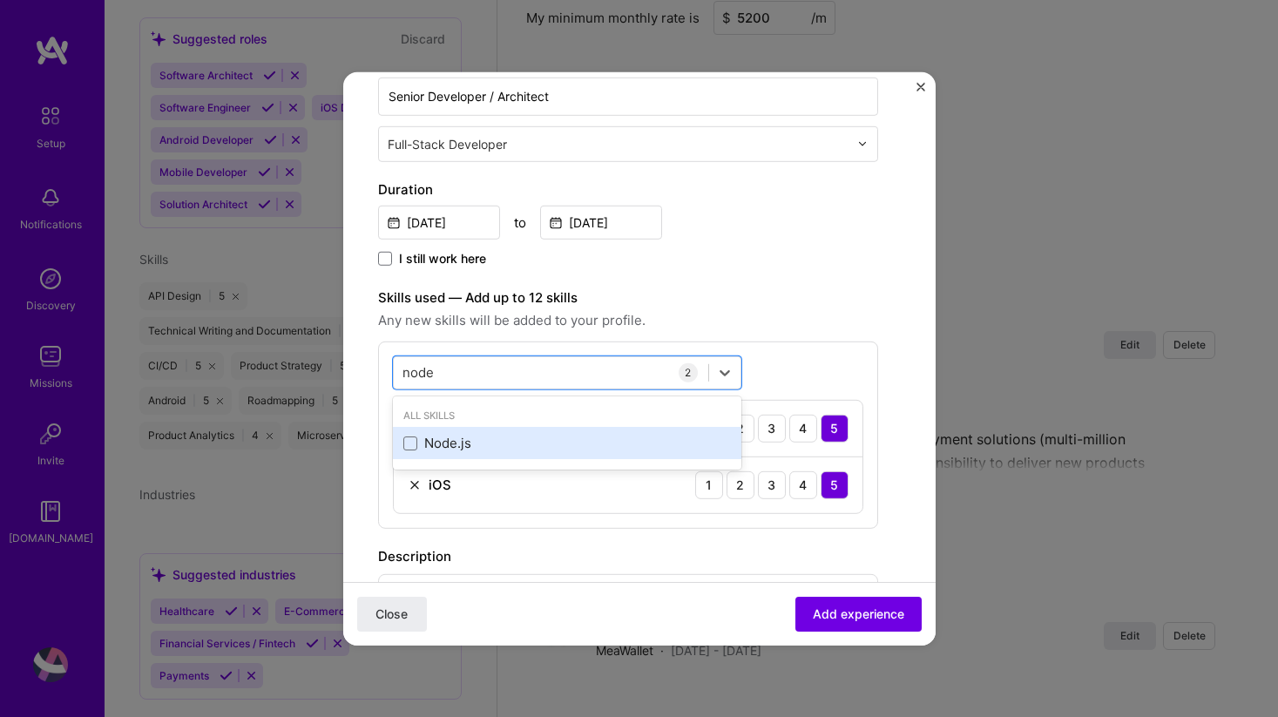
click at [478, 444] on div "Node.js" at bounding box center [566, 443] width 327 height 18
click at [492, 436] on div "MongoDB" at bounding box center [566, 443] width 327 height 18
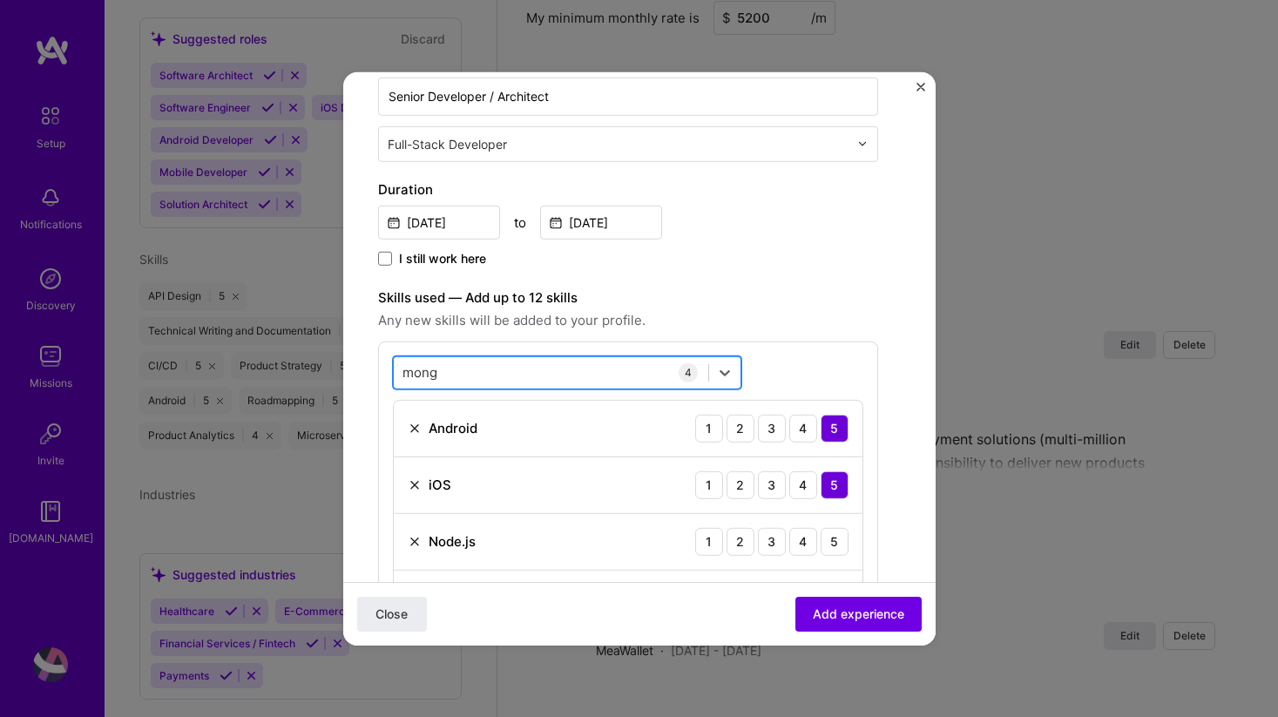
click at [524, 377] on div "mong mong" at bounding box center [551, 372] width 314 height 29
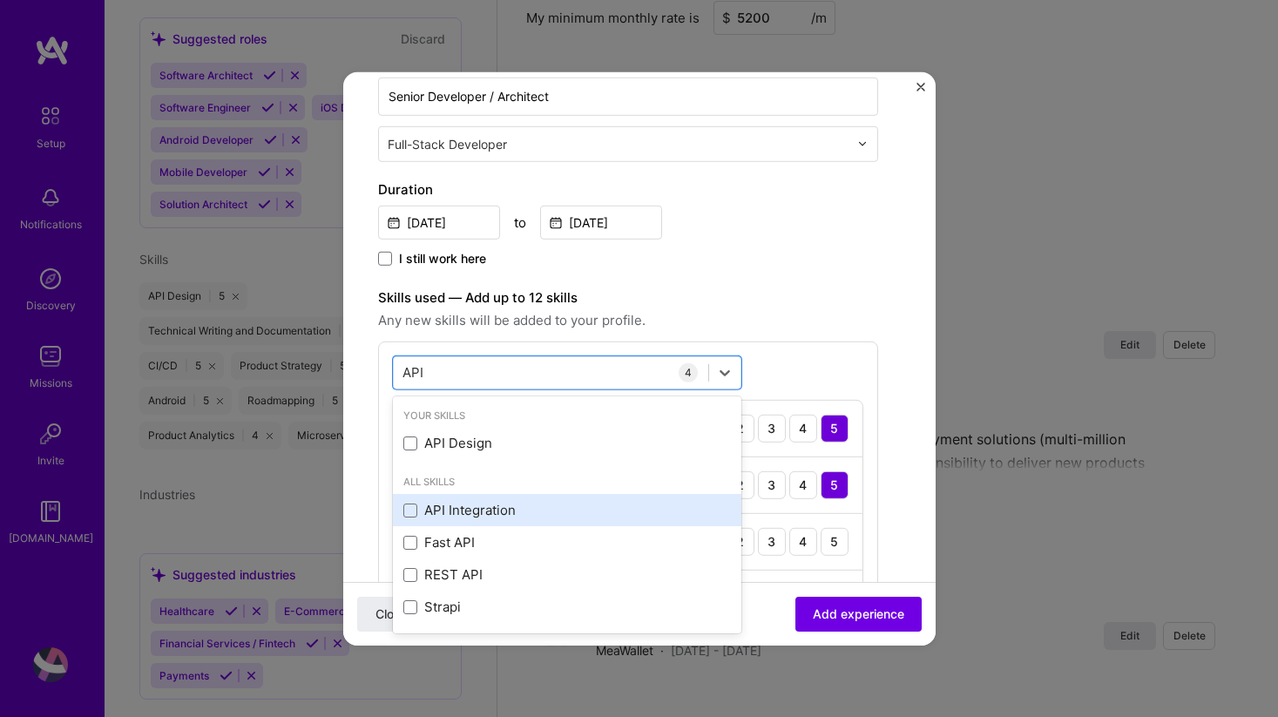
click at [468, 513] on div "API Integration" at bounding box center [566, 510] width 327 height 18
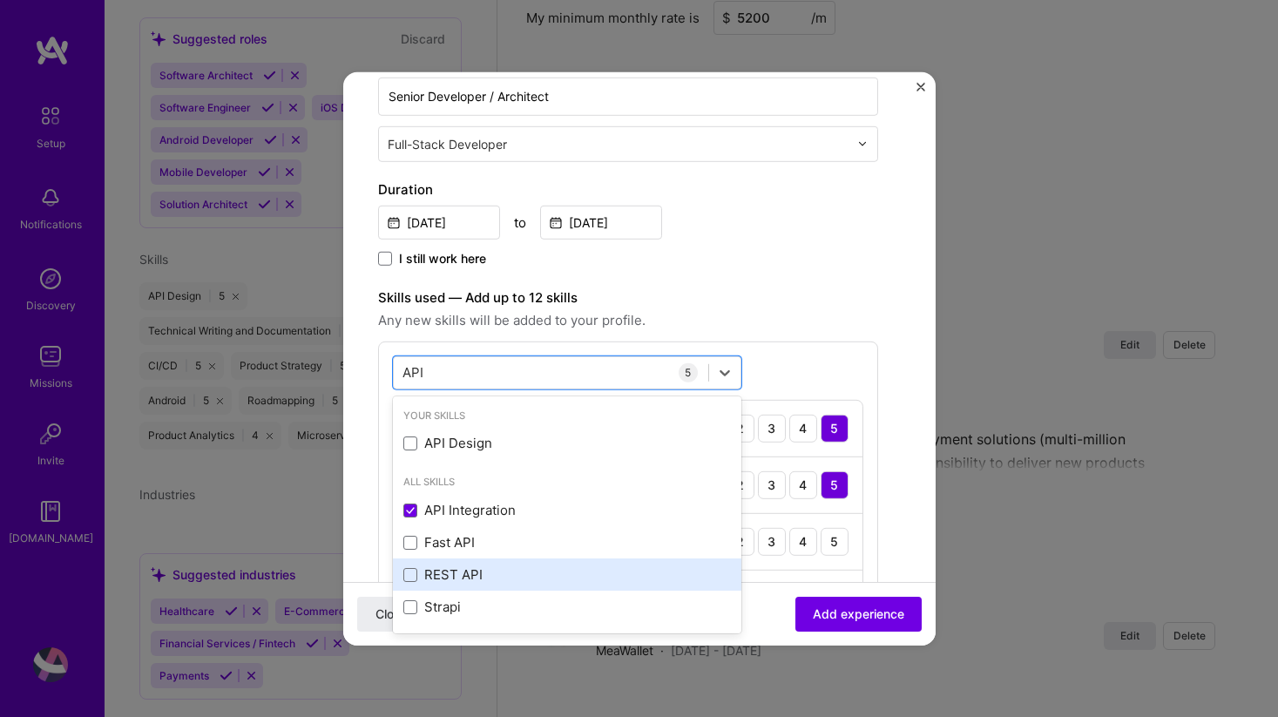
click at [467, 569] on div "REST API" at bounding box center [566, 574] width 327 height 18
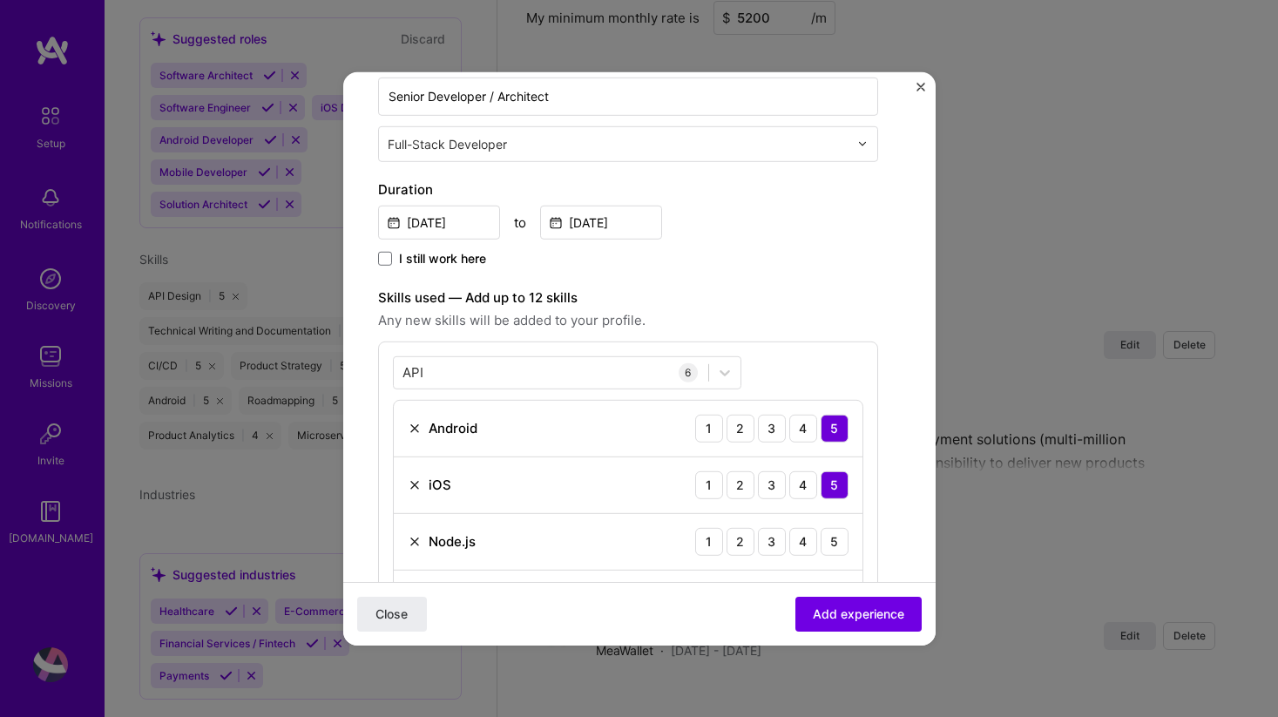
click at [761, 299] on label "Skills used — Add up to 12 skills" at bounding box center [628, 297] width 500 height 21
click at [810, 542] on div "4" at bounding box center [803, 541] width 28 height 28
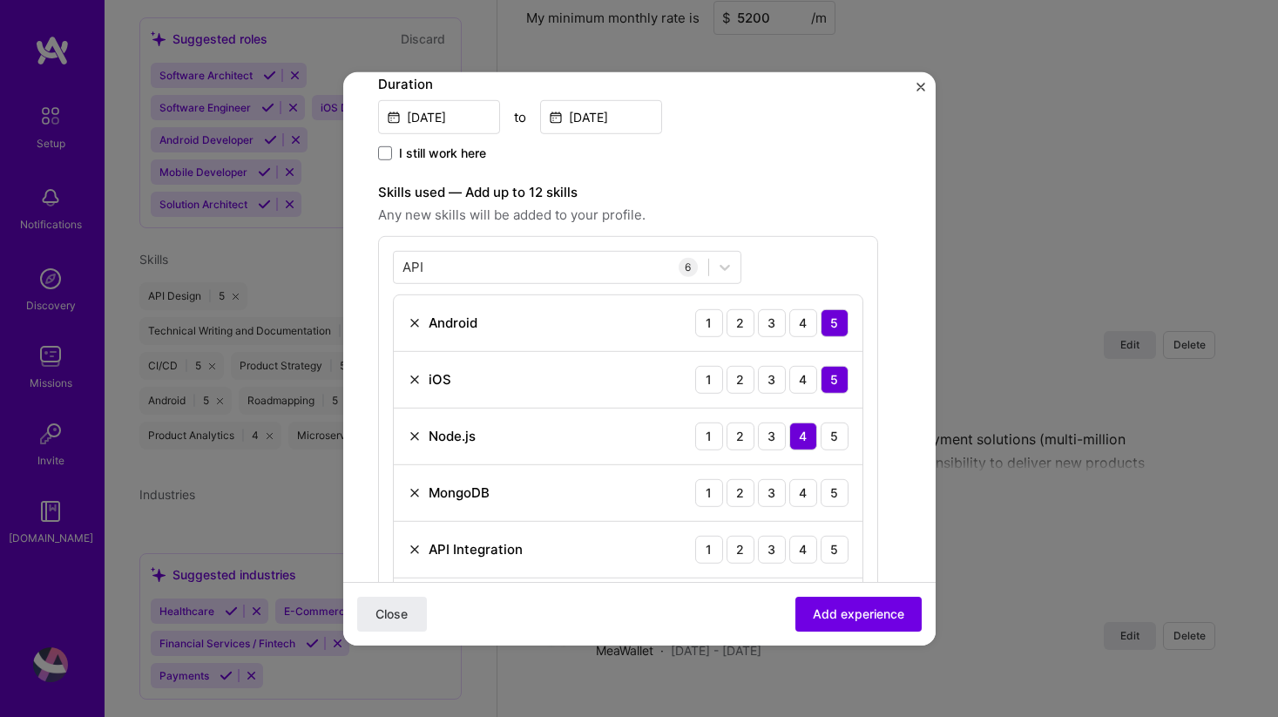
scroll to position [424, 0]
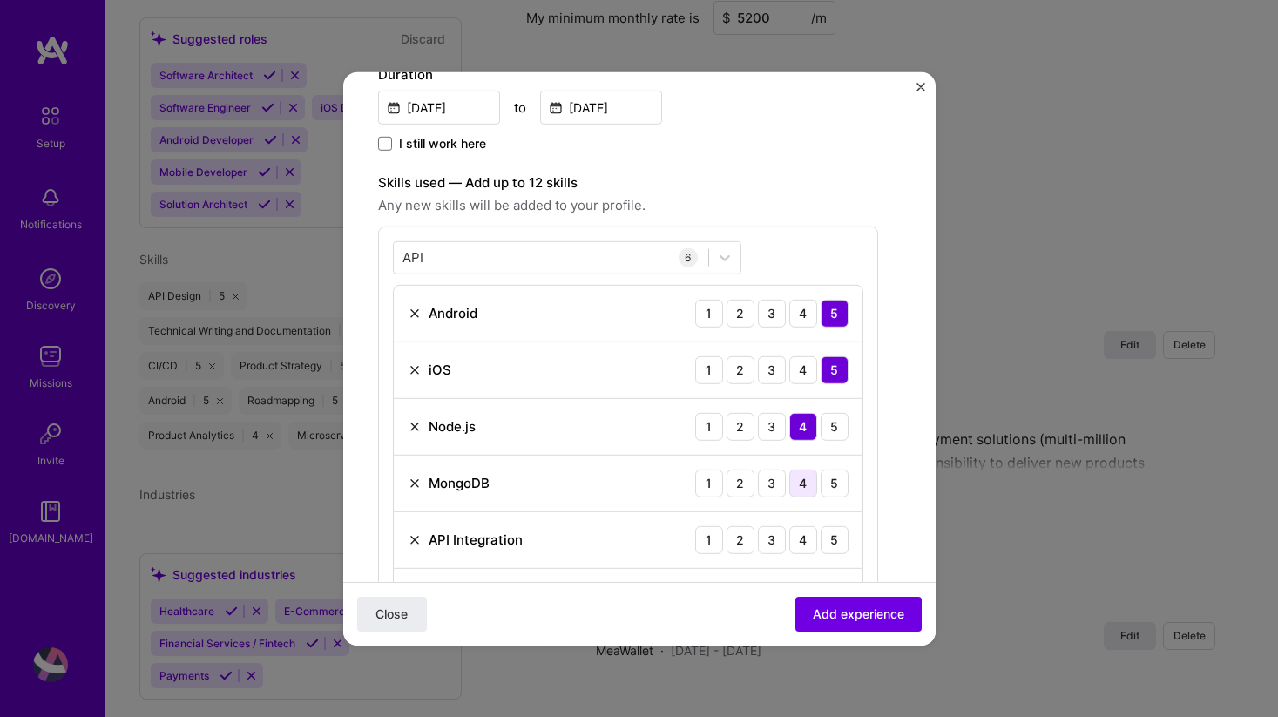
click at [809, 489] on div "4" at bounding box center [803, 483] width 28 height 28
click at [829, 438] on div "5" at bounding box center [834, 426] width 28 height 28
click at [834, 536] on div "5" at bounding box center [834, 539] width 28 height 28
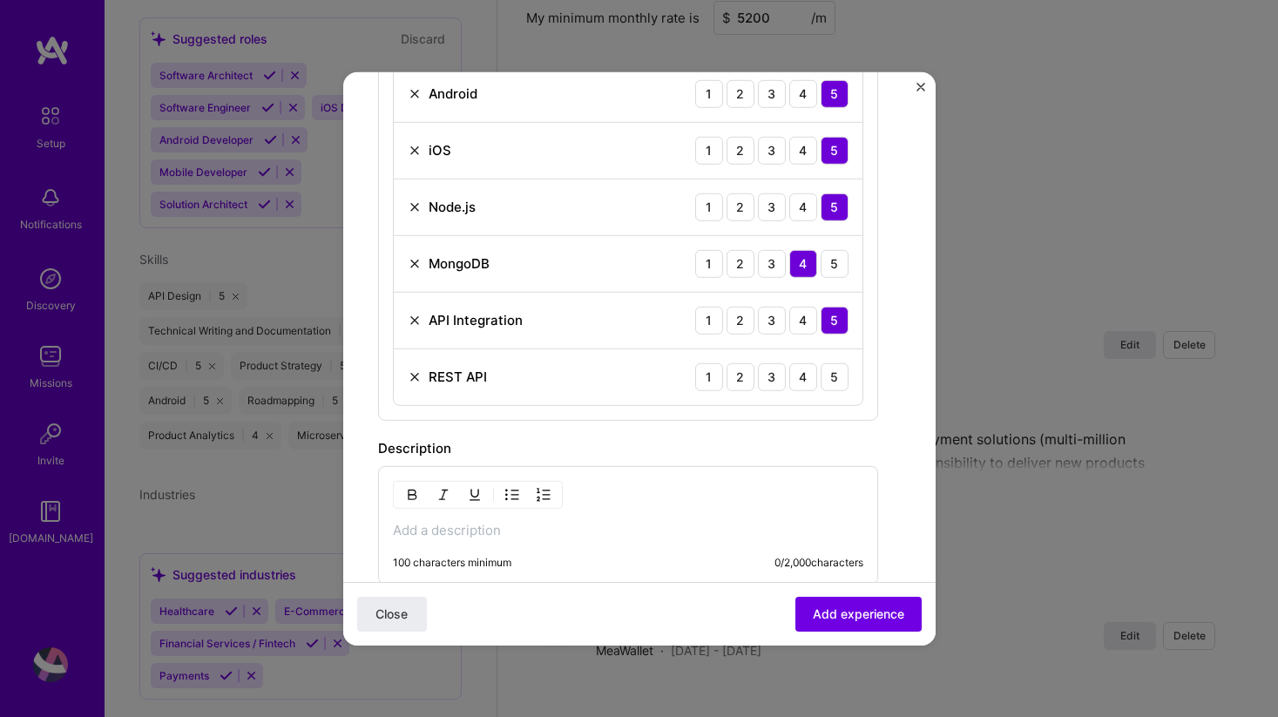
scroll to position [646, 0]
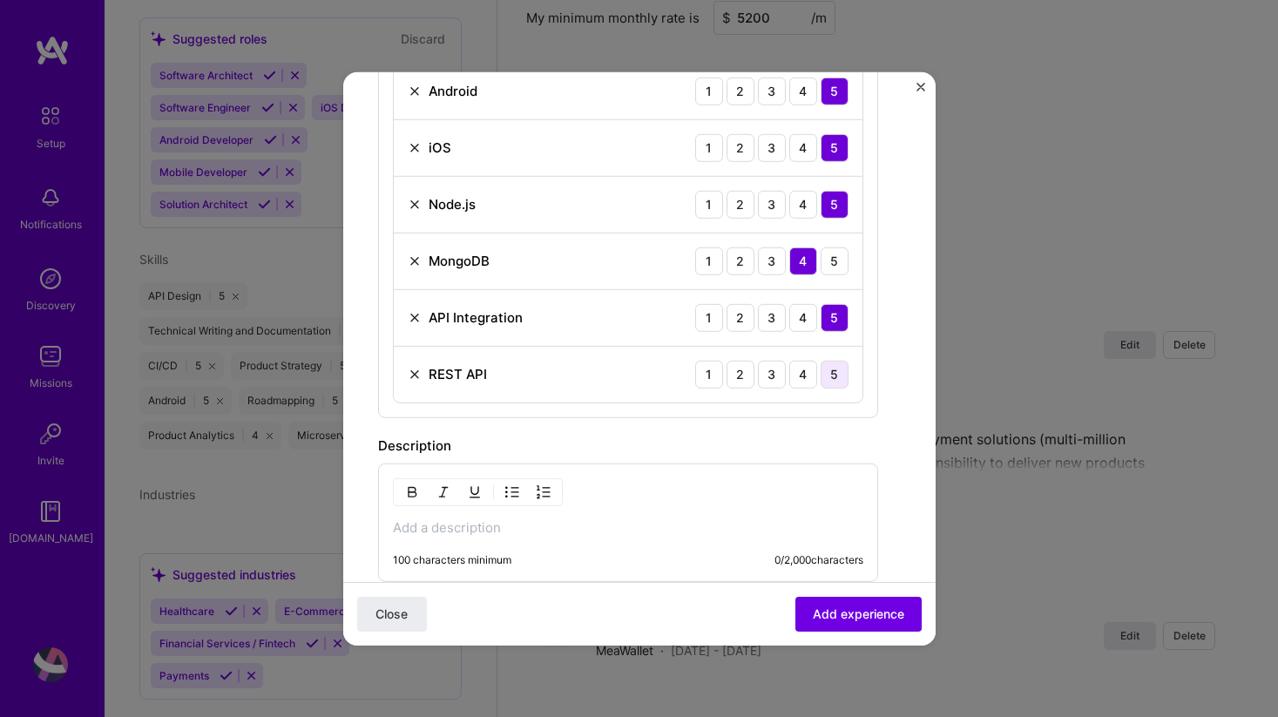
click at [843, 371] on div "5" at bounding box center [834, 374] width 28 height 28
click at [864, 614] on span "Add experience" at bounding box center [858, 613] width 91 height 17
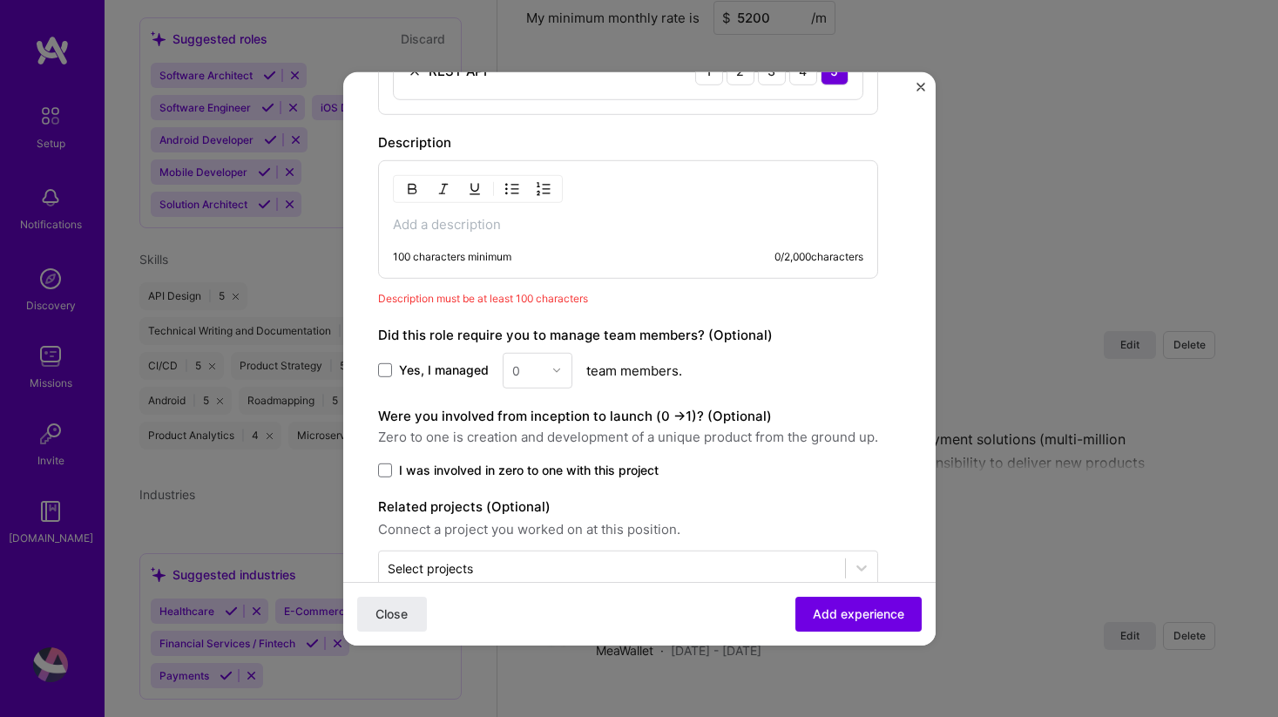
scroll to position [933, 0]
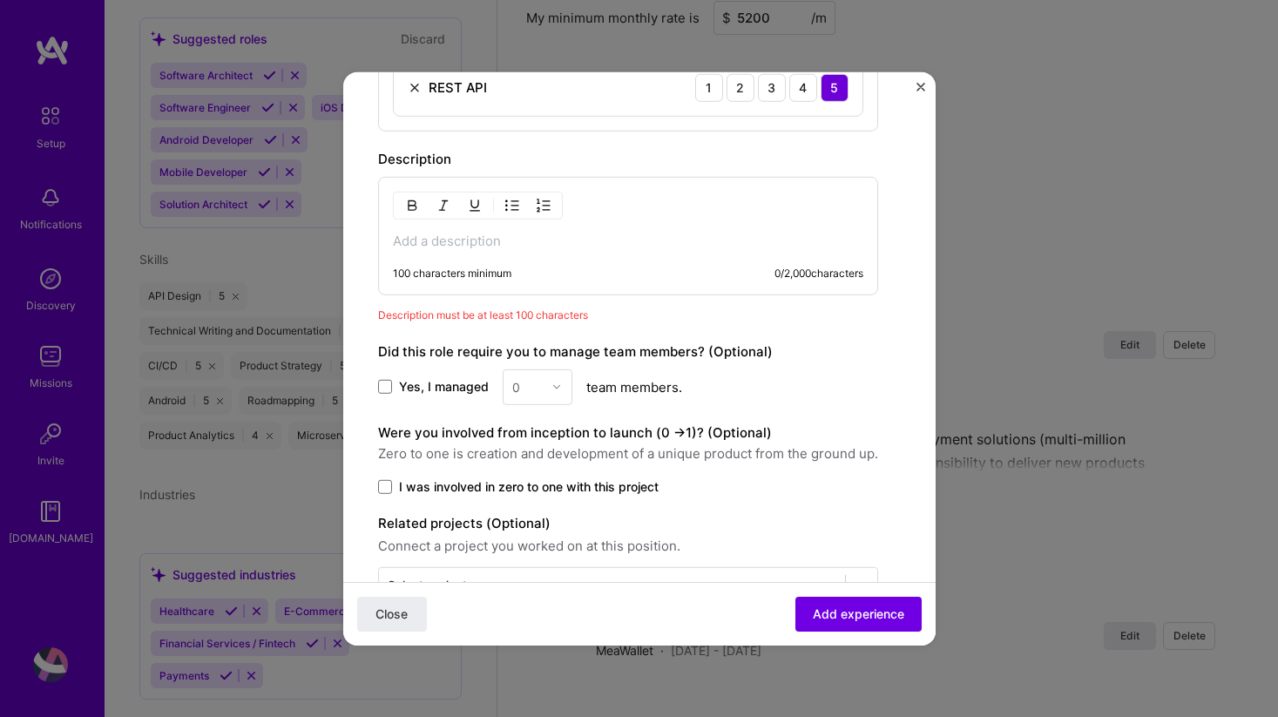
click at [583, 230] on div "100 characters minimum 0 / 2,000 characters" at bounding box center [628, 235] width 500 height 118
click at [563, 239] on p at bounding box center [628, 240] width 470 height 17
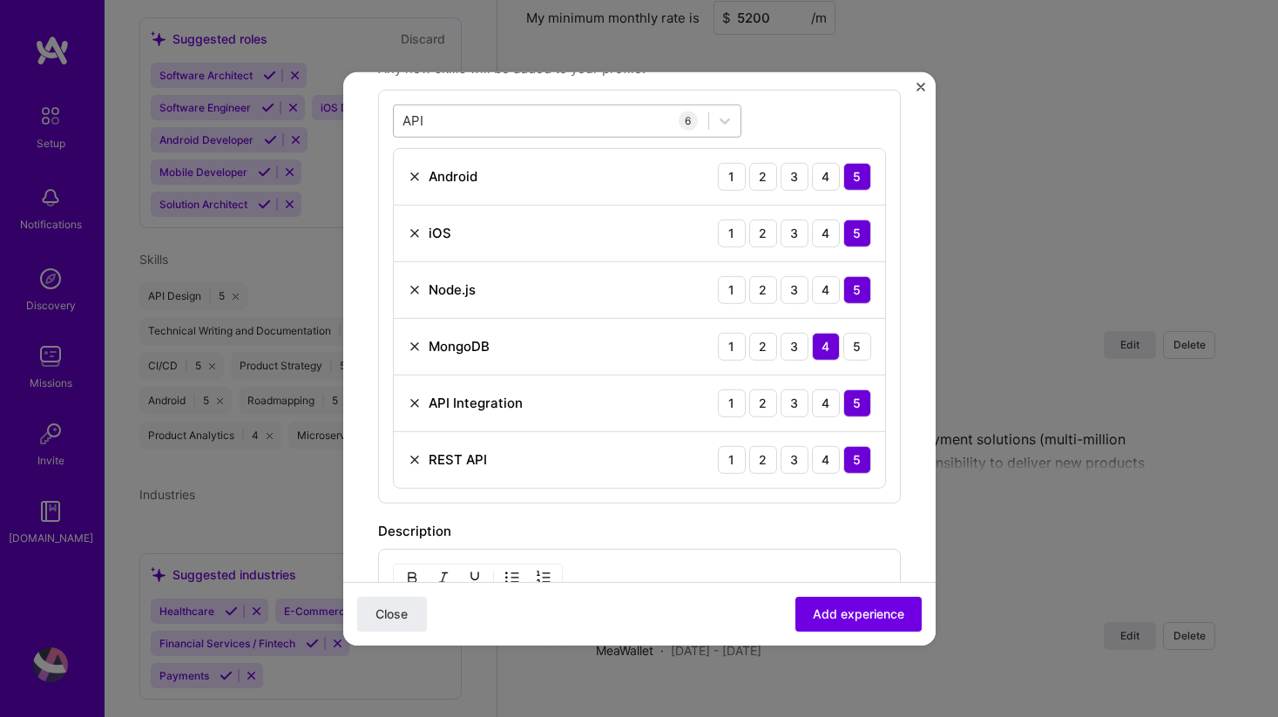
scroll to position [476, 0]
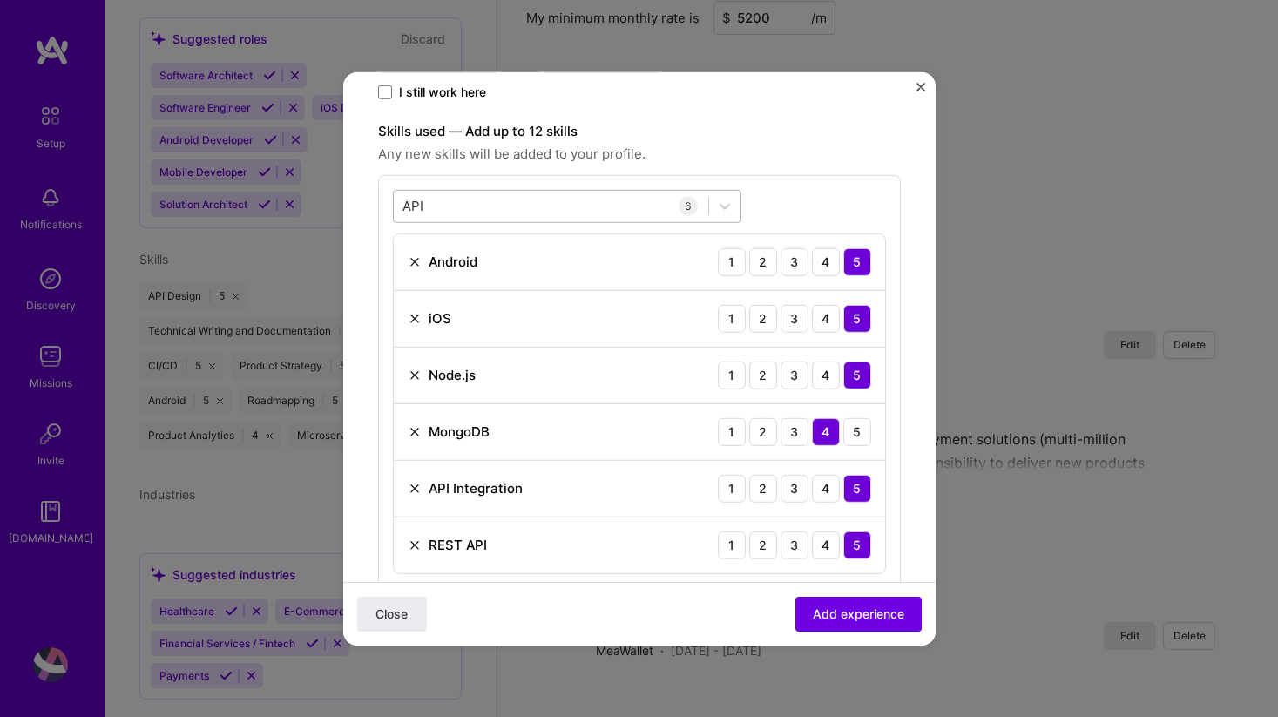
click at [497, 206] on div "API API" at bounding box center [551, 206] width 314 height 29
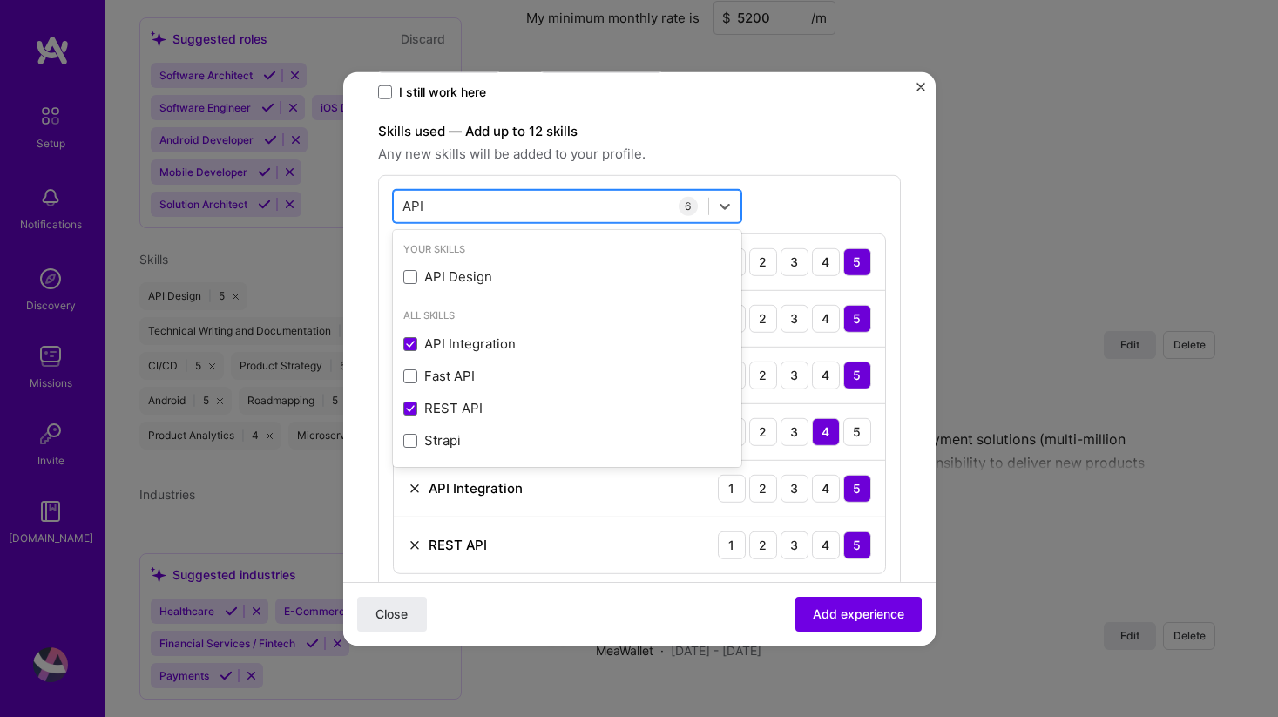
click at [497, 206] on div "API API" at bounding box center [551, 206] width 314 height 29
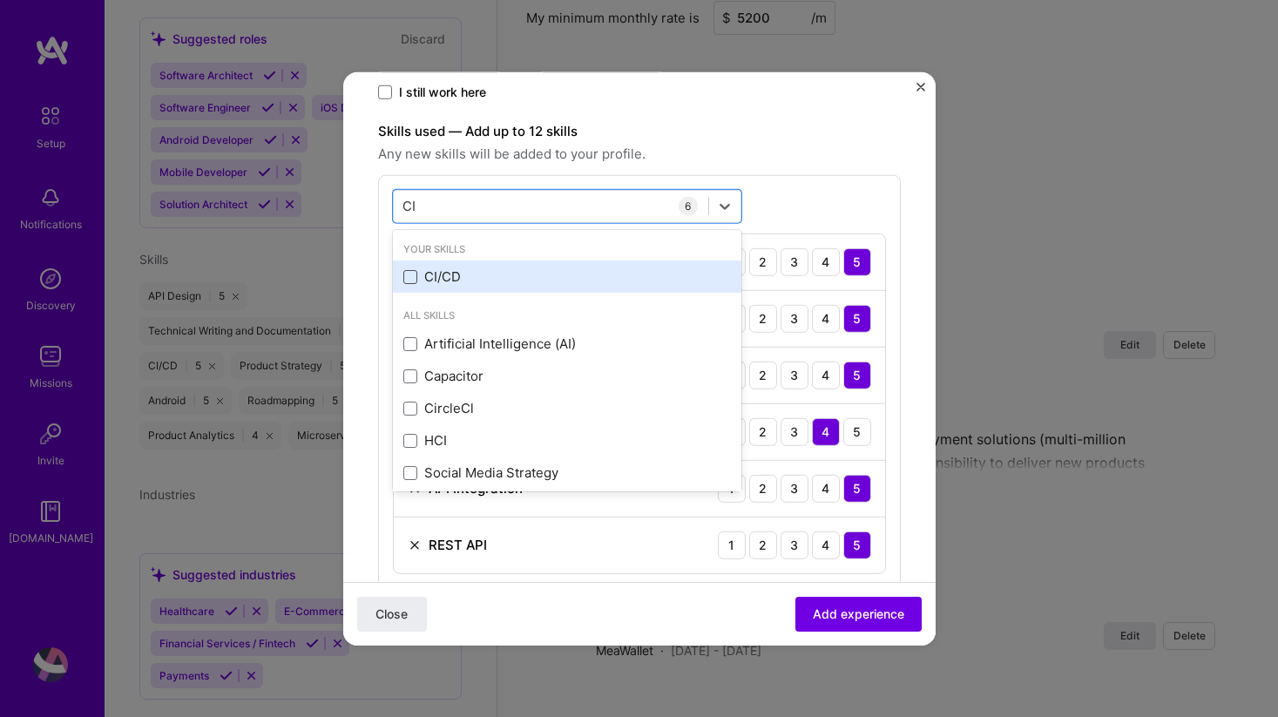
click at [406, 271] on span at bounding box center [410, 277] width 14 height 14
click at [0, 0] on input "checkbox" at bounding box center [0, 0] width 0 height 0
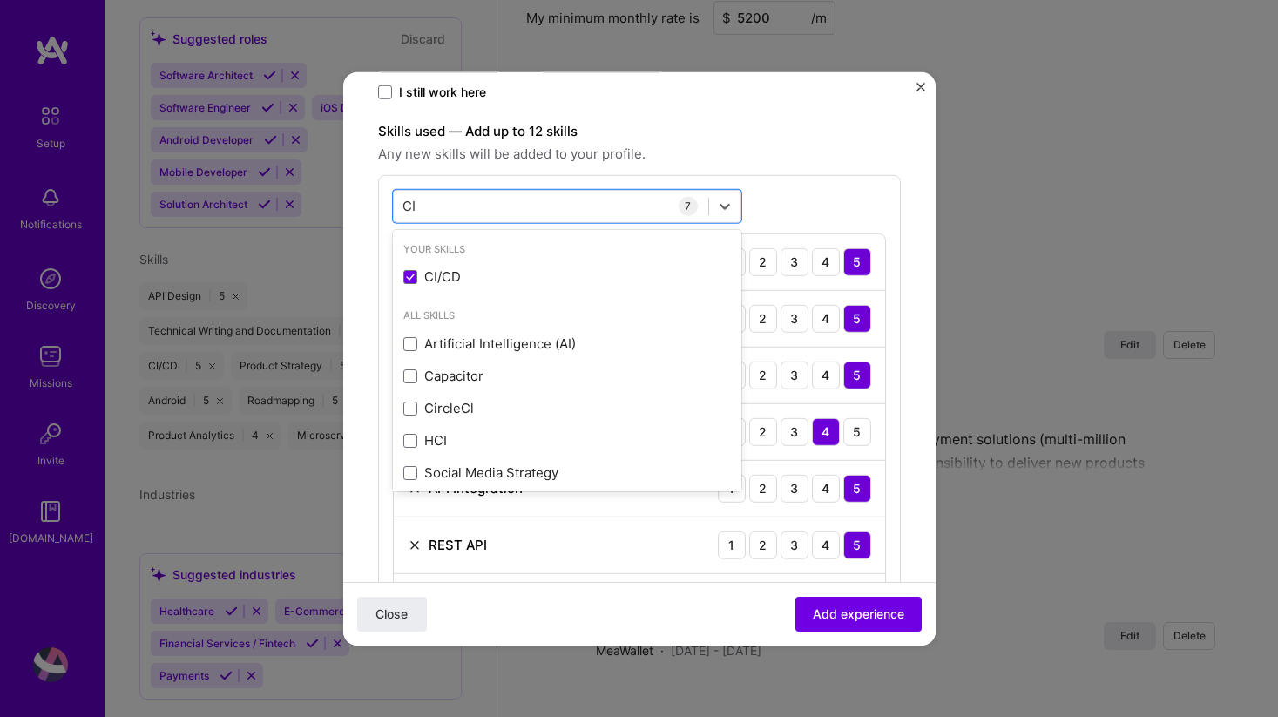
type input "CI"
click at [902, 432] on form "Create a job experience Jobs help companies understand your past experience. Co…" at bounding box center [639, 434] width 592 height 1607
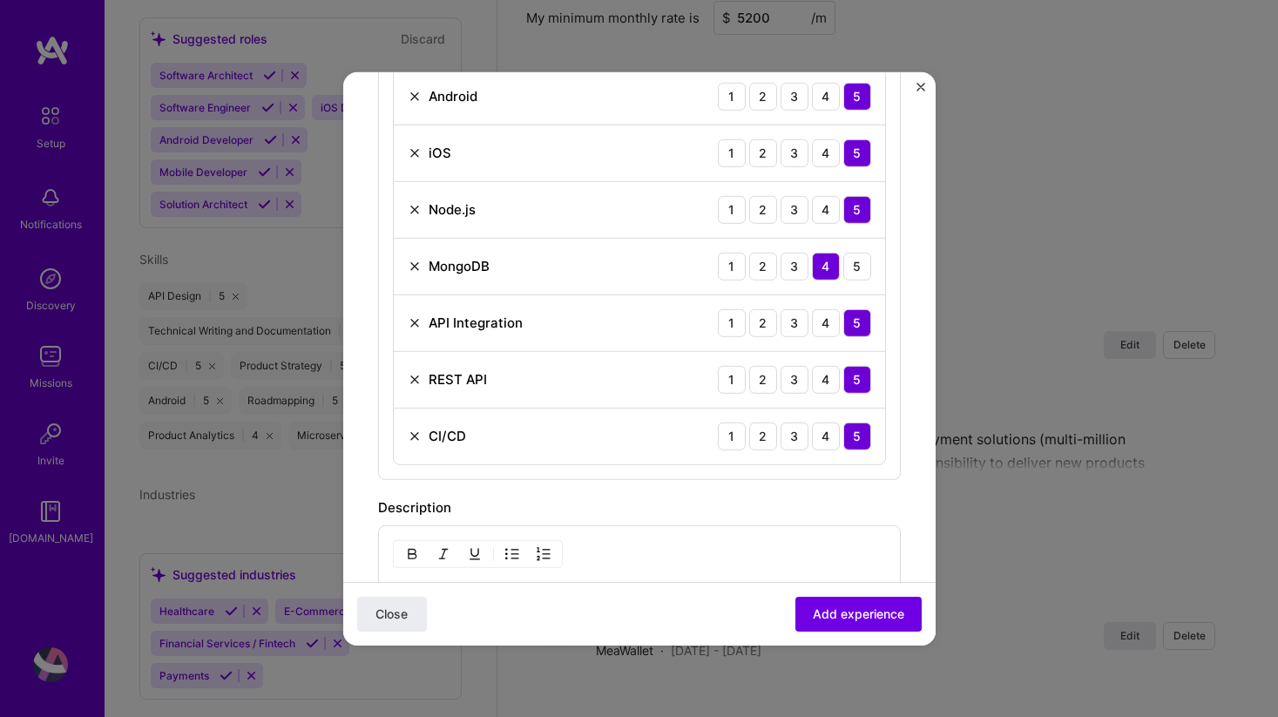
scroll to position [709, 0]
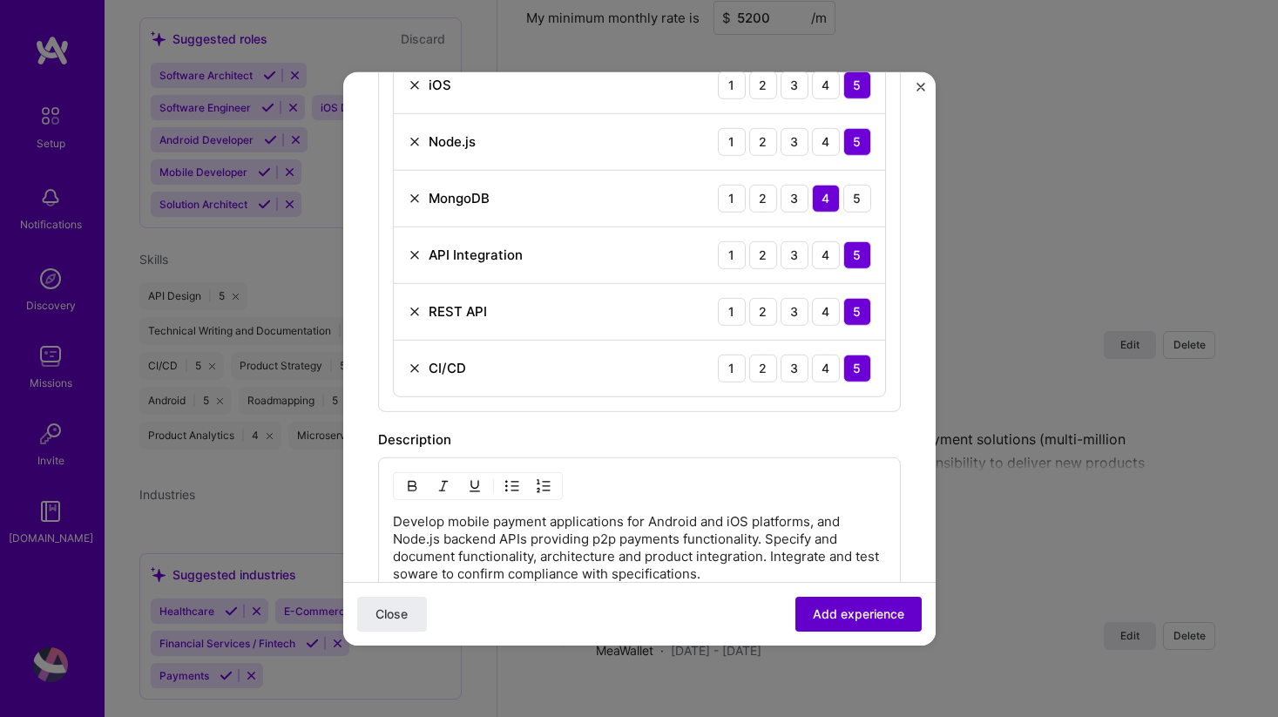
click at [865, 609] on span "Add experience" at bounding box center [858, 613] width 91 height 17
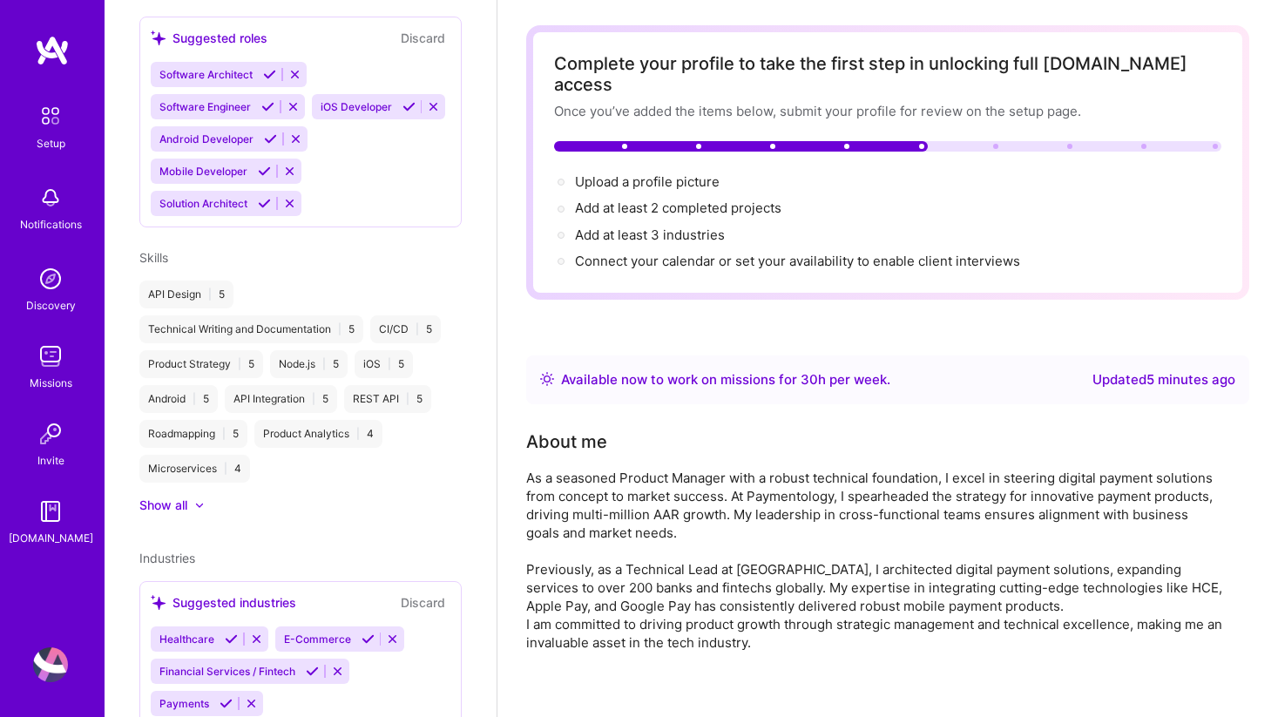
scroll to position [0, 0]
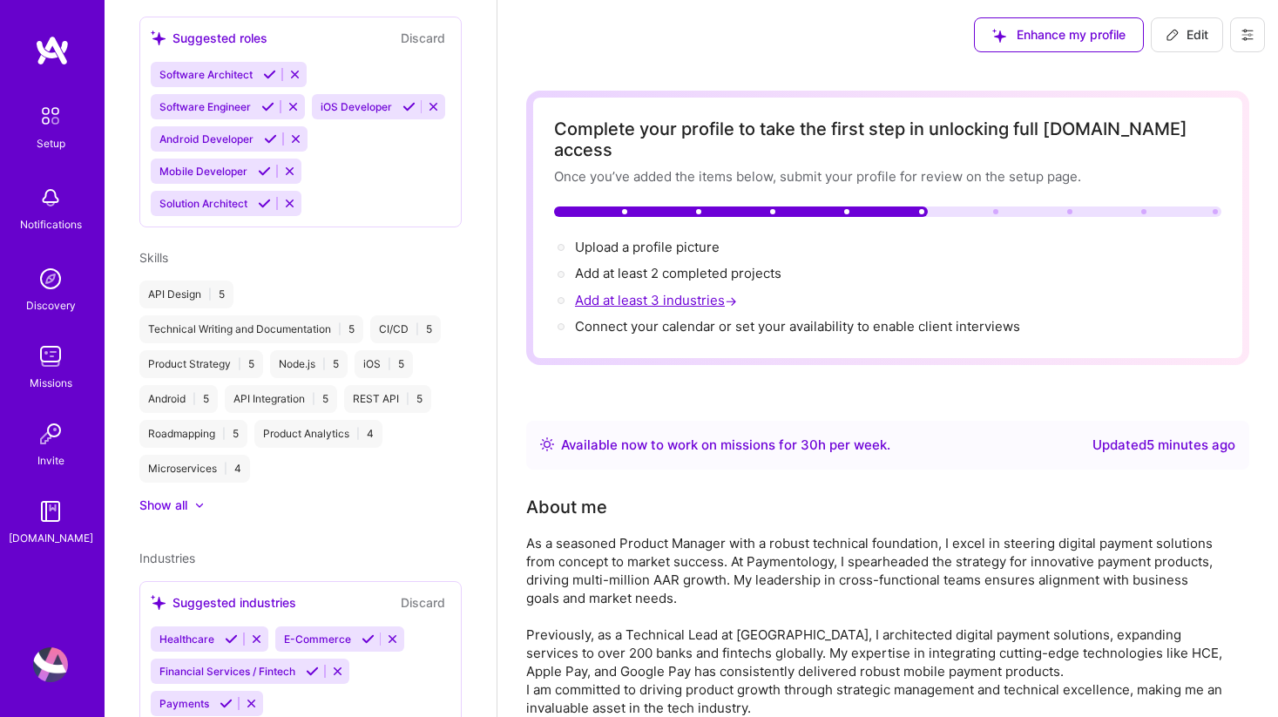
click at [675, 292] on span "Add at least 3 industries →" at bounding box center [657, 300] width 165 height 17
select select "US"
select select "Right Now"
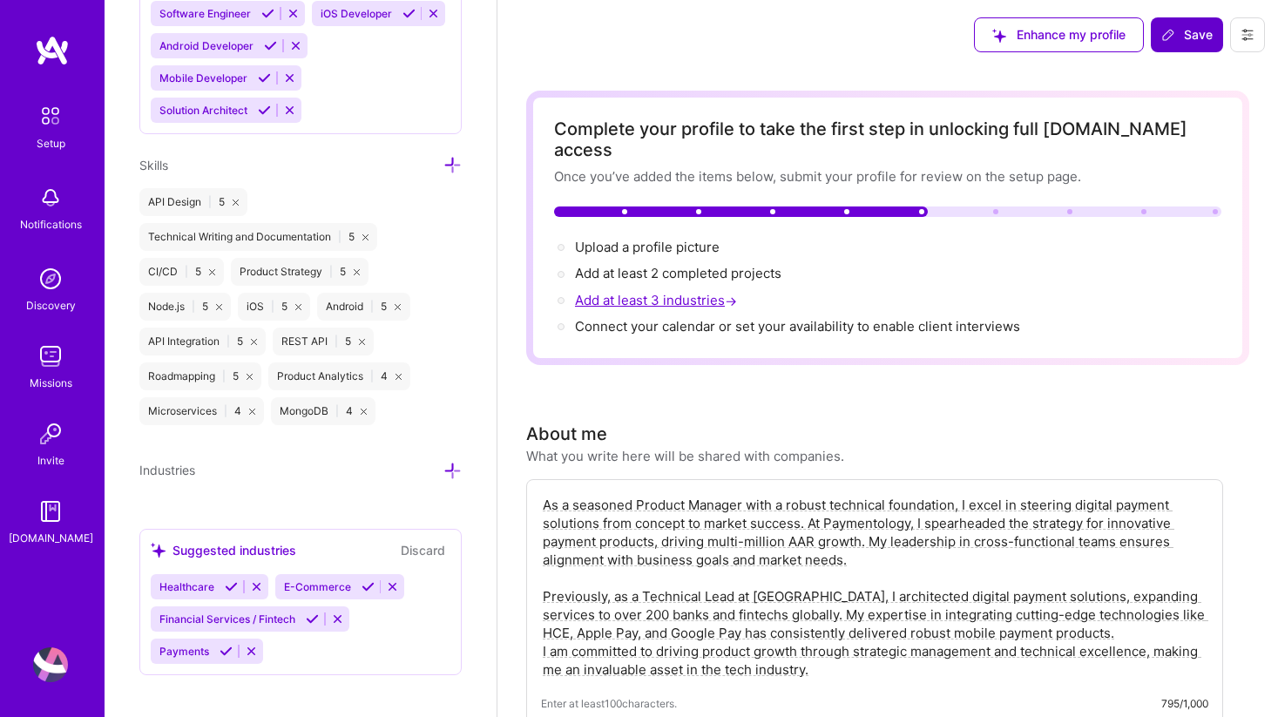
scroll to position [1493, 0]
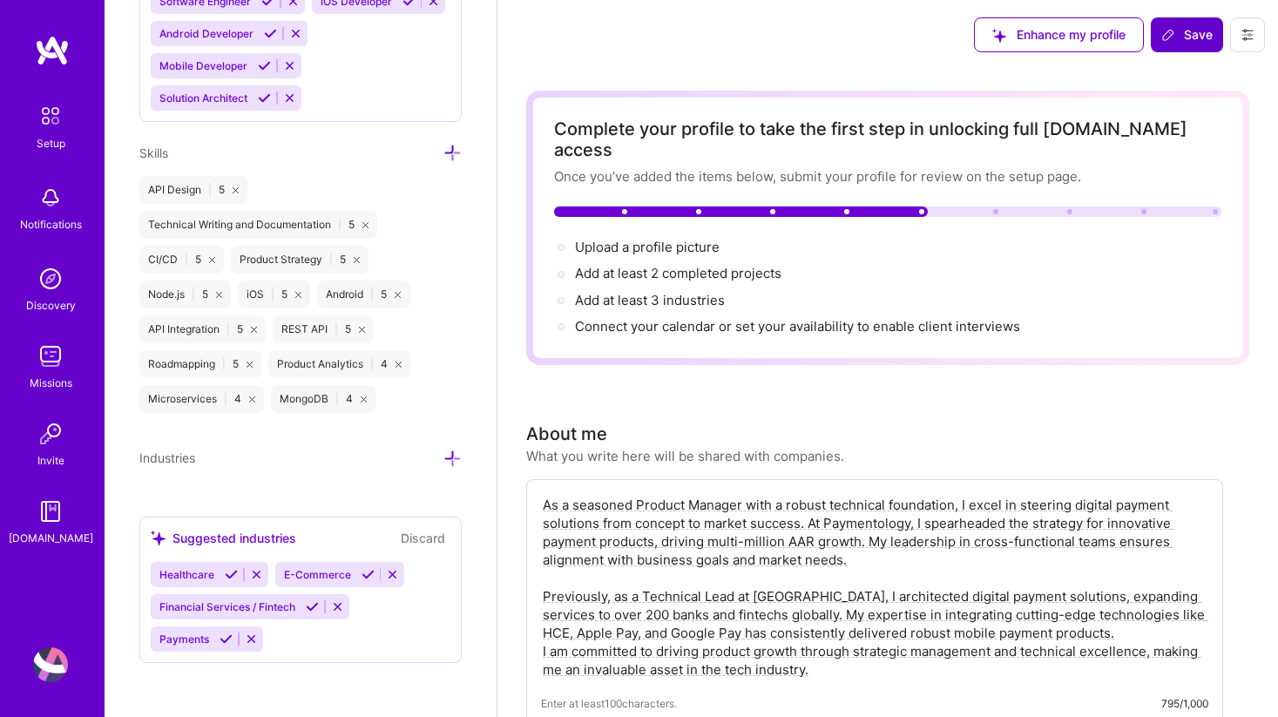
click at [347, 636] on div "Healthcare E-Commerce Financial Services / Fintech Payments" at bounding box center [301, 607] width 300 height 90
click at [298, 639] on div "Healthcare E-Commerce Financial Services / Fintech Payments" at bounding box center [301, 607] width 300 height 90
click at [229, 574] on icon at bounding box center [231, 574] width 13 height 13
click at [308, 604] on icon at bounding box center [312, 606] width 13 height 13
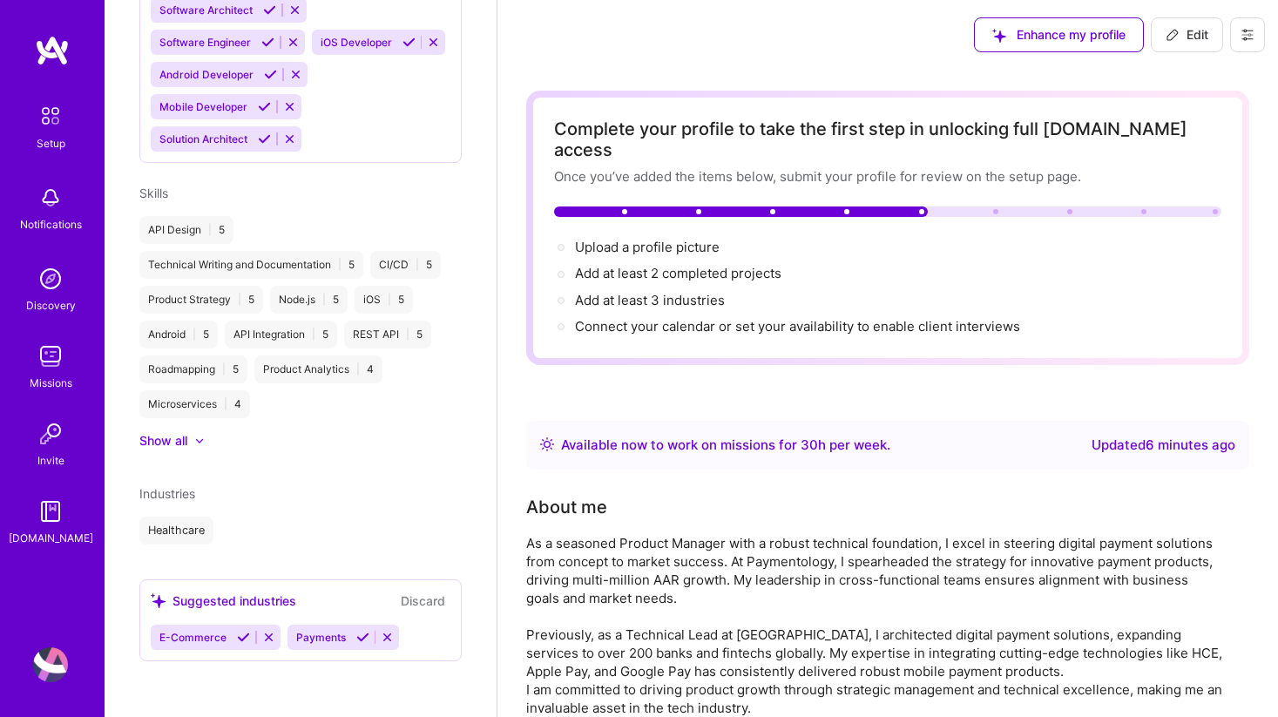
scroll to position [735, 0]
click at [358, 635] on icon at bounding box center [362, 637] width 13 height 13
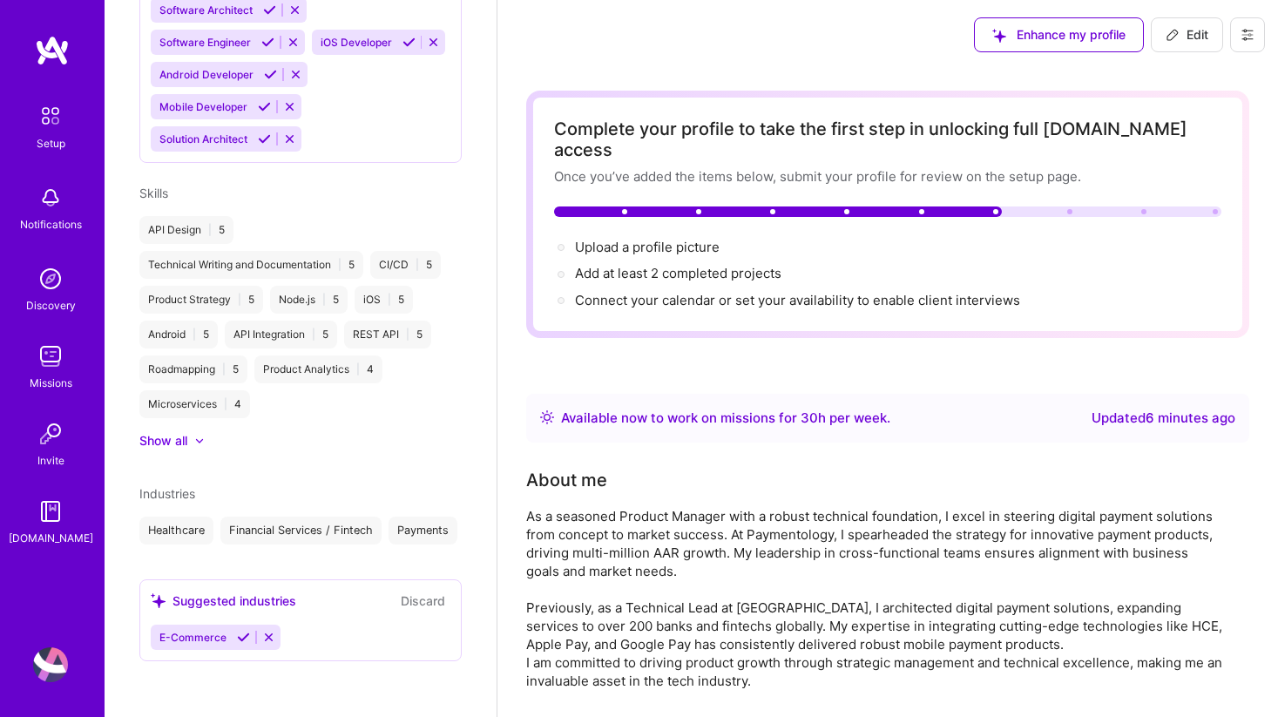
click at [241, 637] on icon at bounding box center [243, 637] width 13 height 13
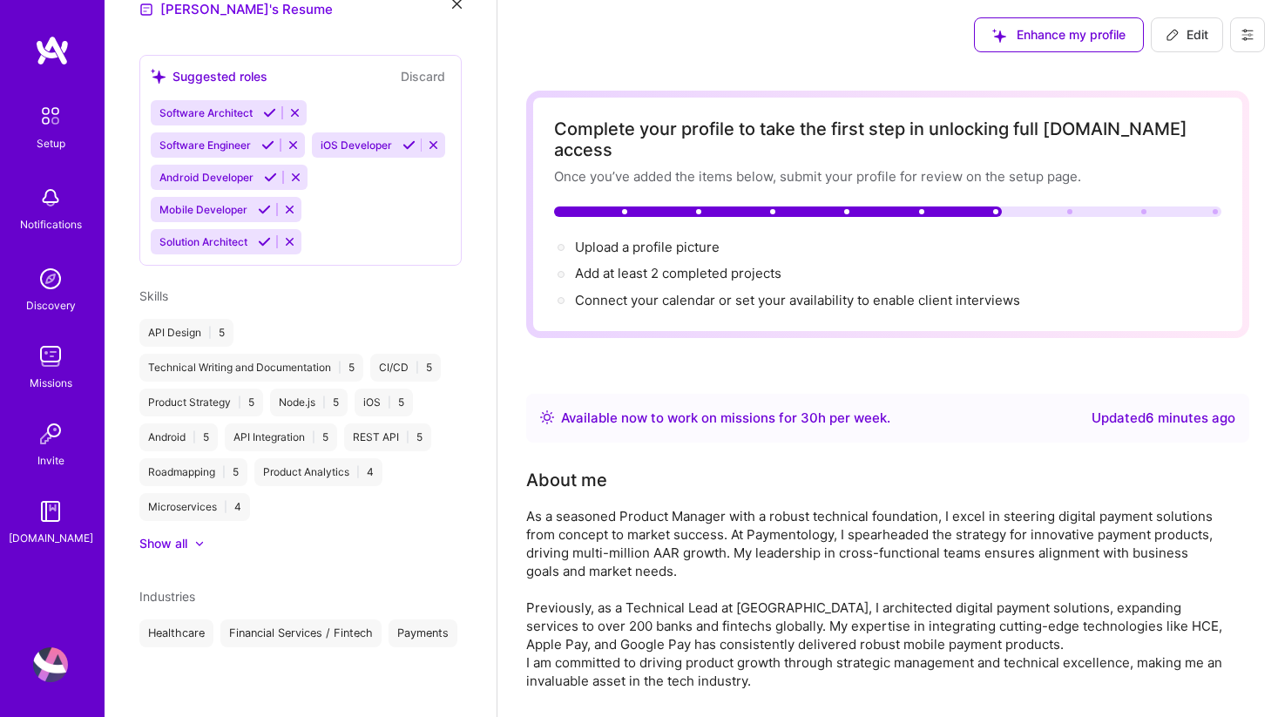
scroll to position [667, 0]
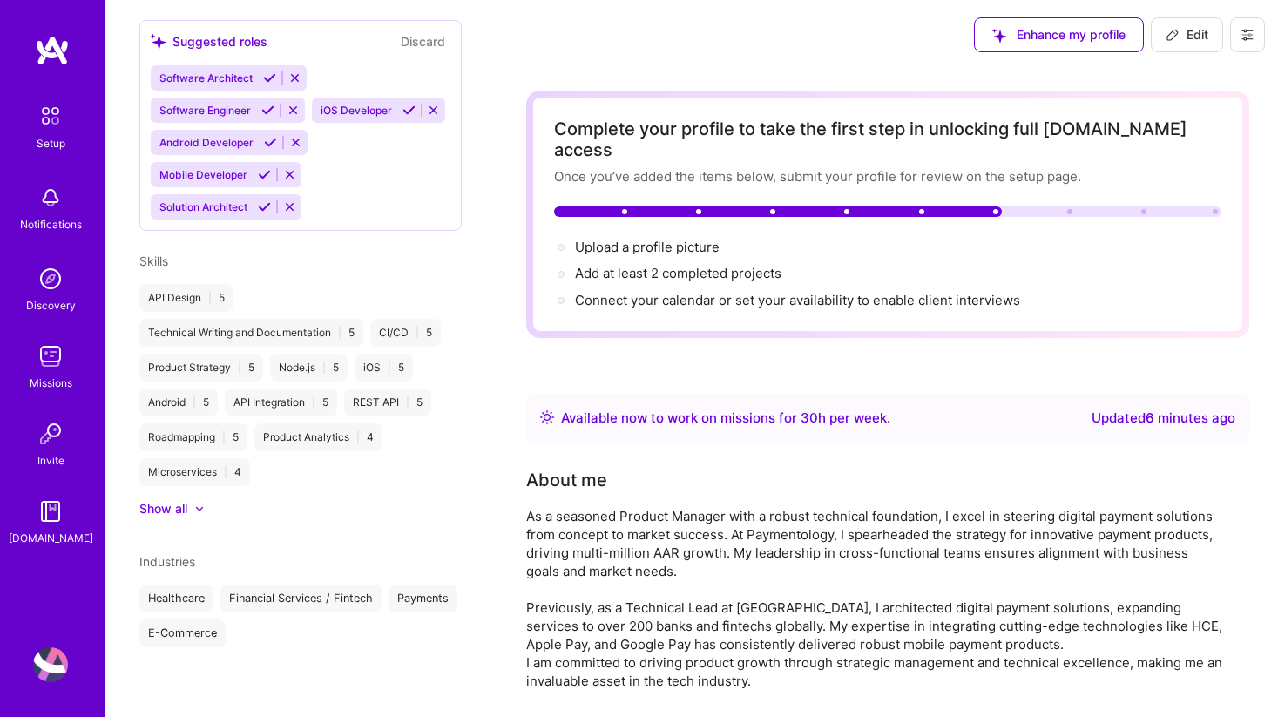
click at [194, 603] on div "Healthcare" at bounding box center [176, 598] width 74 height 28
click at [300, 588] on div "Financial Services / Fintech" at bounding box center [300, 598] width 161 height 28
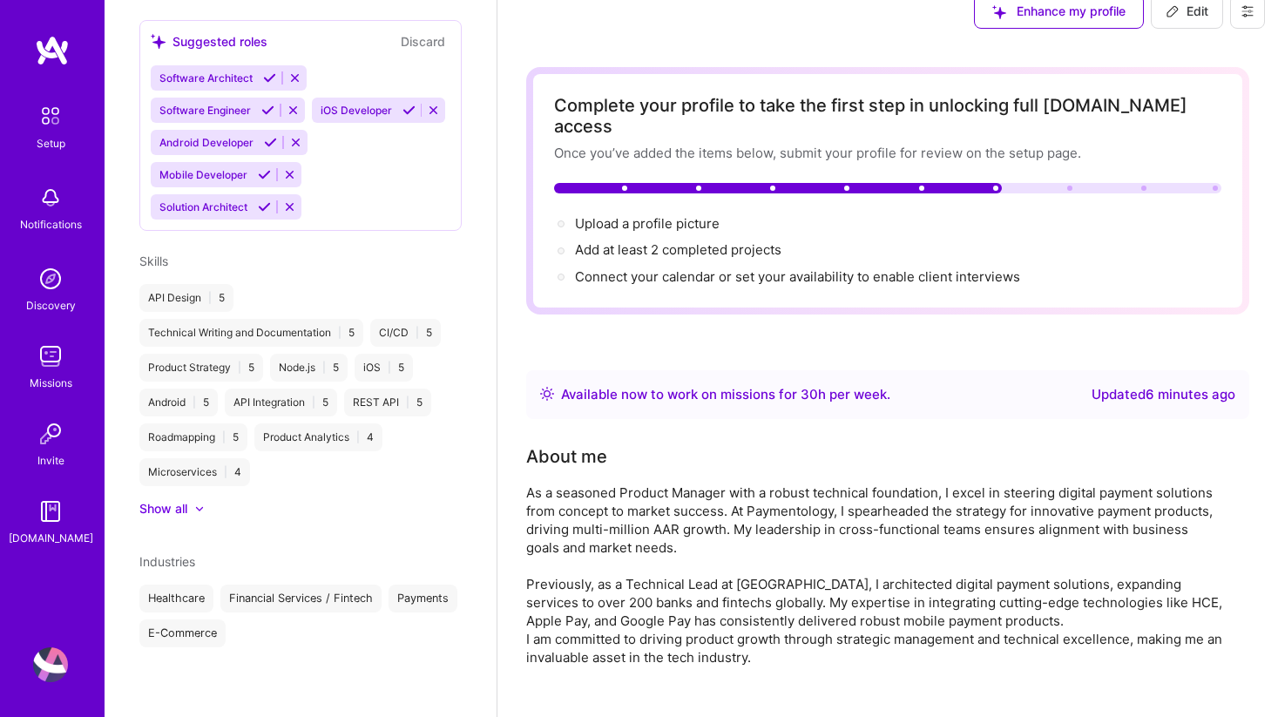
scroll to position [24, 0]
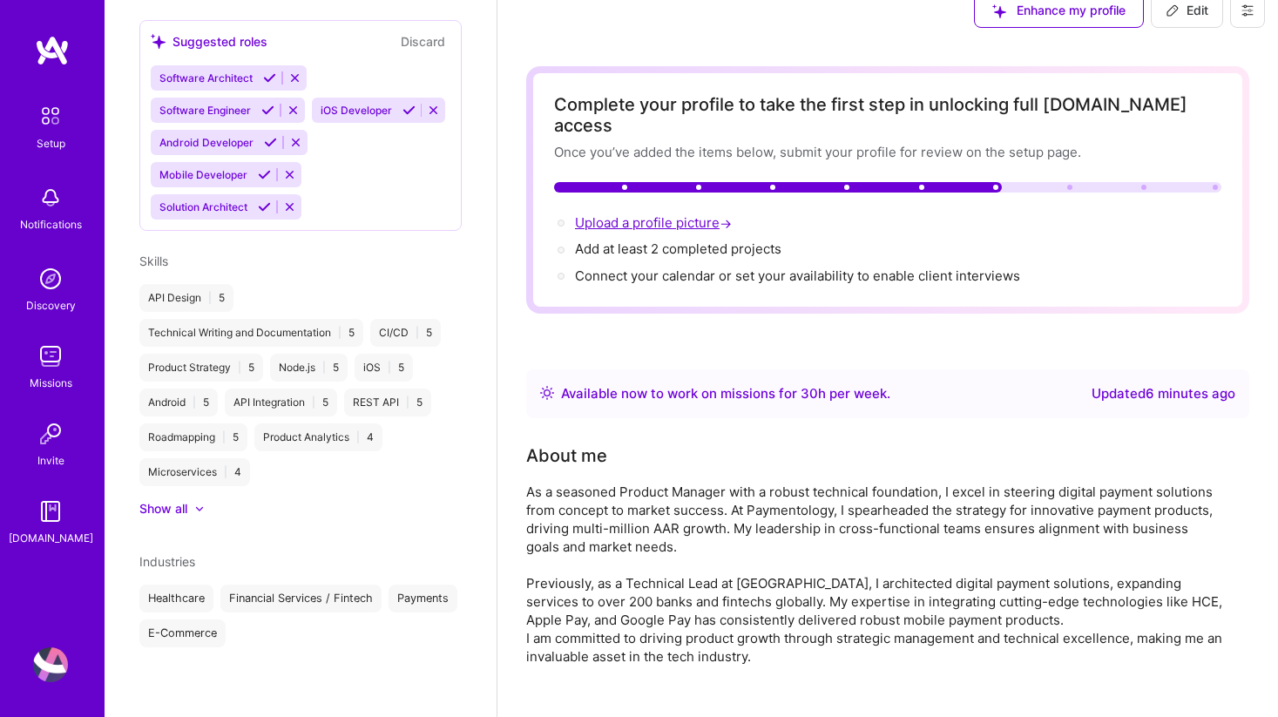
click at [674, 214] on span "Upload a profile picture →" at bounding box center [655, 222] width 160 height 17
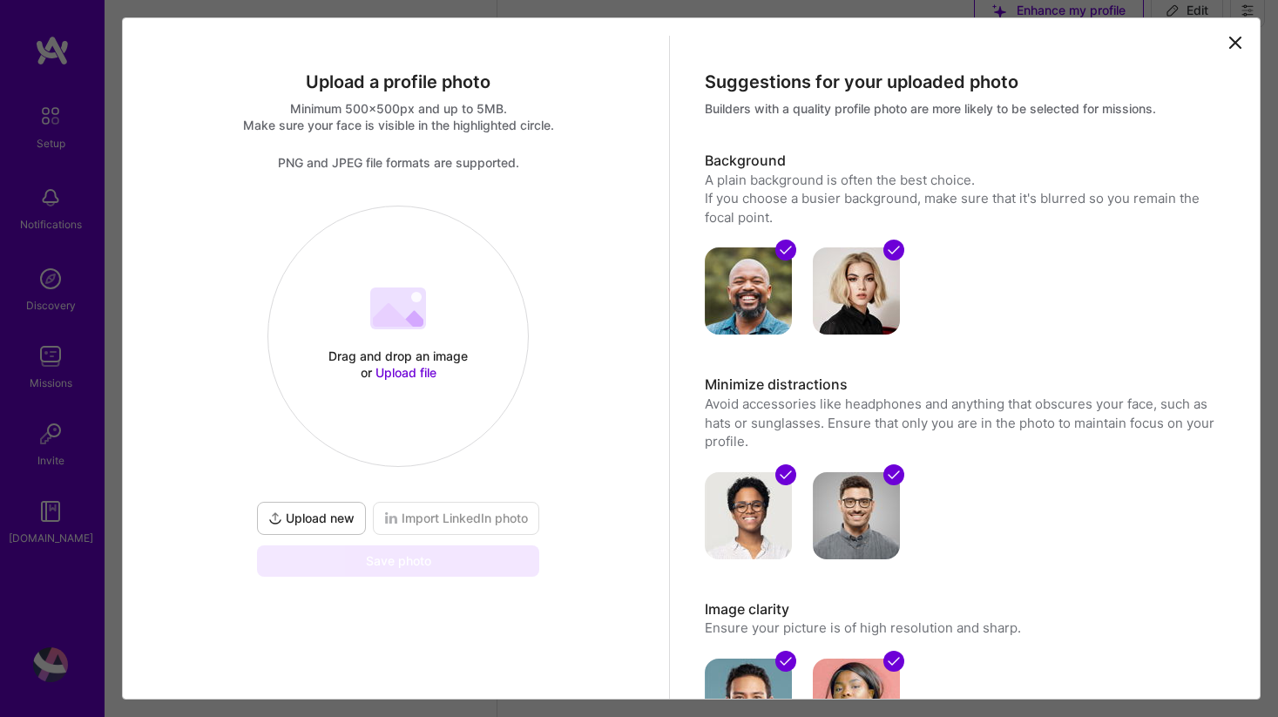
click at [398, 371] on span "Upload file" at bounding box center [405, 372] width 61 height 15
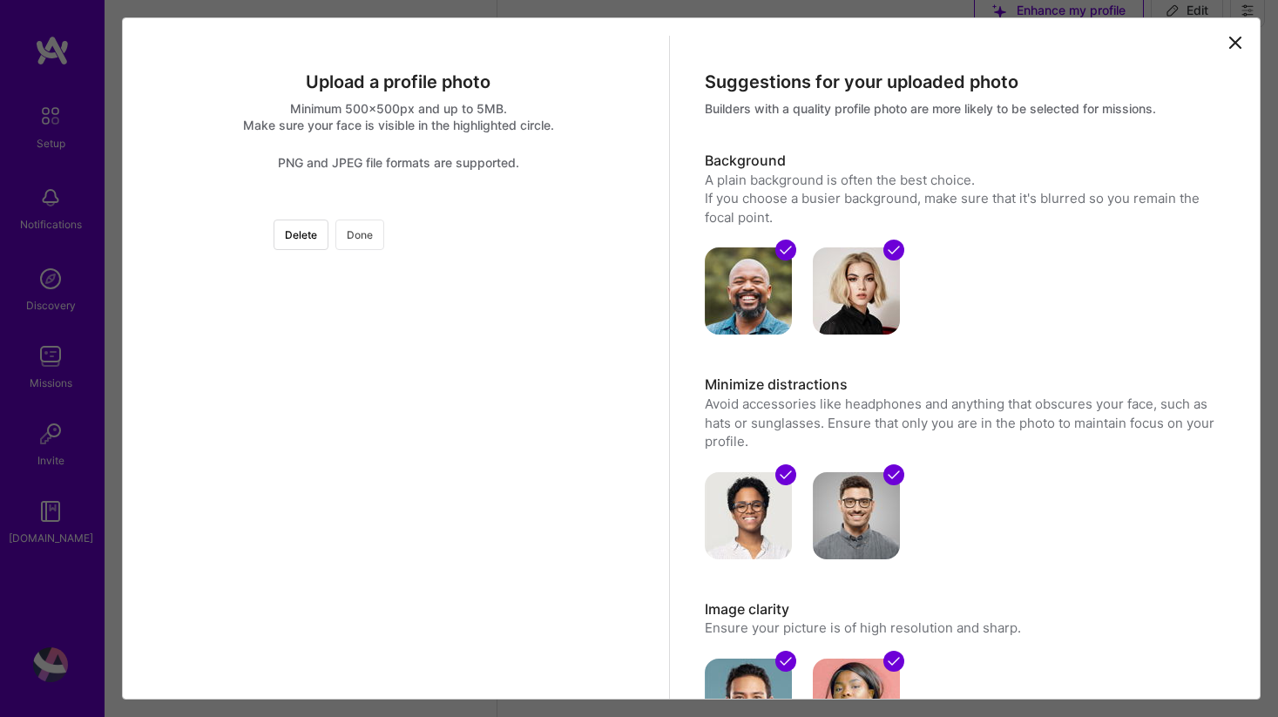
click at [384, 246] on button "Done" at bounding box center [359, 234] width 49 height 30
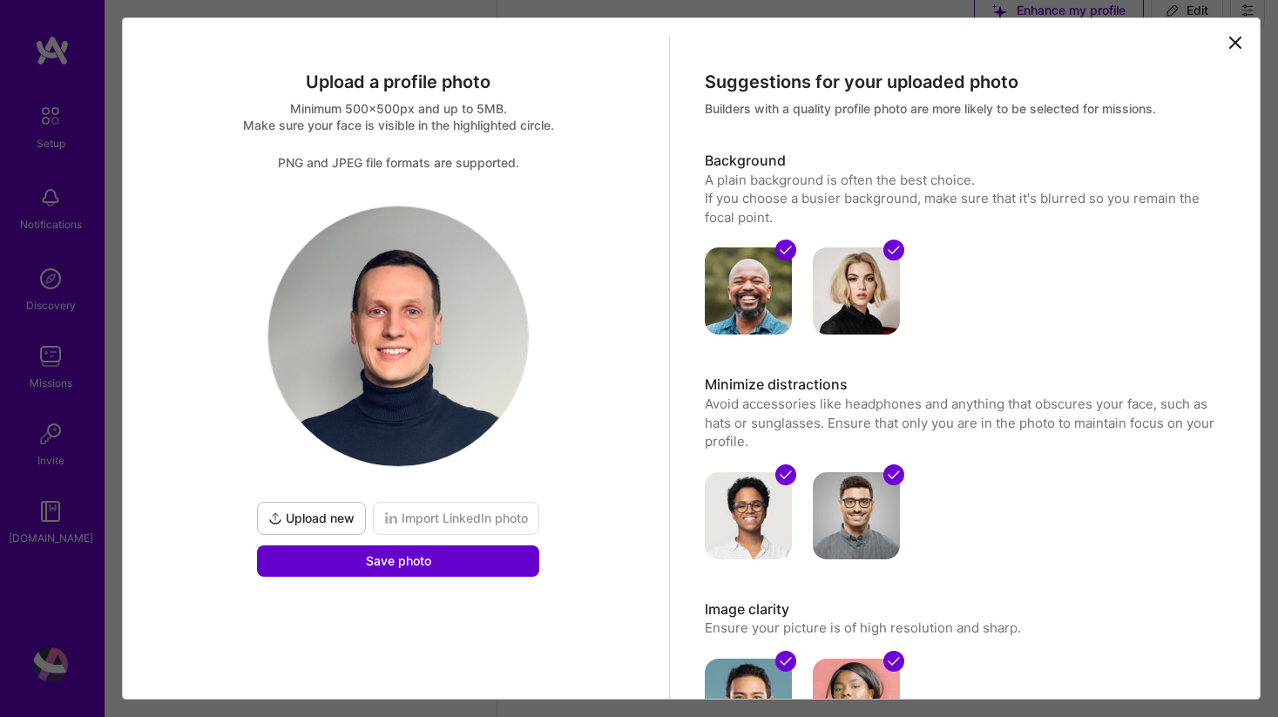
click at [448, 570] on button "Save photo" at bounding box center [398, 560] width 282 height 31
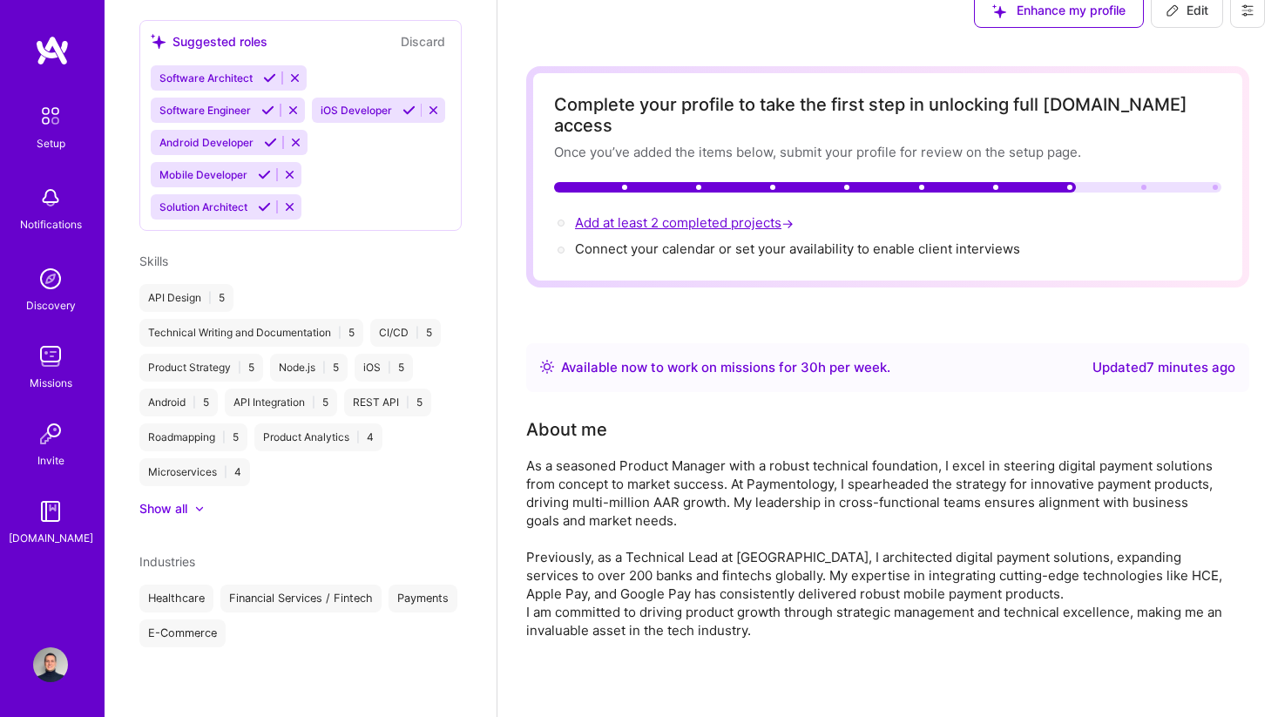
click at [684, 214] on span "Add at least 2 completed projects →" at bounding box center [686, 222] width 222 height 17
select select "US"
select select "Right Now"
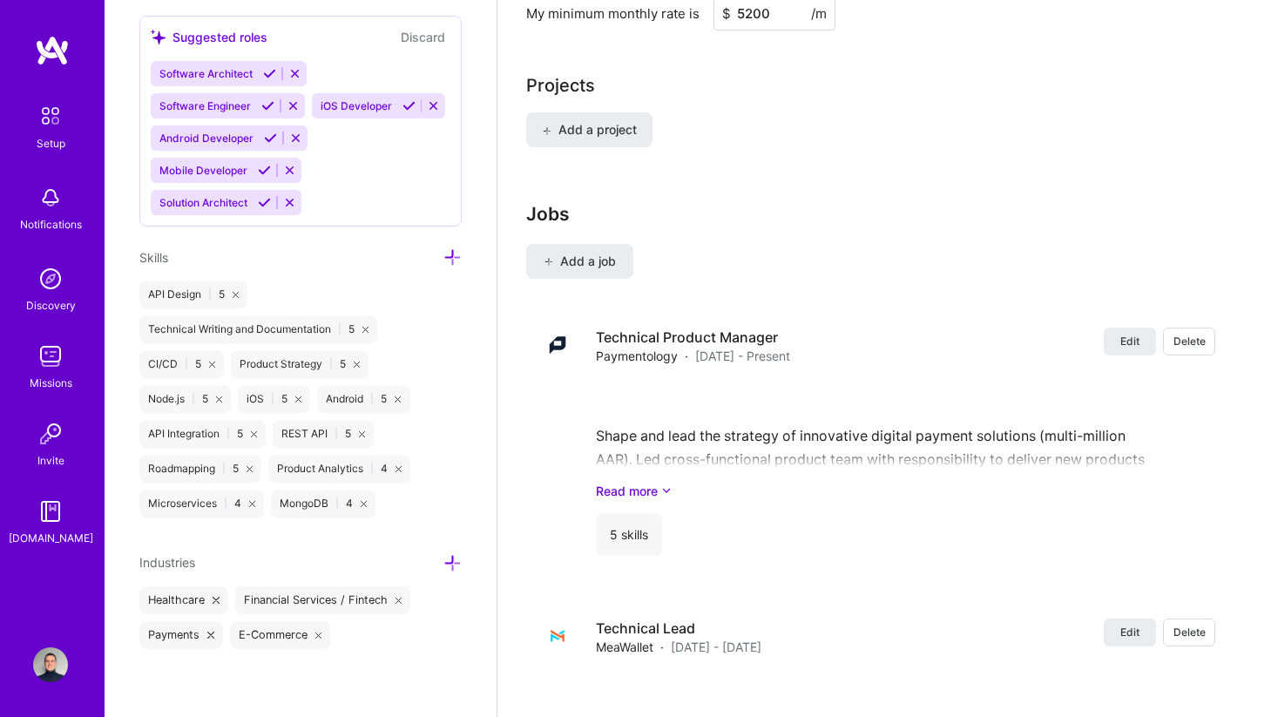
scroll to position [1348, 0]
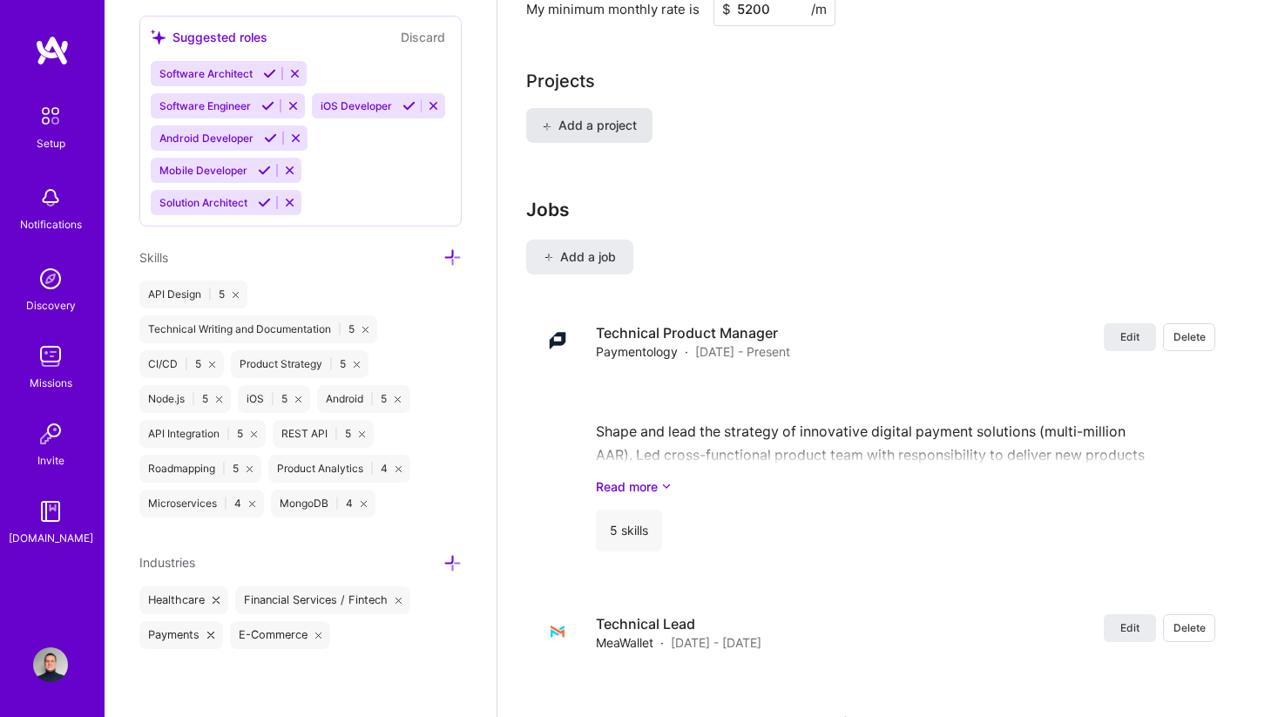
click at [608, 116] on button "Add a project" at bounding box center [589, 125] width 126 height 35
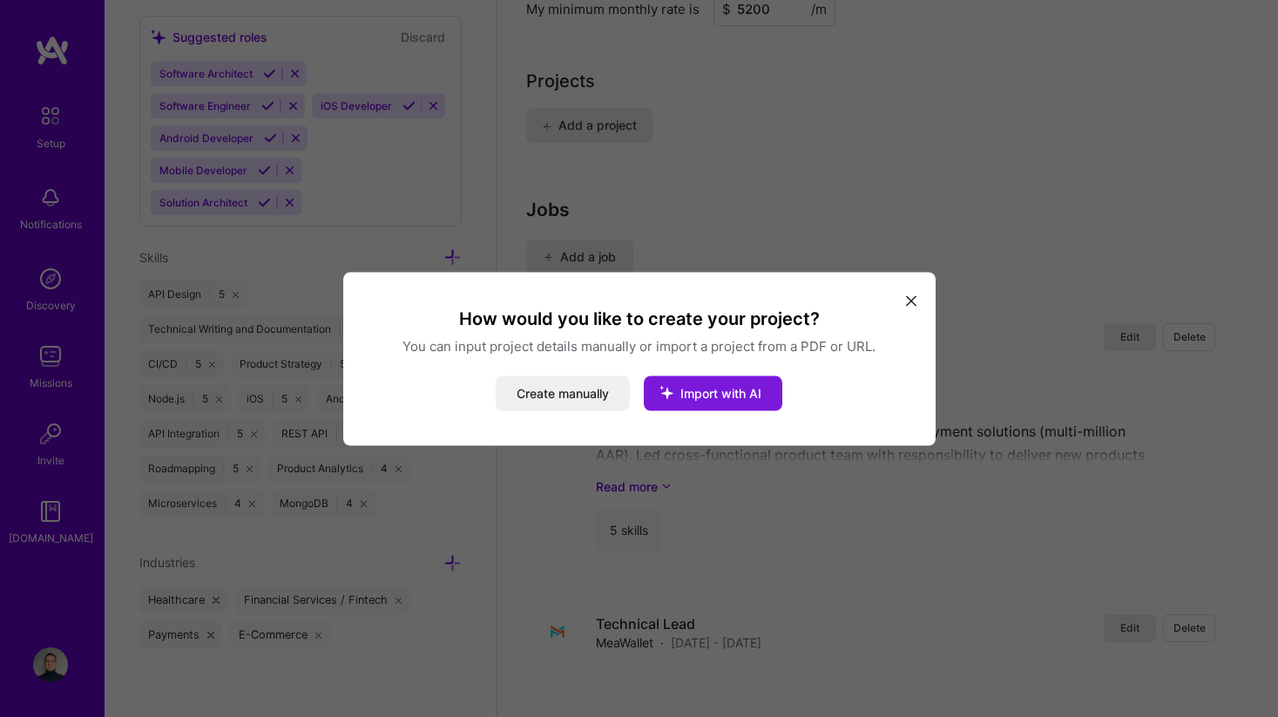
click at [729, 389] on span "Import with AI" at bounding box center [720, 392] width 81 height 15
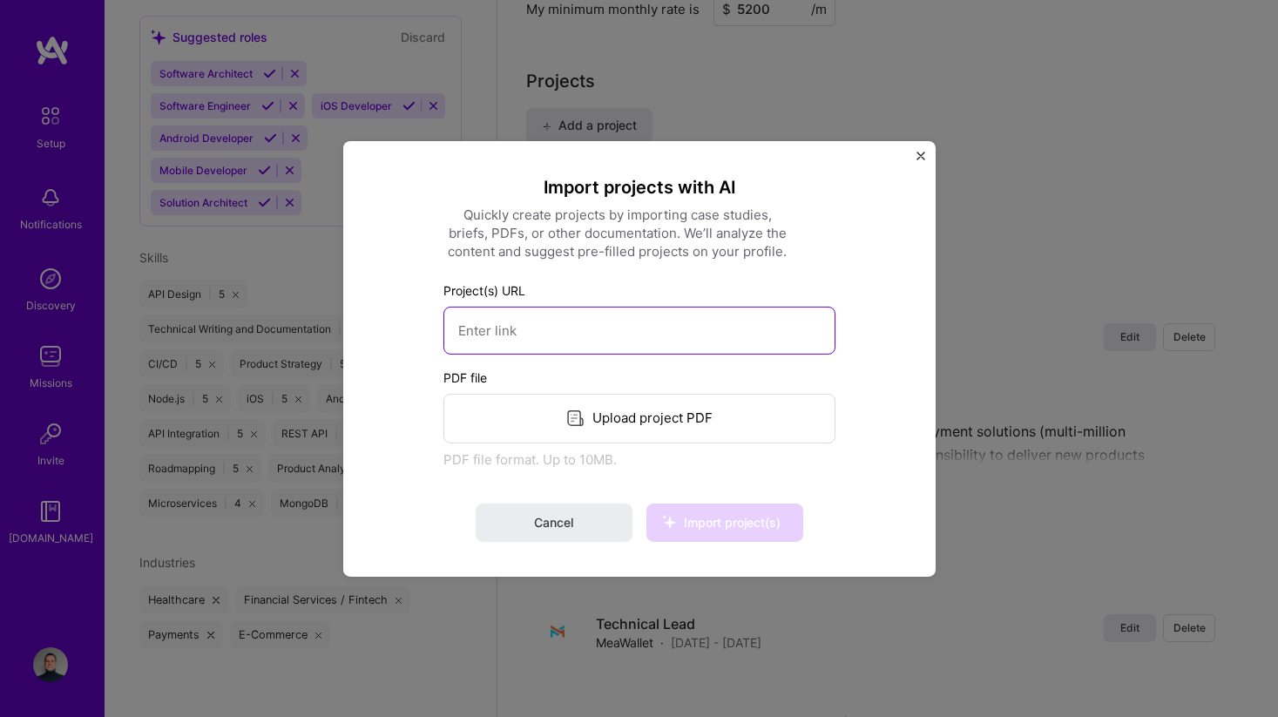
click at [683, 339] on input at bounding box center [639, 330] width 392 height 48
paste input "https://developer.meawallet.com/mpp/overview"
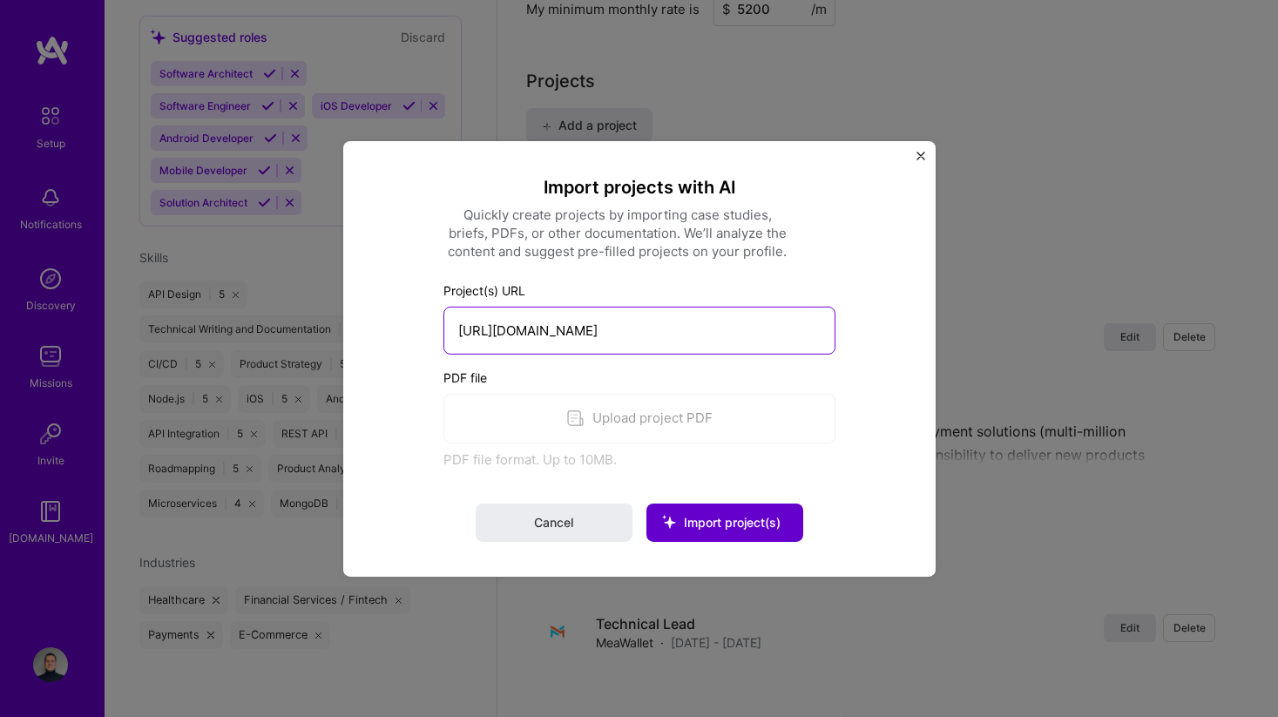
type input "https://developer.meawallet.com/mpp/overview"
click at [755, 523] on span "Import project(s)" at bounding box center [732, 522] width 97 height 15
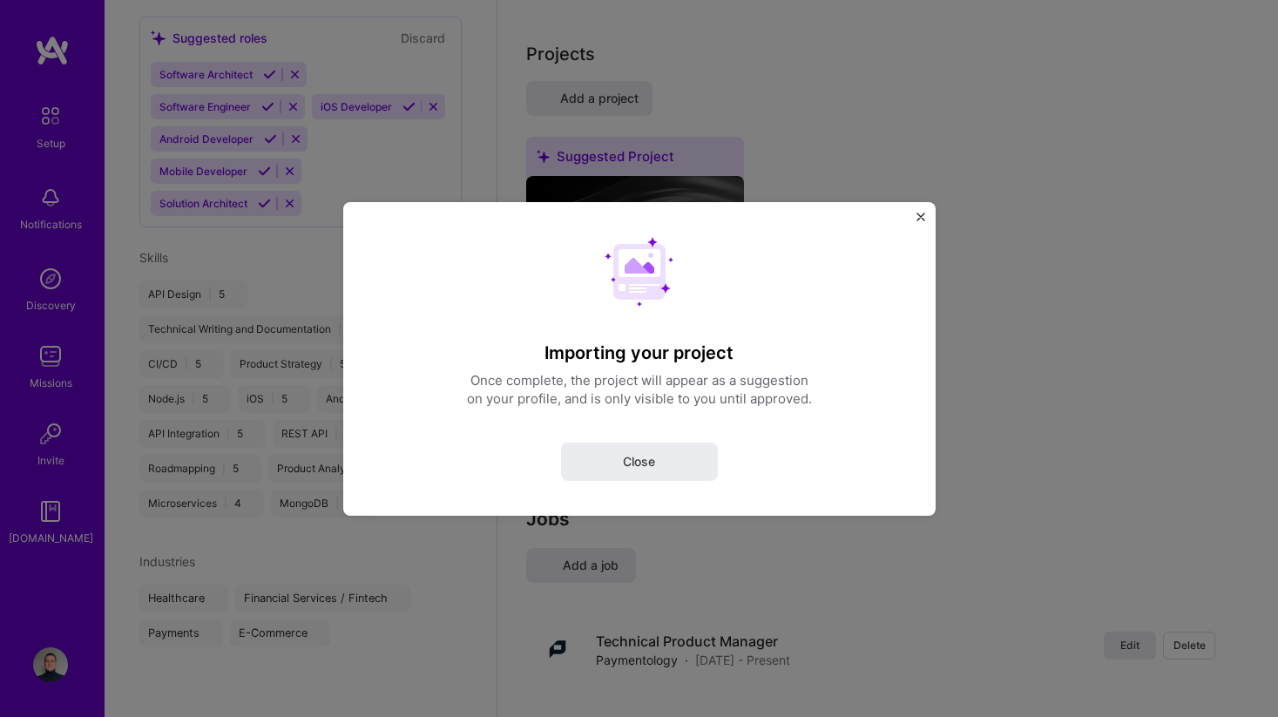
select select "US"
select select "Right Now"
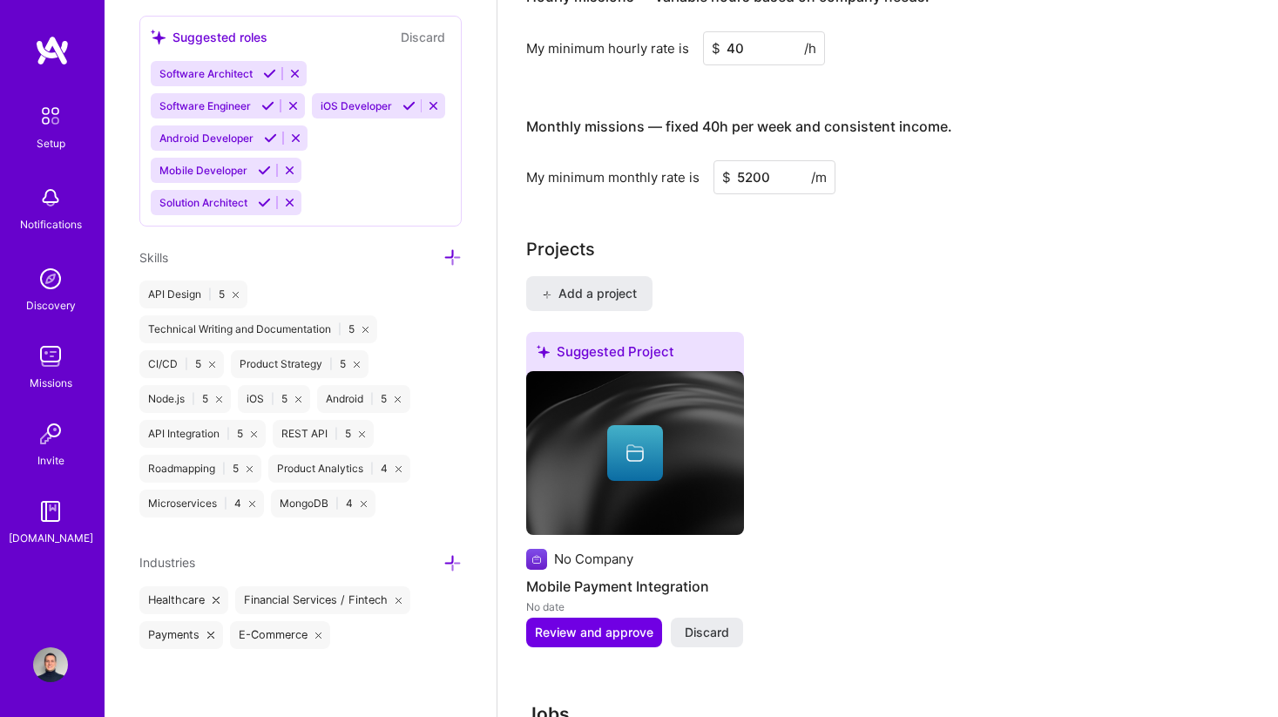
scroll to position [1238, 0]
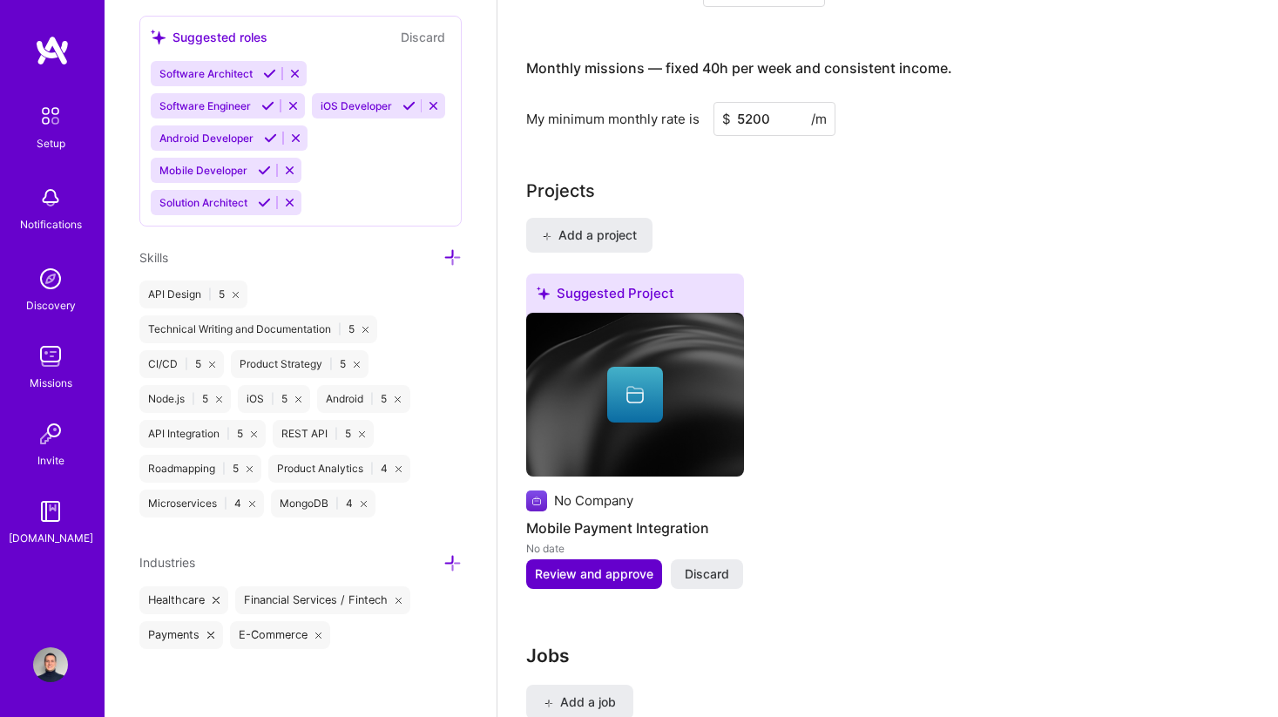
click at [601, 565] on span "Review and approve" at bounding box center [594, 573] width 118 height 17
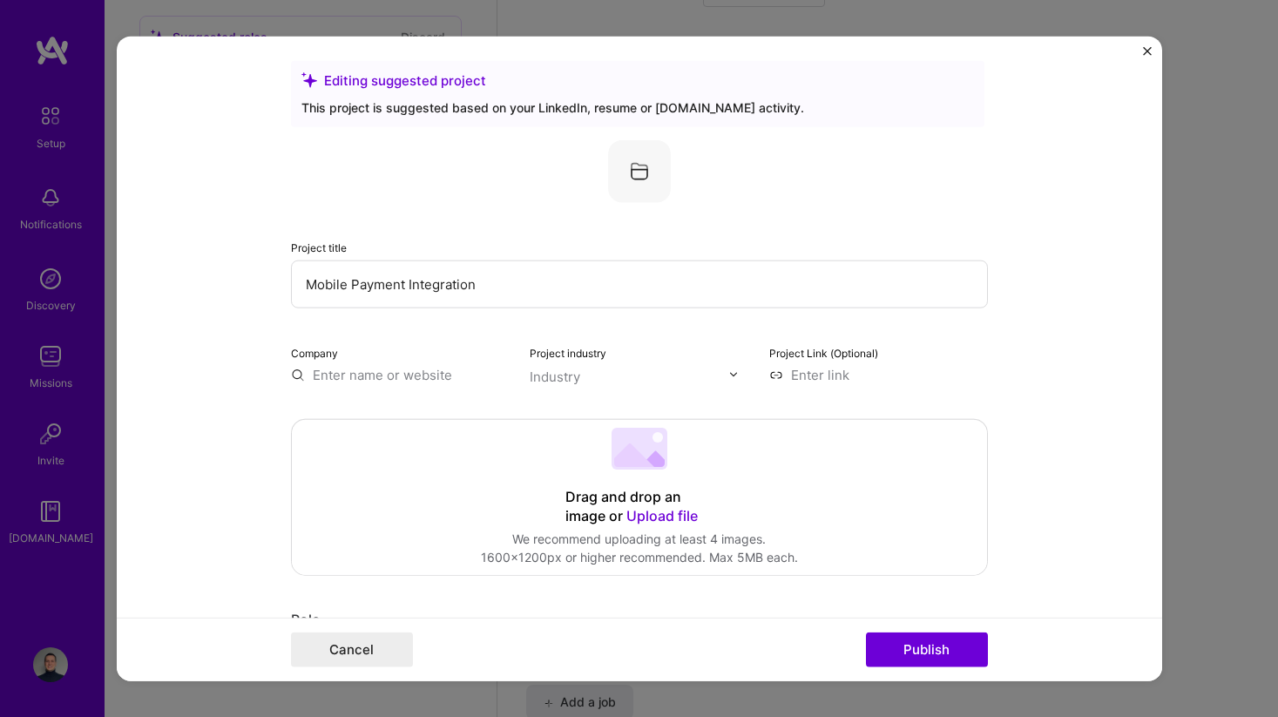
scroll to position [0, 0]
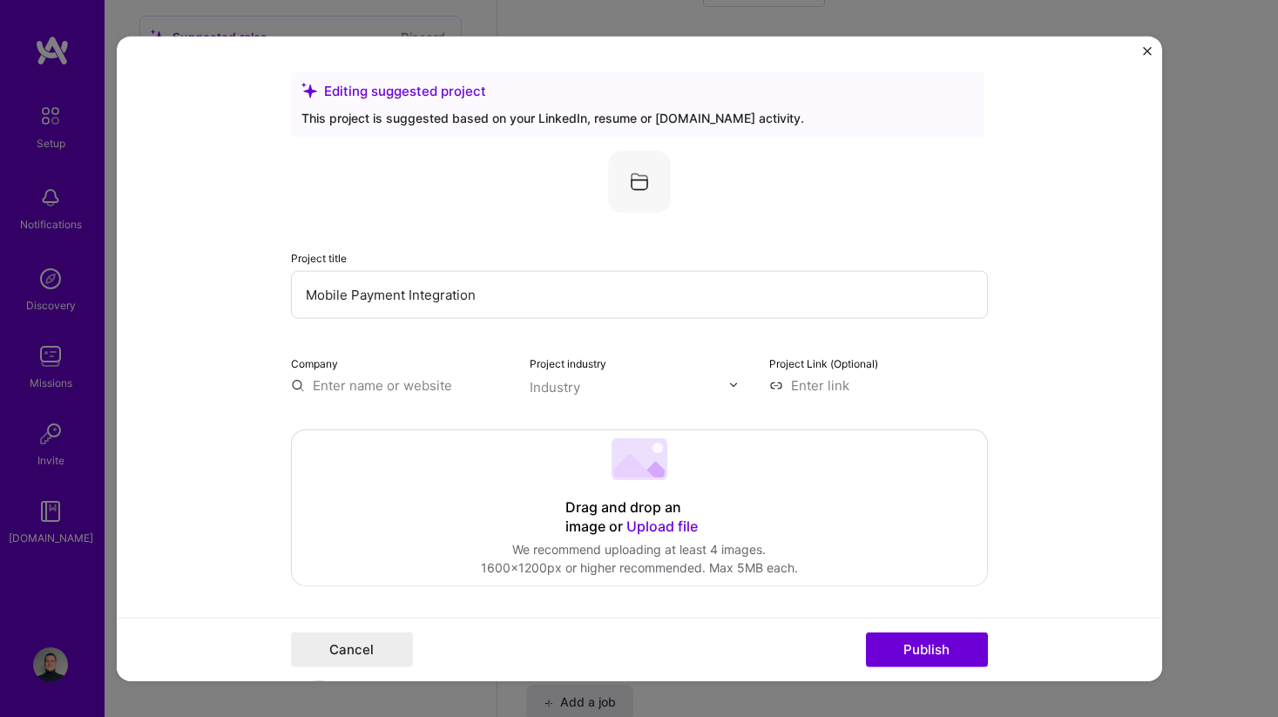
click at [515, 290] on input "Mobile Payment Integration" at bounding box center [639, 294] width 697 height 48
type input "Mobile"
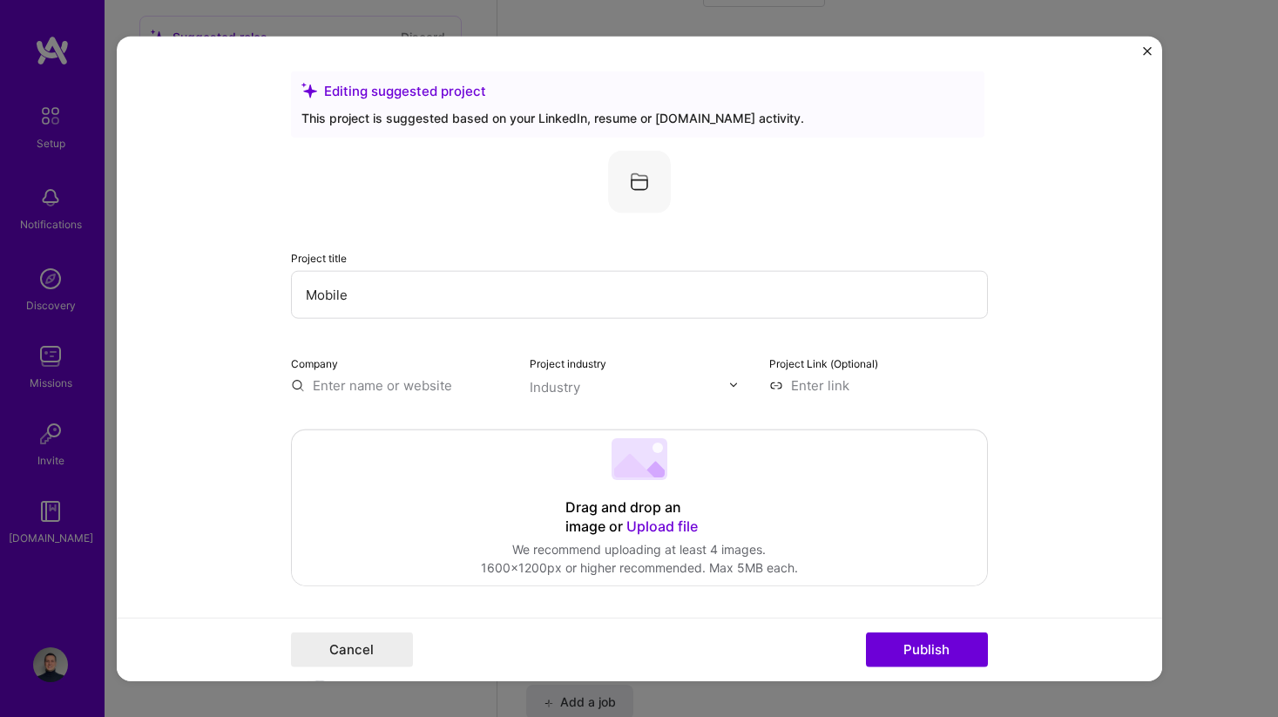
click at [633, 175] on img at bounding box center [639, 181] width 63 height 63
click at [463, 285] on input "Mobile" at bounding box center [639, 294] width 697 height 48
click at [369, 651] on button "Cancel" at bounding box center [352, 649] width 122 height 35
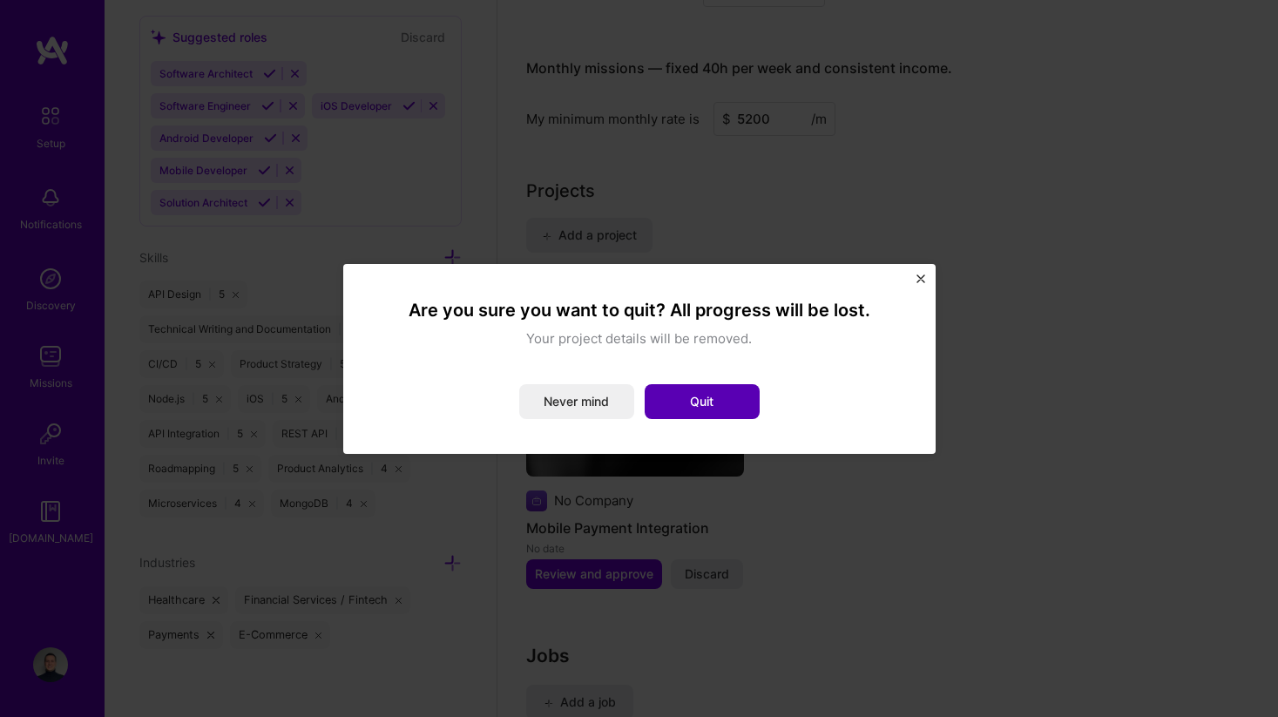
click at [702, 409] on button "Quit" at bounding box center [701, 401] width 115 height 35
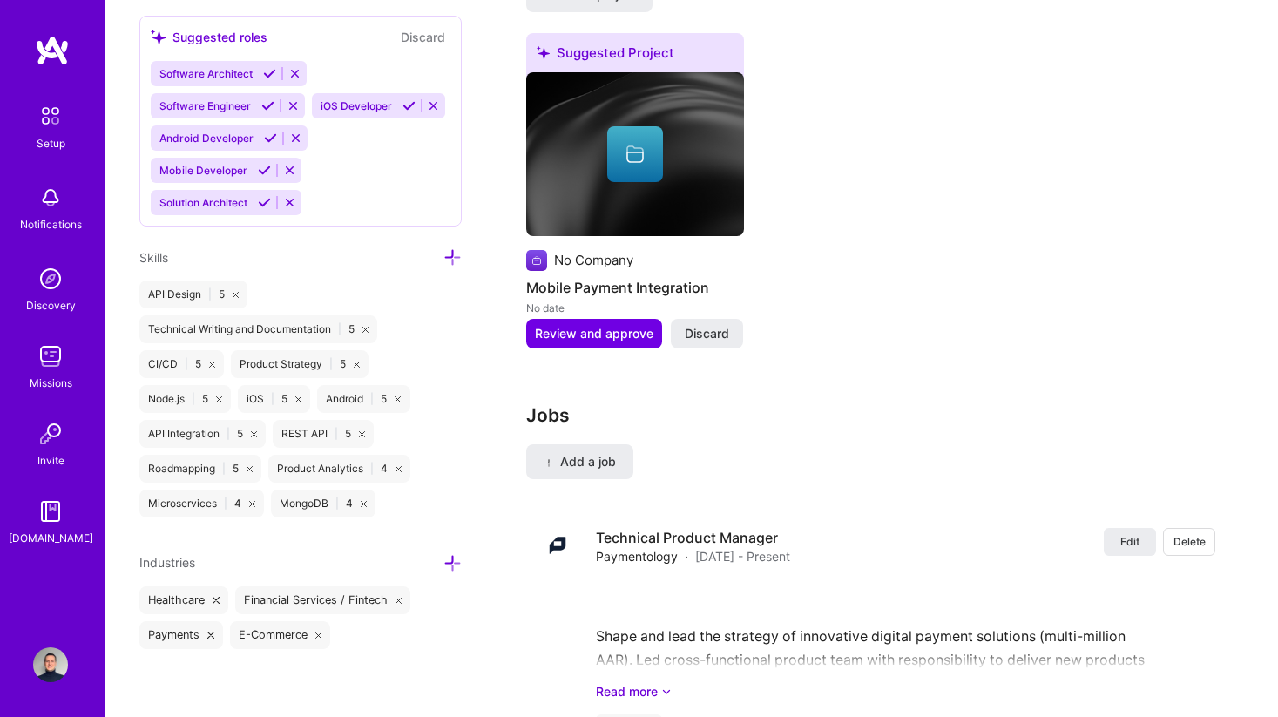
scroll to position [1385, 0]
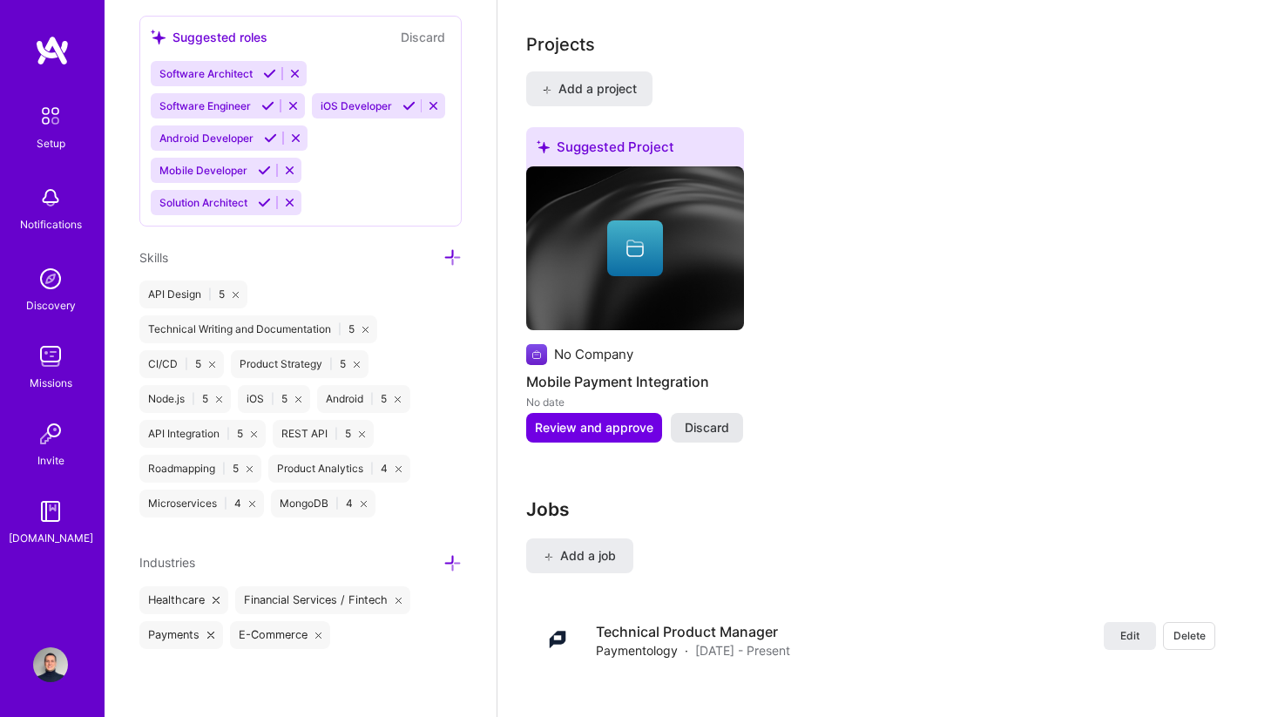
click at [714, 419] on span "Discard" at bounding box center [707, 427] width 44 height 17
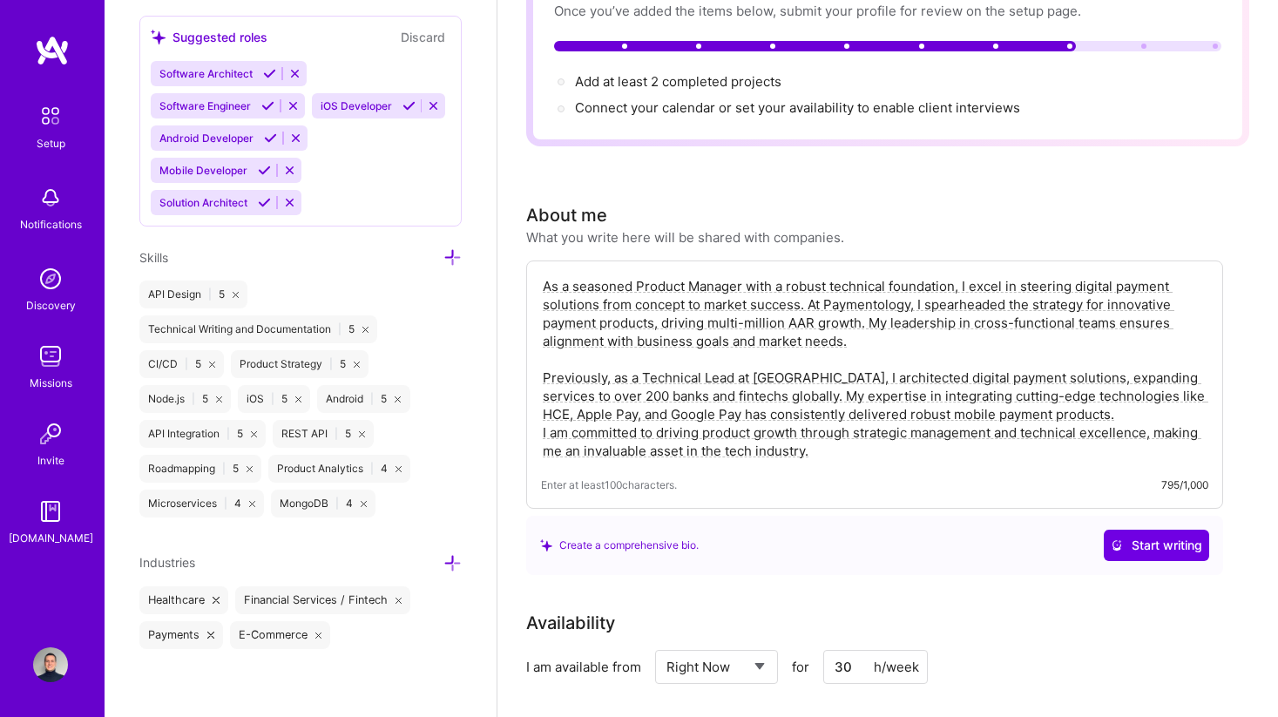
scroll to position [0, 0]
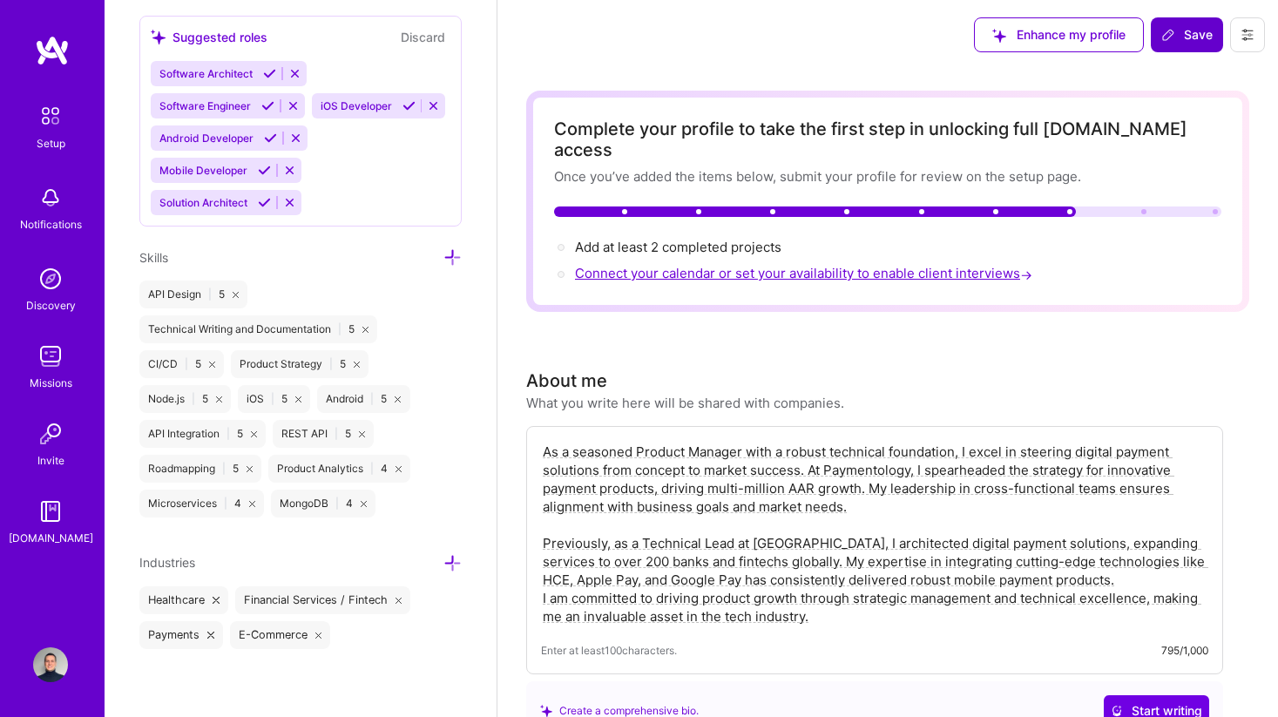
click at [809, 265] on span "Connect your calendar or set your availability to enable client interviews →" at bounding box center [805, 273] width 461 height 17
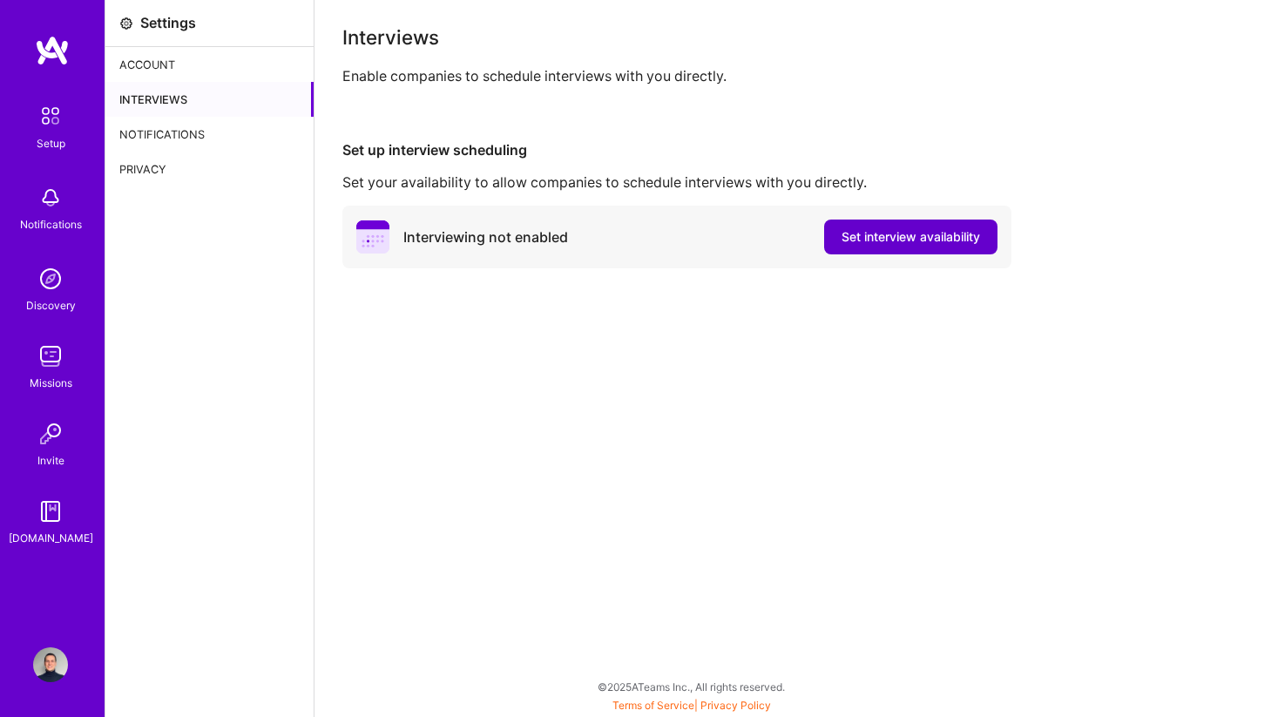
click at [889, 247] on button "Set interview availability" at bounding box center [910, 236] width 173 height 35
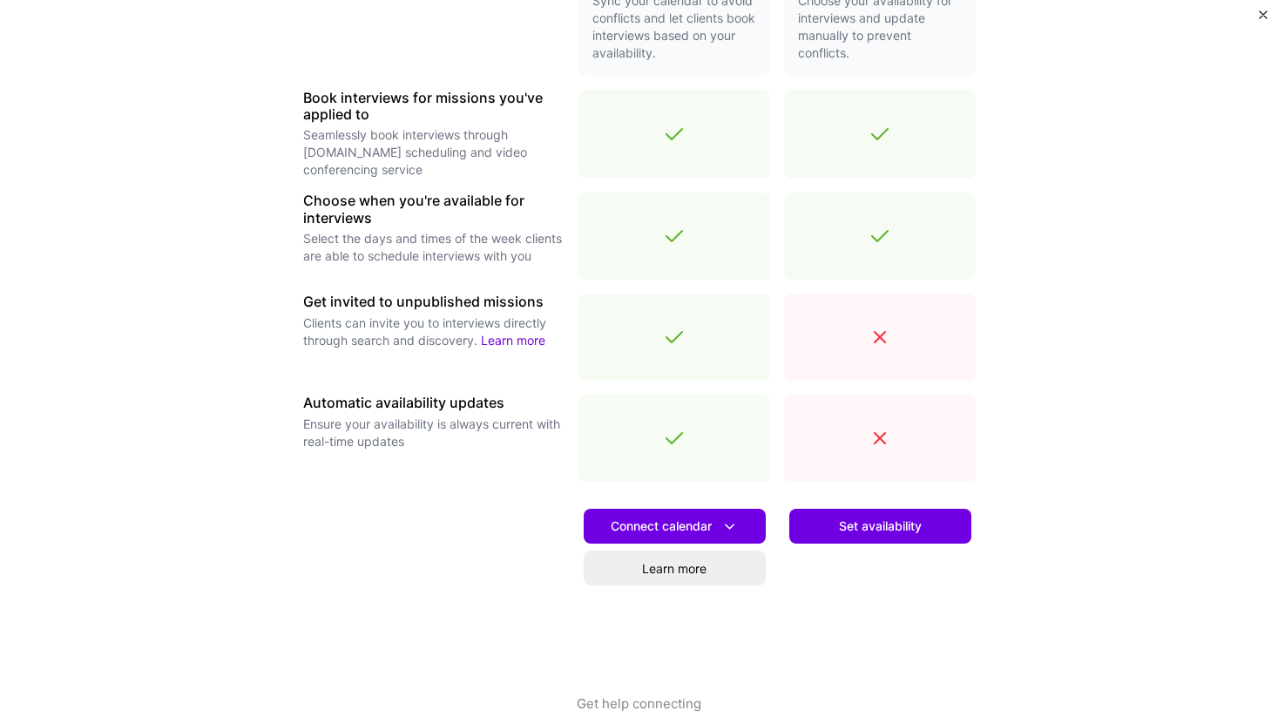
scroll to position [503, 0]
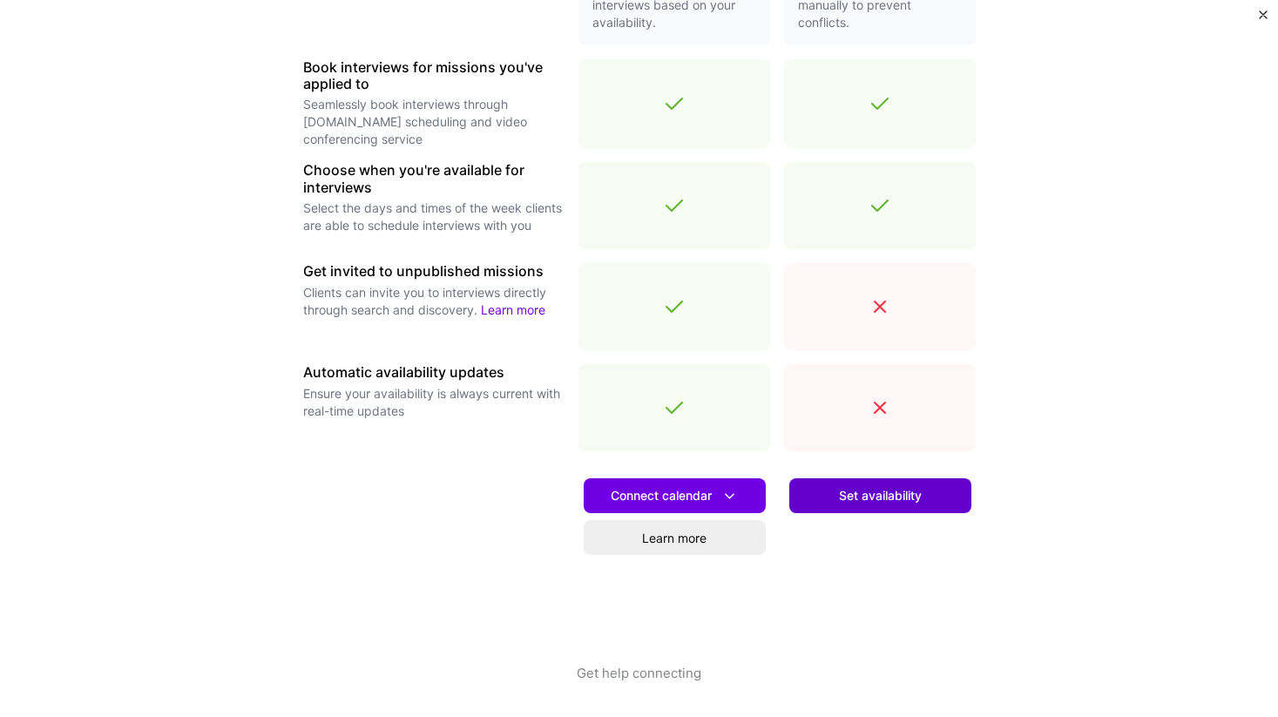
click at [895, 496] on span "Set availability" at bounding box center [880, 495] width 83 height 17
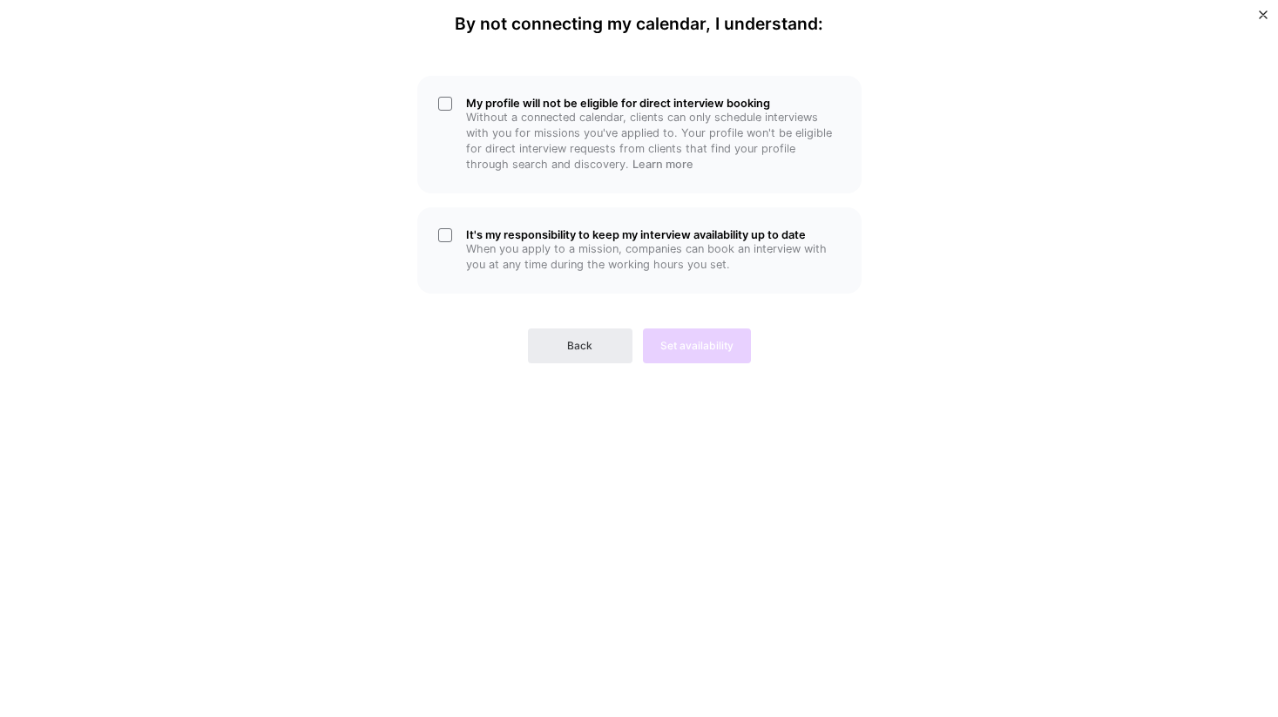
scroll to position [0, 0]
click at [550, 335] on button "Back" at bounding box center [580, 345] width 105 height 35
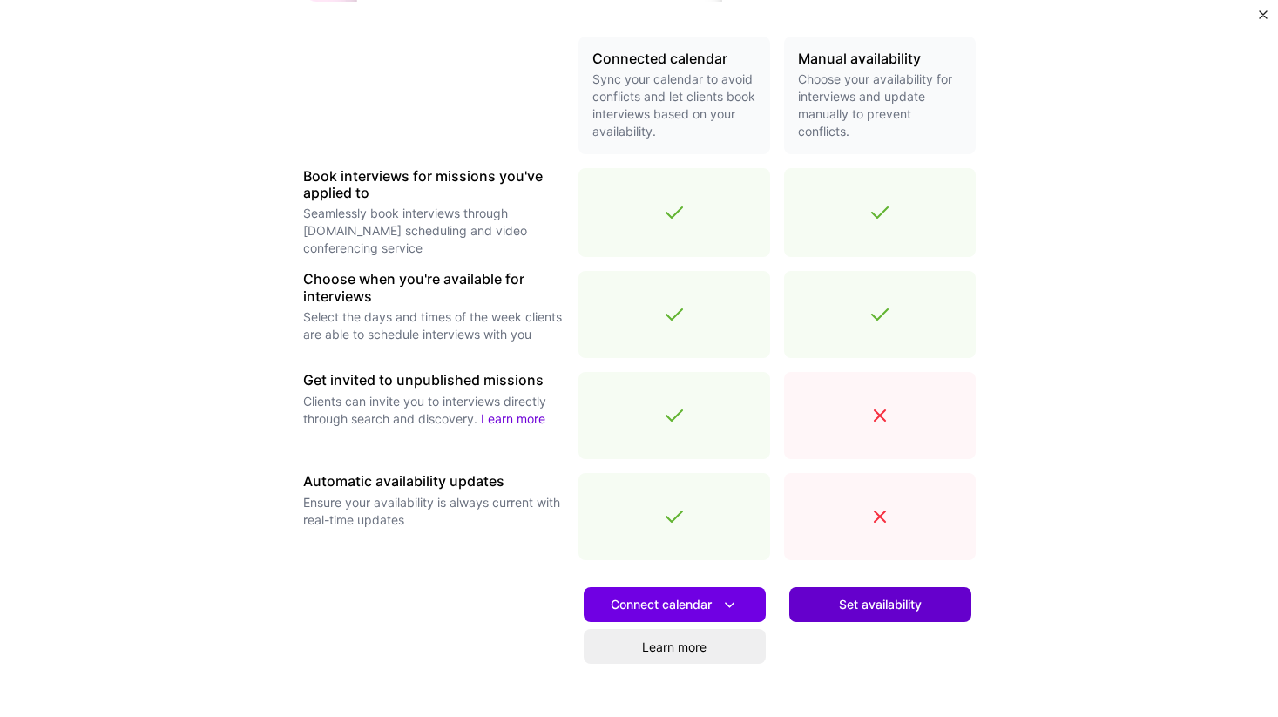
scroll to position [448, 0]
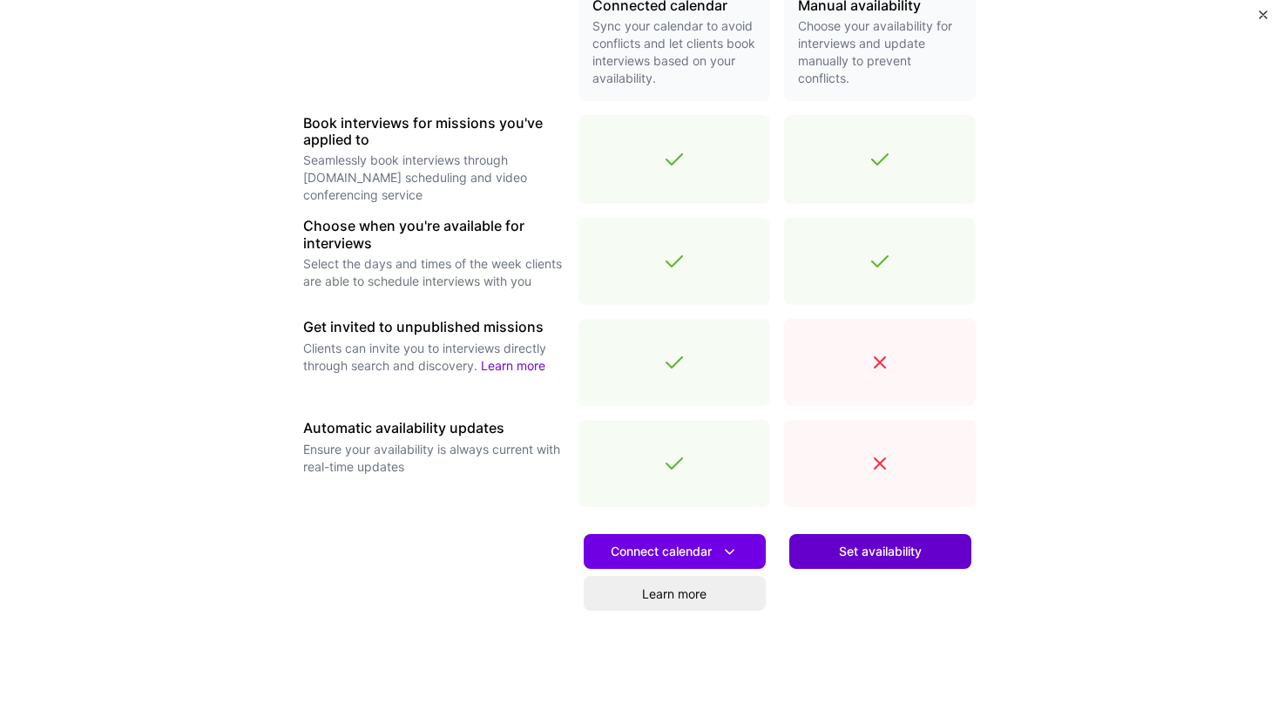
click at [872, 556] on span "Set availability" at bounding box center [880, 551] width 83 height 17
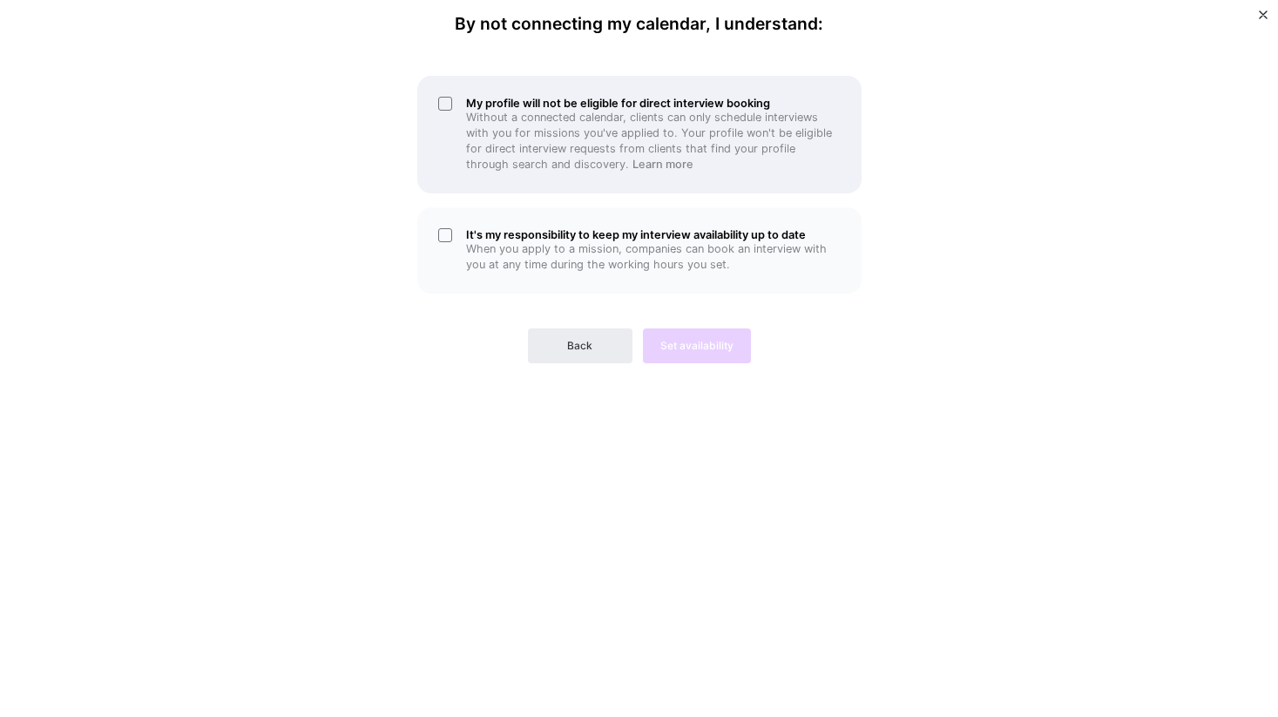
click at [449, 103] on div "My profile will not be eligible for direct interview booking Without a connecte…" at bounding box center [639, 135] width 444 height 118
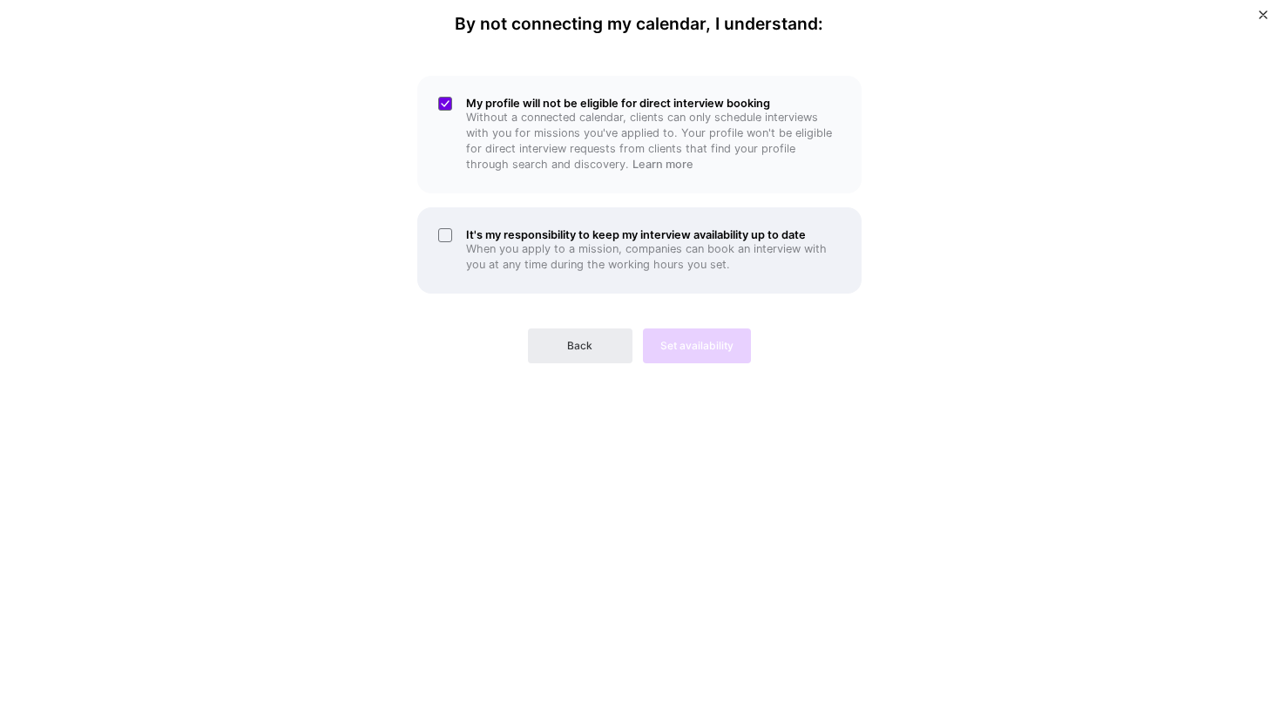
click at [451, 239] on div "It's my responsibility to keep my interview availability up to date When you ap…" at bounding box center [639, 250] width 444 height 86
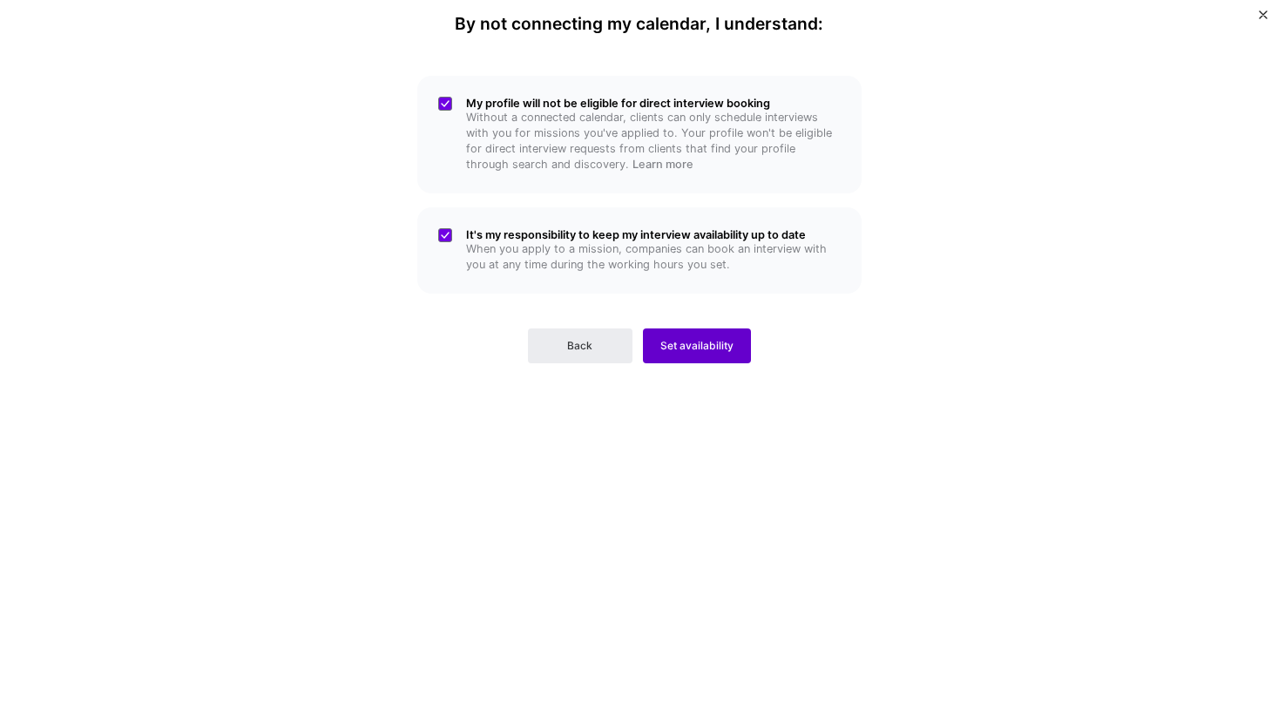
click at [678, 347] on span "Set availability" at bounding box center [696, 346] width 73 height 16
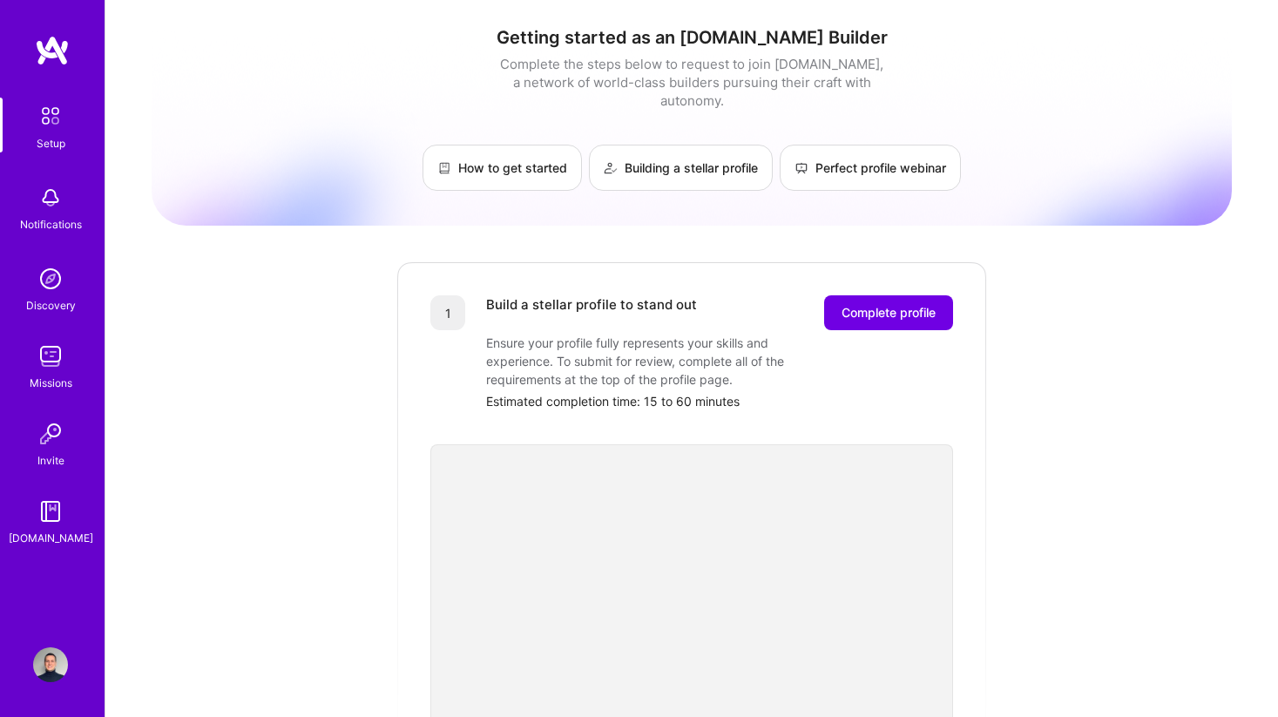
scroll to position [9, 0]
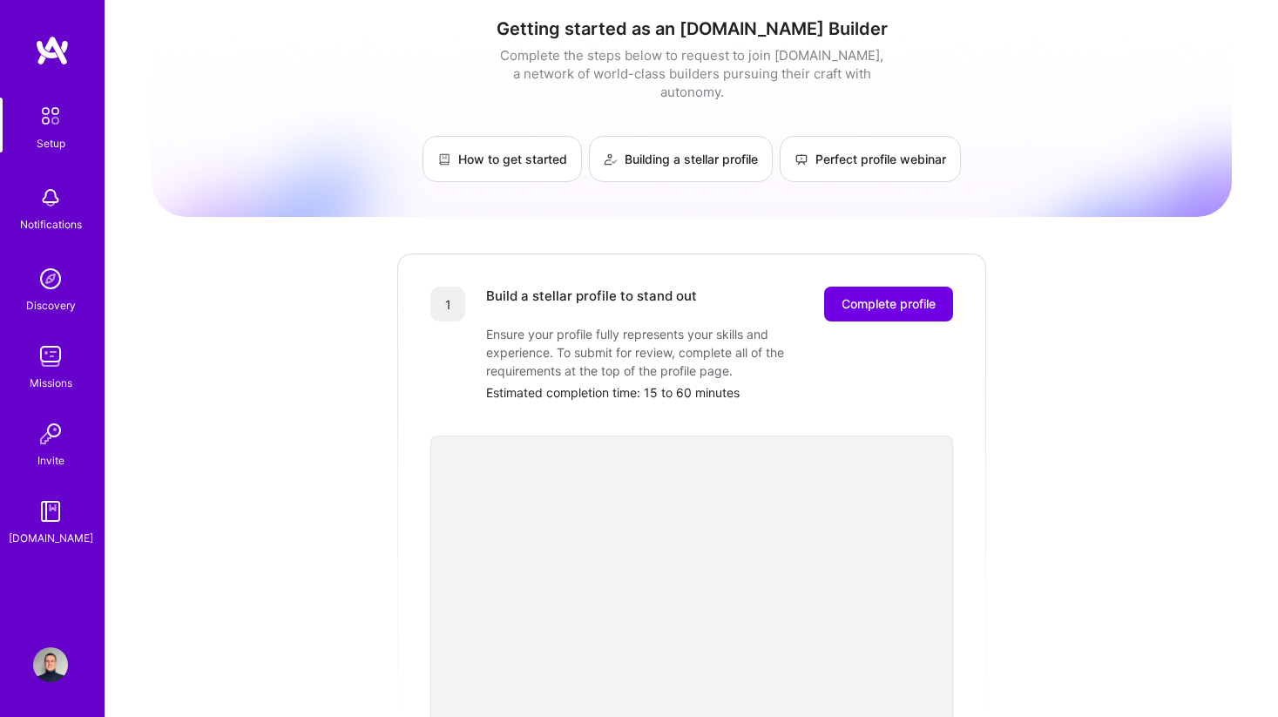
click at [52, 664] on img at bounding box center [50, 664] width 35 height 35
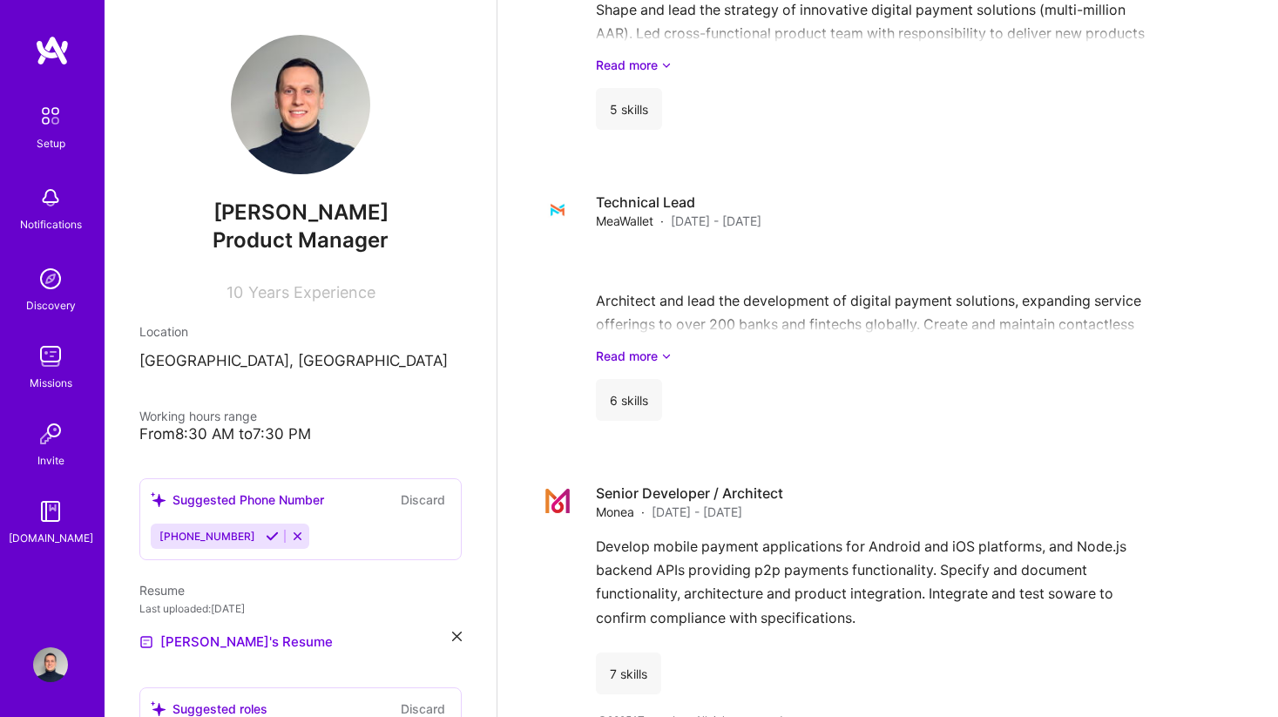
scroll to position [935, 0]
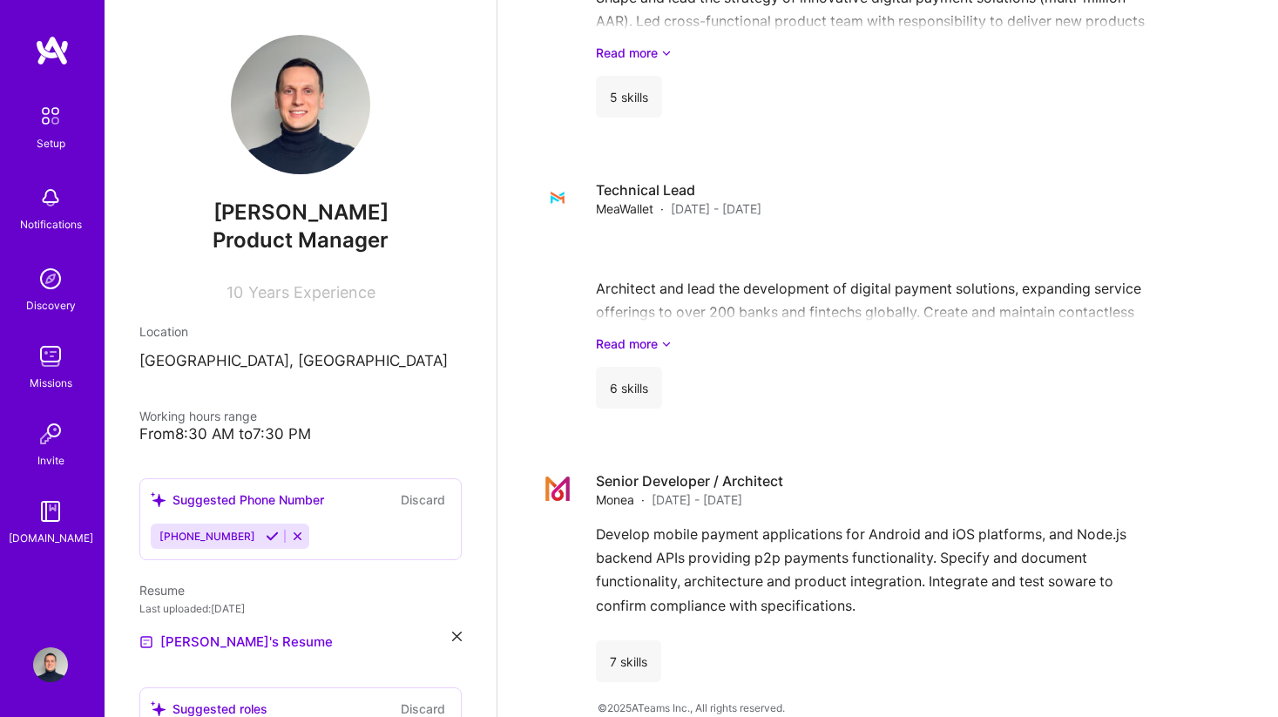
click at [266, 538] on icon at bounding box center [272, 536] width 13 height 13
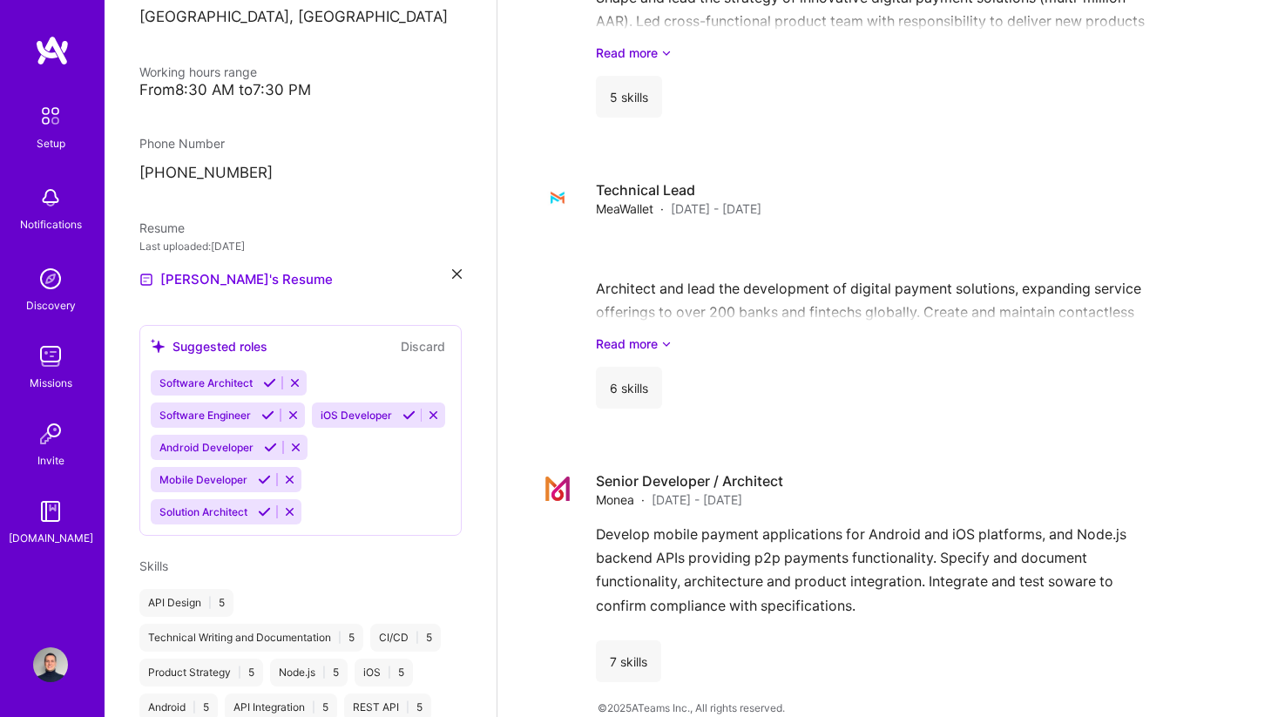
scroll to position [353, 0]
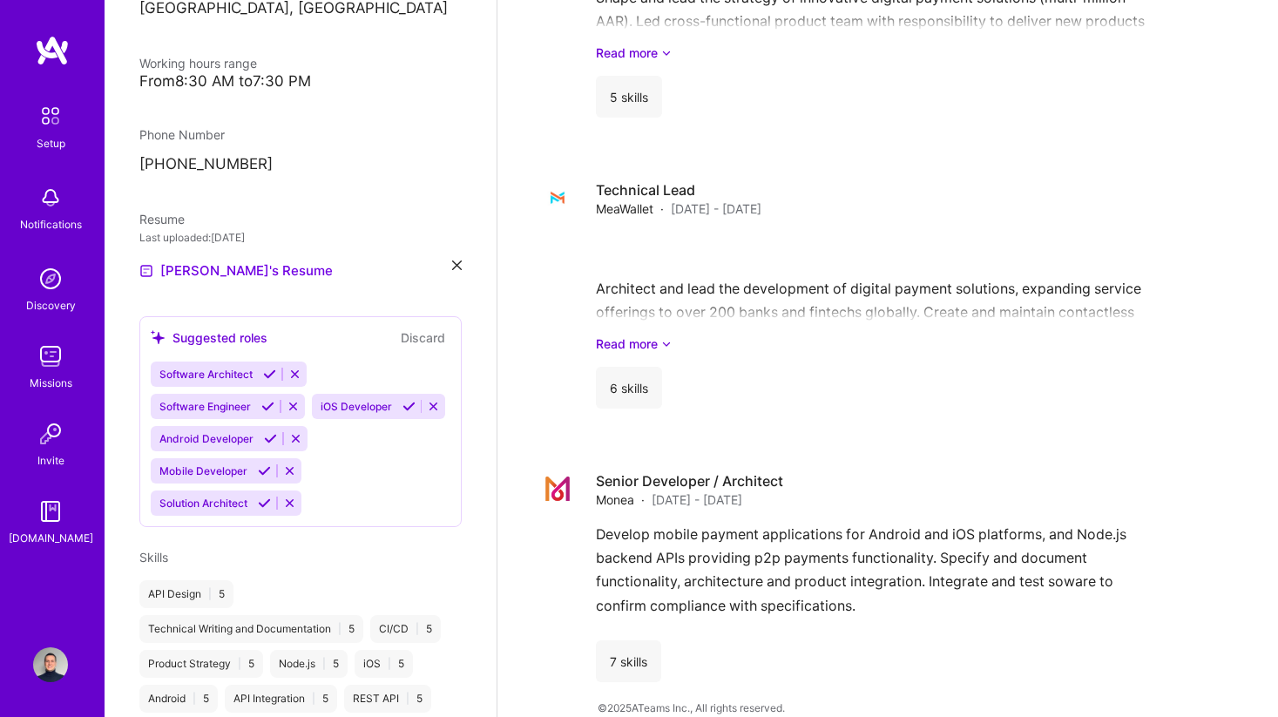
click at [338, 484] on div "Software Architect Software Engineer iOS Developer Android Developer Mobile Dev…" at bounding box center [301, 438] width 300 height 154
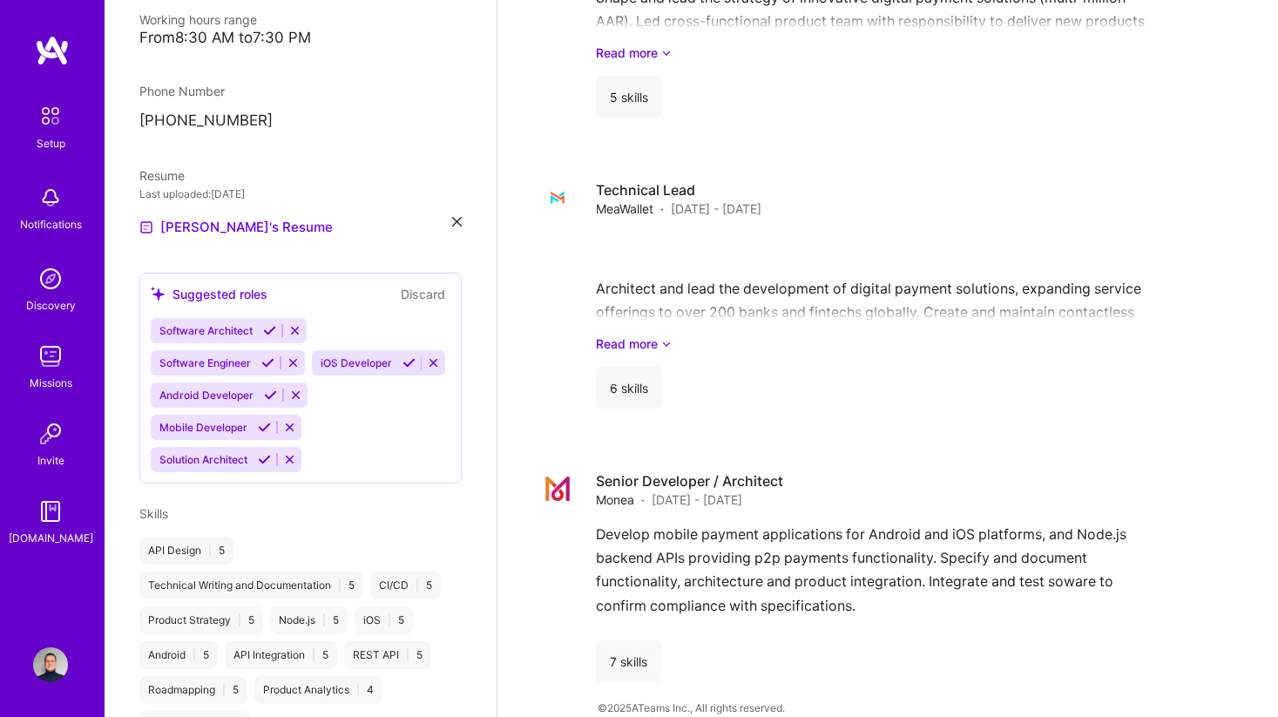
scroll to position [402, 0]
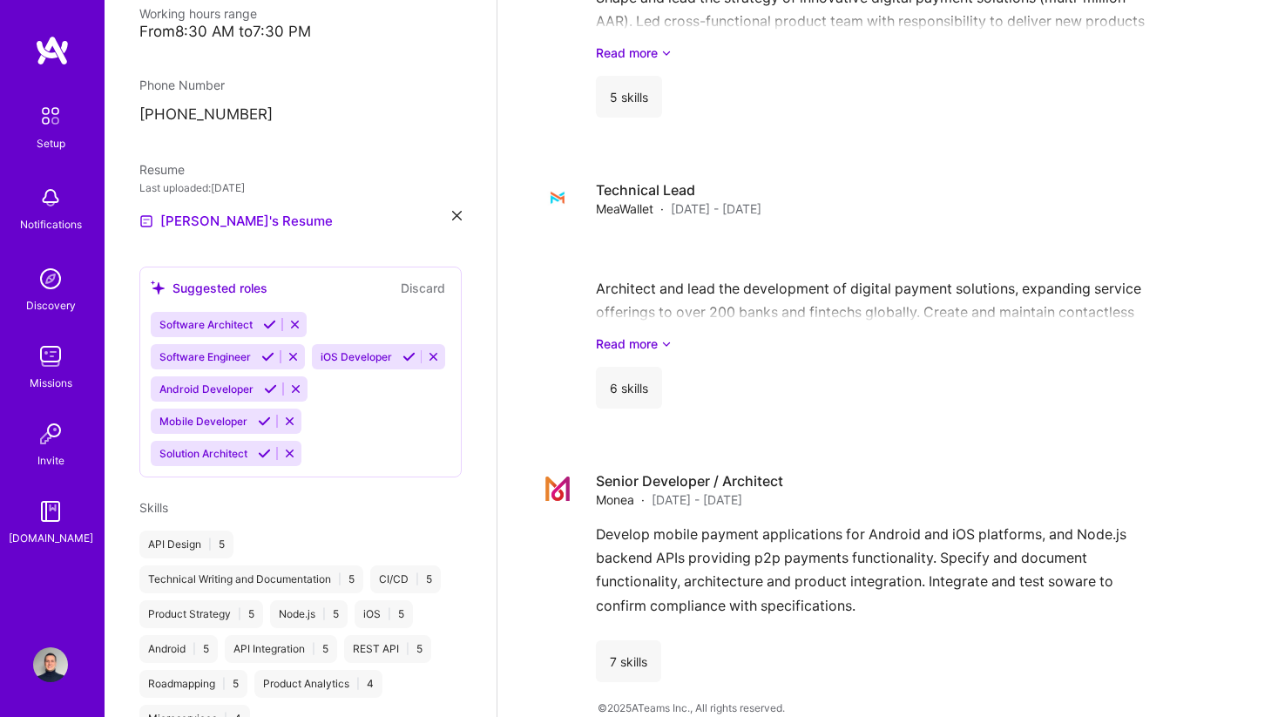
click at [265, 451] on icon at bounding box center [264, 453] width 13 height 13
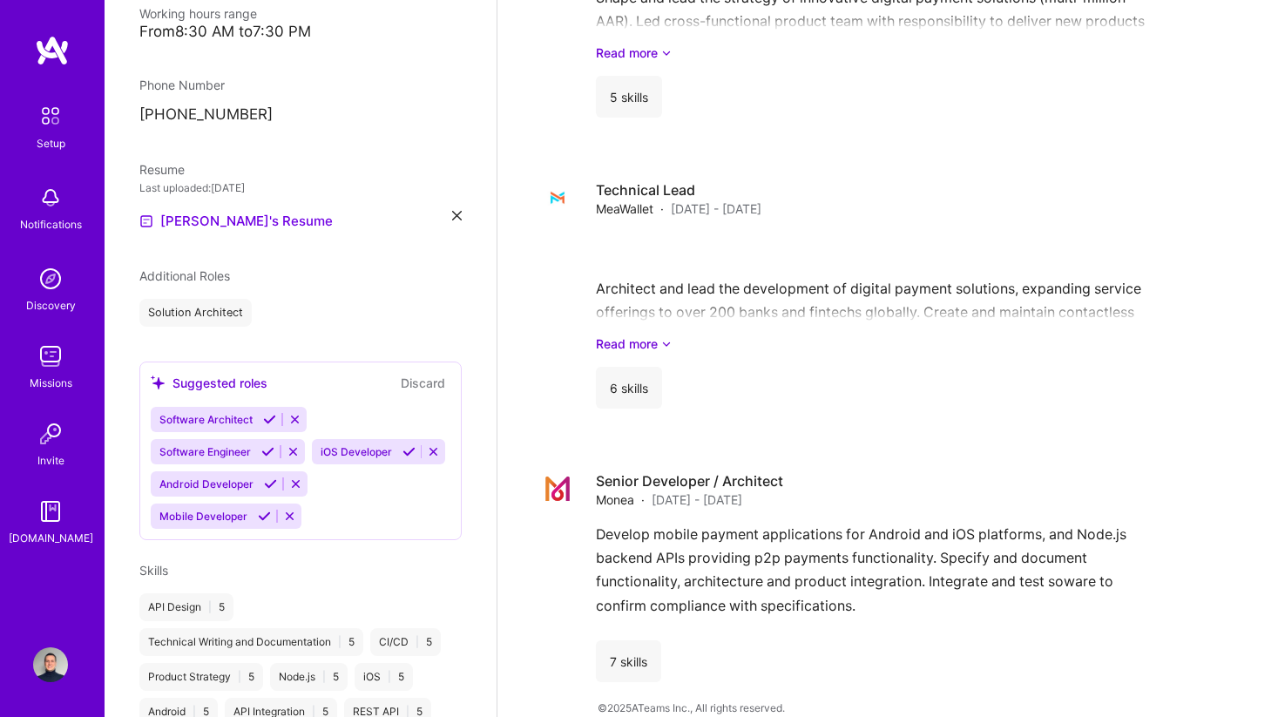
click at [266, 417] on icon at bounding box center [269, 419] width 13 height 13
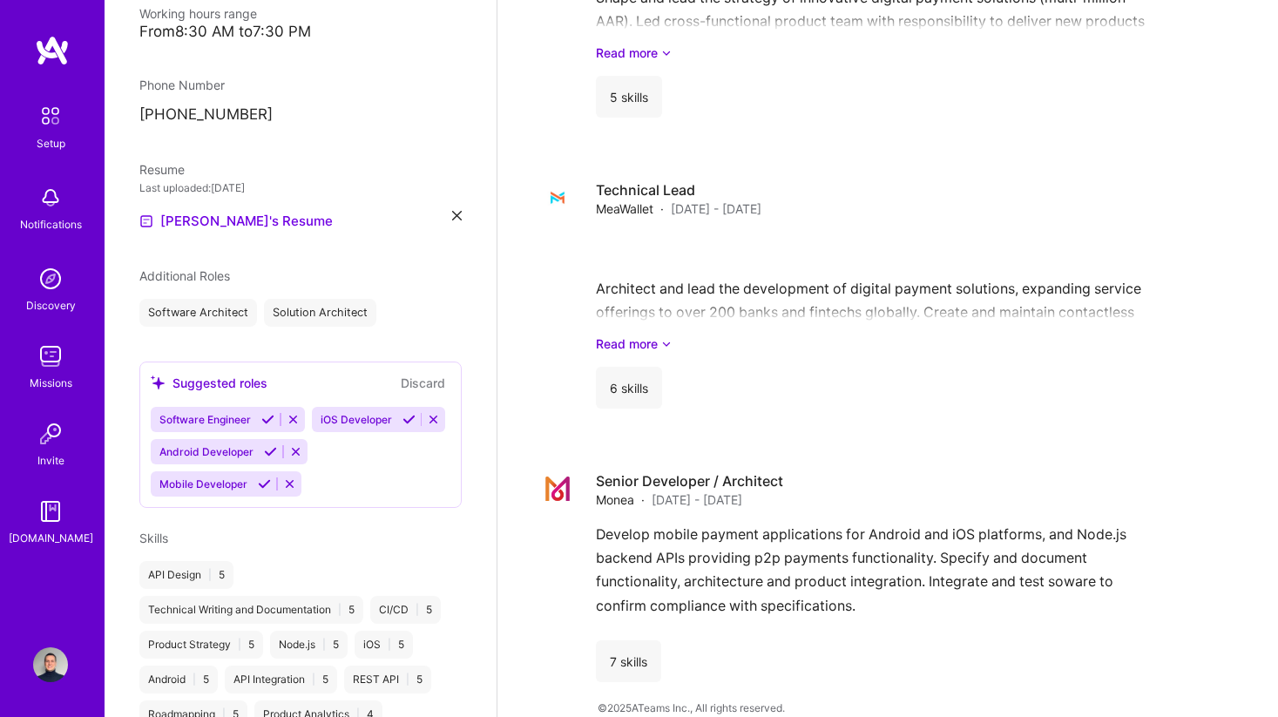
click at [423, 384] on button "Discard" at bounding box center [422, 383] width 55 height 20
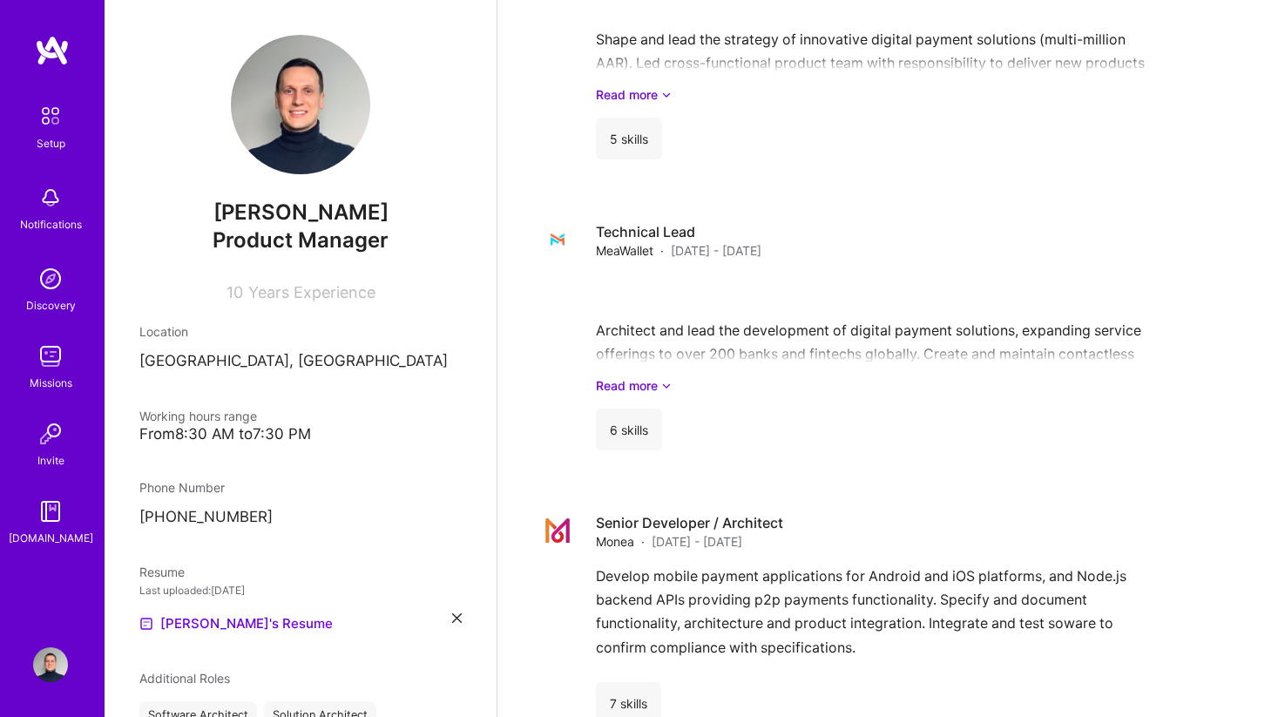
scroll to position [908, 0]
